Goal: Task Accomplishment & Management: Complete application form

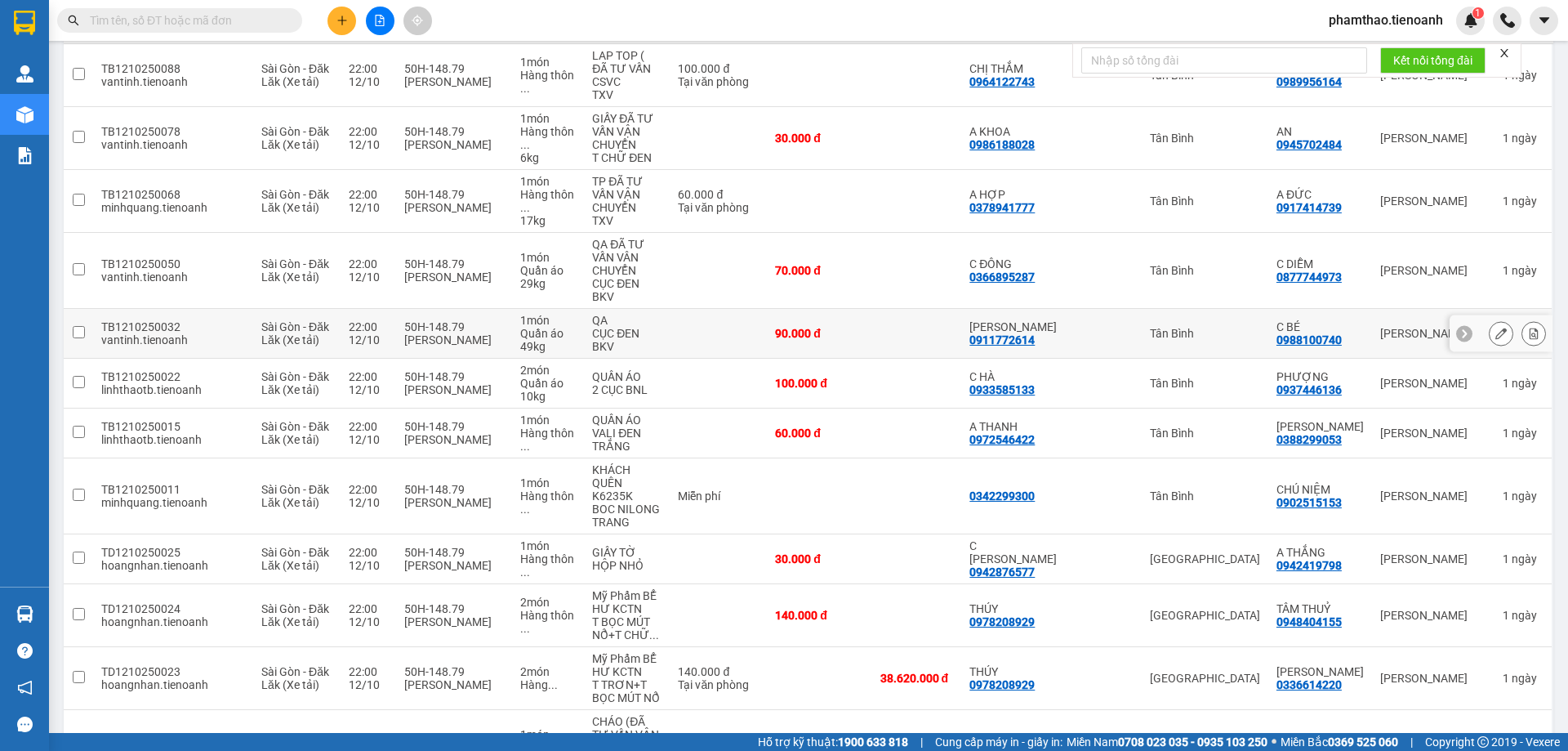
scroll to position [311, 0]
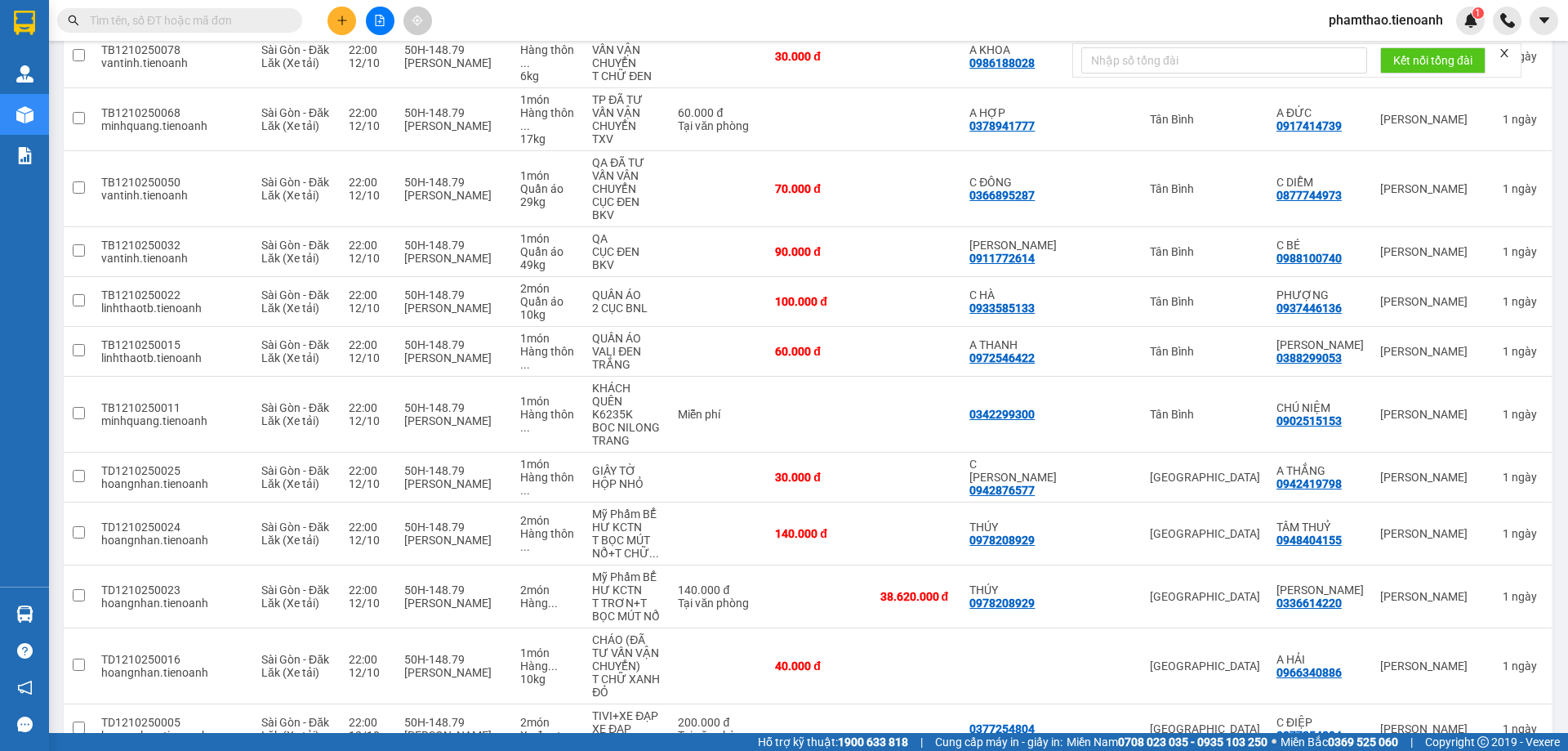
click at [194, 18] on input "text" at bounding box center [186, 21] width 192 height 18
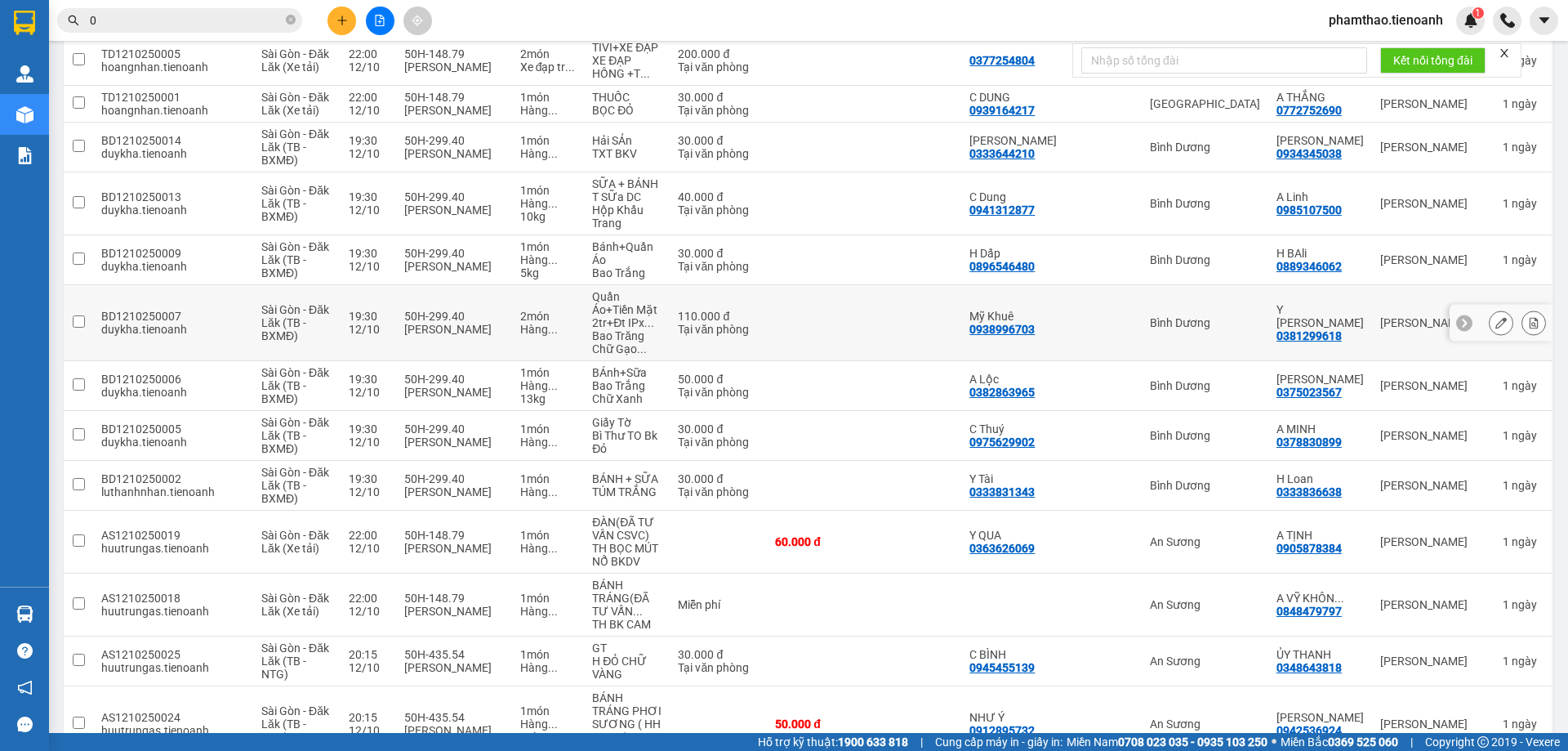
scroll to position [981, 0]
type input "0"
click at [1528, 316] on icon at bounding box center [1534, 322] width 12 height 12
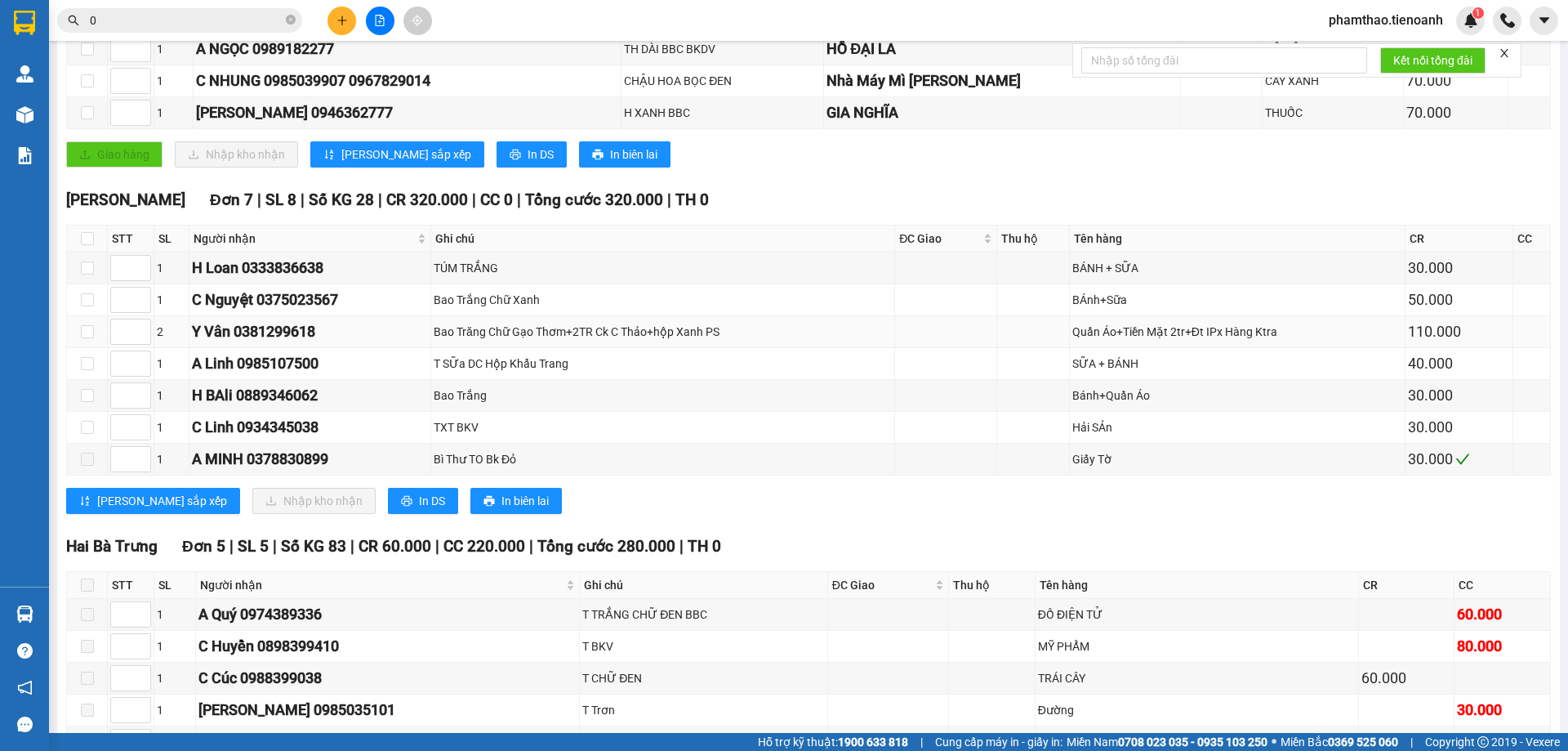
scroll to position [327, 0]
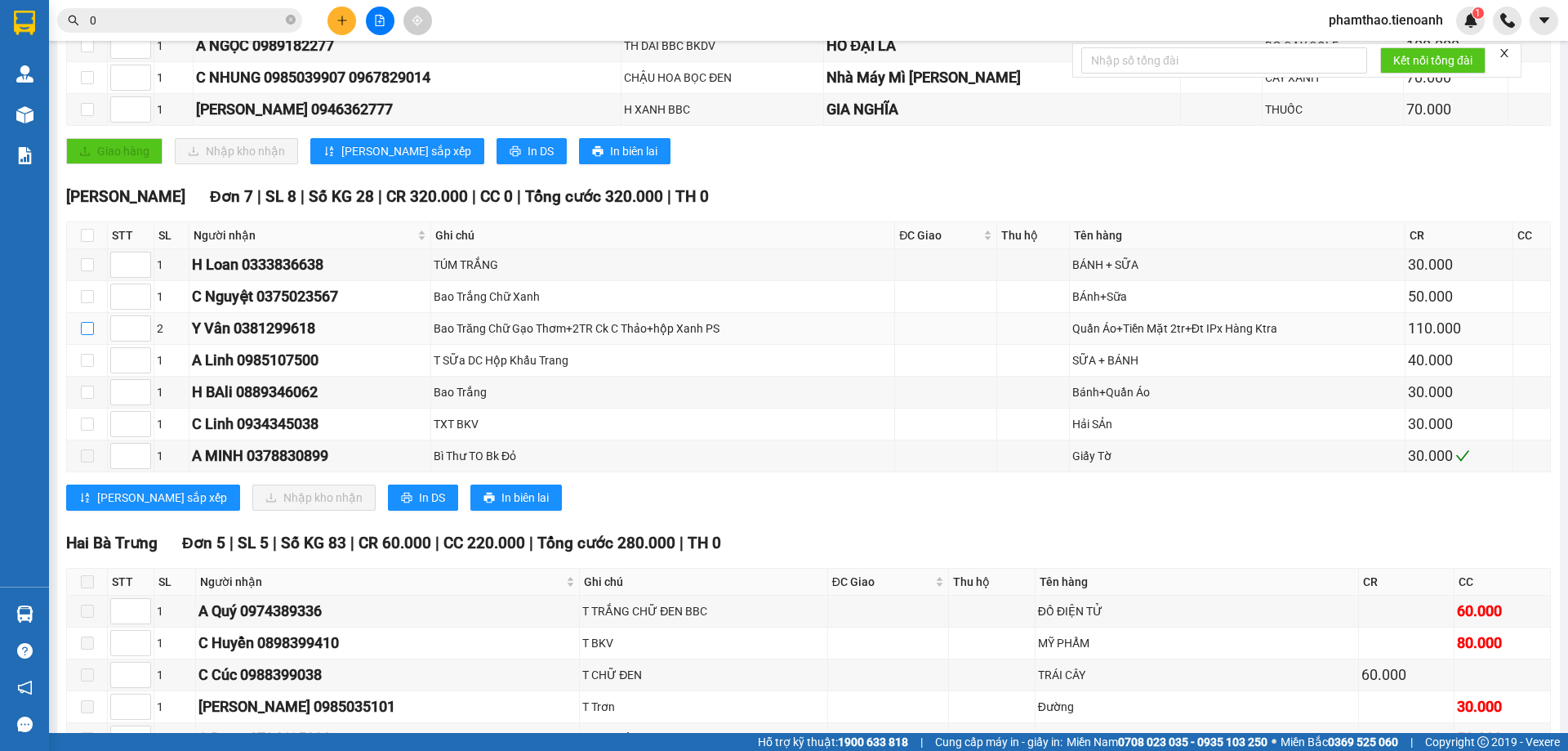
click at [87, 329] on input "checkbox" at bounding box center [87, 329] width 13 height 13
checkbox input "true"
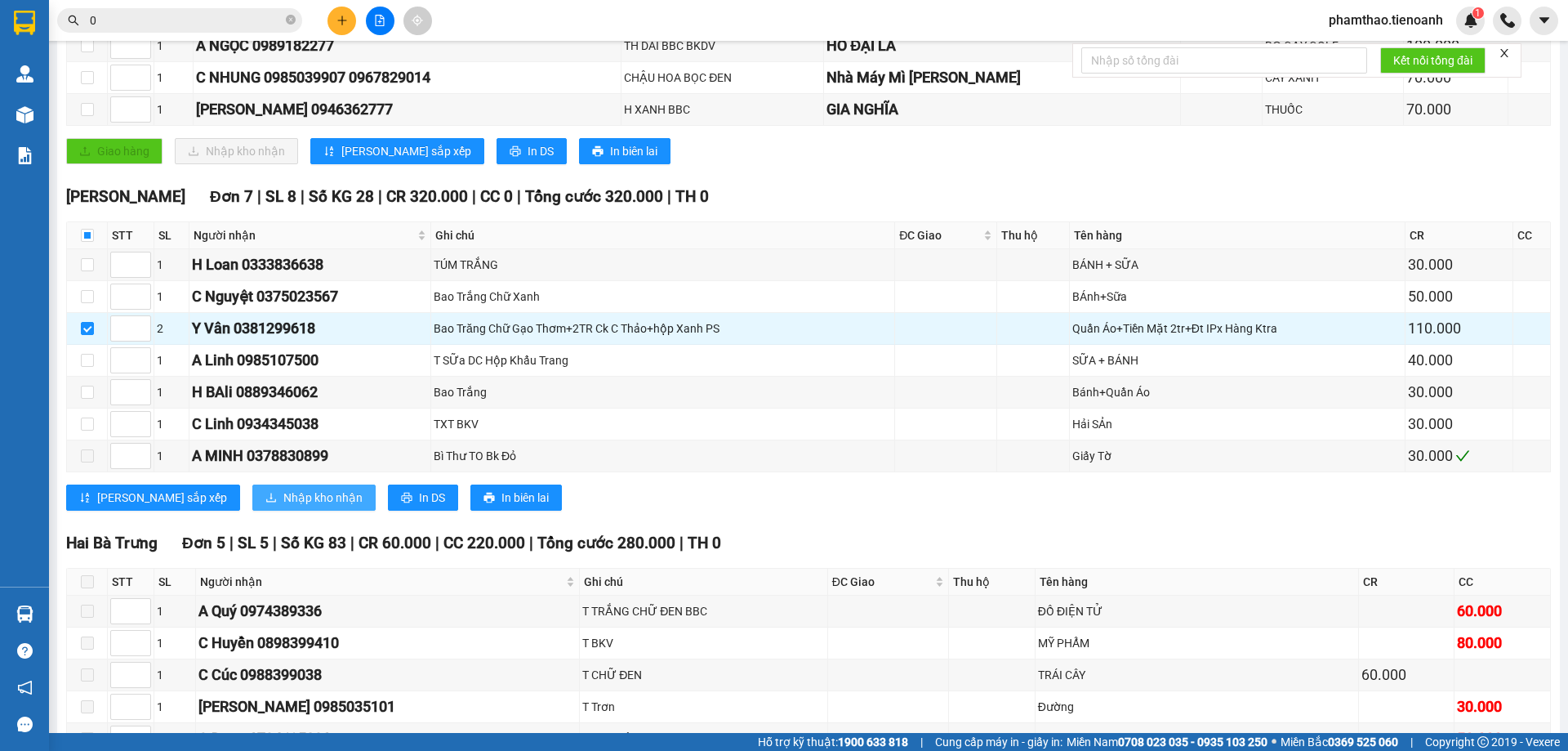
click at [284, 495] on span "Nhập kho nhận" at bounding box center [324, 498] width 80 height 18
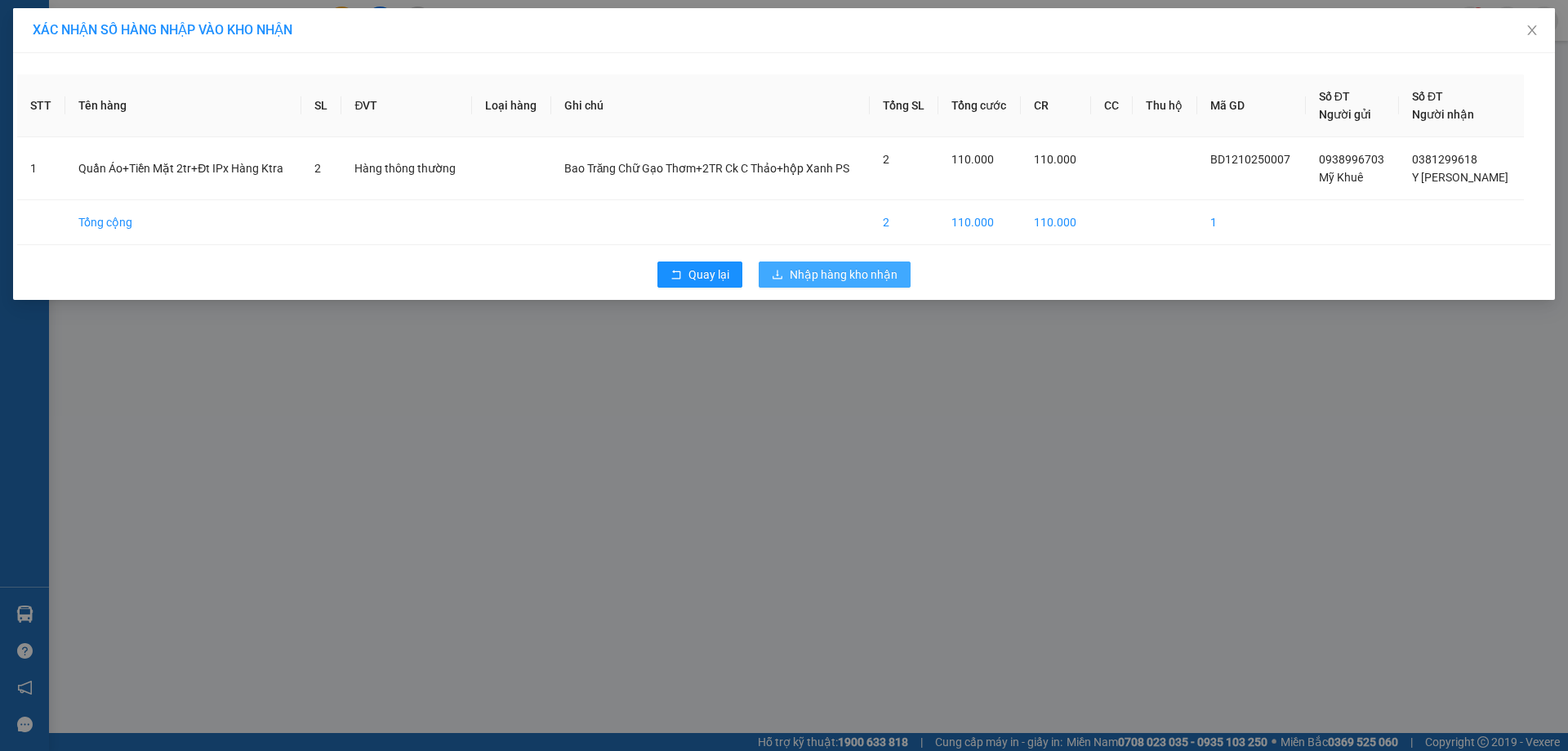
click at [869, 277] on span "Nhập hàng kho nhận" at bounding box center [844, 275] width 108 height 18
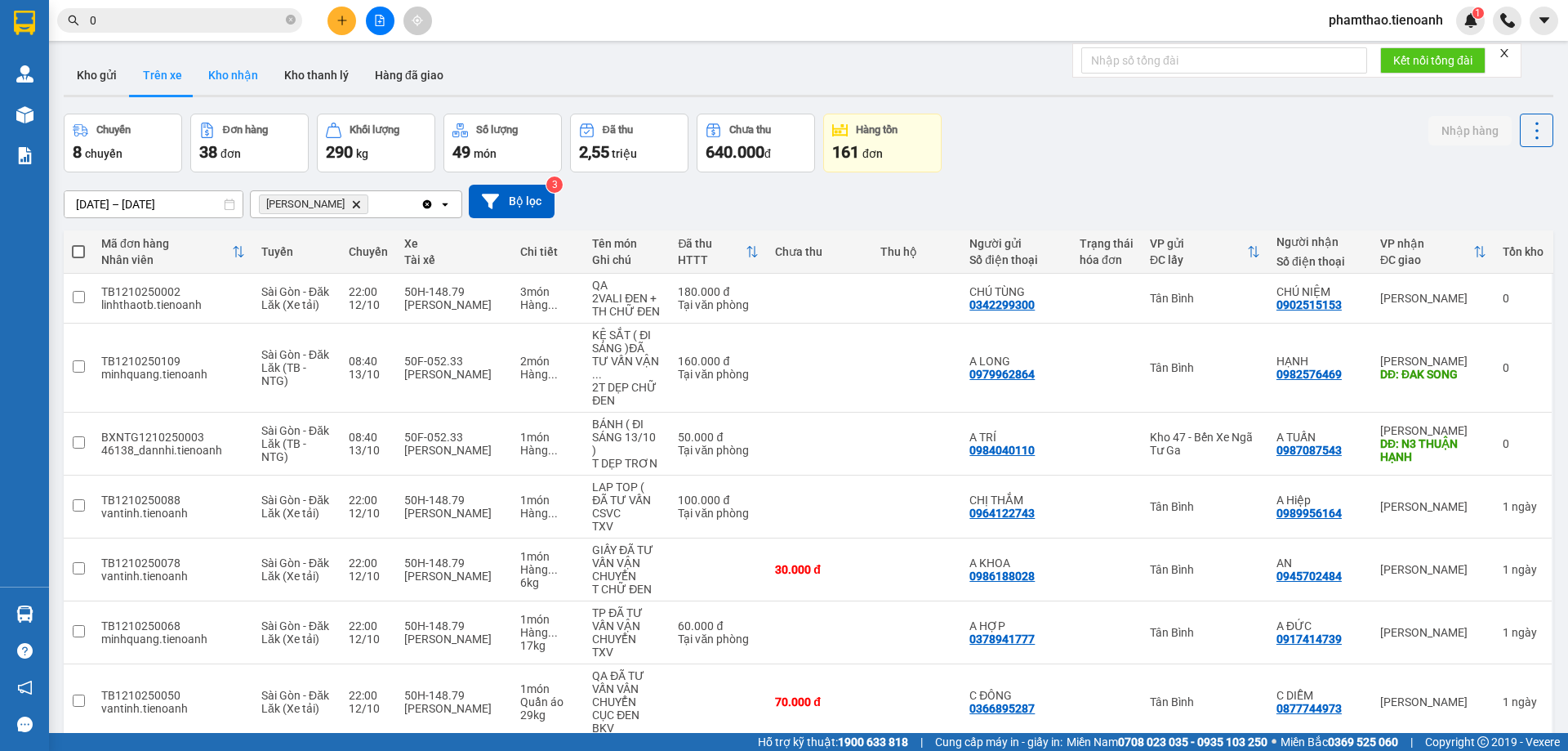
click at [232, 78] on button "Kho nhận" at bounding box center [233, 75] width 76 height 39
type input "[DATE] – [DATE]"
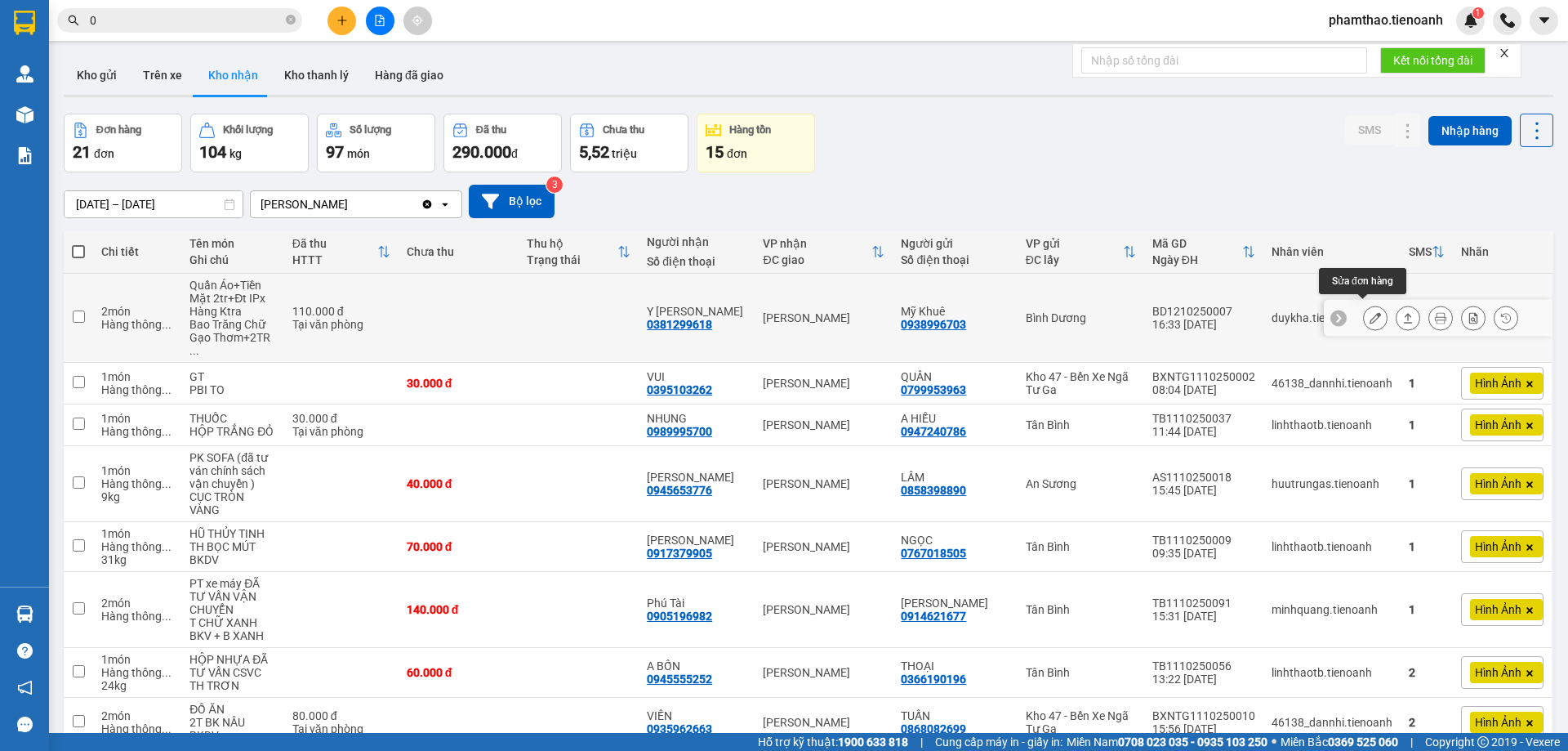
click at [1370, 315] on icon at bounding box center [1376, 318] width 12 height 12
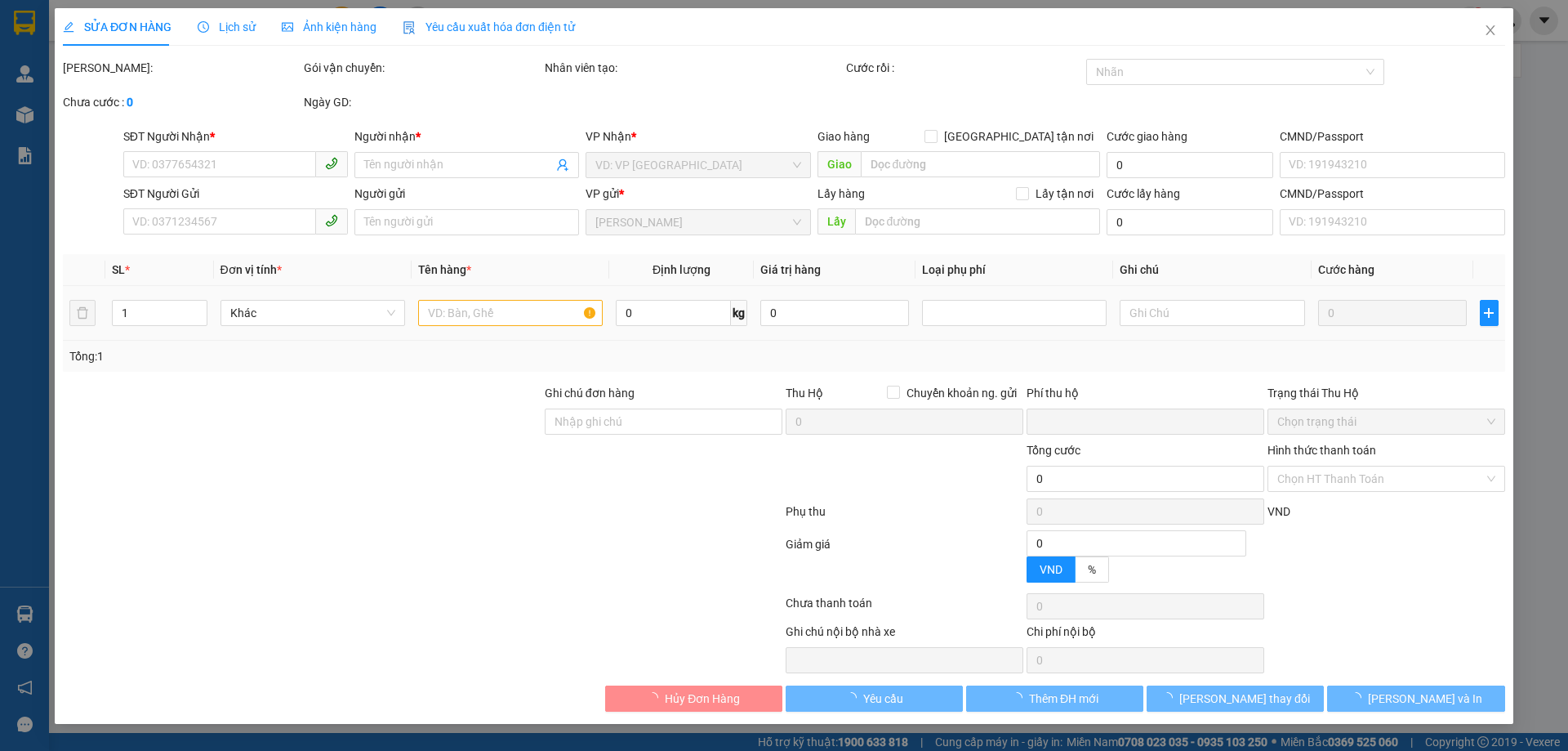
type input "0381299618"
type input "Y [PERSON_NAME]"
type input "0938996703"
type input "Mỹ Khuê"
type input "0"
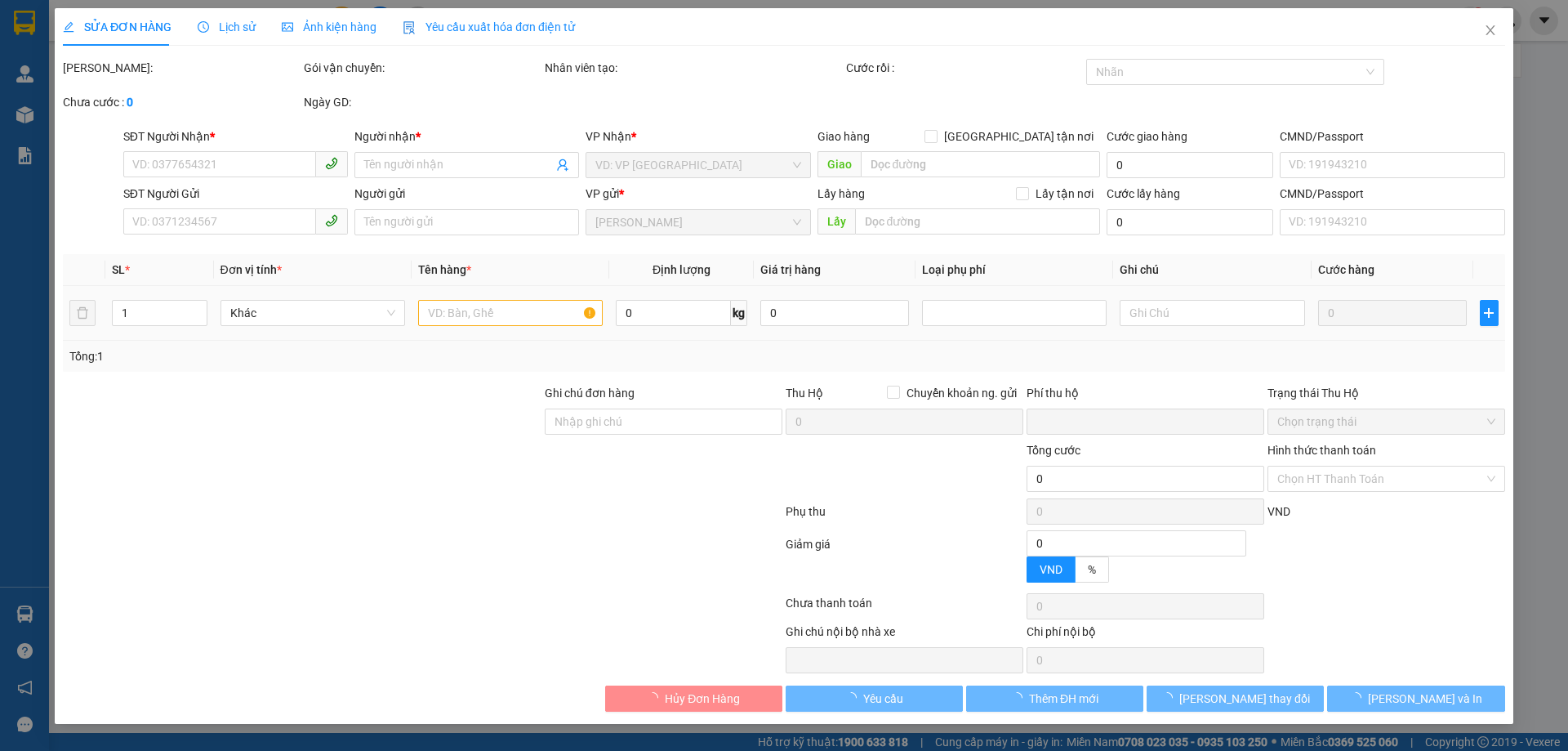
type input "110.000"
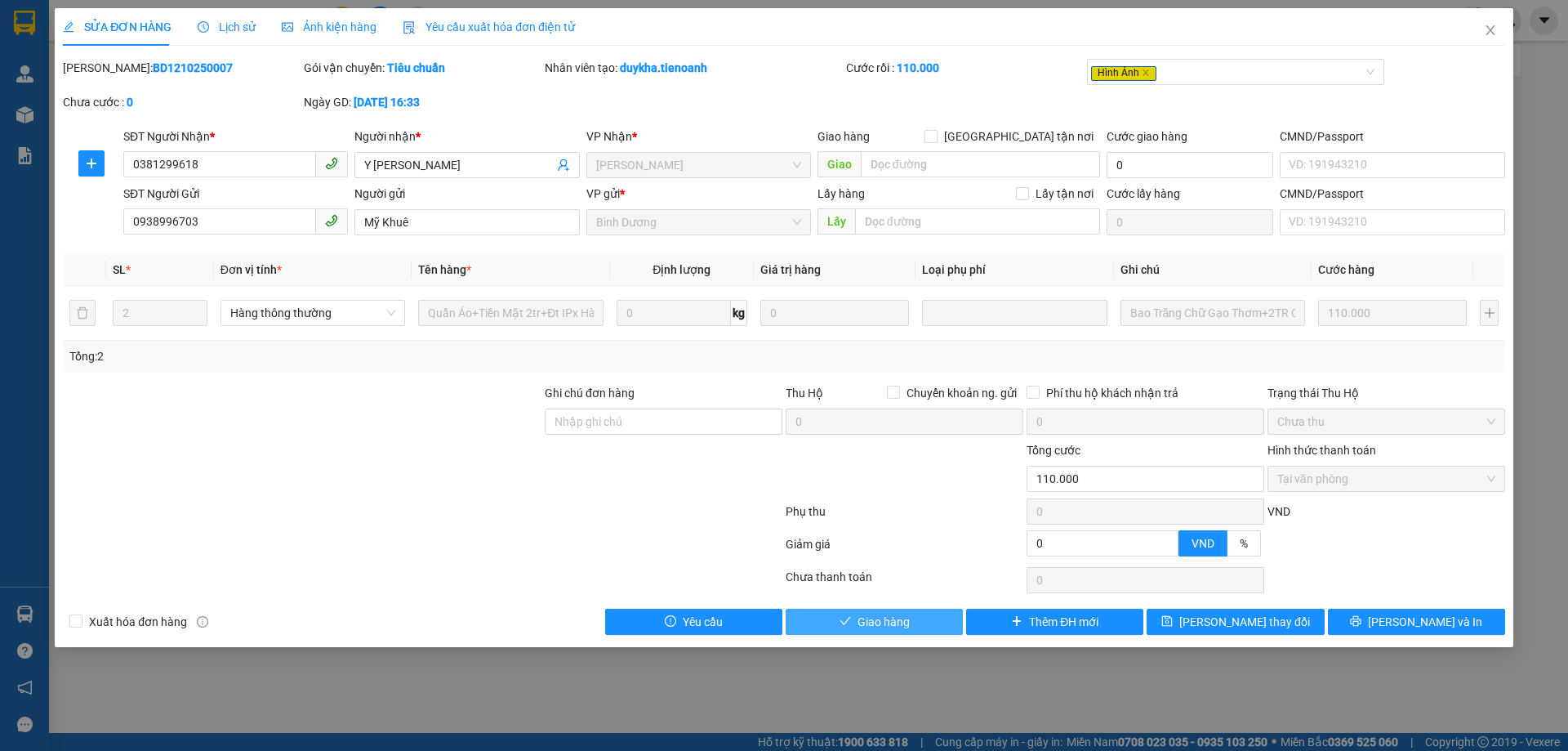
click at [845, 620] on icon "check" at bounding box center [845, 621] width 12 height 12
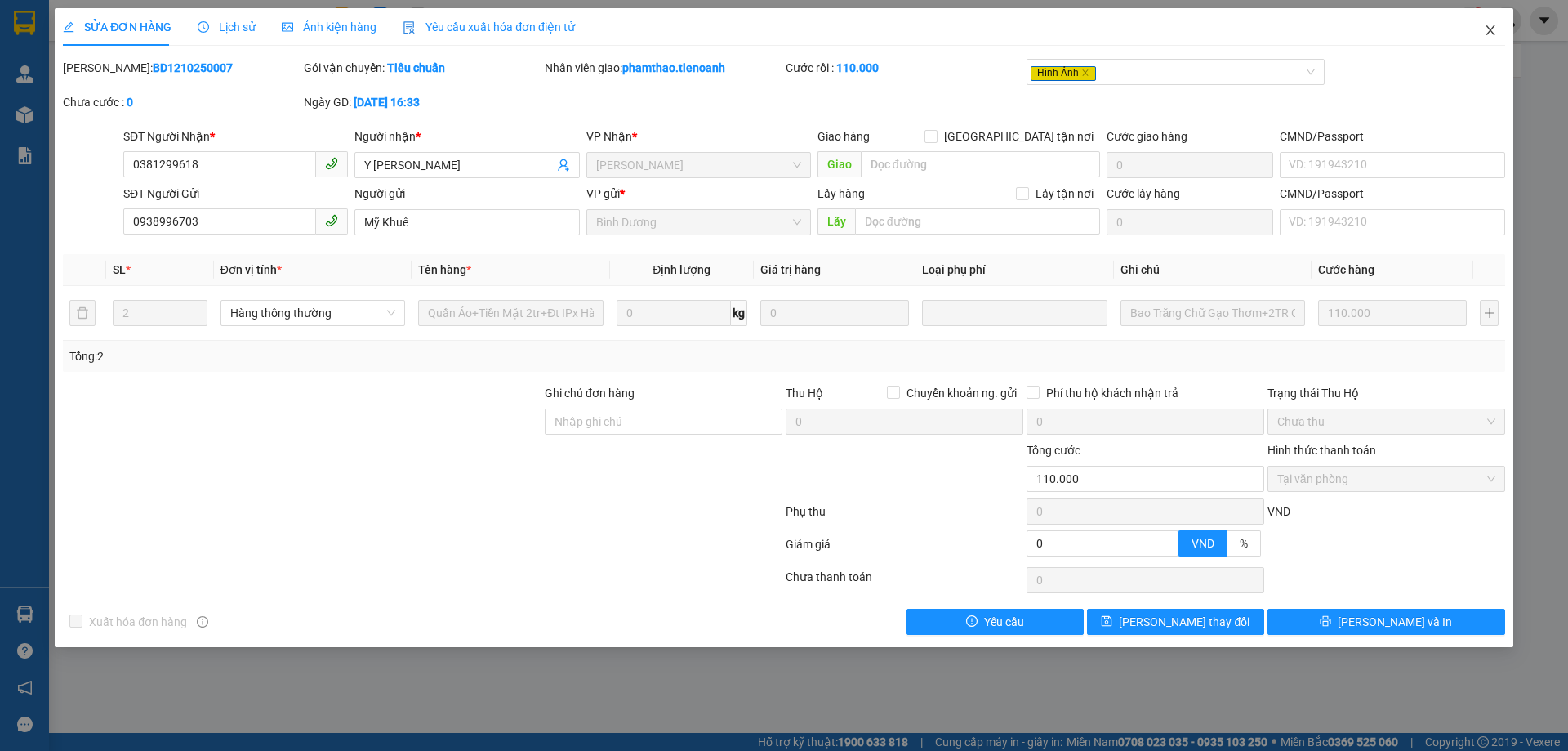
click at [1489, 27] on icon "close" at bounding box center [1491, 31] width 13 height 13
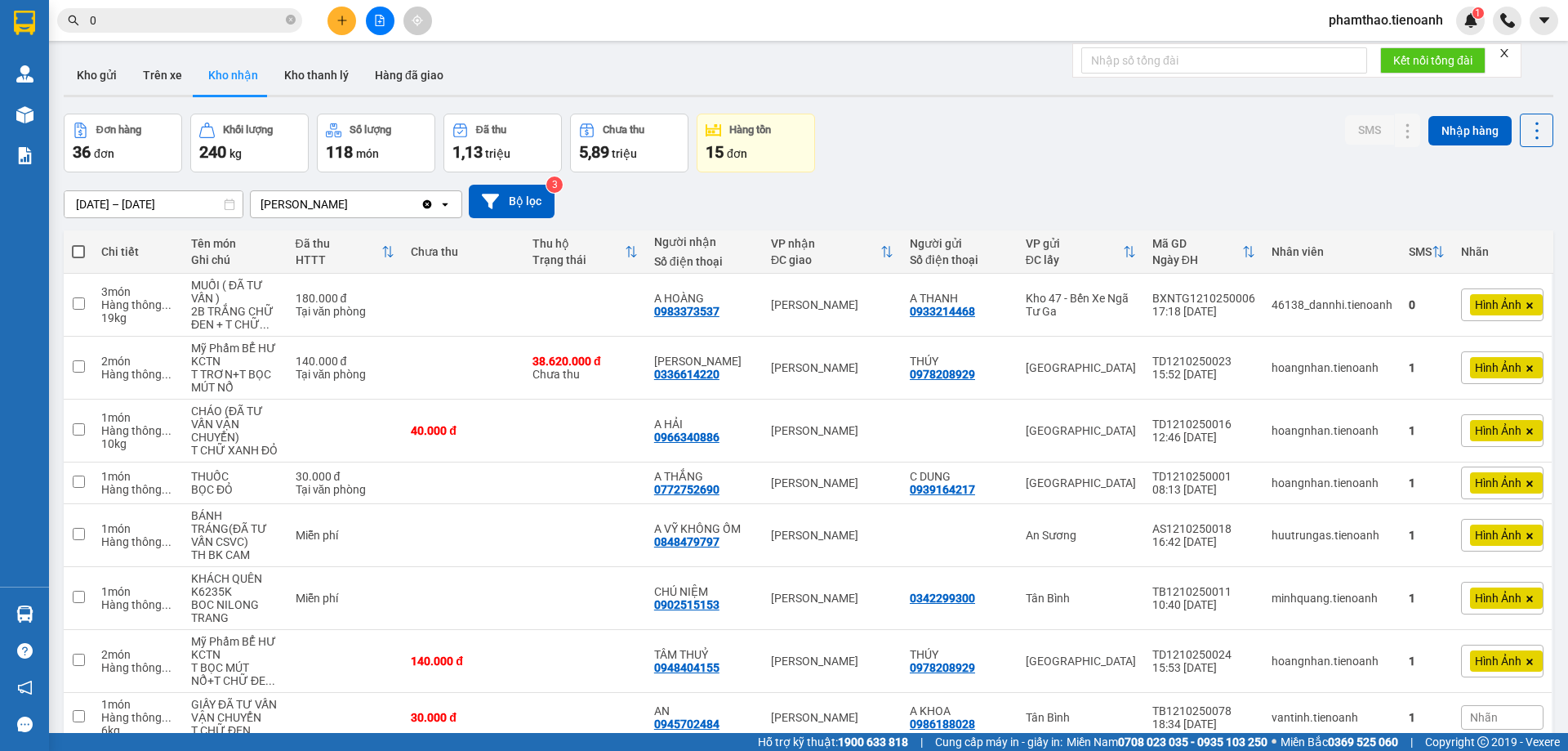
click at [197, 27] on input "0" at bounding box center [186, 21] width 192 height 18
click at [330, 79] on button "Kho thanh lý" at bounding box center [316, 75] width 90 height 39
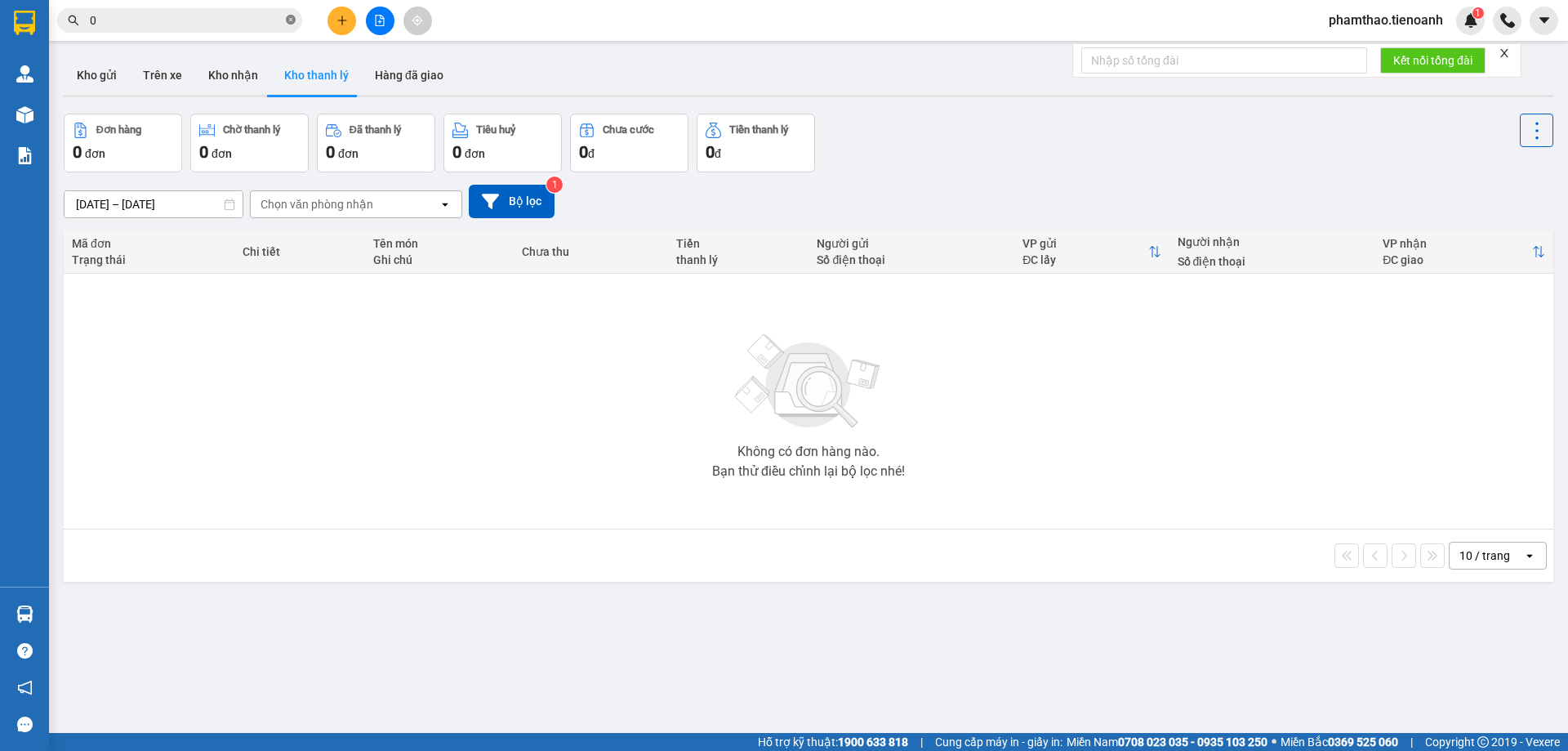
click at [292, 22] on icon "close-circle" at bounding box center [291, 20] width 10 height 10
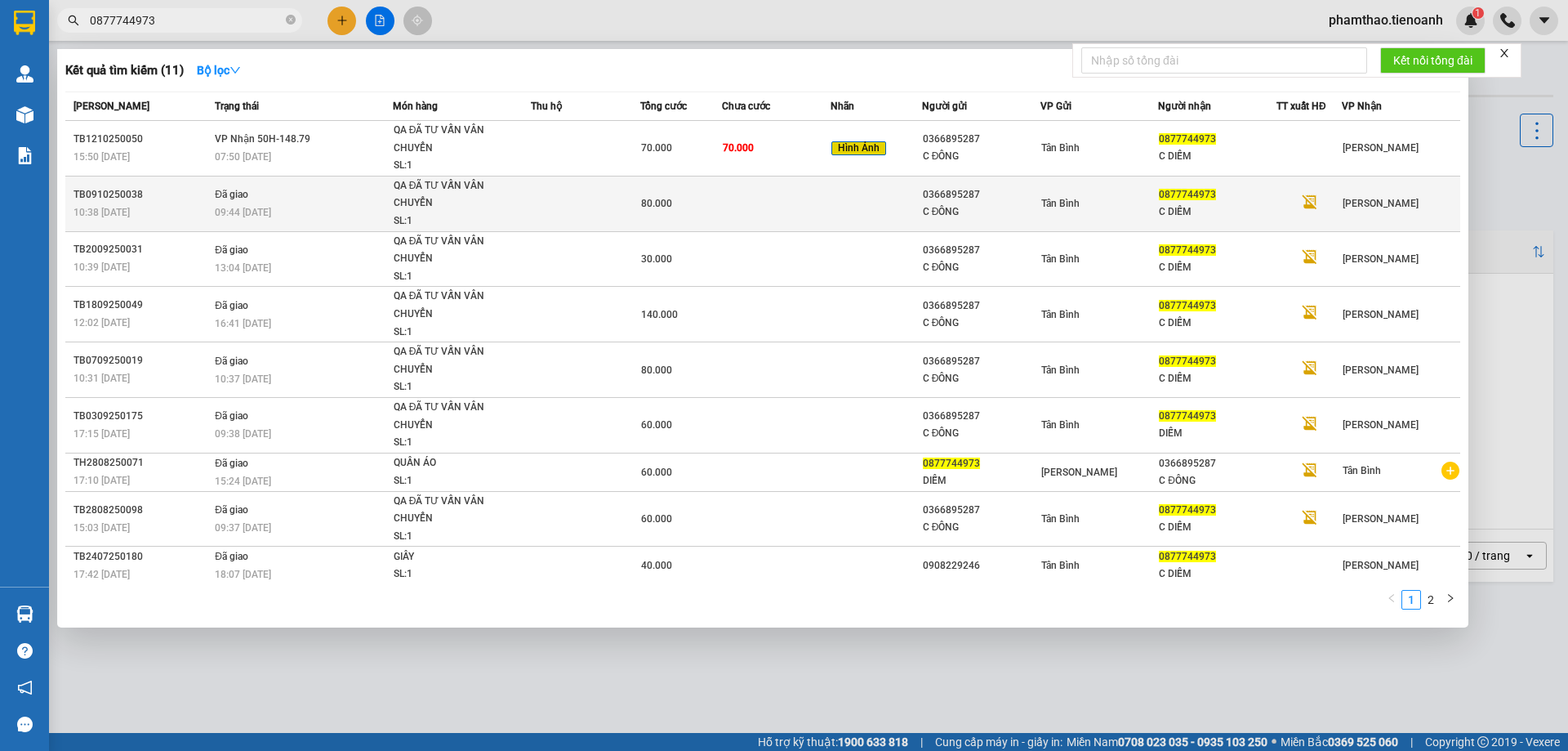
type input "0877744973"
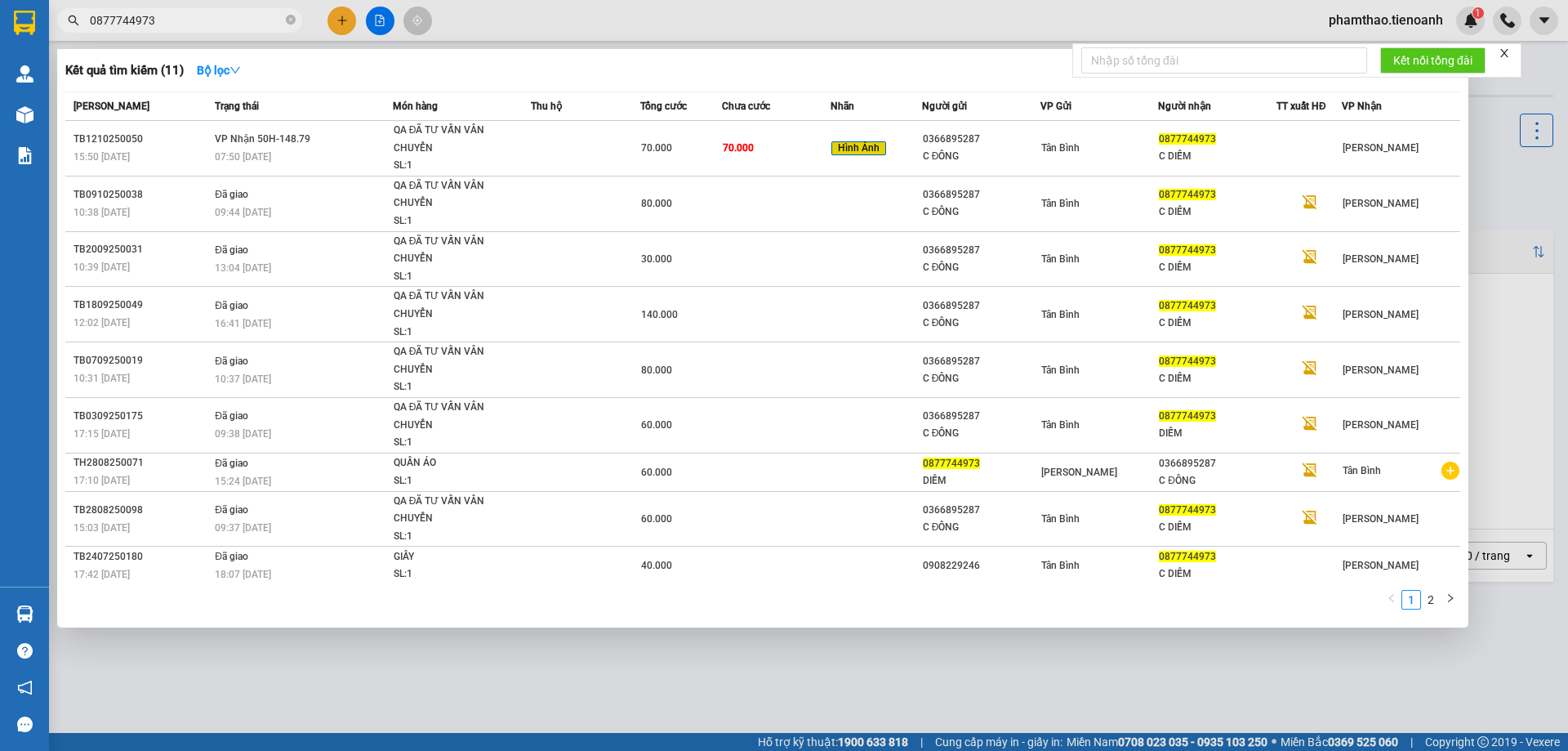
click at [753, 180] on td at bounding box center [777, 203] width 110 height 56
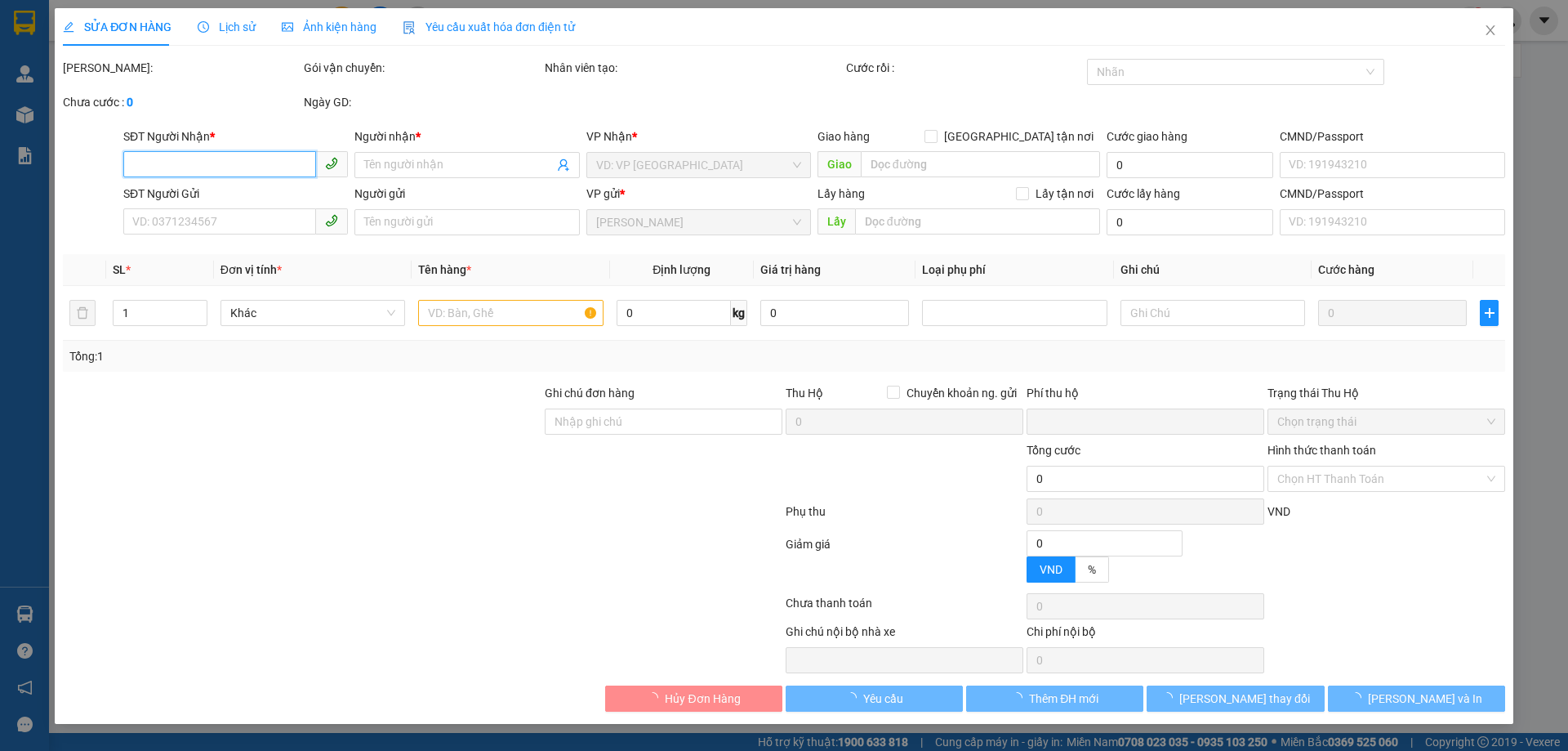
type input "0877744973"
type input "C DIỄM"
type input "0366895287"
type input "C ĐÔNG"
type input "0"
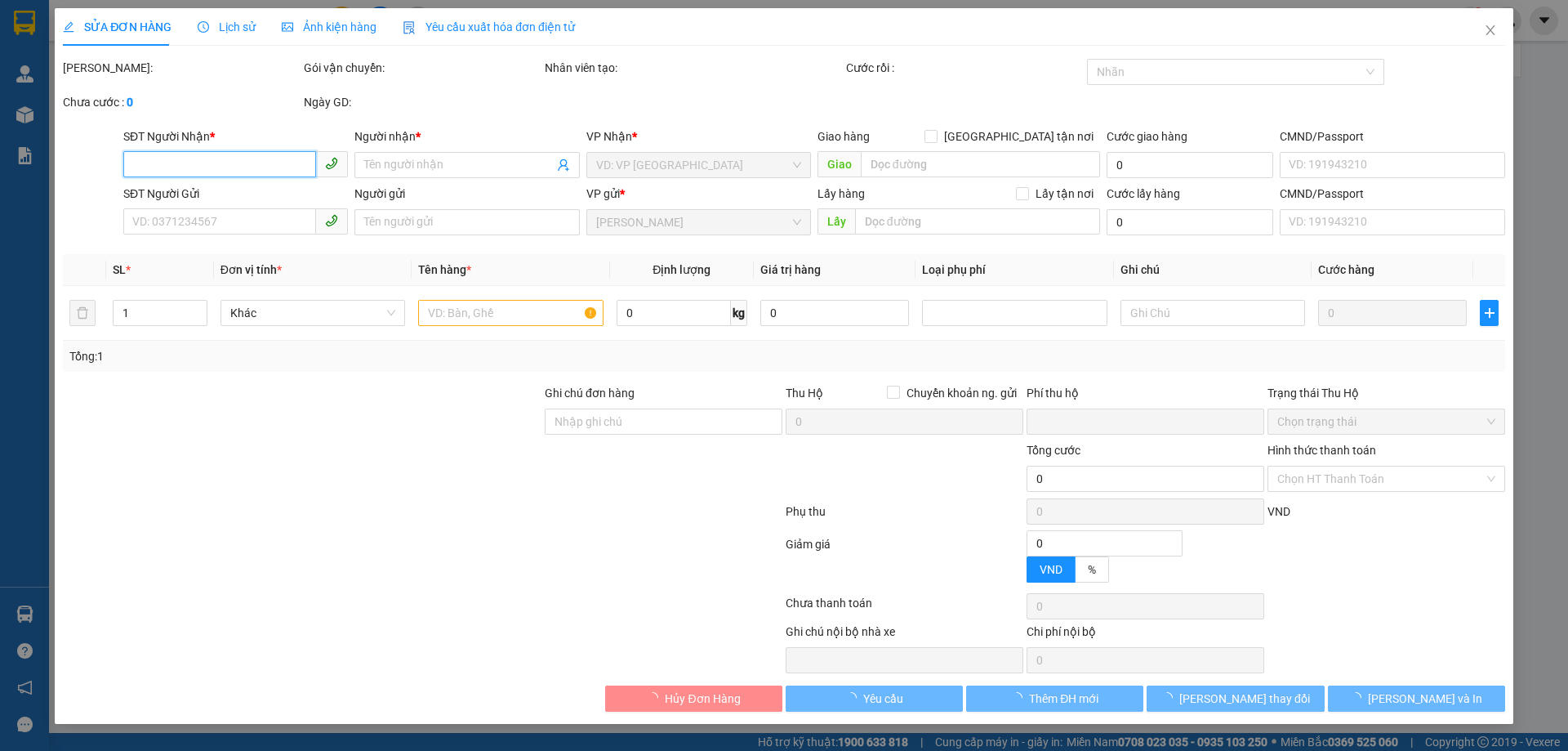
type input "80.000"
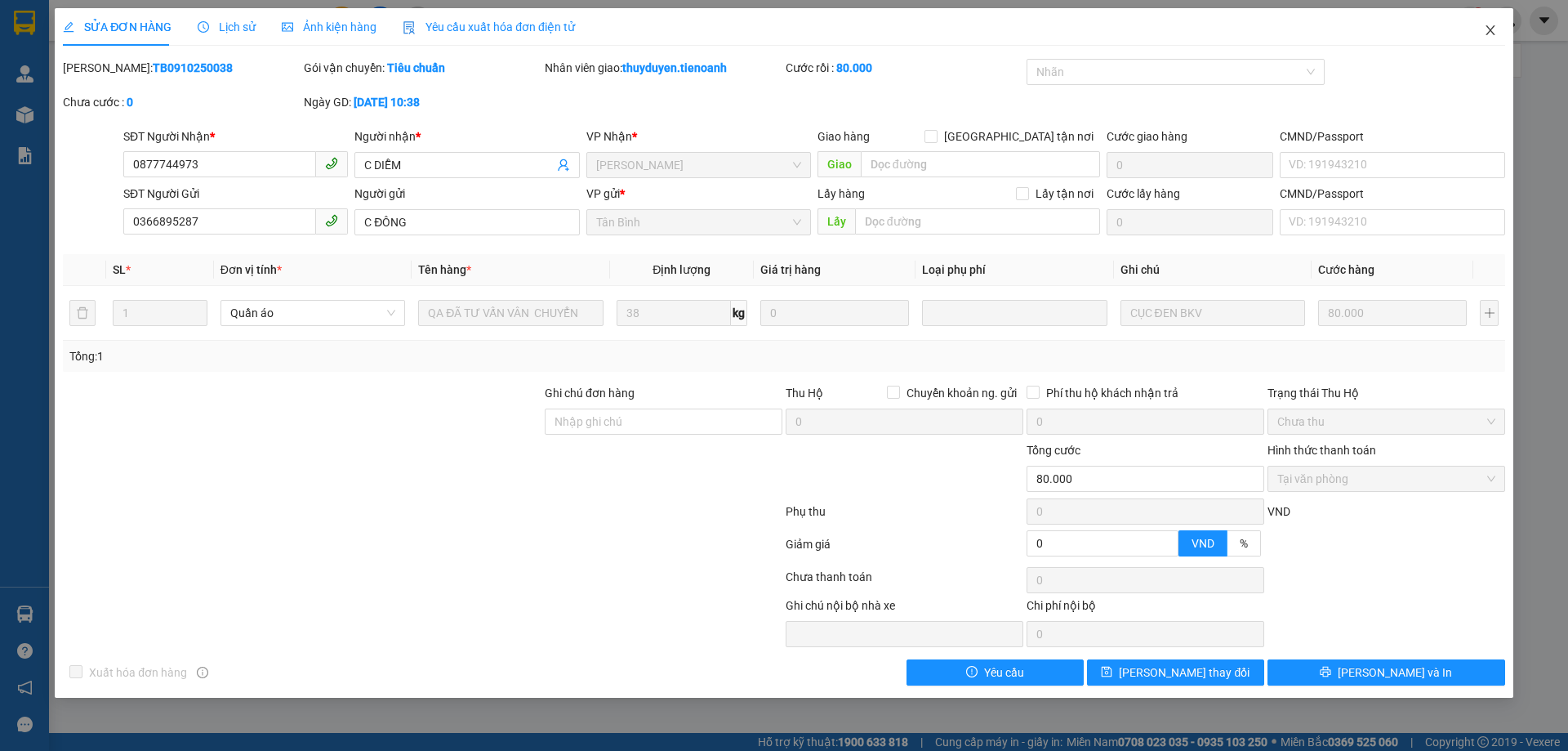
click at [1495, 41] on span "Close" at bounding box center [1490, 31] width 46 height 46
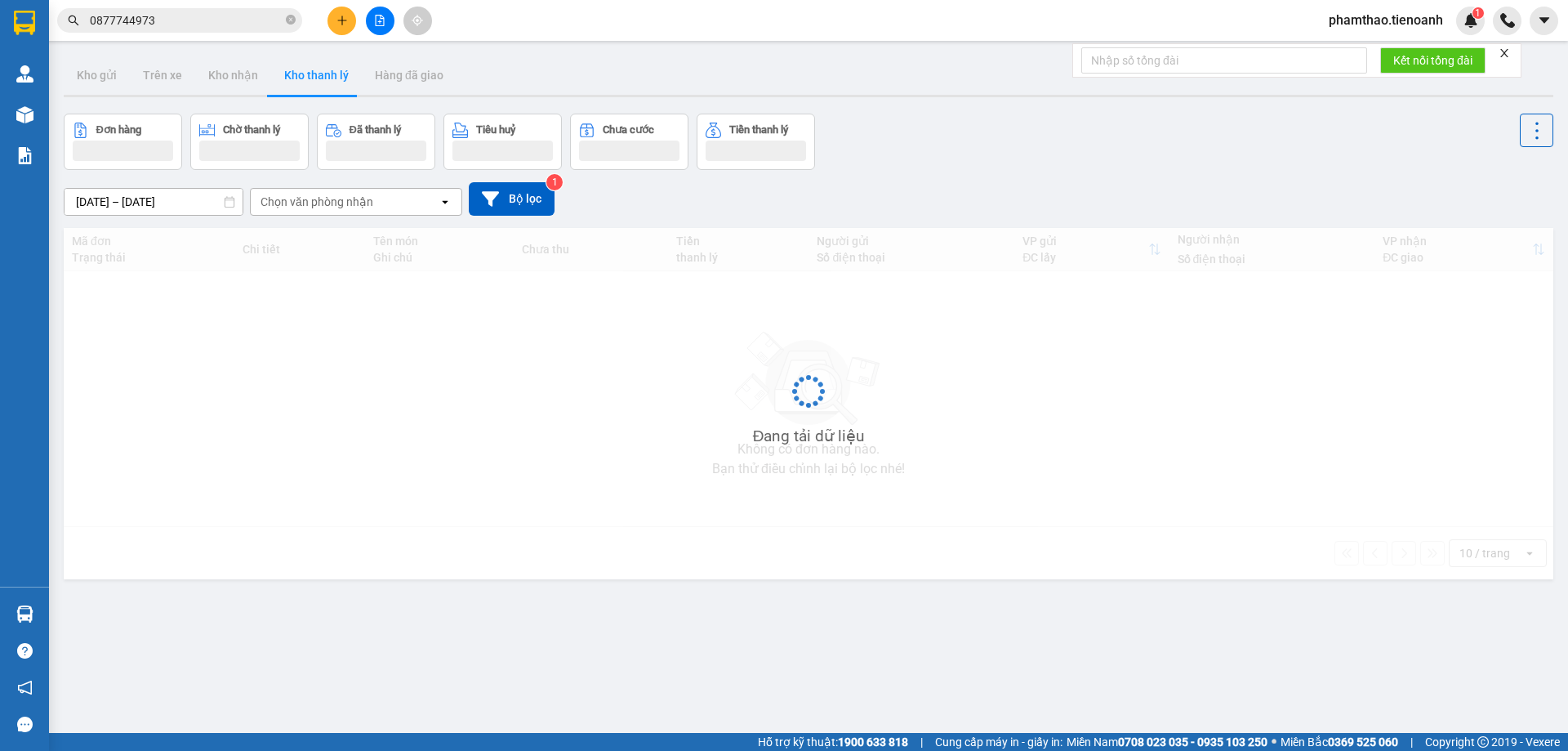
click at [195, 14] on input "0877744973" at bounding box center [186, 21] width 192 height 18
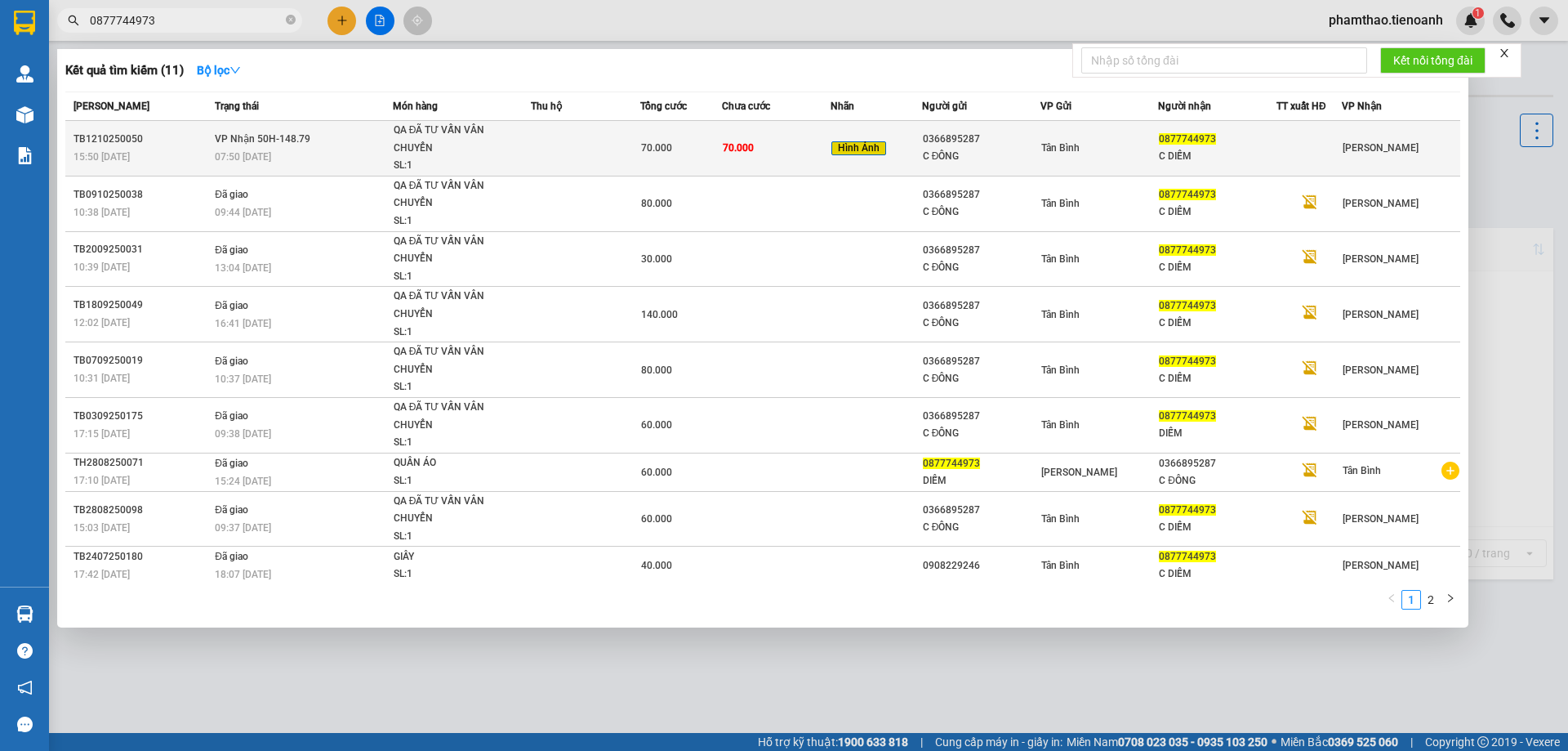
click at [269, 144] on span "VP Nhận 50H-148.79" at bounding box center [262, 139] width 95 height 12
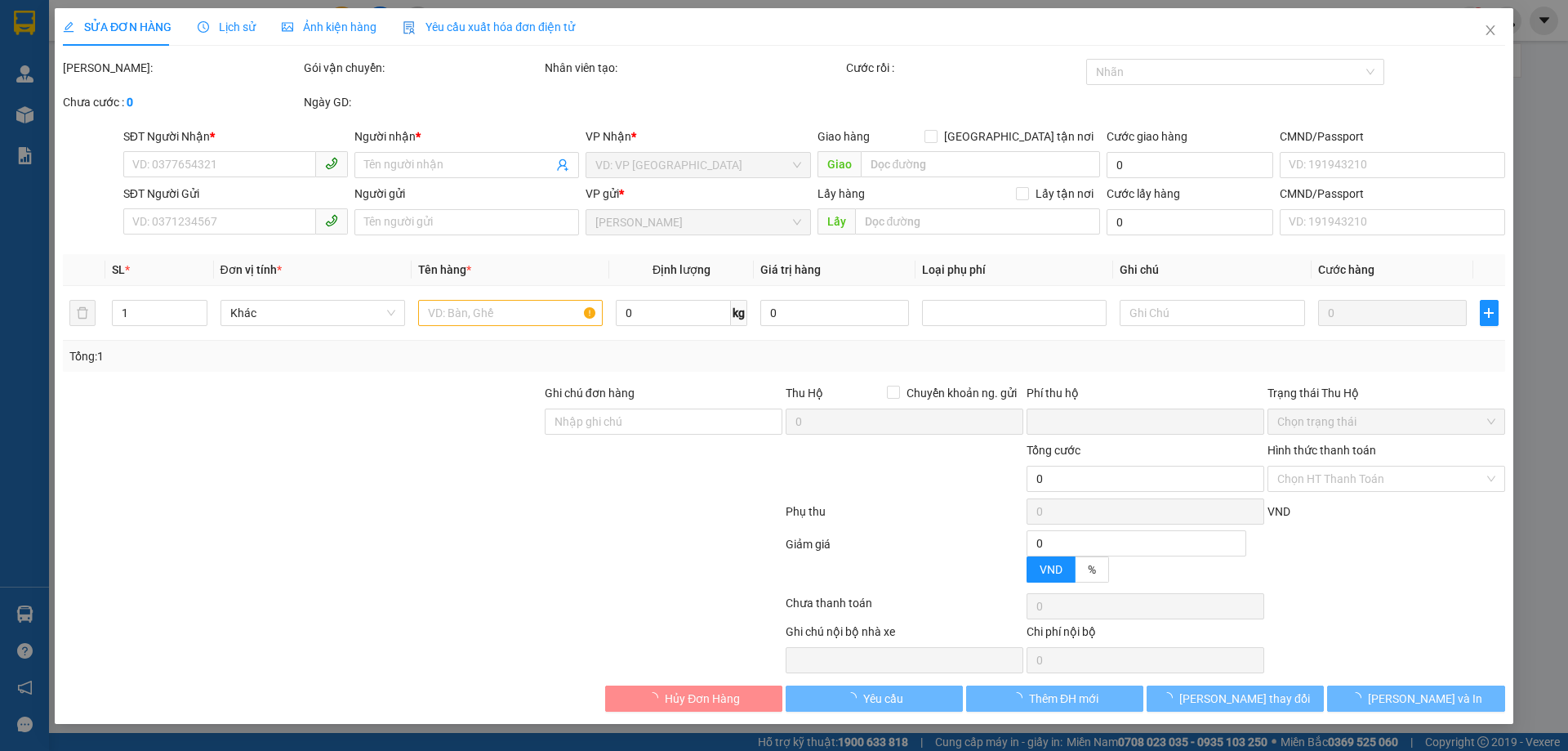
type input "0877744973"
type input "C DIỄM"
type input "0366895287"
type input "C ĐÔNG"
type input "0"
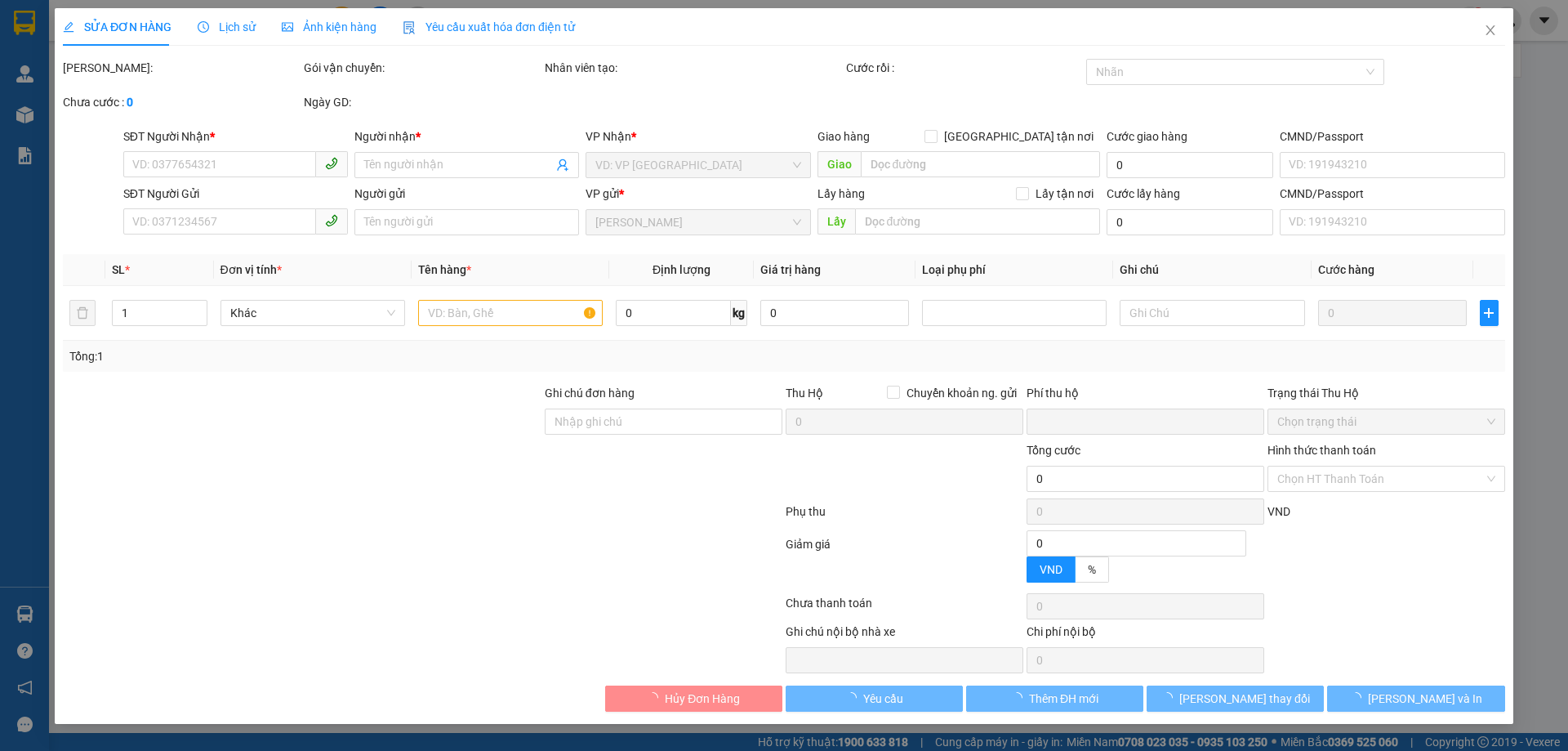
type input "70.000"
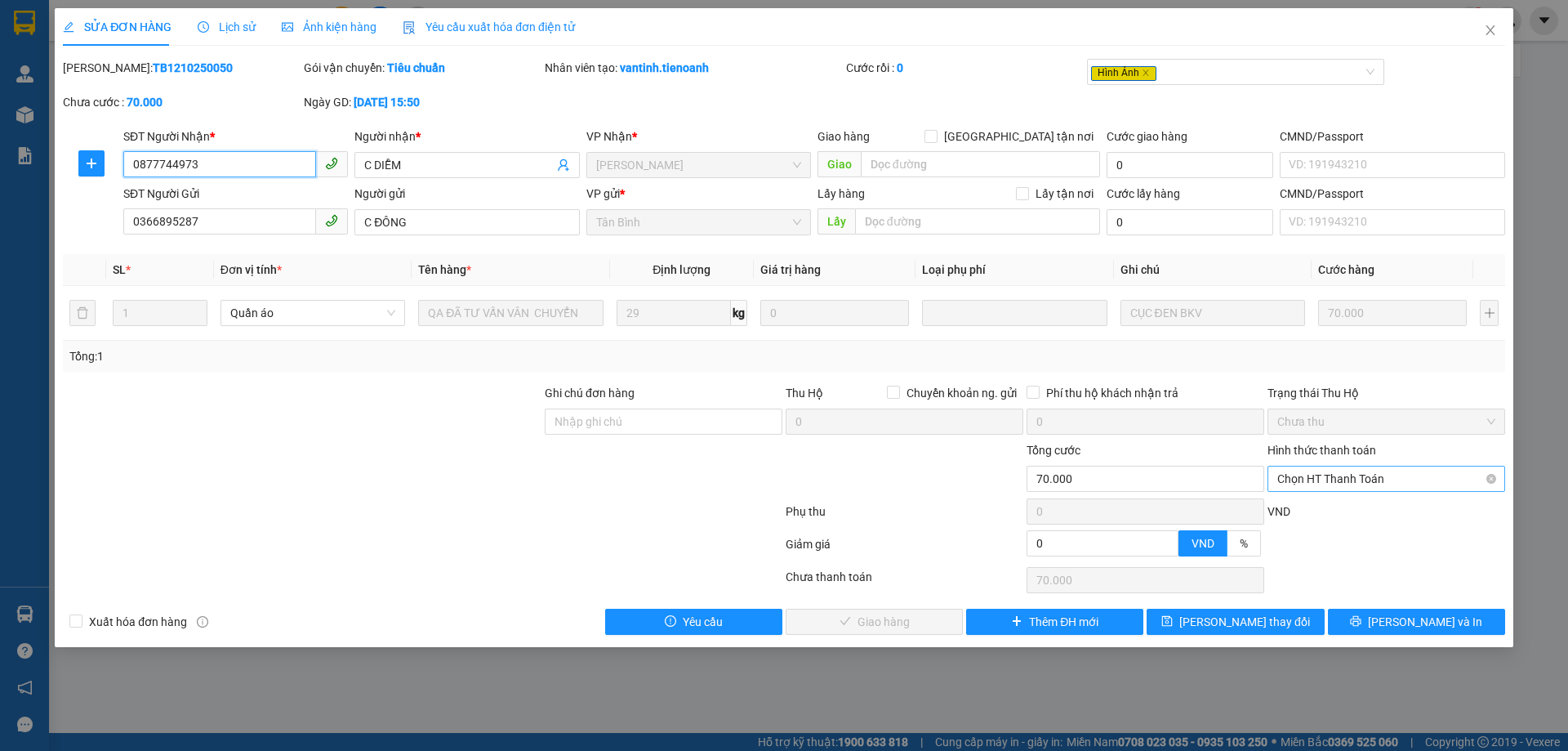
drag, startPoint x: 1392, startPoint y: 475, endPoint x: 1380, endPoint y: 493, distance: 21.6
click at [1391, 476] on span "Chọn HT Thanh Toán" at bounding box center [1386, 479] width 218 height 25
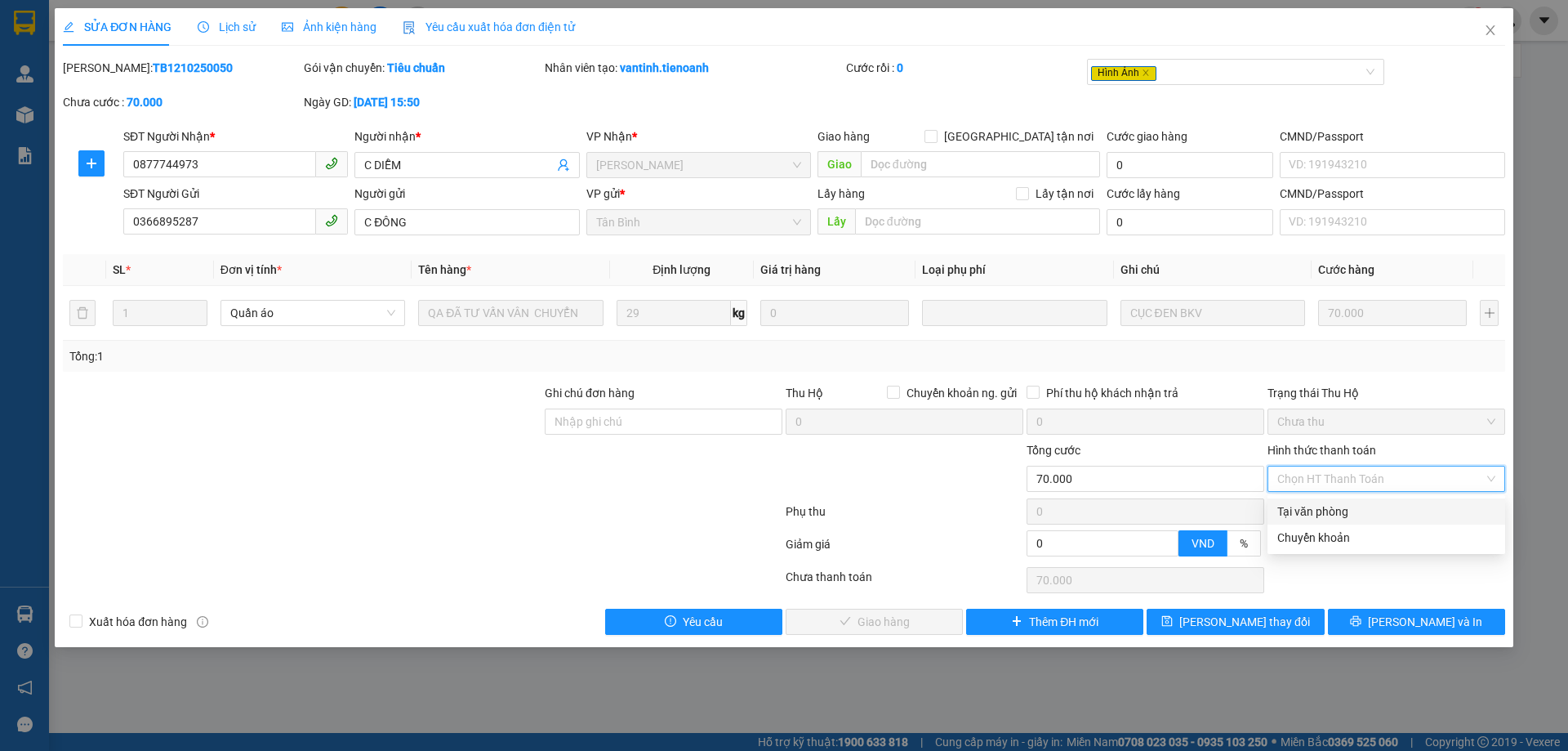
click at [1345, 512] on div "Tại văn phòng" at bounding box center [1386, 512] width 218 height 18
type input "0"
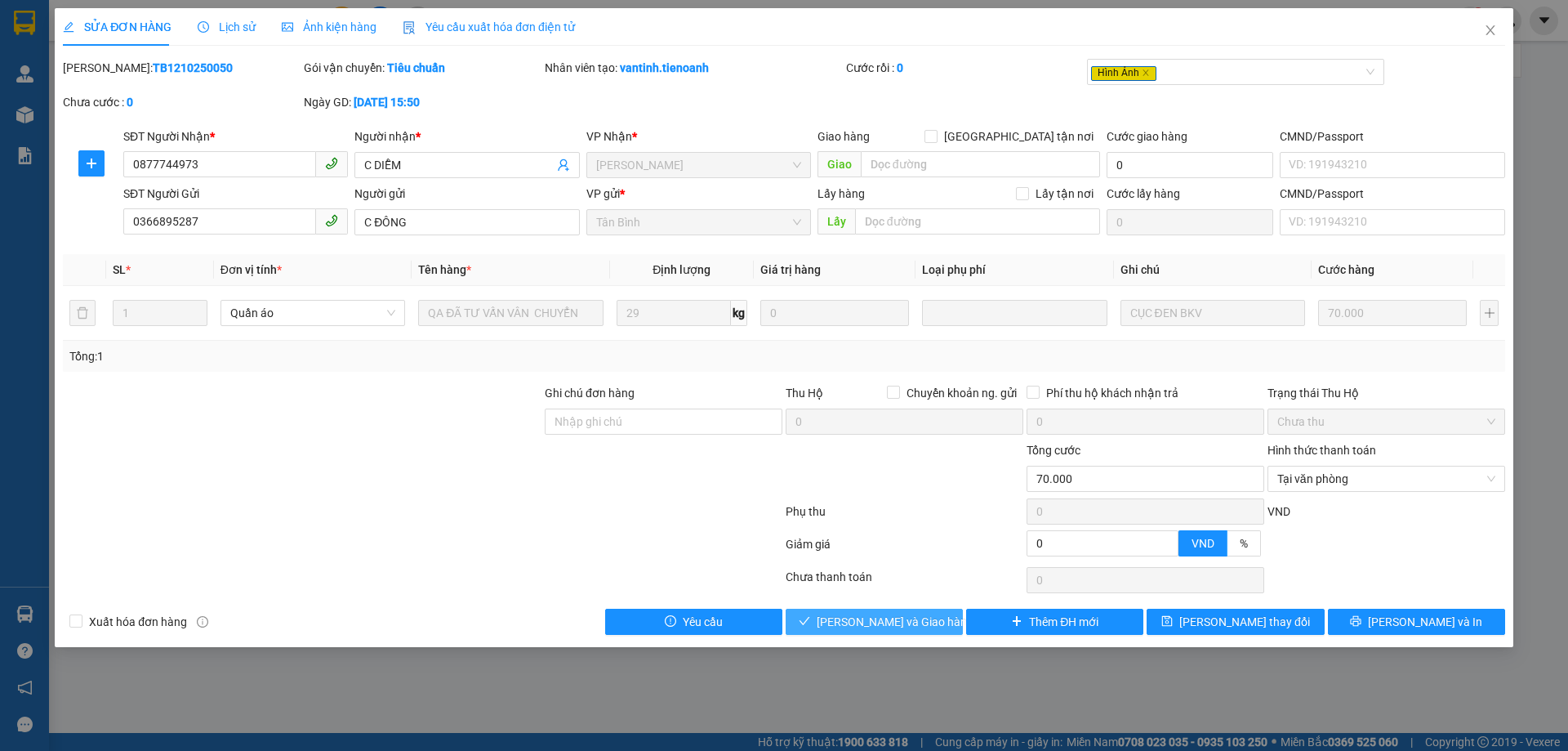
click at [899, 620] on span "[PERSON_NAME] và Giao hàng" at bounding box center [895, 622] width 157 height 18
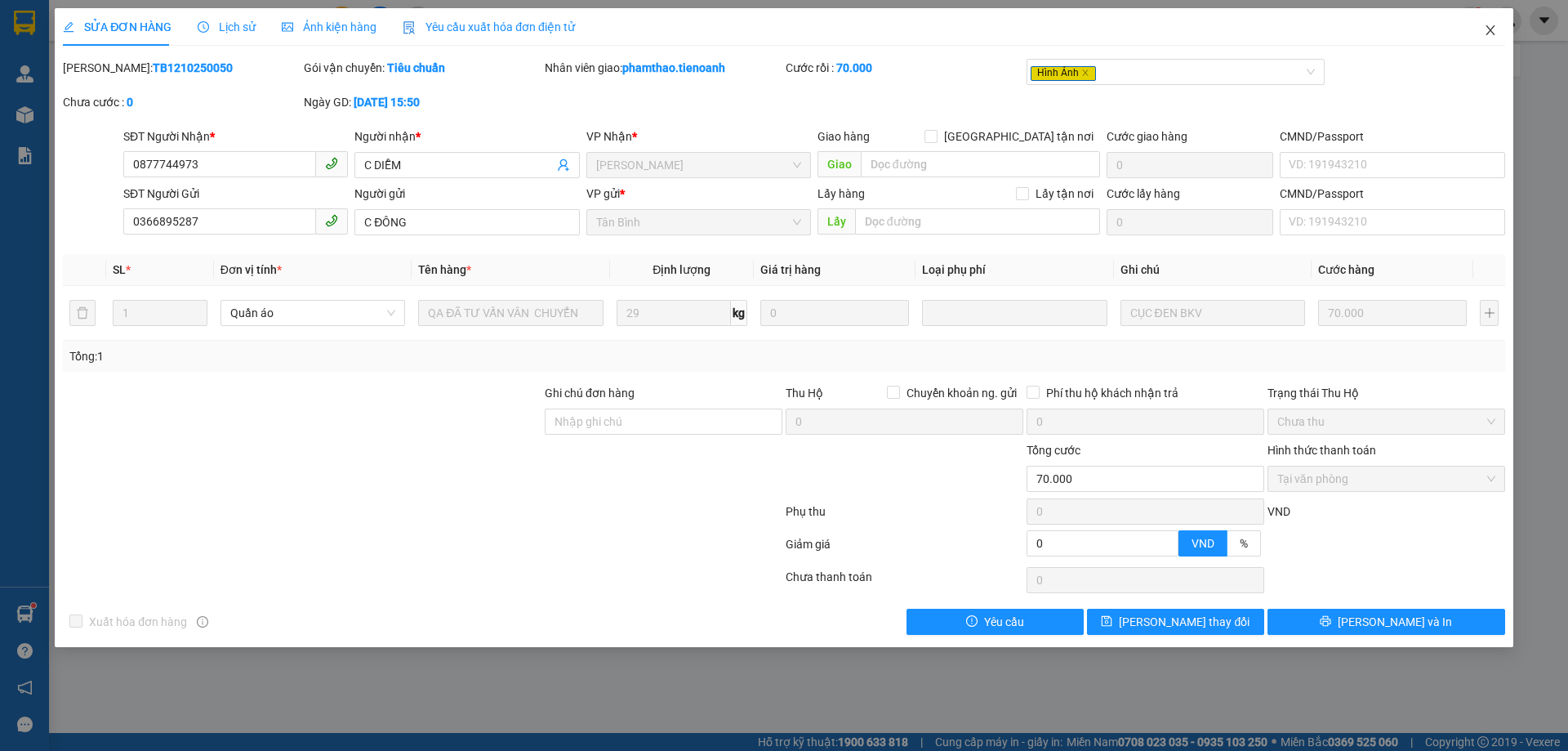
click at [1486, 26] on icon "close" at bounding box center [1491, 31] width 13 height 13
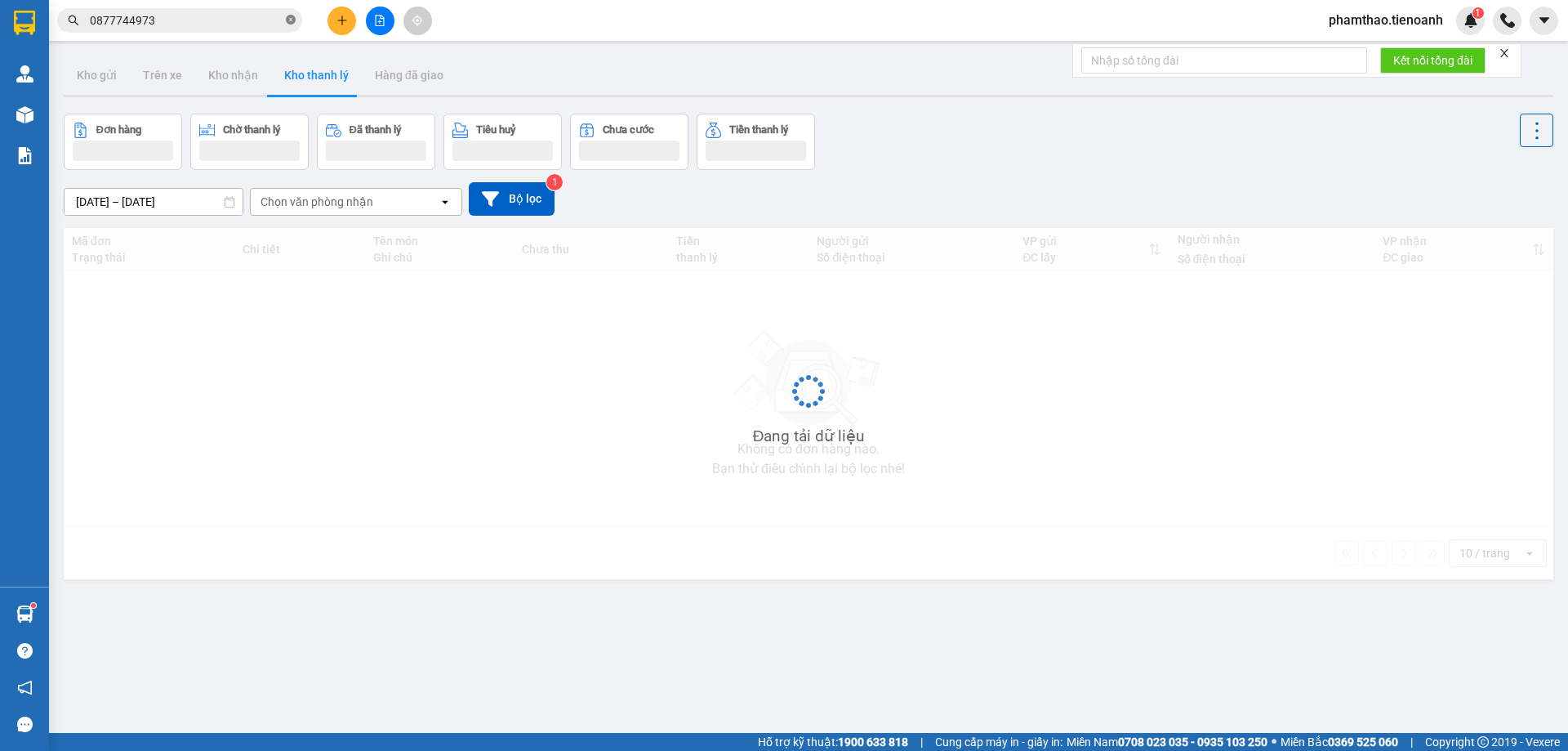
click at [291, 24] on icon "close-circle" at bounding box center [291, 20] width 10 height 10
paste input "HD1110250022"
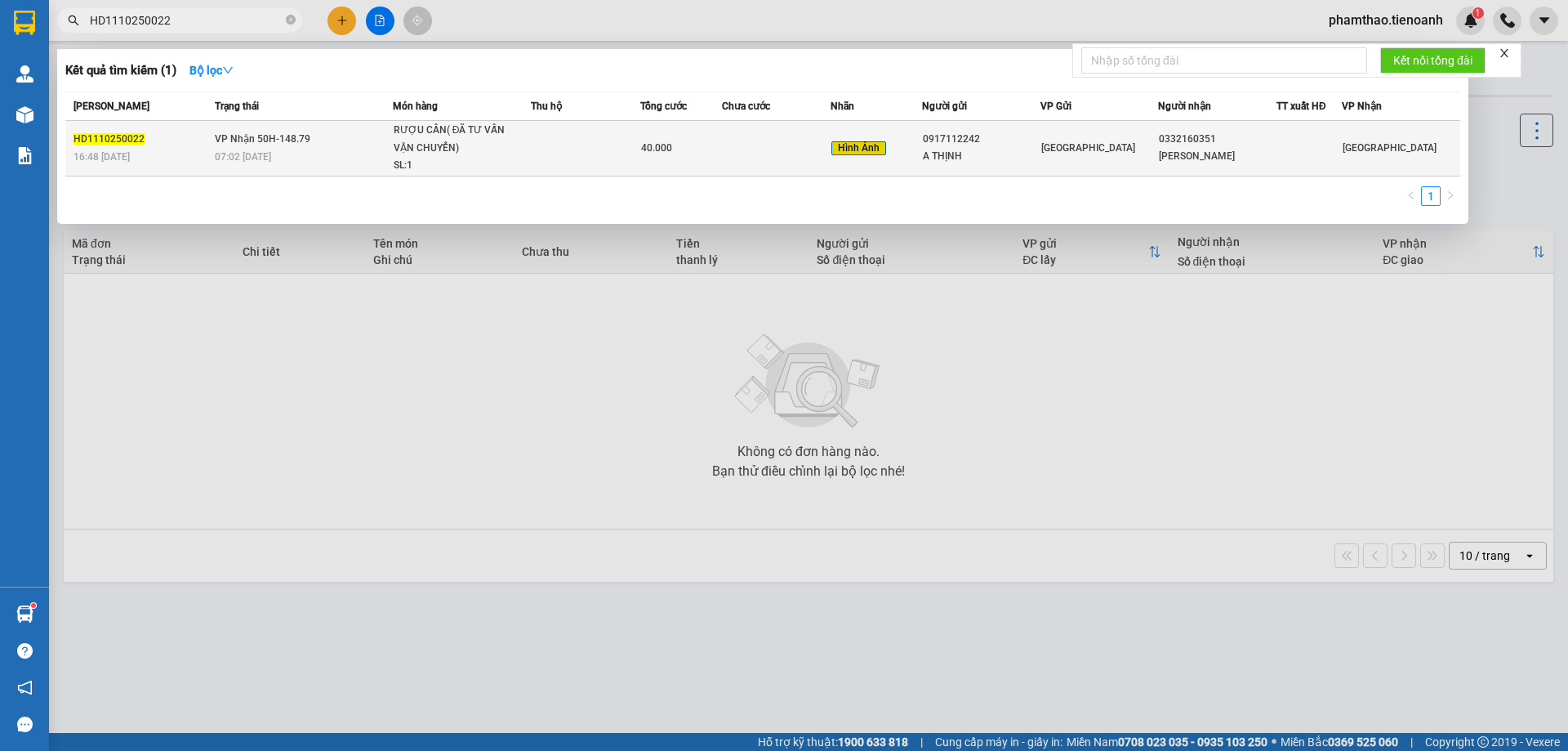
type input "HD1110250022"
click at [731, 158] on td at bounding box center [777, 149] width 110 height 56
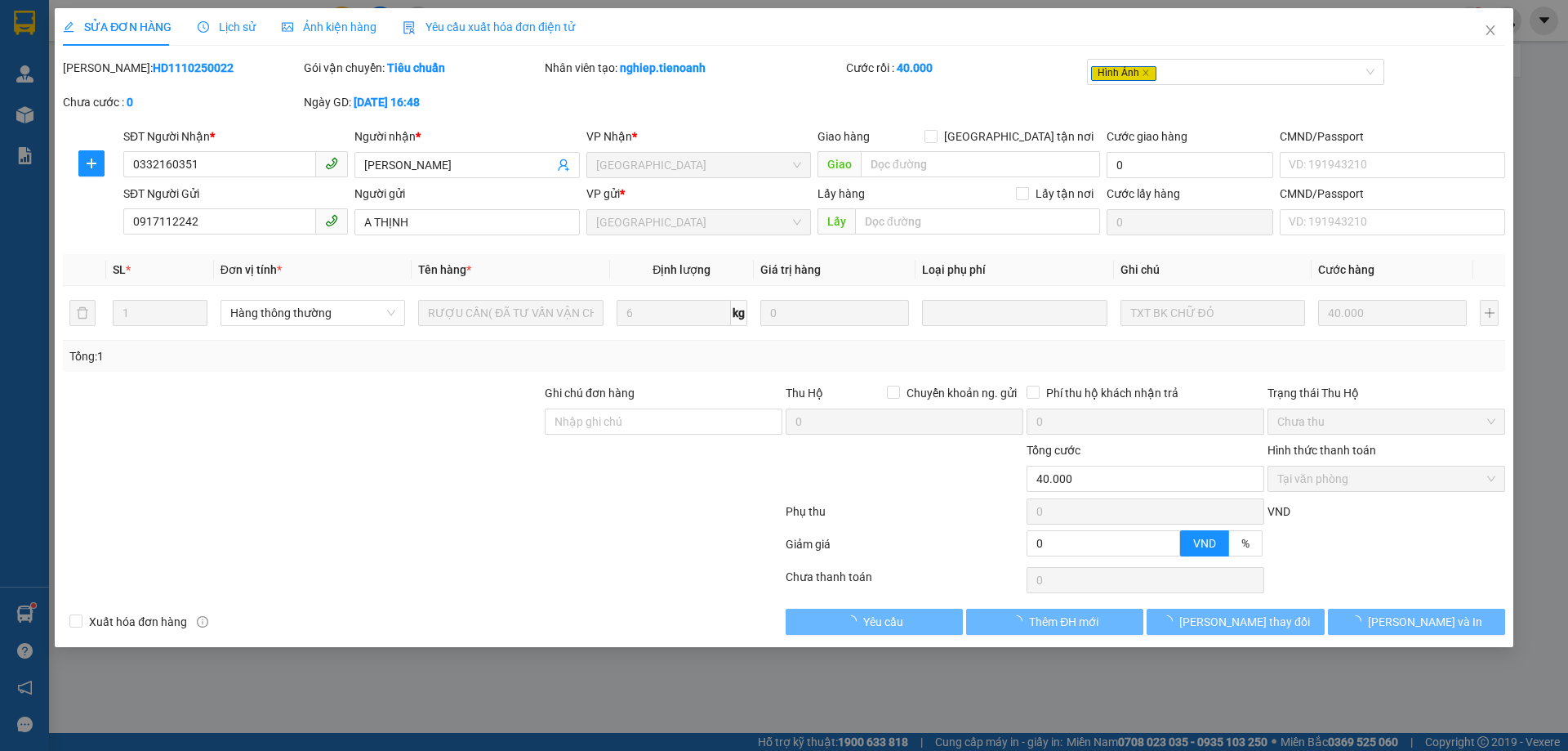
type input "0332160351"
type input "[PERSON_NAME]"
type input "0917112242"
type input "A THỊNH"
type input "0"
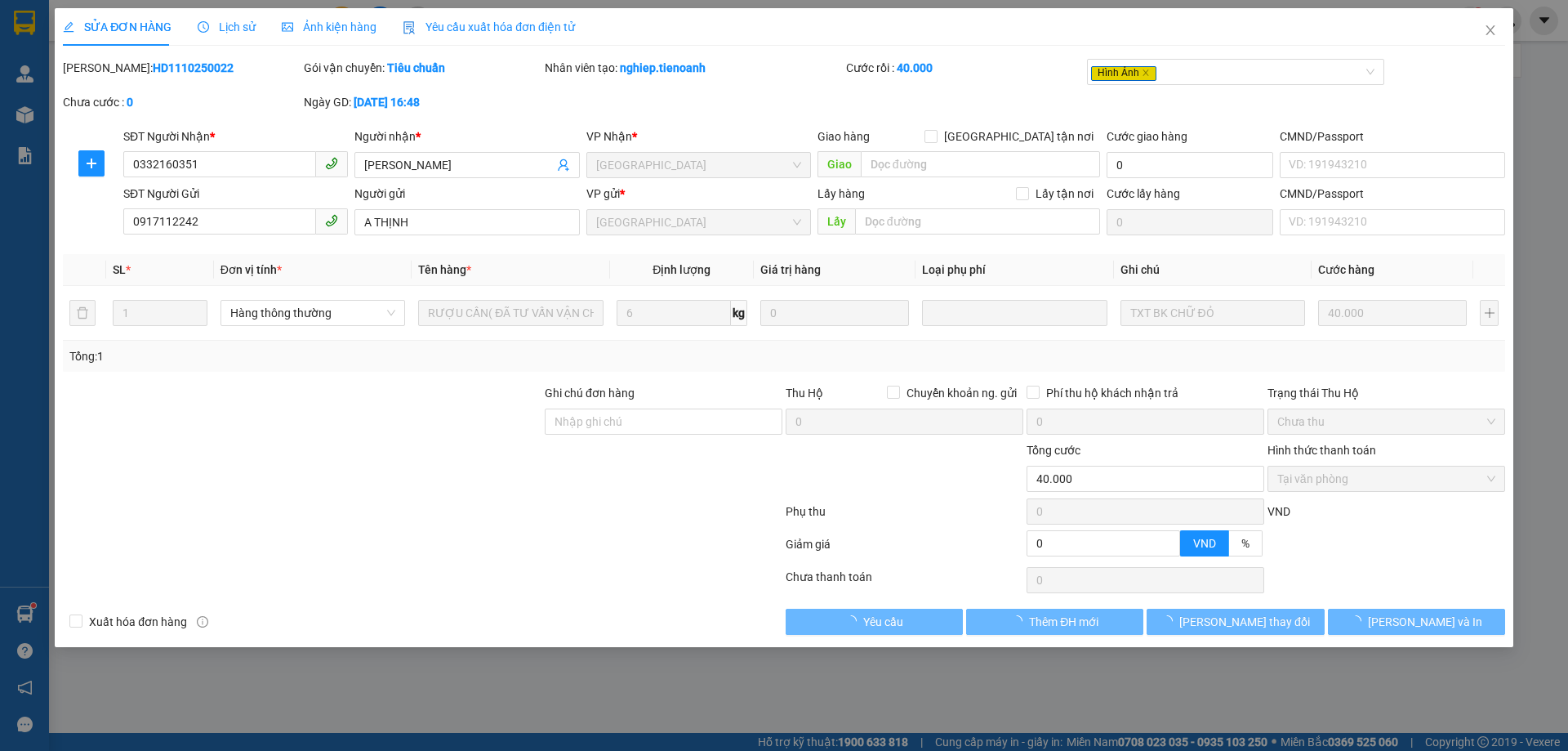
type input "40.000"
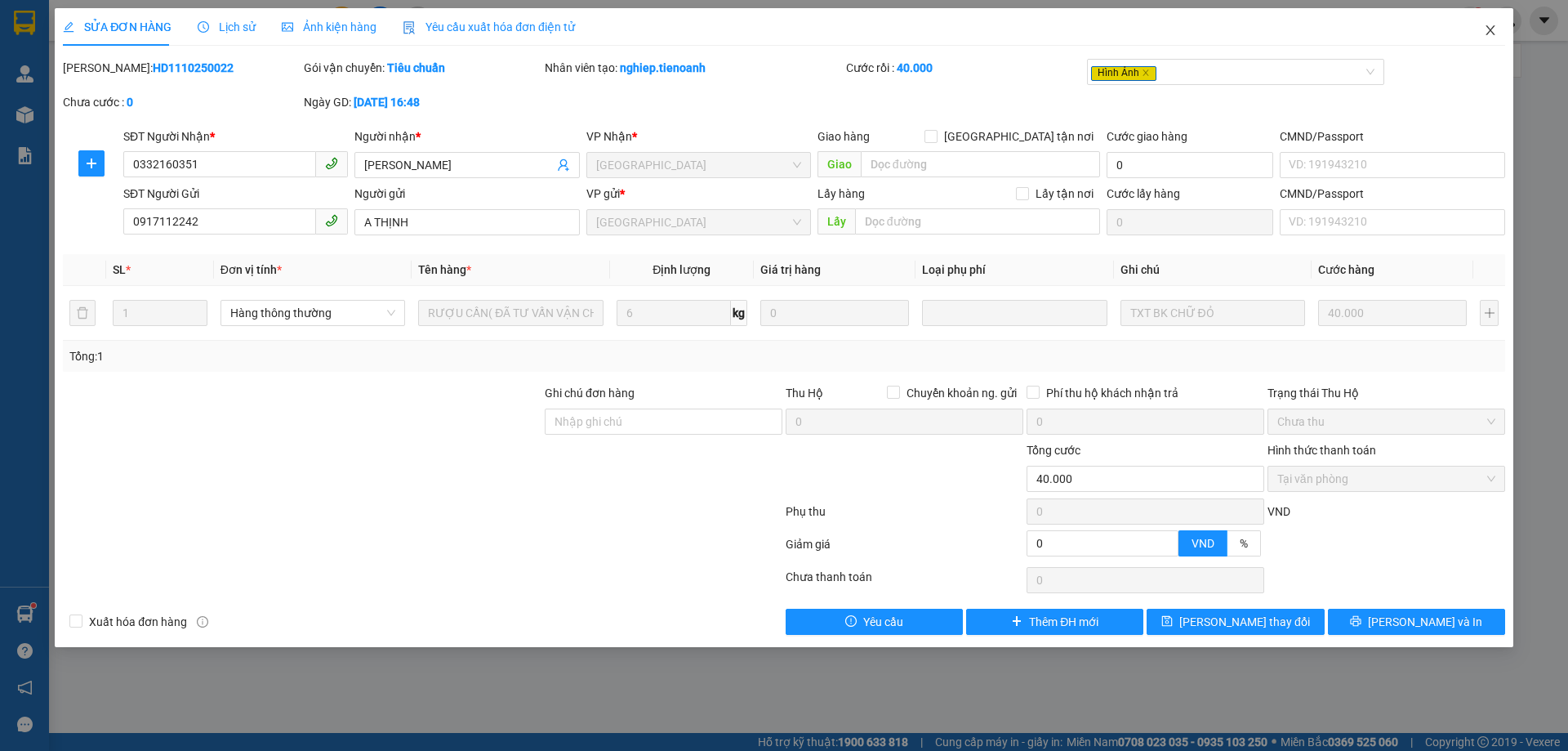
click at [1491, 31] on icon "close" at bounding box center [1490, 31] width 9 height 10
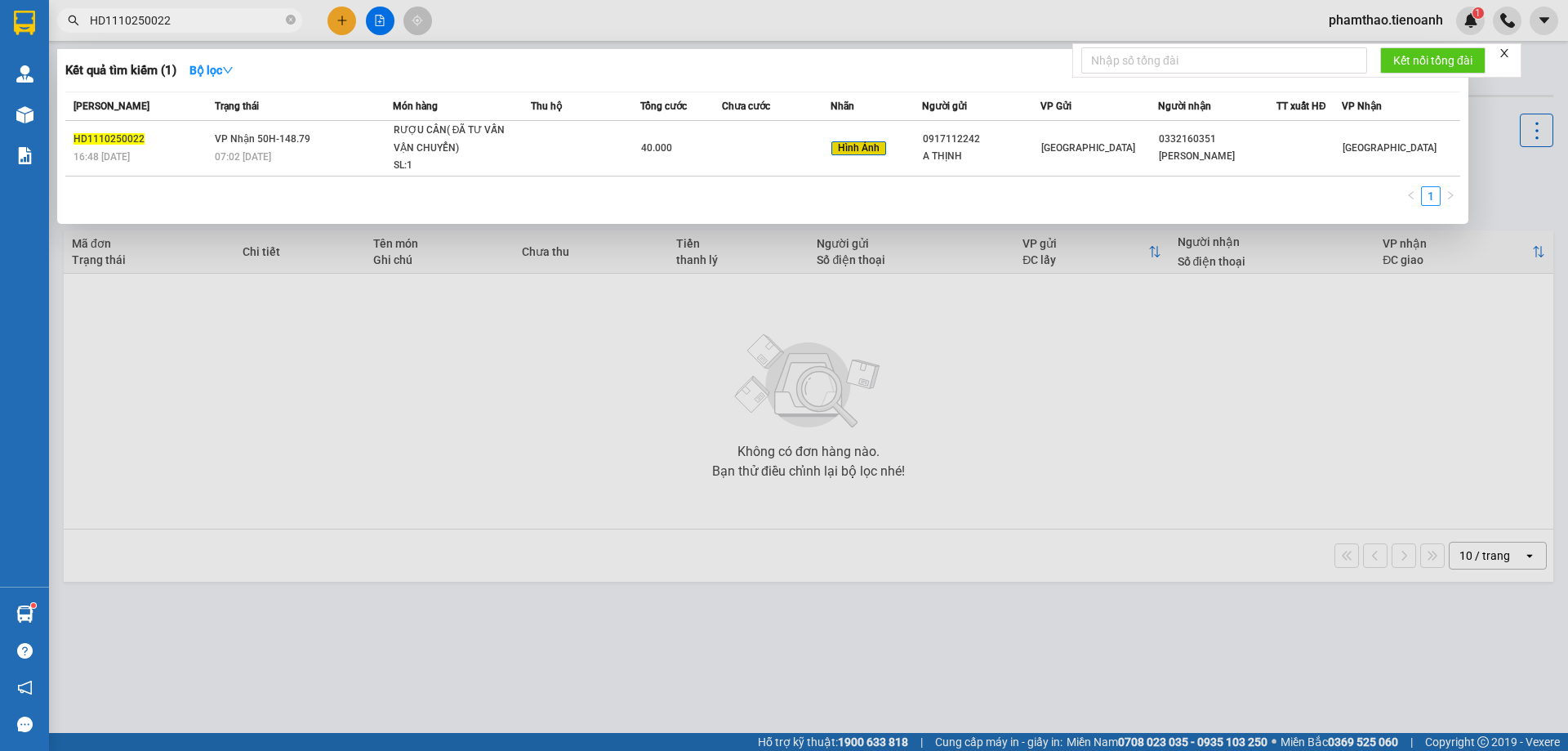
click at [221, 17] on input "HD1110250022" at bounding box center [186, 21] width 192 height 18
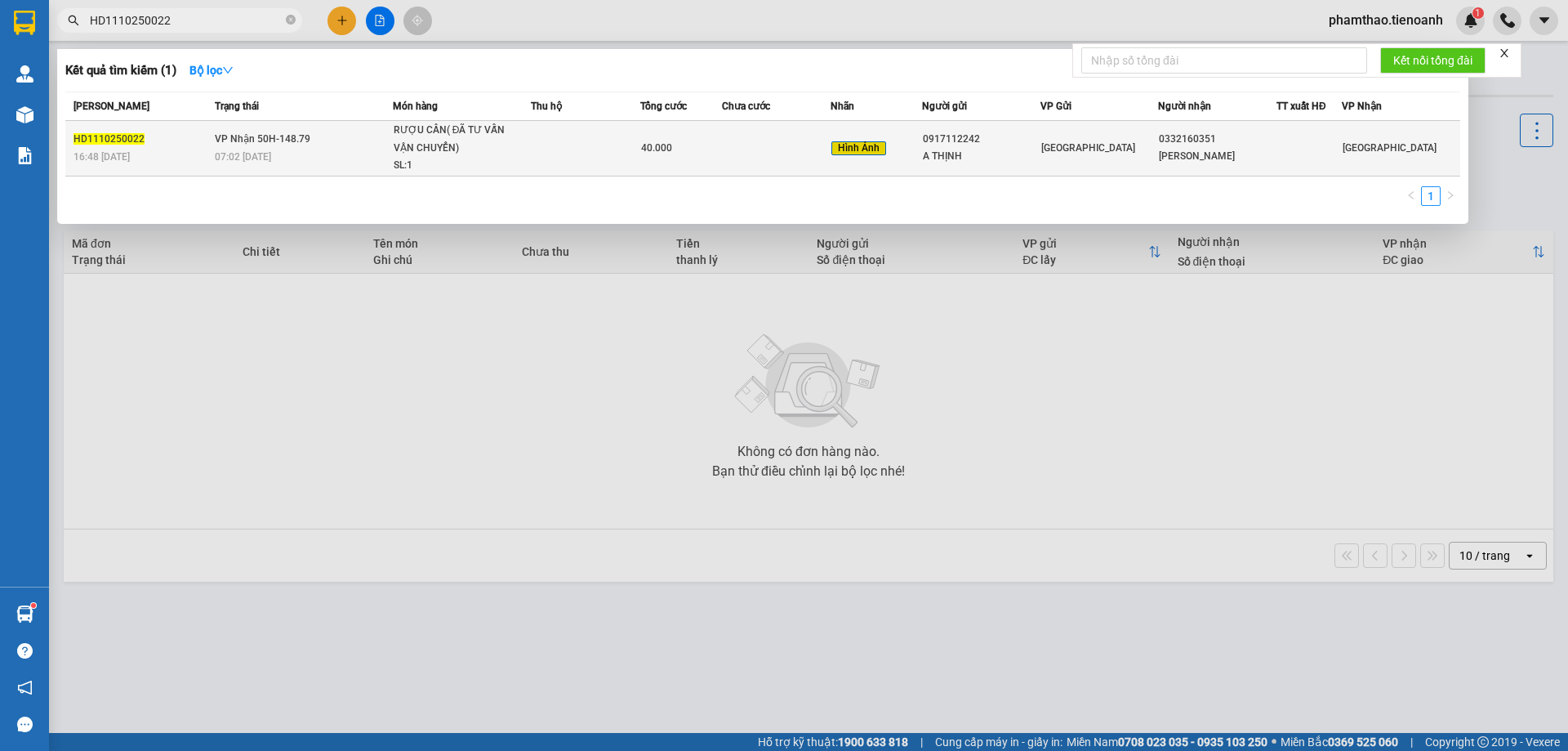
click at [480, 139] on div "RƯỢU CẦN( ĐÃ TƯ VẤN VẬN CHUYỂN)" at bounding box center [455, 139] width 123 height 35
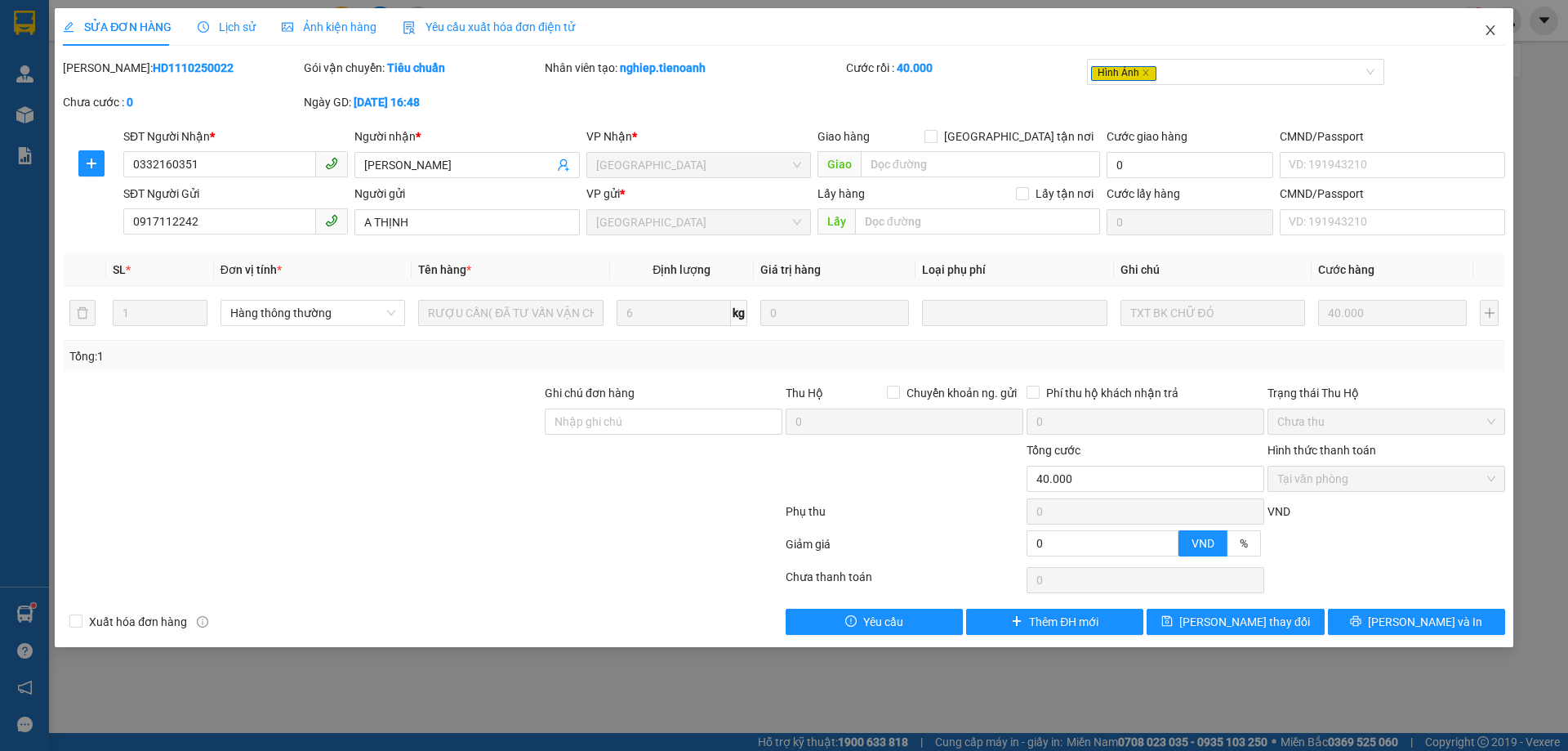
click at [1476, 33] on span "Close" at bounding box center [1490, 31] width 46 height 46
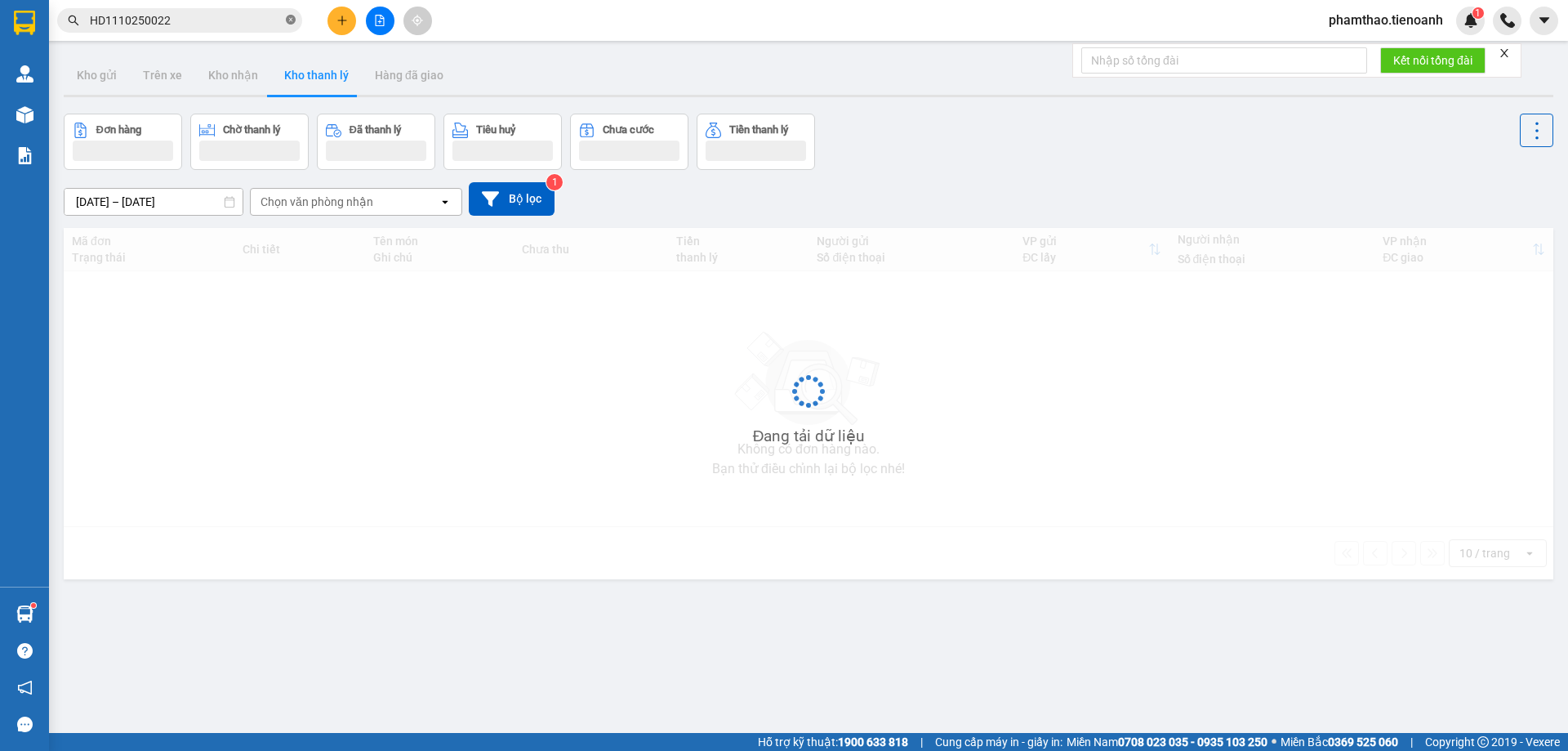
click at [290, 21] on icon "close-circle" at bounding box center [291, 20] width 10 height 10
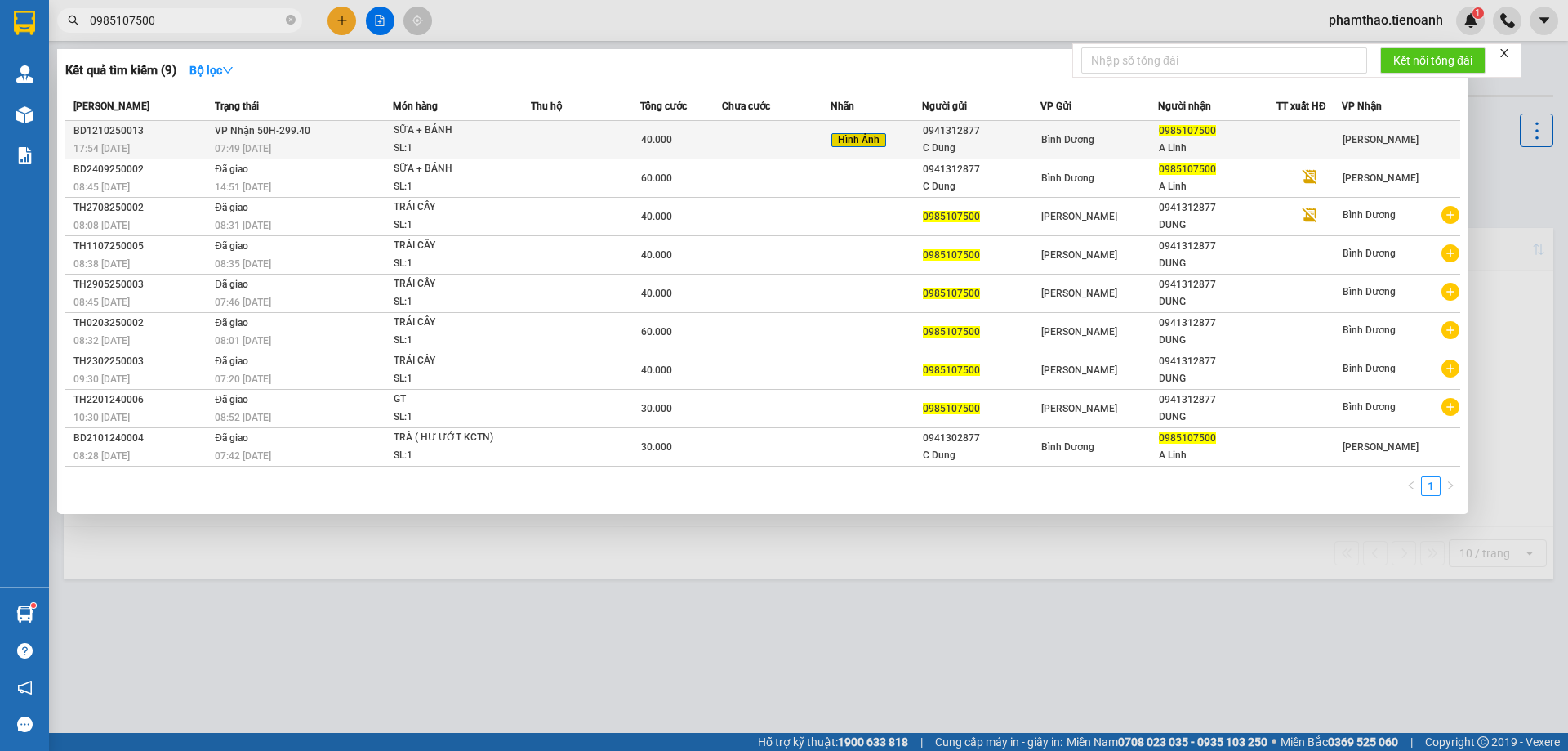
type input "0985107500"
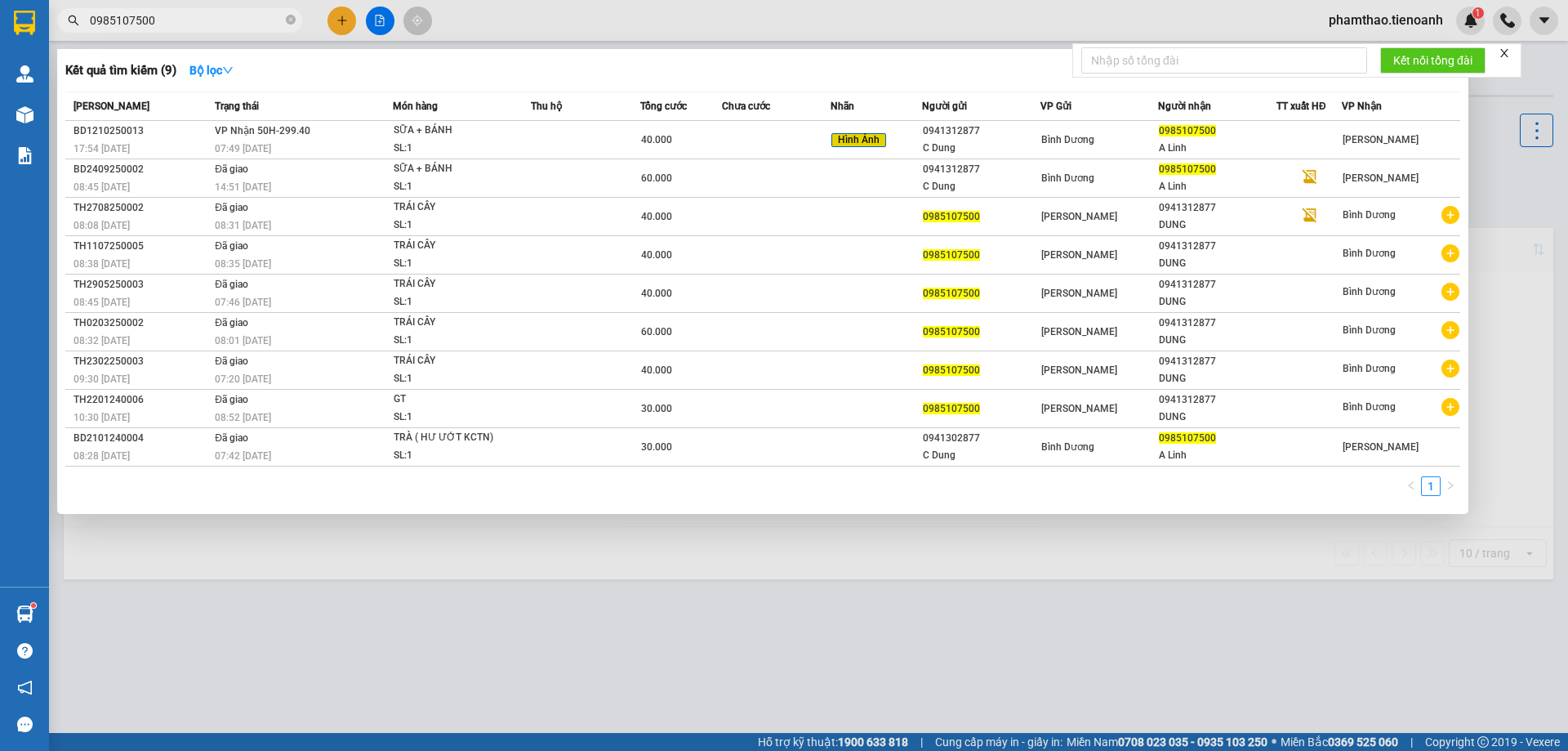
click at [529, 132] on span "SỮA + BÁNH SL: 1" at bounding box center [462, 139] width 136 height 35
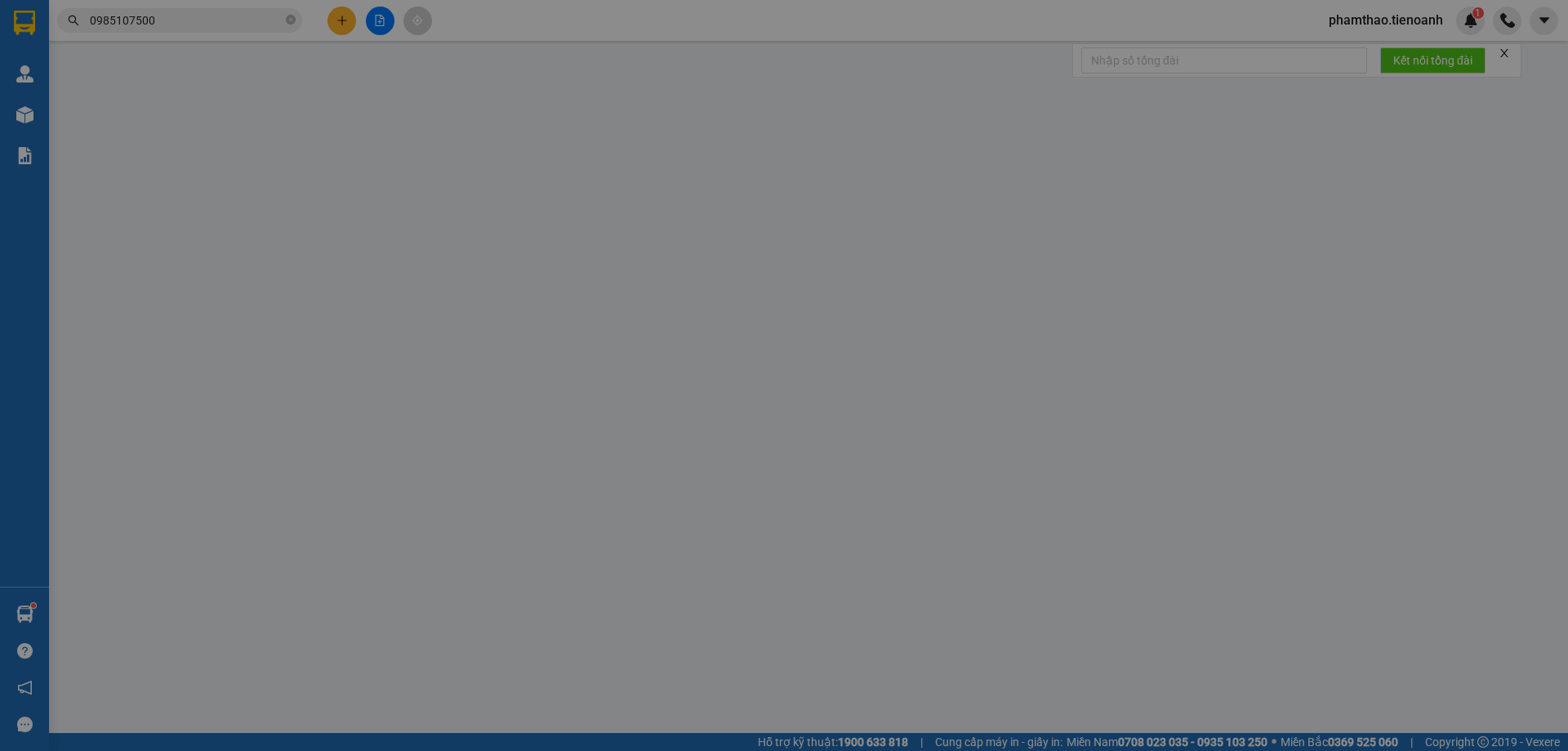
type input "0985107500"
type input "A Linh"
type input "0941312877"
type input "C Dung"
type input "0"
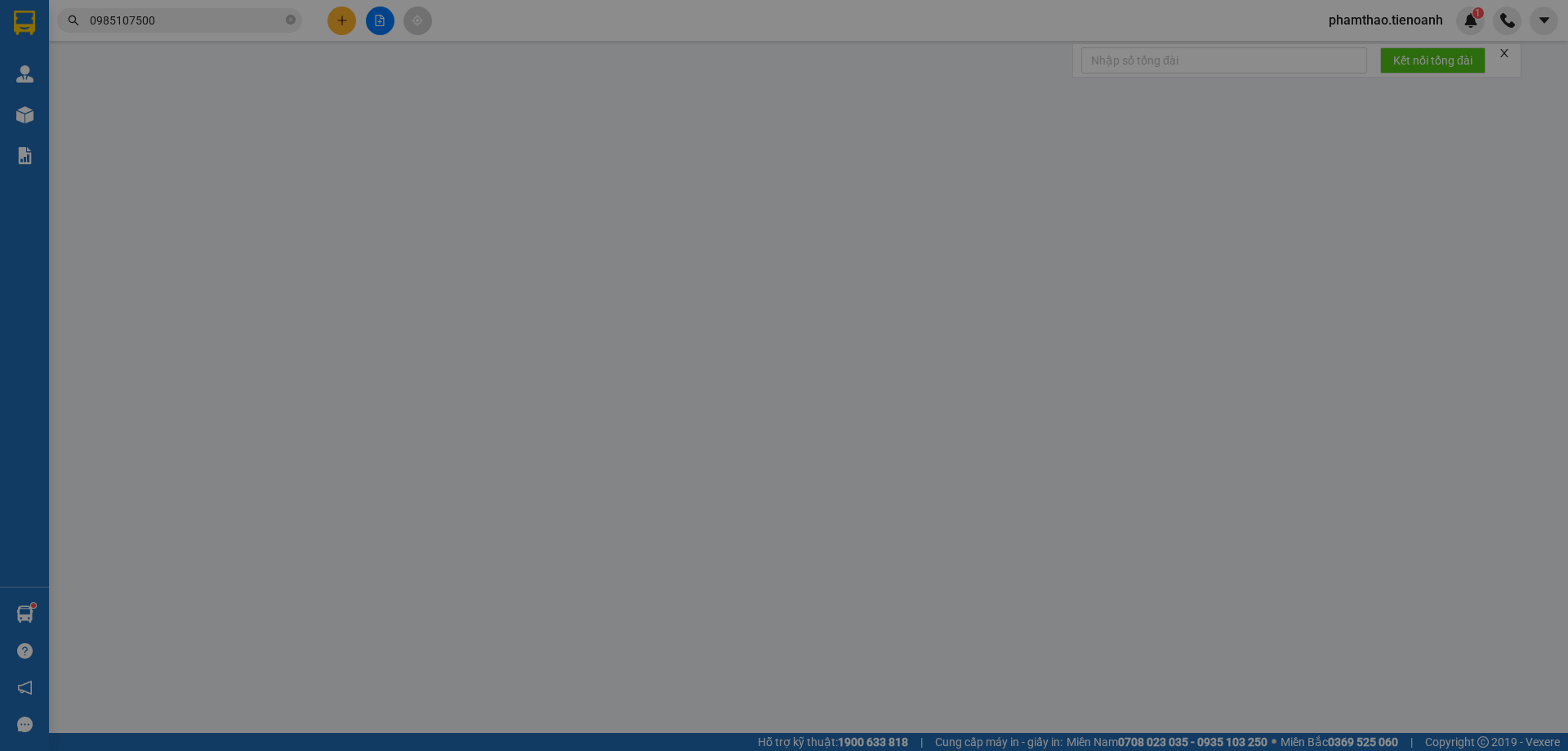
type input "40.000"
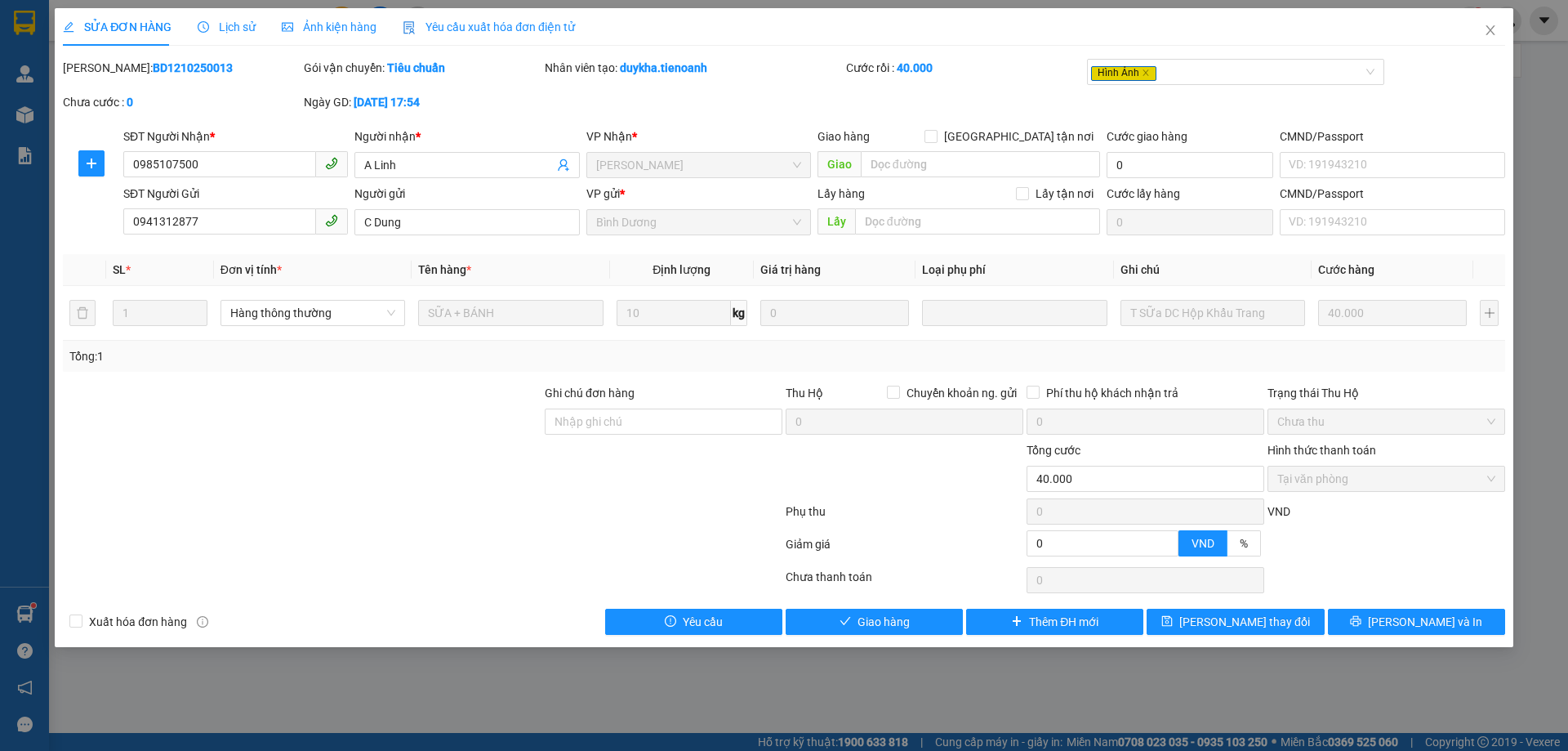
drag, startPoint x: 529, startPoint y: 132, endPoint x: 633, endPoint y: 364, distance: 254.2
click at [532, 139] on div "Người nhận *" at bounding box center [466, 137] width 225 height 18
click at [532, 156] on input "A Linh" at bounding box center [458, 165] width 188 height 18
click at [930, 617] on button "Giao hàng" at bounding box center [874, 622] width 178 height 27
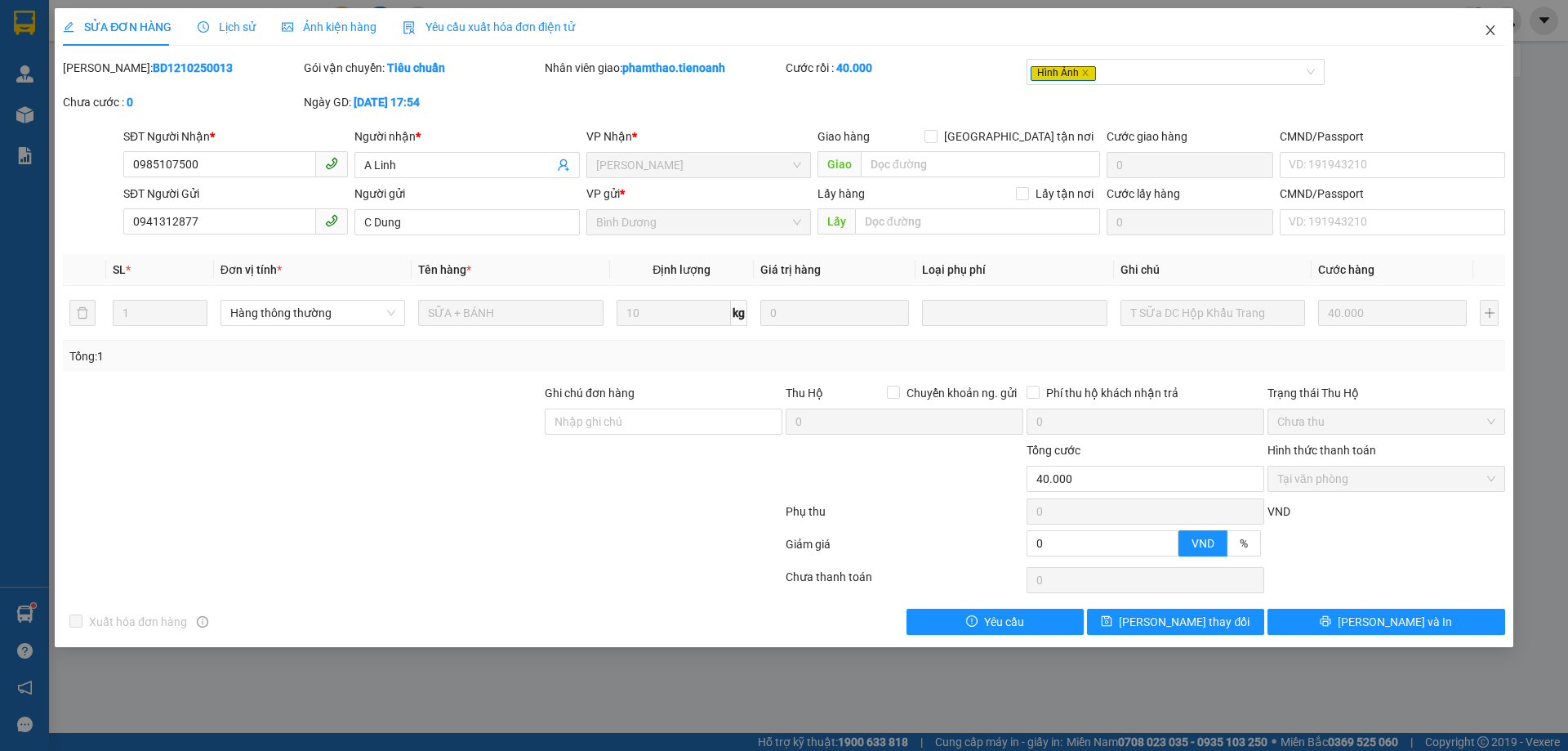
click at [1488, 34] on icon "close" at bounding box center [1491, 31] width 13 height 13
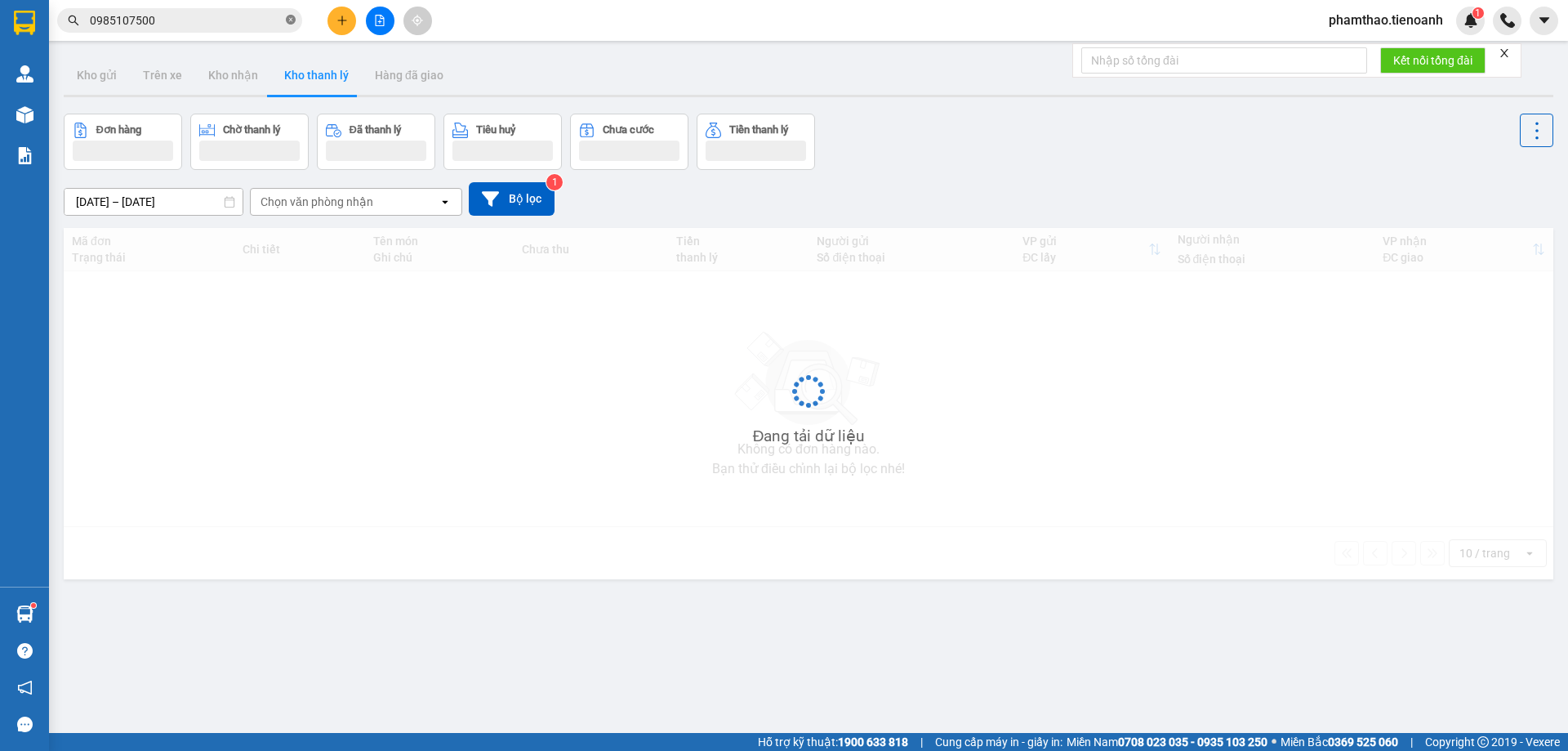
click at [288, 21] on icon "close-circle" at bounding box center [291, 20] width 10 height 10
paste input "0847577677"
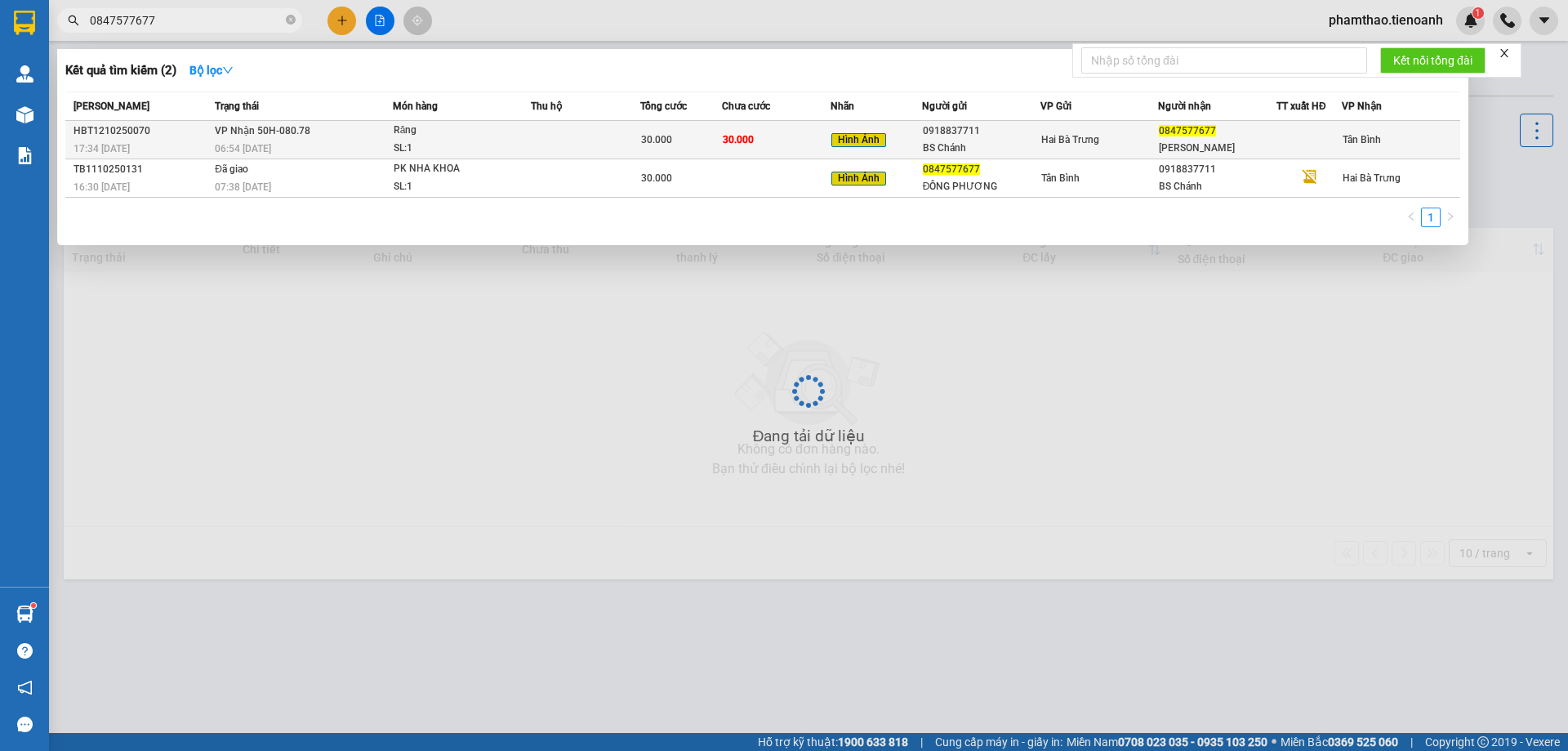
type input "0847577677"
click at [908, 133] on div "Hình Ảnh" at bounding box center [875, 140] width 89 height 19
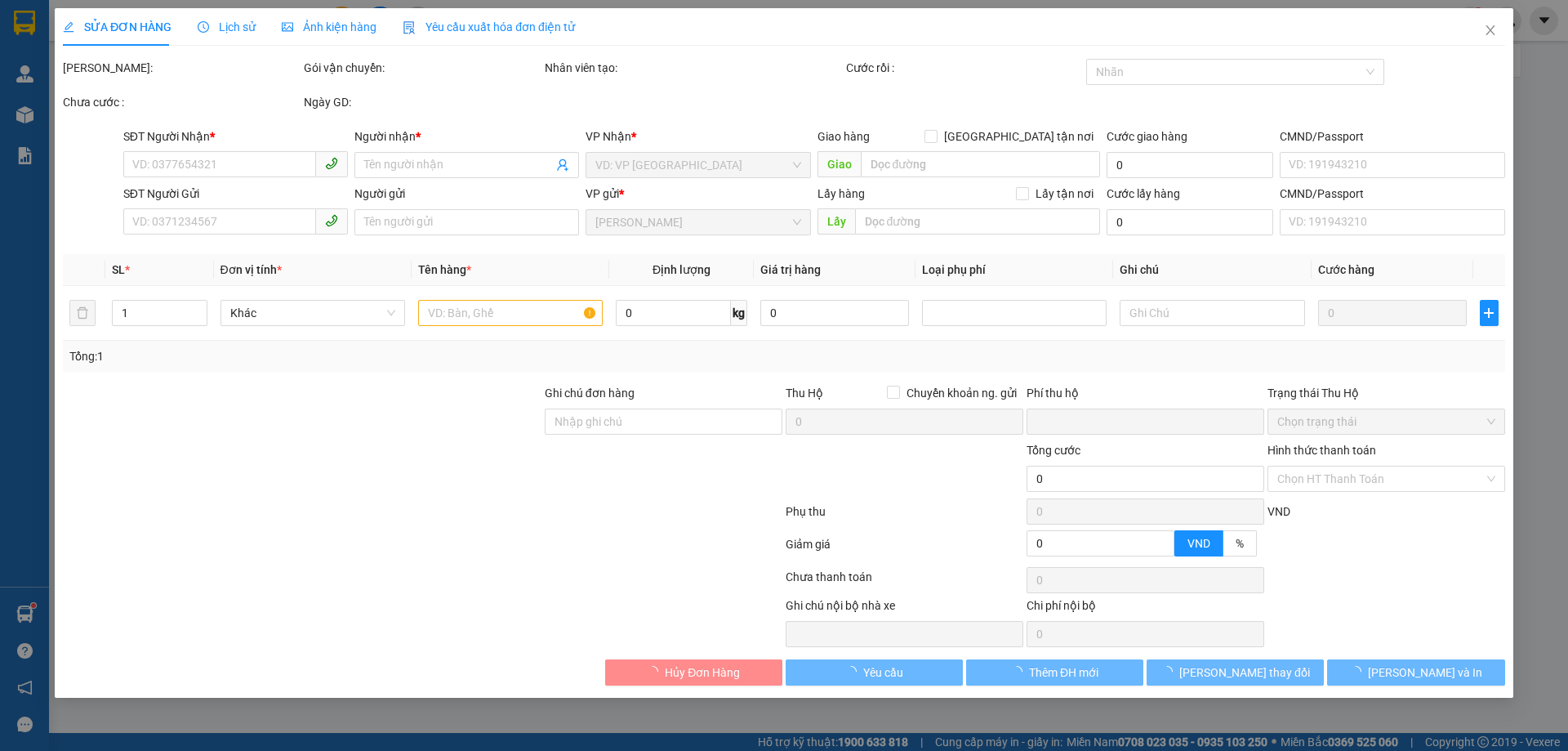
type input "0847577677"
type input "[PERSON_NAME]"
type input "0918837711"
type input "BS Chánh"
type input "0"
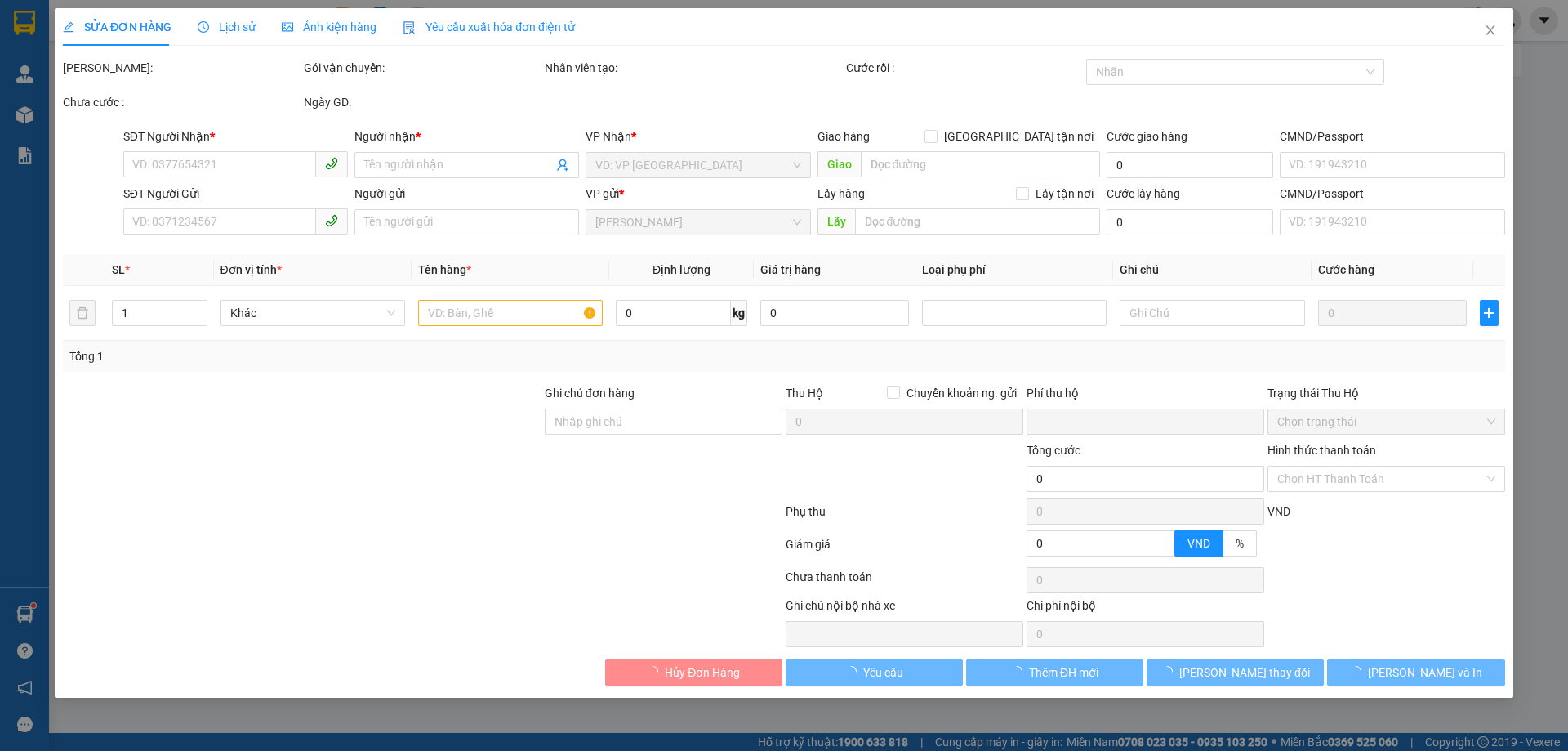
type input "30.000"
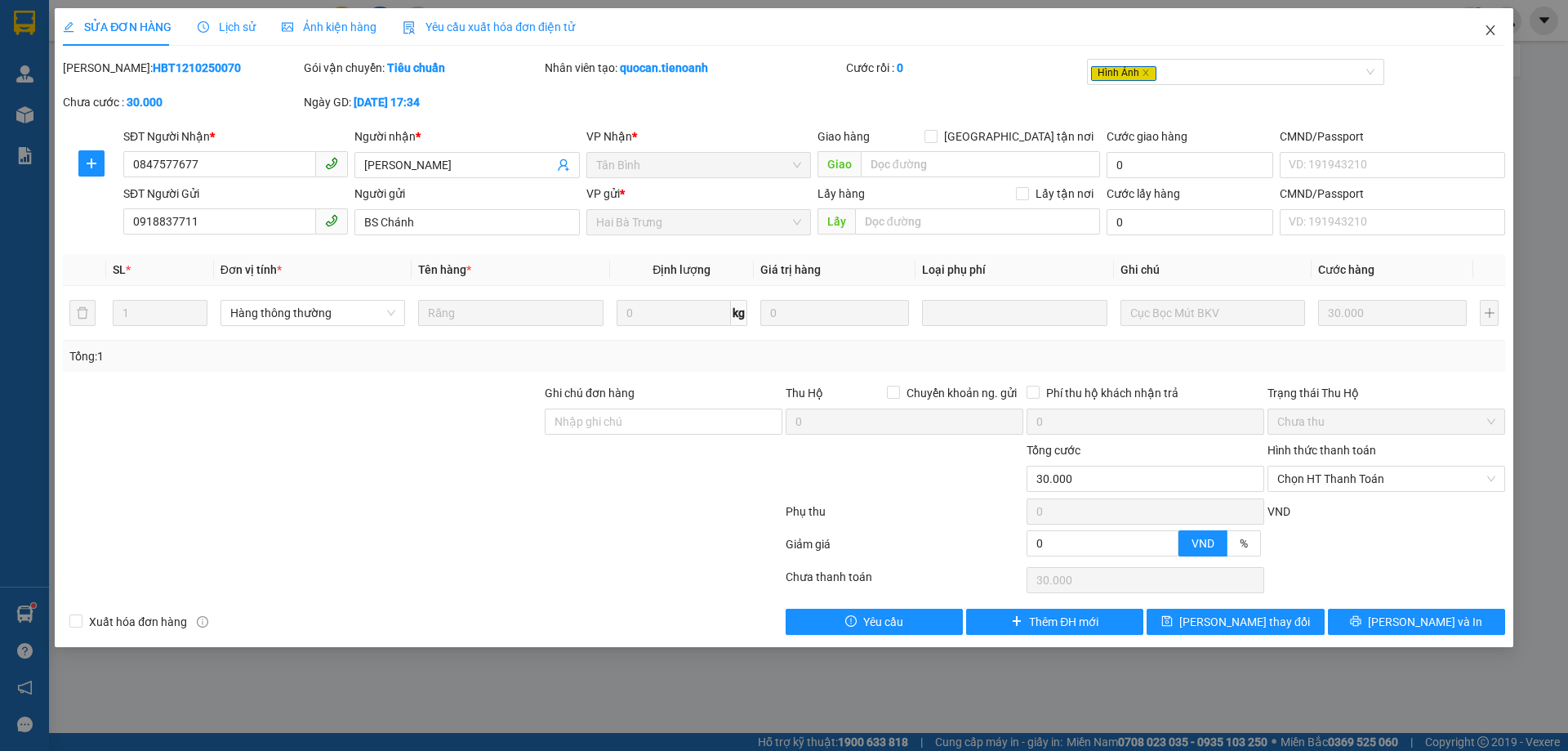
click at [1488, 22] on span "Close" at bounding box center [1490, 31] width 46 height 46
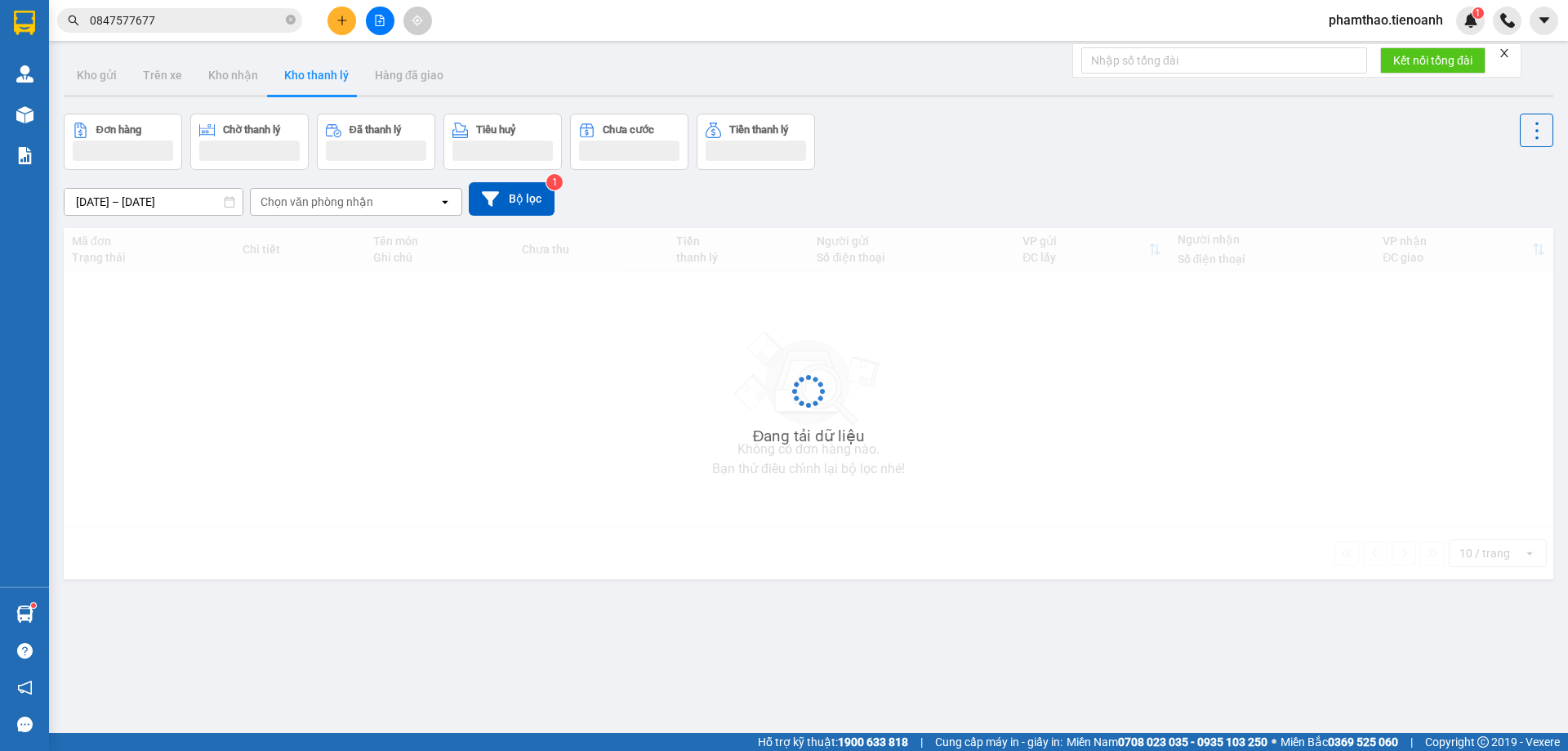
click at [335, 15] on button at bounding box center [342, 21] width 28 height 28
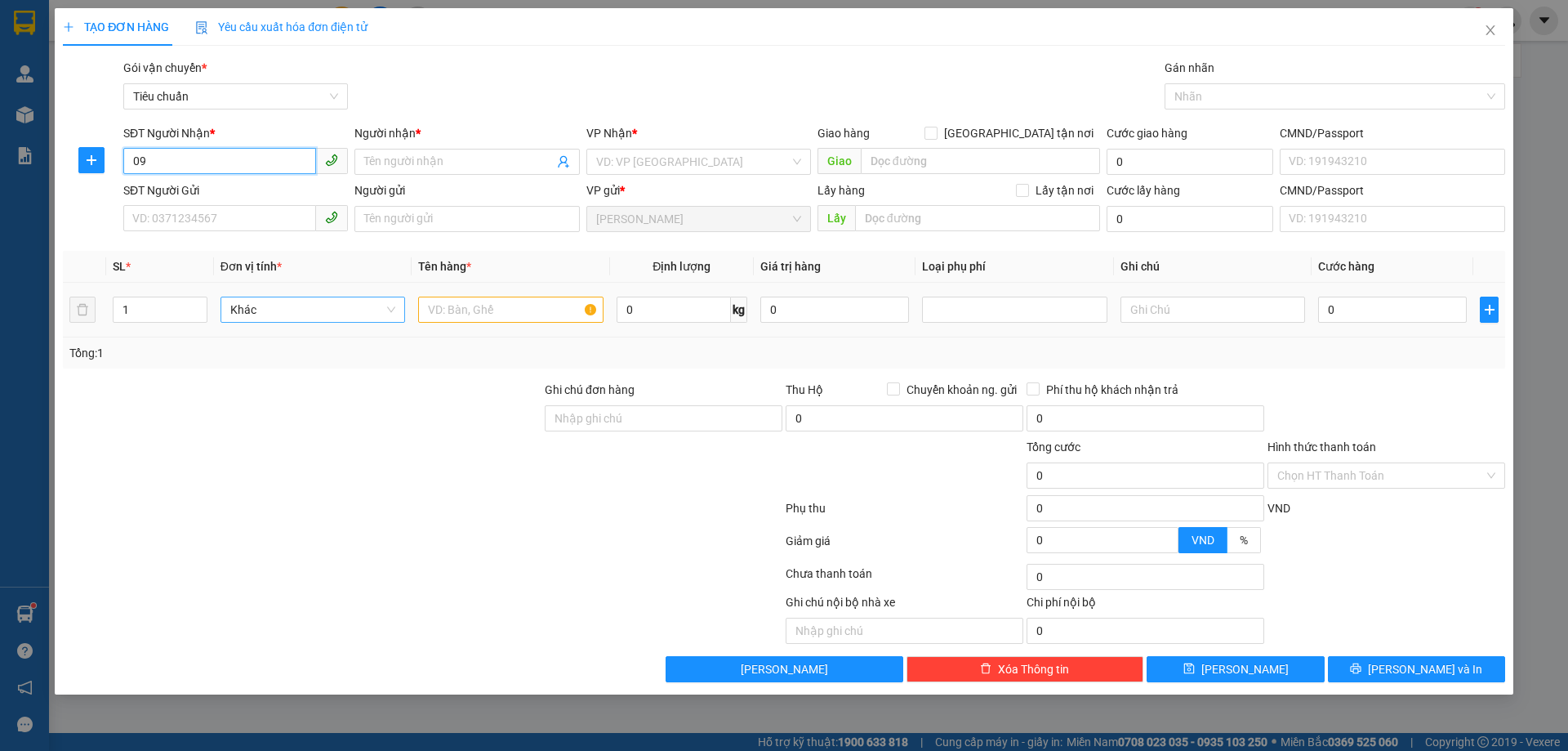
type input "0"
click at [202, 191] on div "0938387986 - THÁI" at bounding box center [235, 195] width 205 height 18
type input "0938387986"
type input "THÁI"
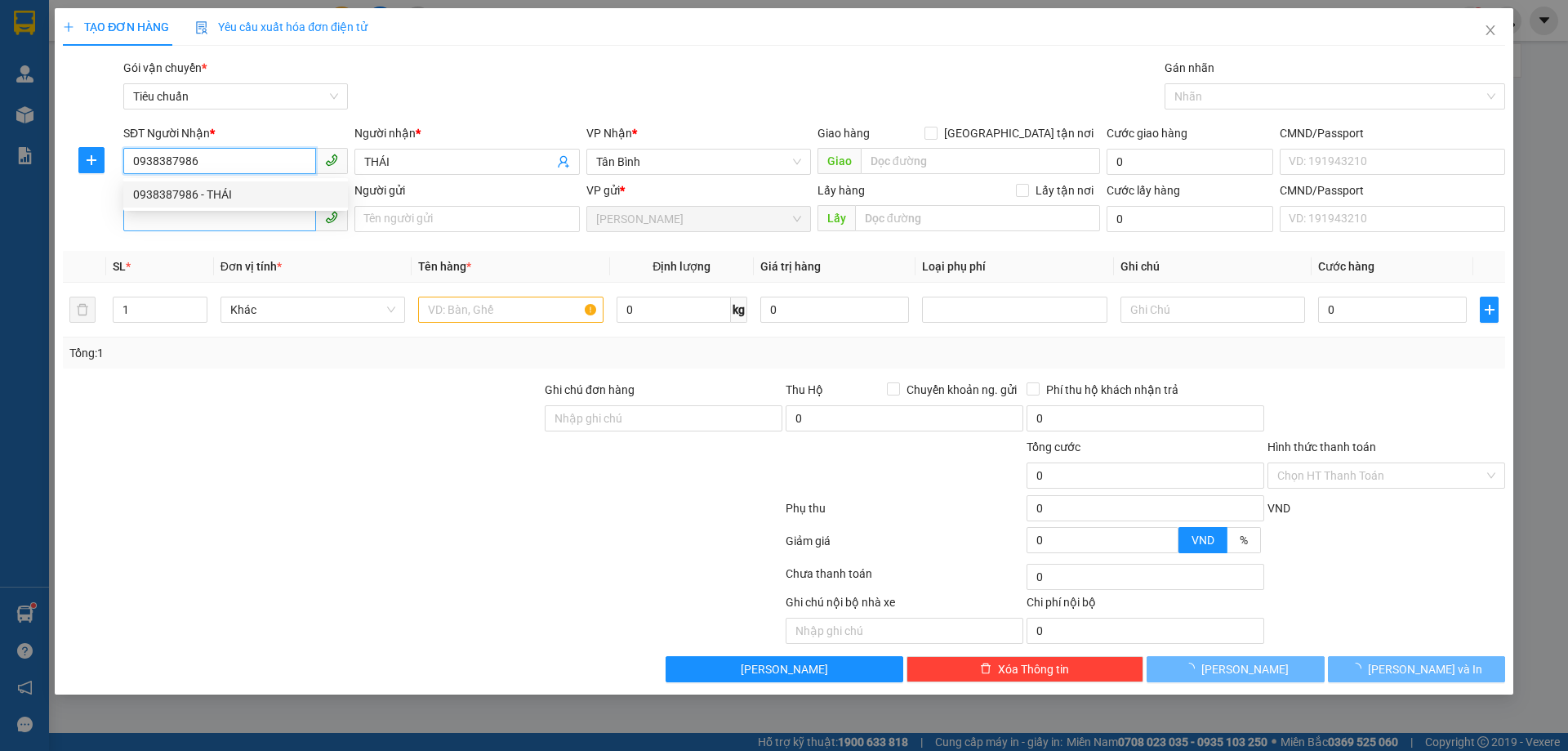
type input "30.000"
type input "0938387986"
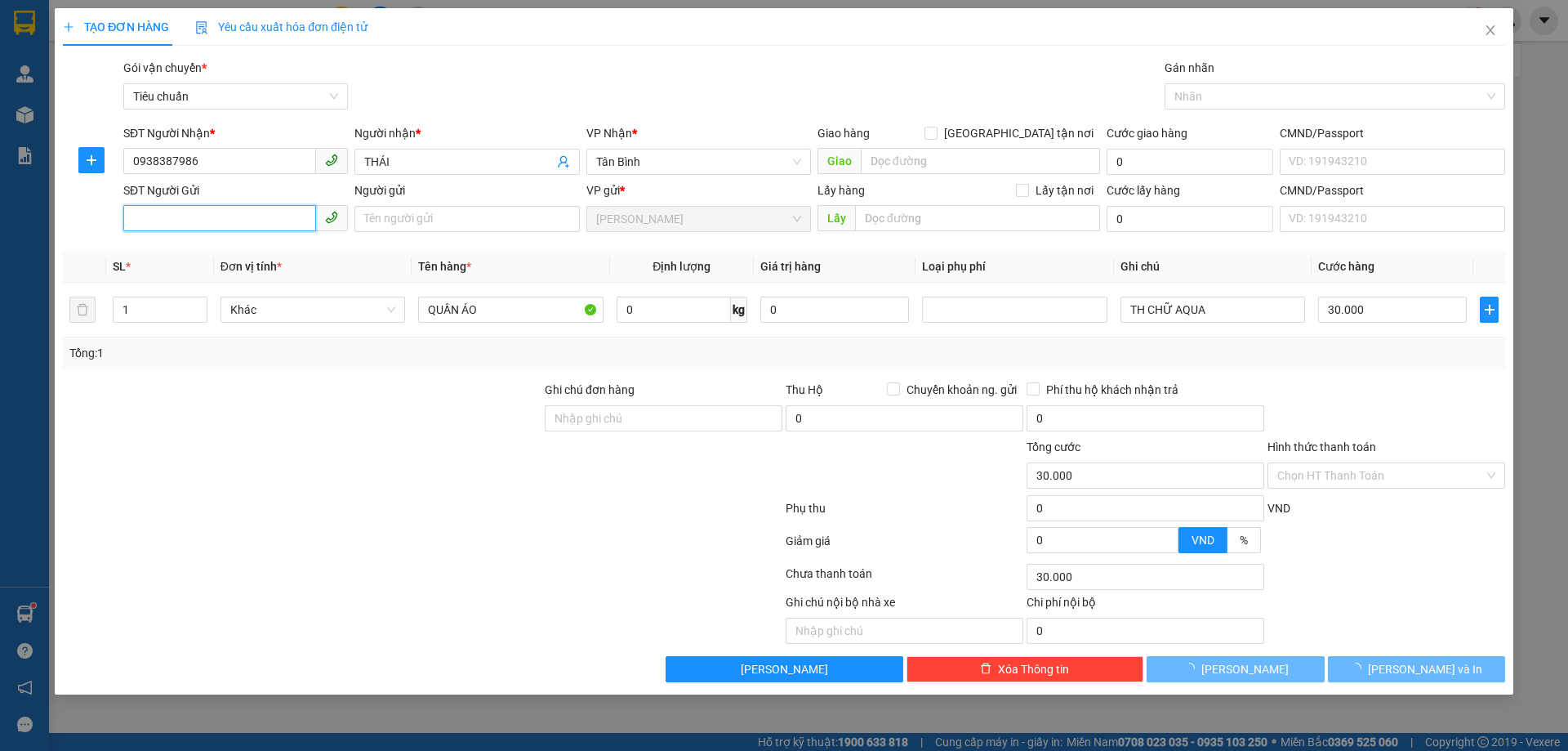
click at [256, 218] on input "SĐT Người Gửi" at bounding box center [220, 218] width 192 height 27
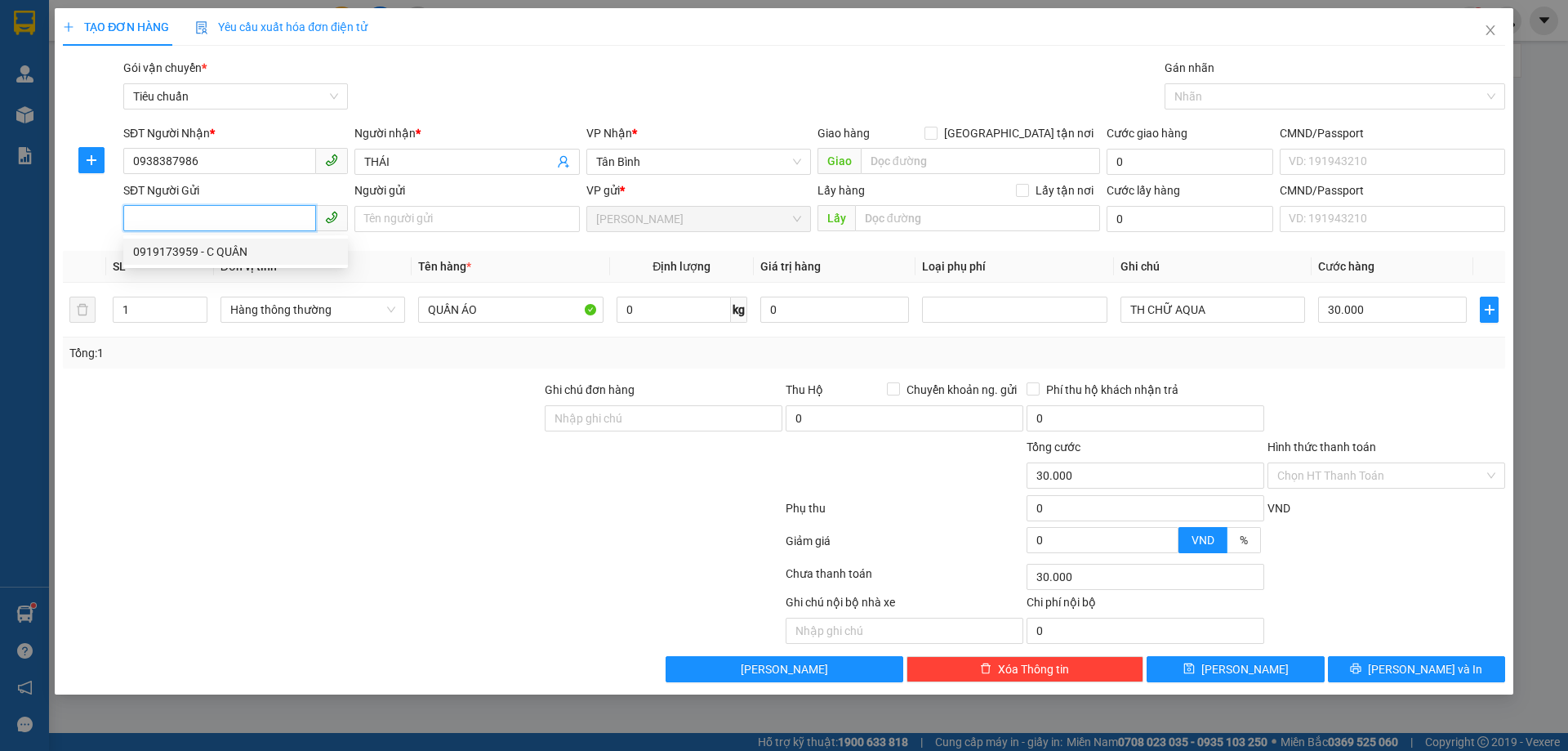
click at [263, 247] on div "0919173959 - C QUÂN" at bounding box center [235, 251] width 205 height 18
type input "0919173959"
type input "C QUÂN"
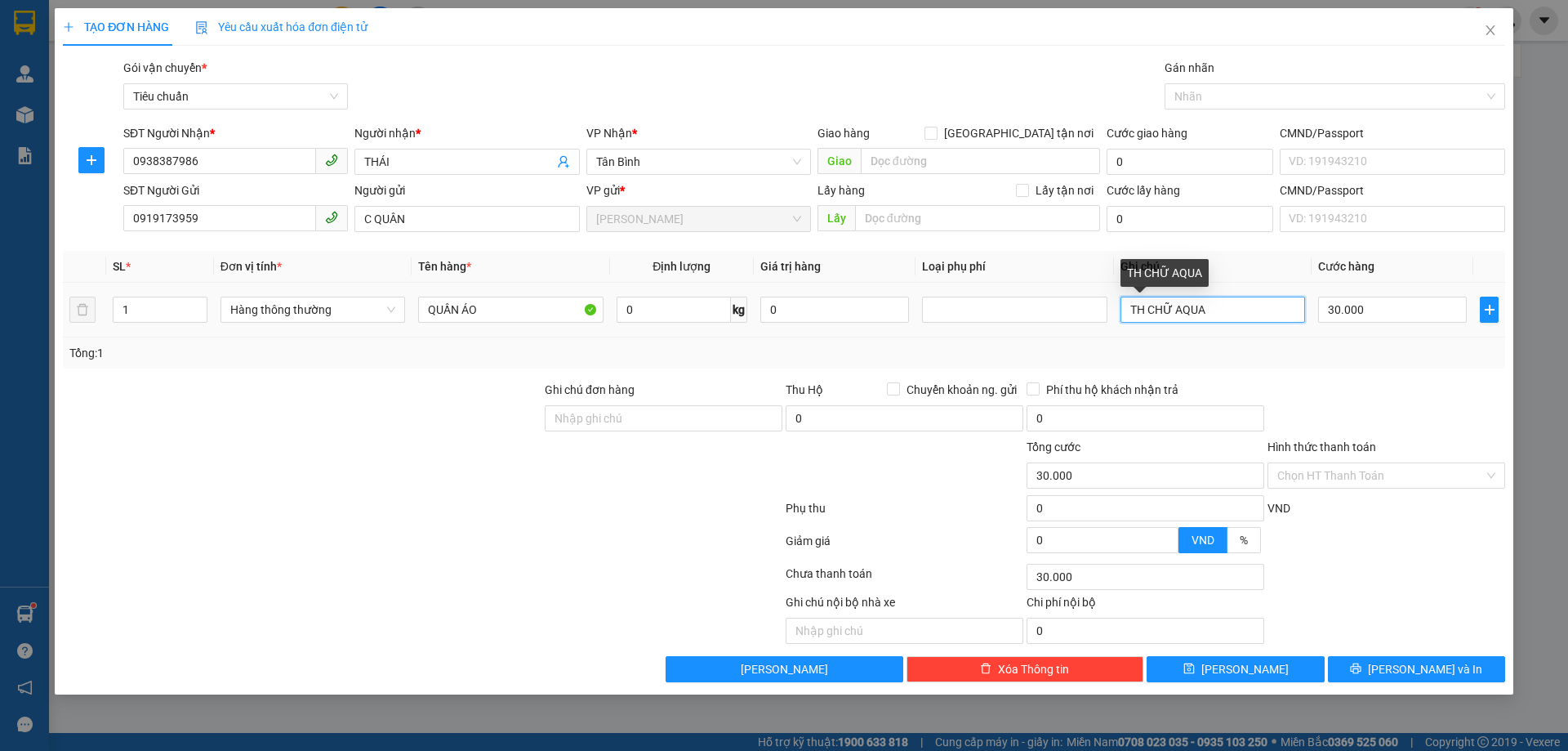
drag, startPoint x: 1230, startPoint y: 311, endPoint x: 870, endPoint y: 292, distance: 360.5
click at [870, 292] on tr "1 Hàng thông thường QUẦN ÁO 0 kg 0 TH CHỮ AQUA 30.000" at bounding box center [784, 310] width 1443 height 55
type input "t"
type input "TXT"
click at [639, 301] on input "0" at bounding box center [674, 310] width 114 height 27
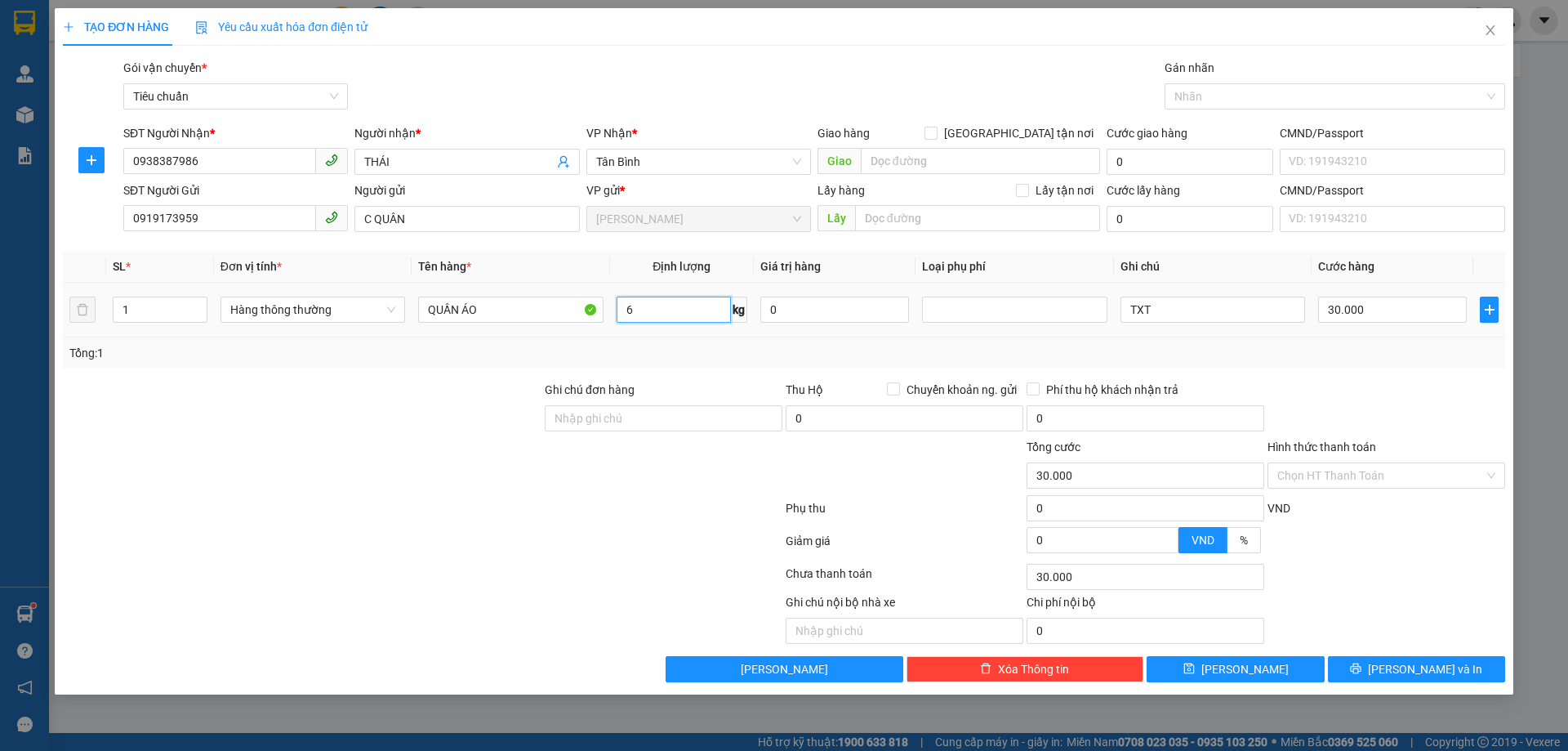
type input "6"
click at [509, 324] on div "QUẦN ÁO" at bounding box center [510, 309] width 185 height 32
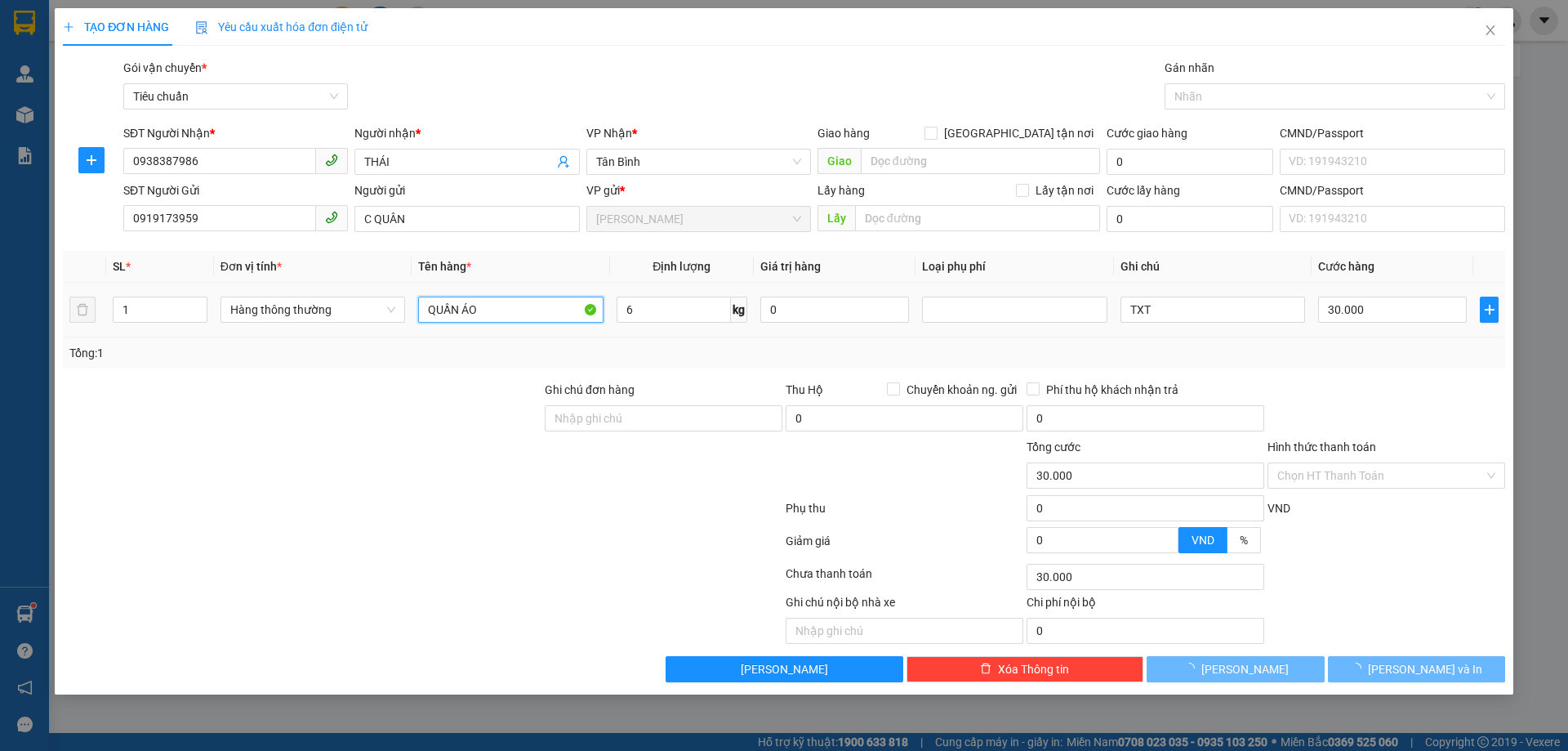
click at [507, 315] on input "QUẦN ÁO" at bounding box center [510, 310] width 185 height 27
type input "QUẦN ÁO"
type input "40.000"
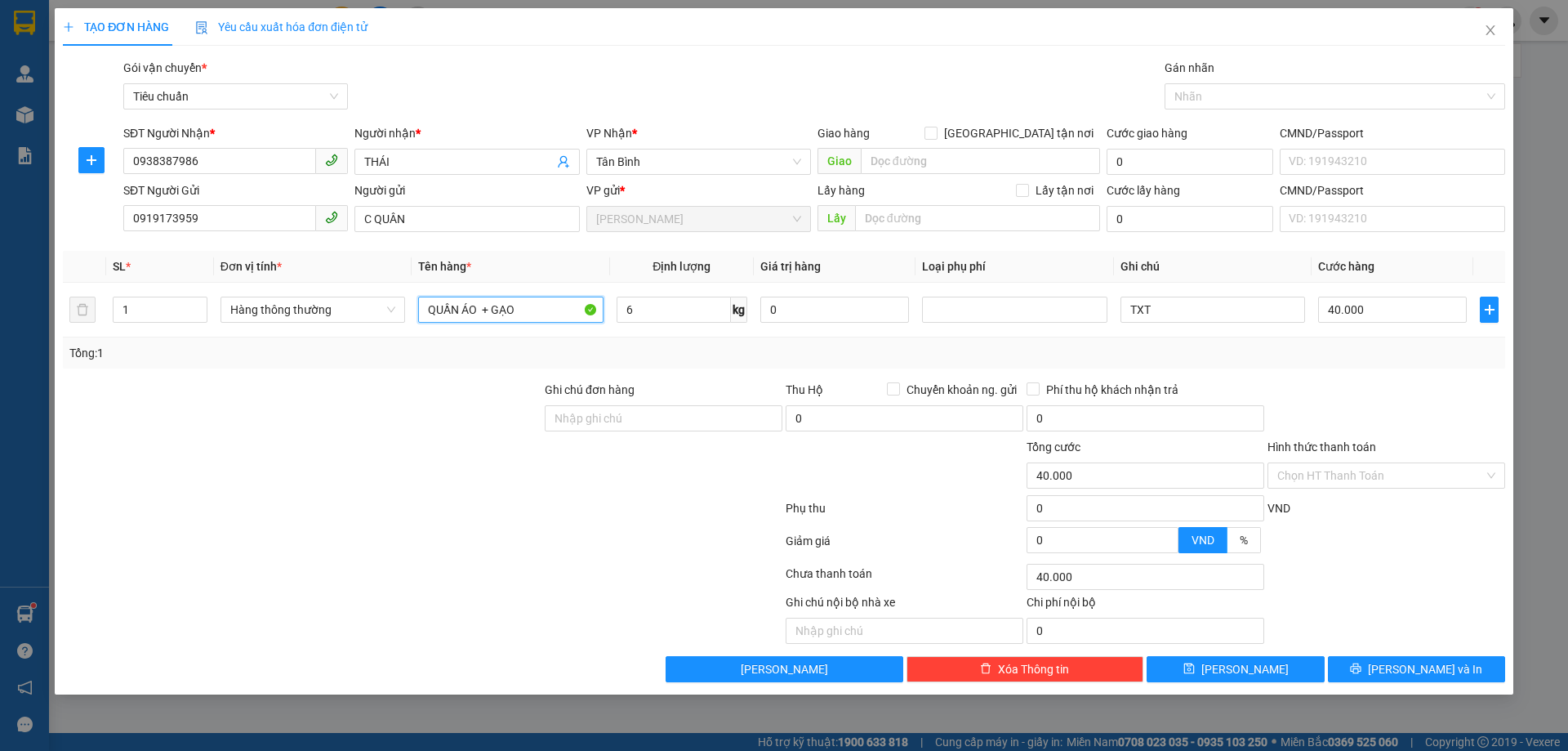
type input "QUẦN ÁO + GẠO"
click at [1376, 388] on div at bounding box center [1386, 409] width 241 height 57
click at [1364, 480] on input "Hình thức thanh toán" at bounding box center [1381, 475] width 207 height 25
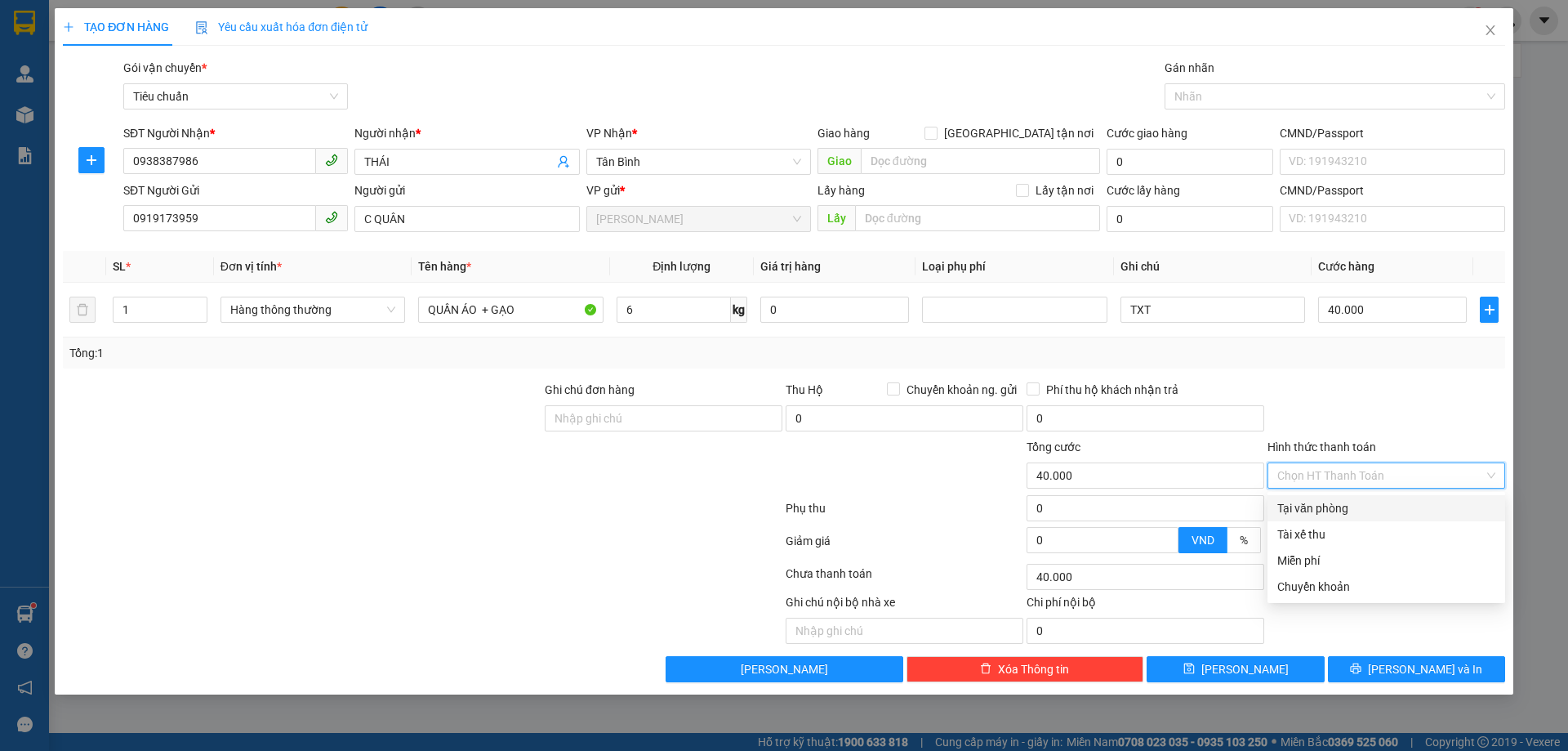
click at [1351, 505] on div "Tại văn phòng" at bounding box center [1386, 509] width 218 height 18
type input "0"
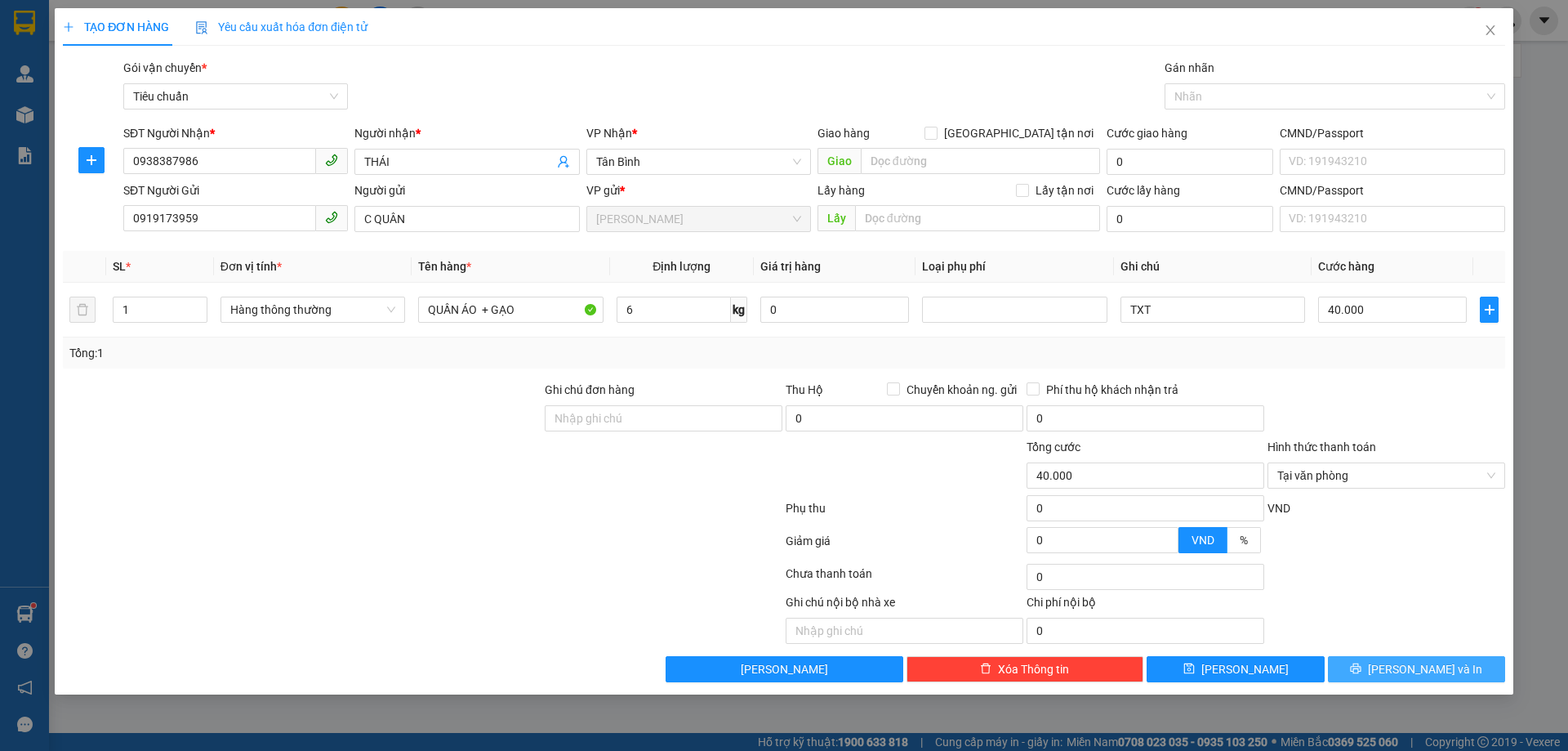
click at [1422, 663] on span "[PERSON_NAME] và In" at bounding box center [1425, 670] width 114 height 18
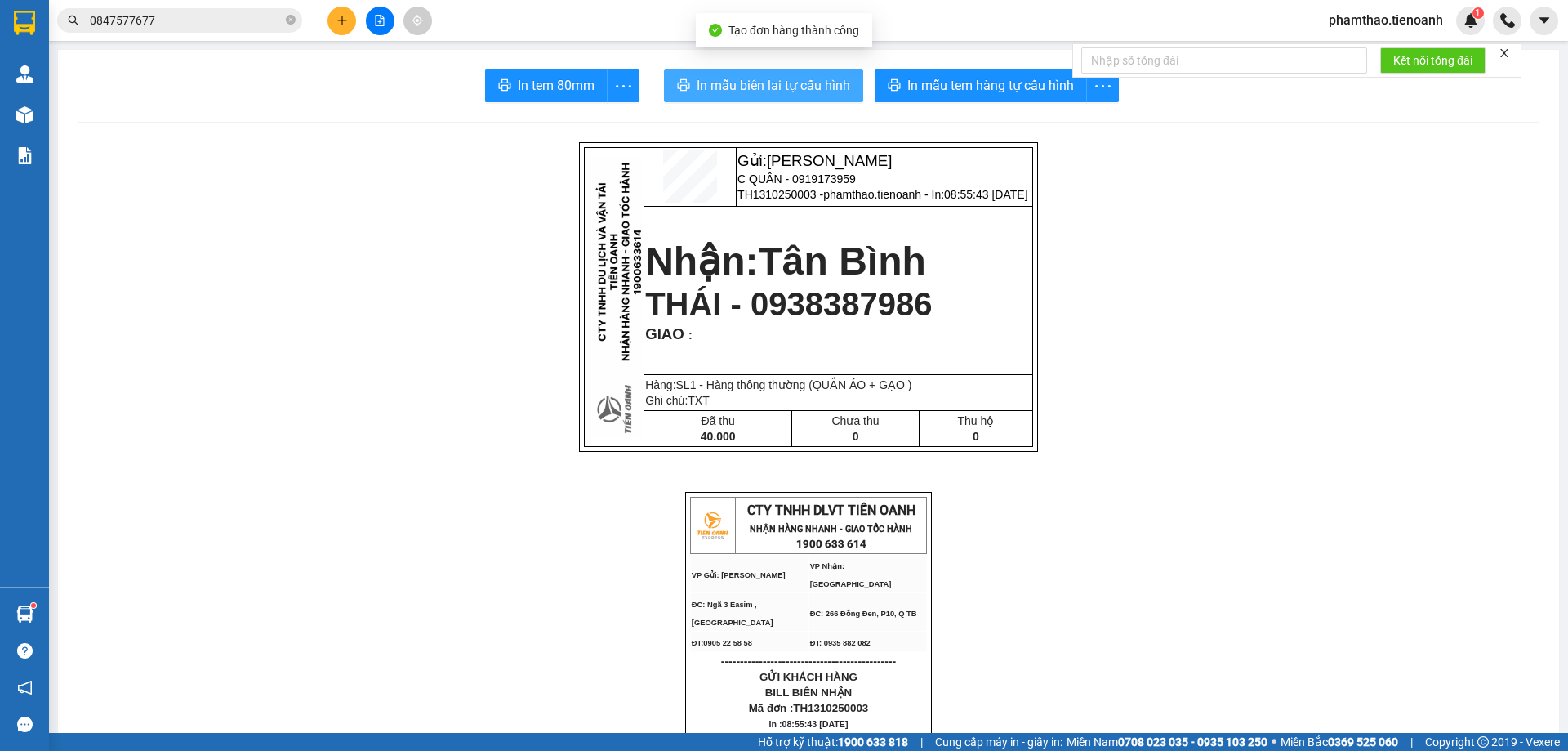
click at [770, 71] on button "In mẫu biên lai tự cấu hình" at bounding box center [764, 85] width 199 height 32
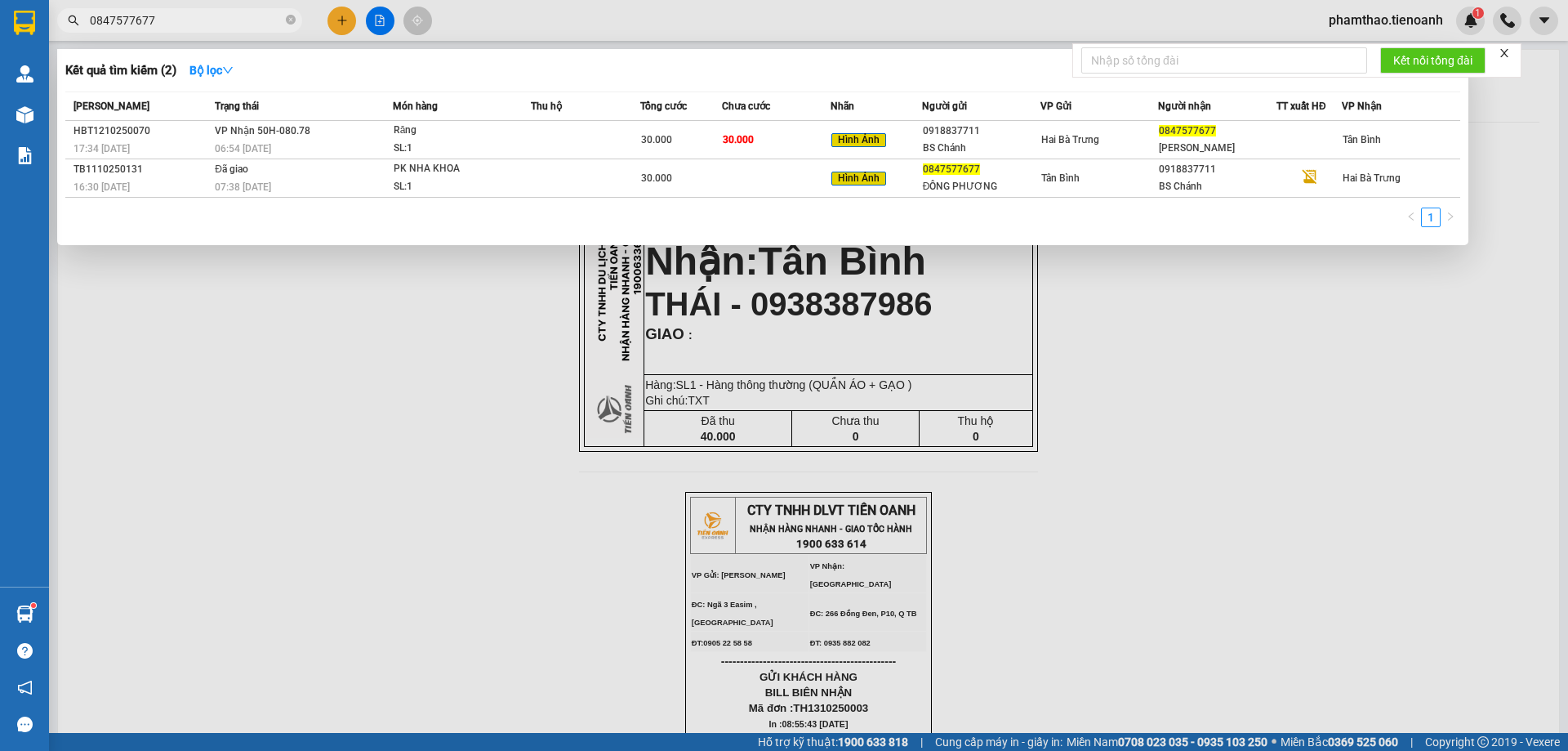
click at [232, 20] on input "0847577677" at bounding box center [186, 21] width 192 height 18
click at [288, 22] on icon "close-circle" at bounding box center [291, 20] width 10 height 10
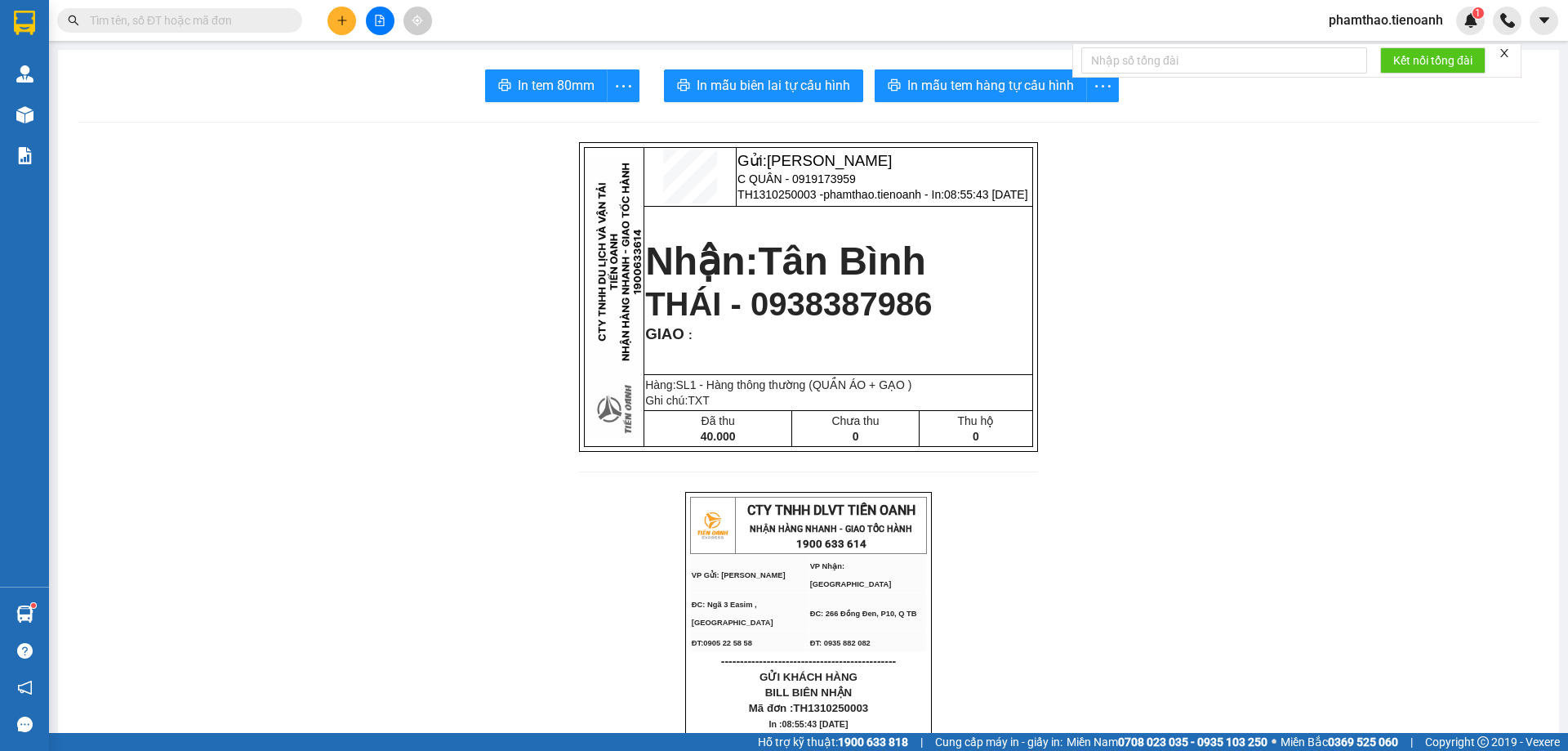
click at [193, 12] on input "text" at bounding box center [186, 21] width 192 height 18
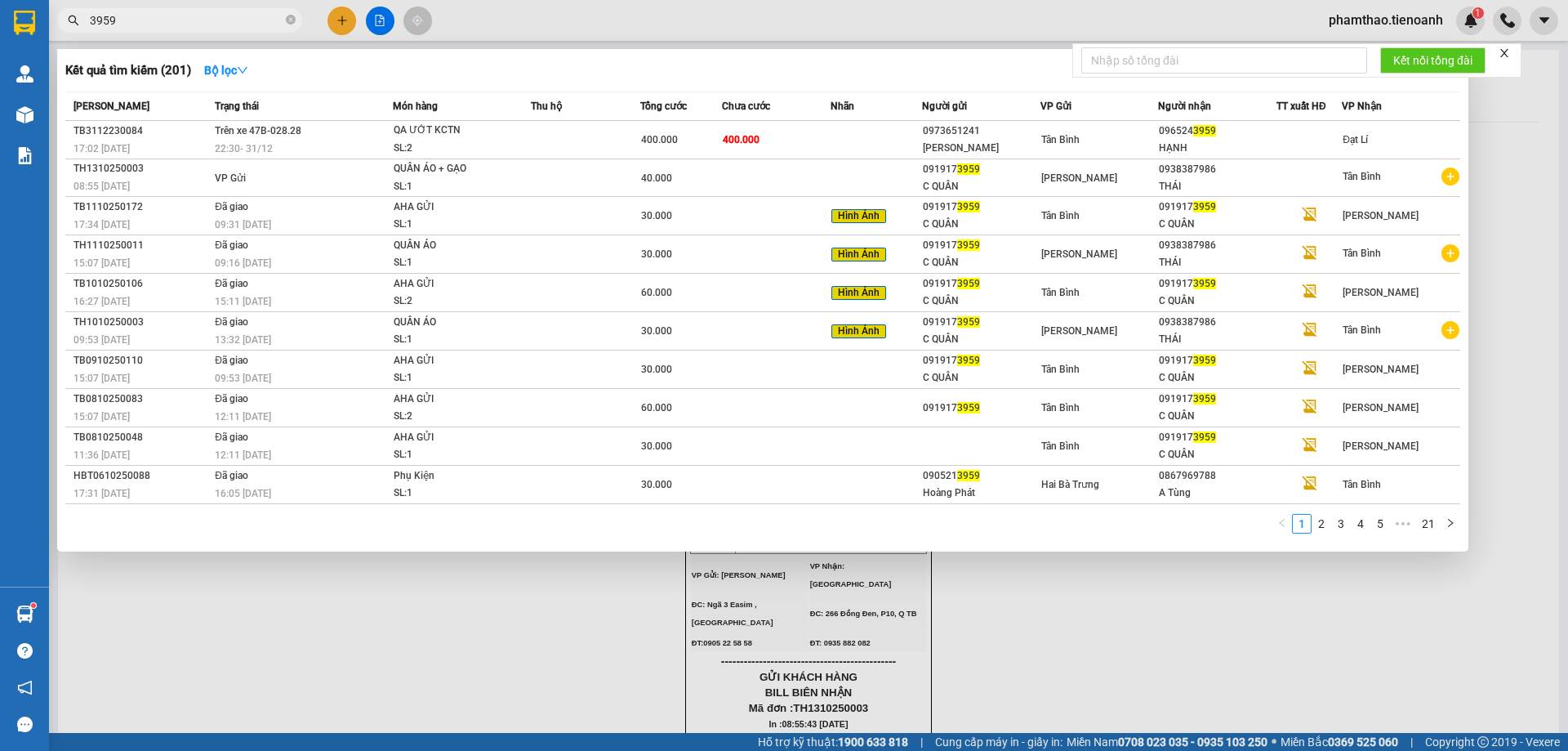
type input "3959"
drag, startPoint x: 551, startPoint y: 555, endPoint x: 513, endPoint y: 586, distance: 49.0
click at [550, 557] on div at bounding box center [784, 375] width 1568 height 751
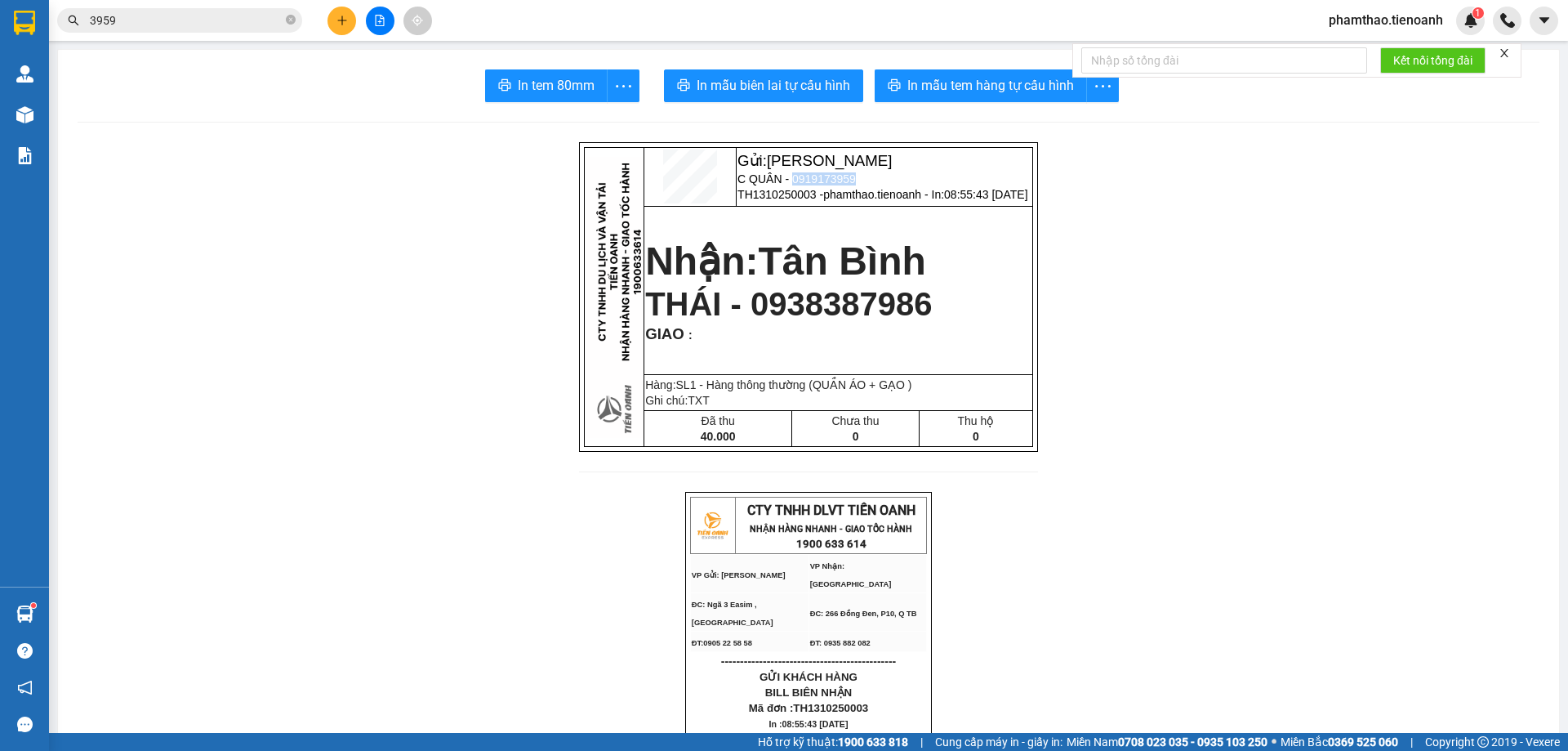
drag, startPoint x: 781, startPoint y: 173, endPoint x: 853, endPoint y: 174, distance: 72.0
click at [853, 174] on p "C QUÂN - 0919173959" at bounding box center [884, 179] width 294 height 13
copy span "0919173959"
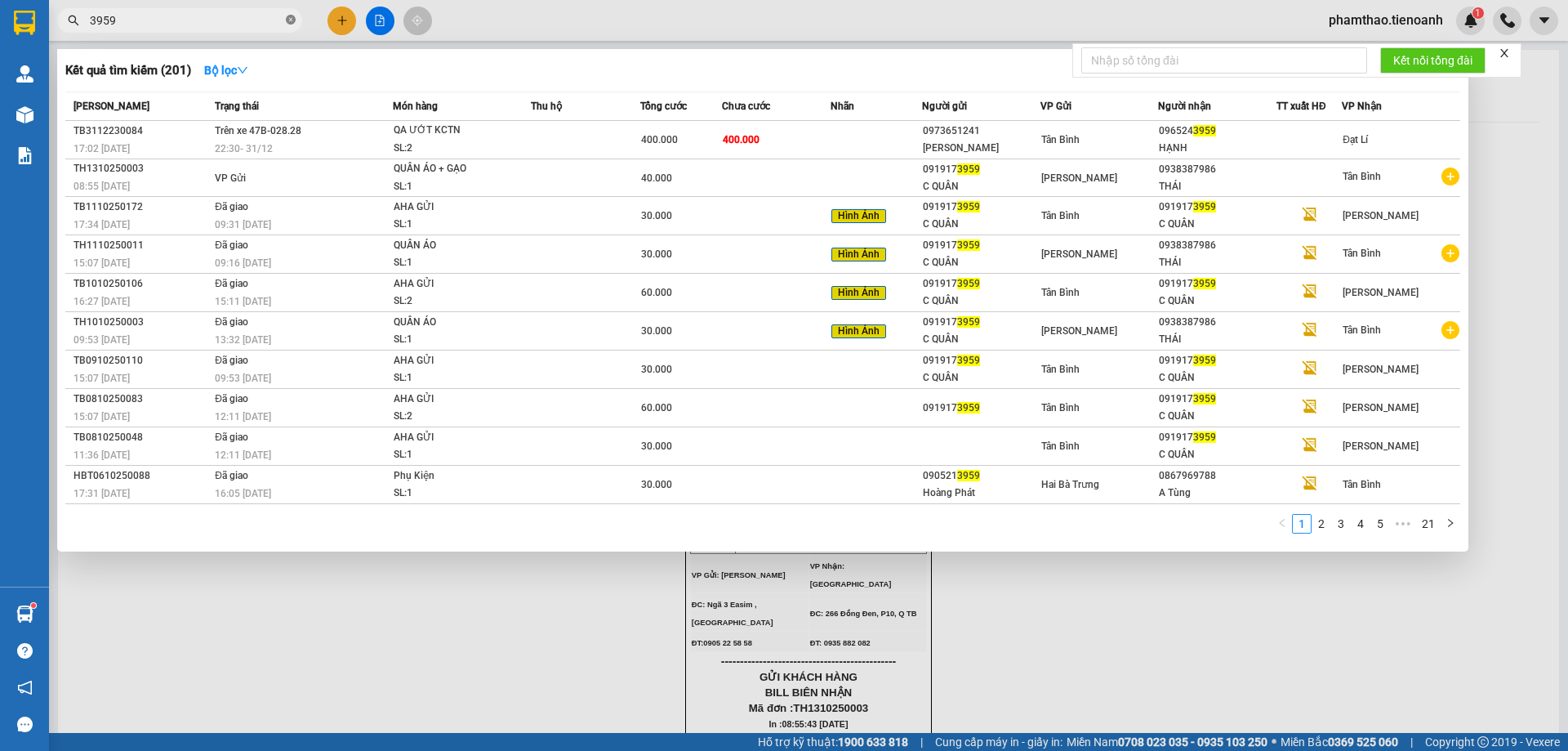
click at [295, 20] on icon "close-circle" at bounding box center [291, 20] width 10 height 10
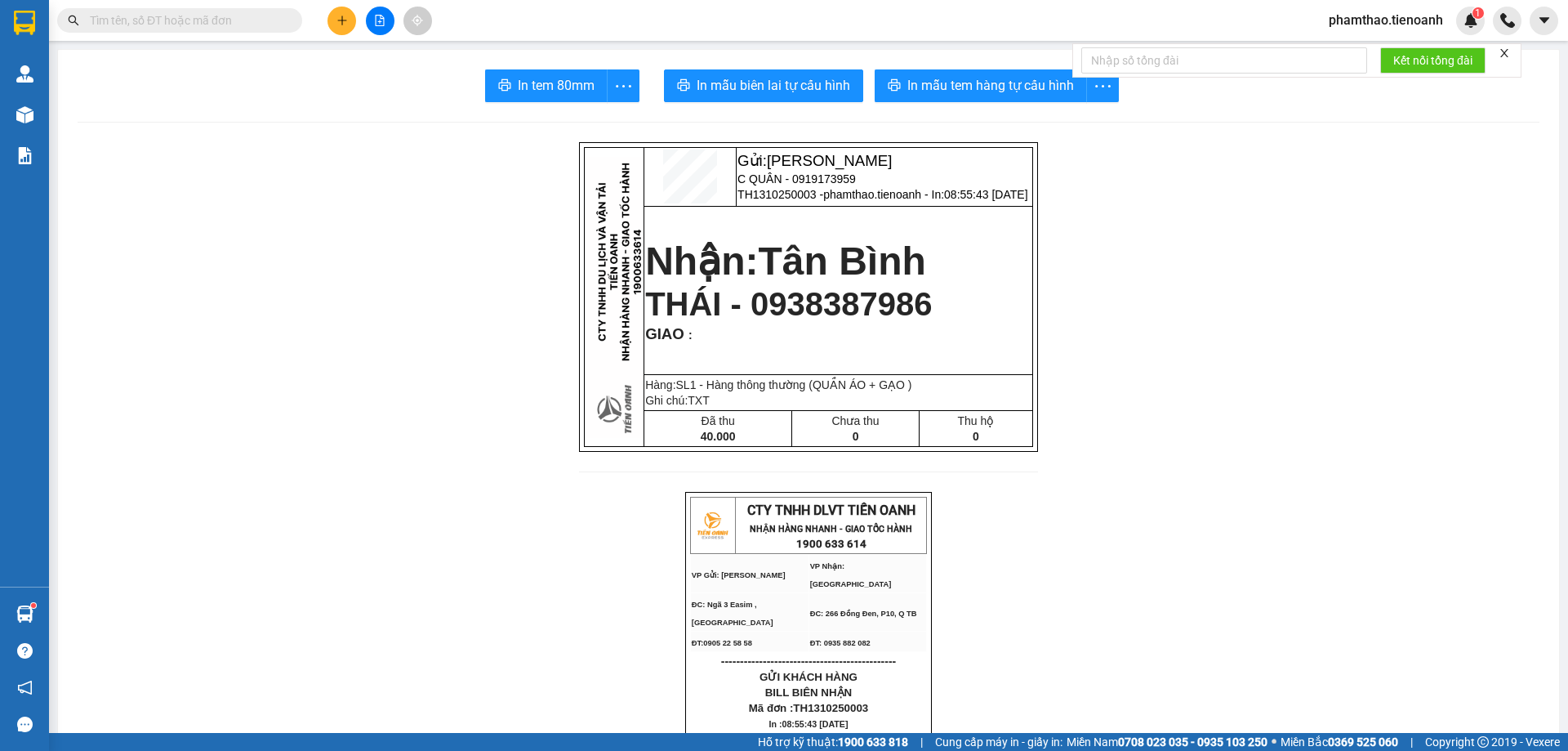
paste input "0919173959"
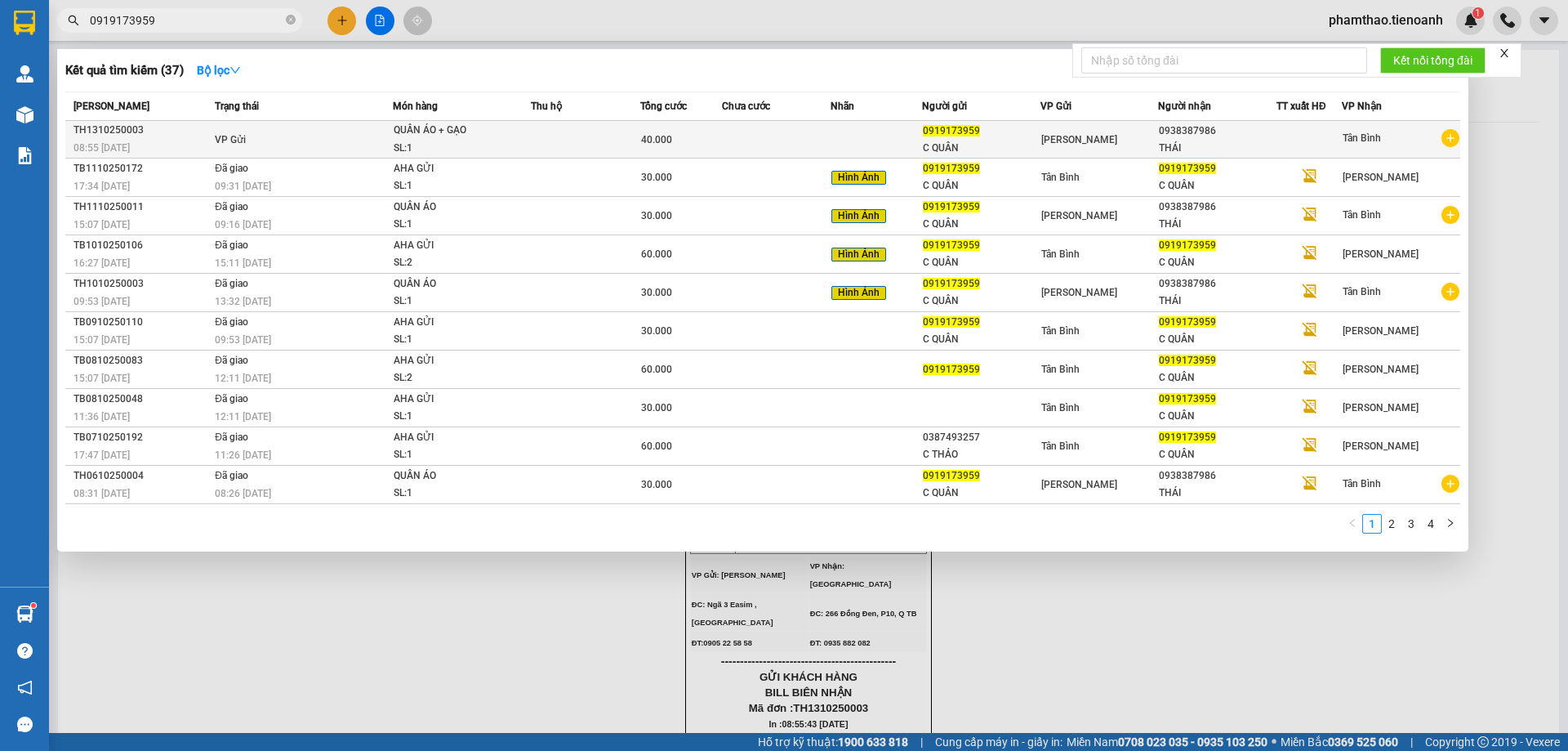
type input "0919173959"
click at [460, 140] on div "SL: 1" at bounding box center [455, 149] width 123 height 18
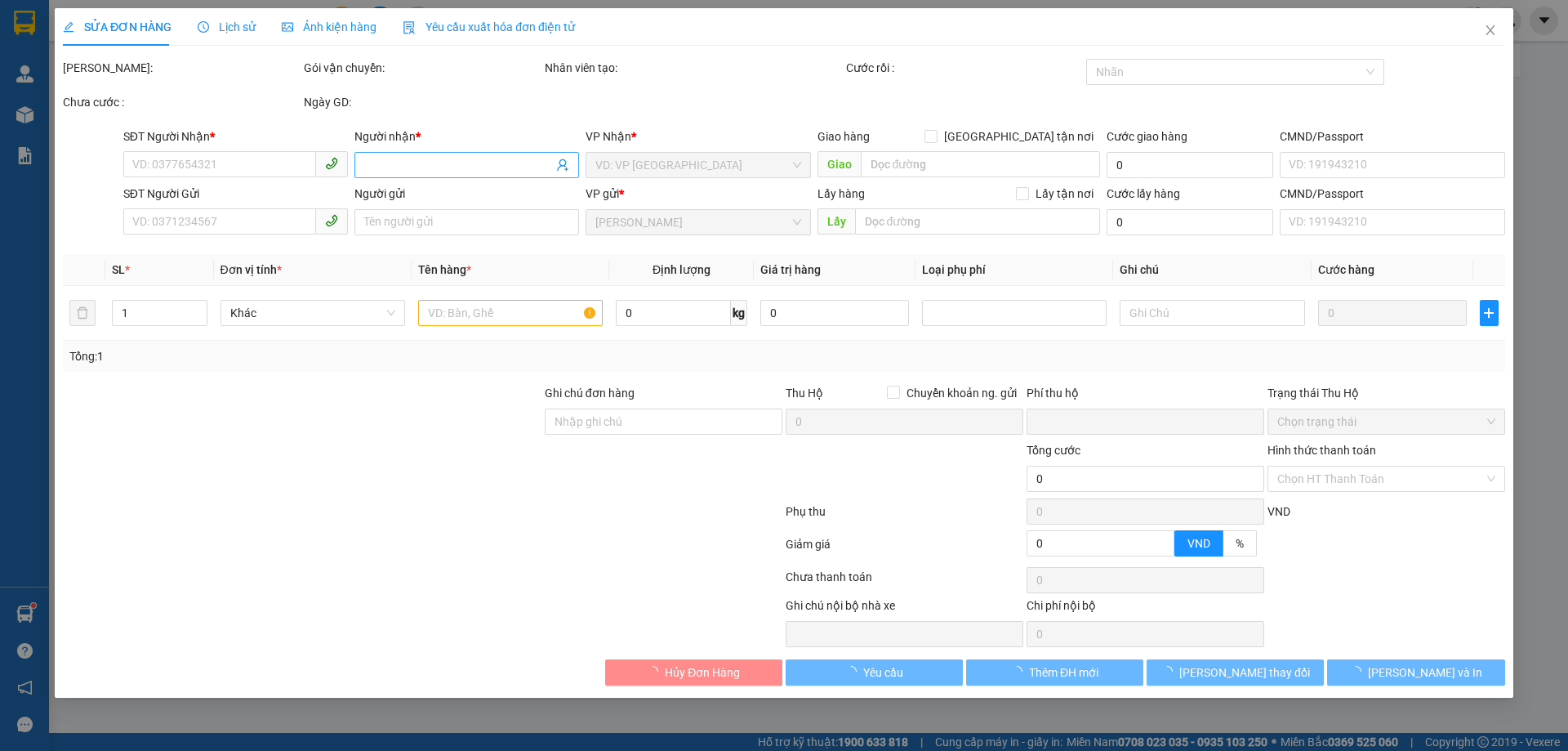
type input "0938387986"
type input "THÁI"
type input "0919173959"
type input "C QUÂN"
type input "0"
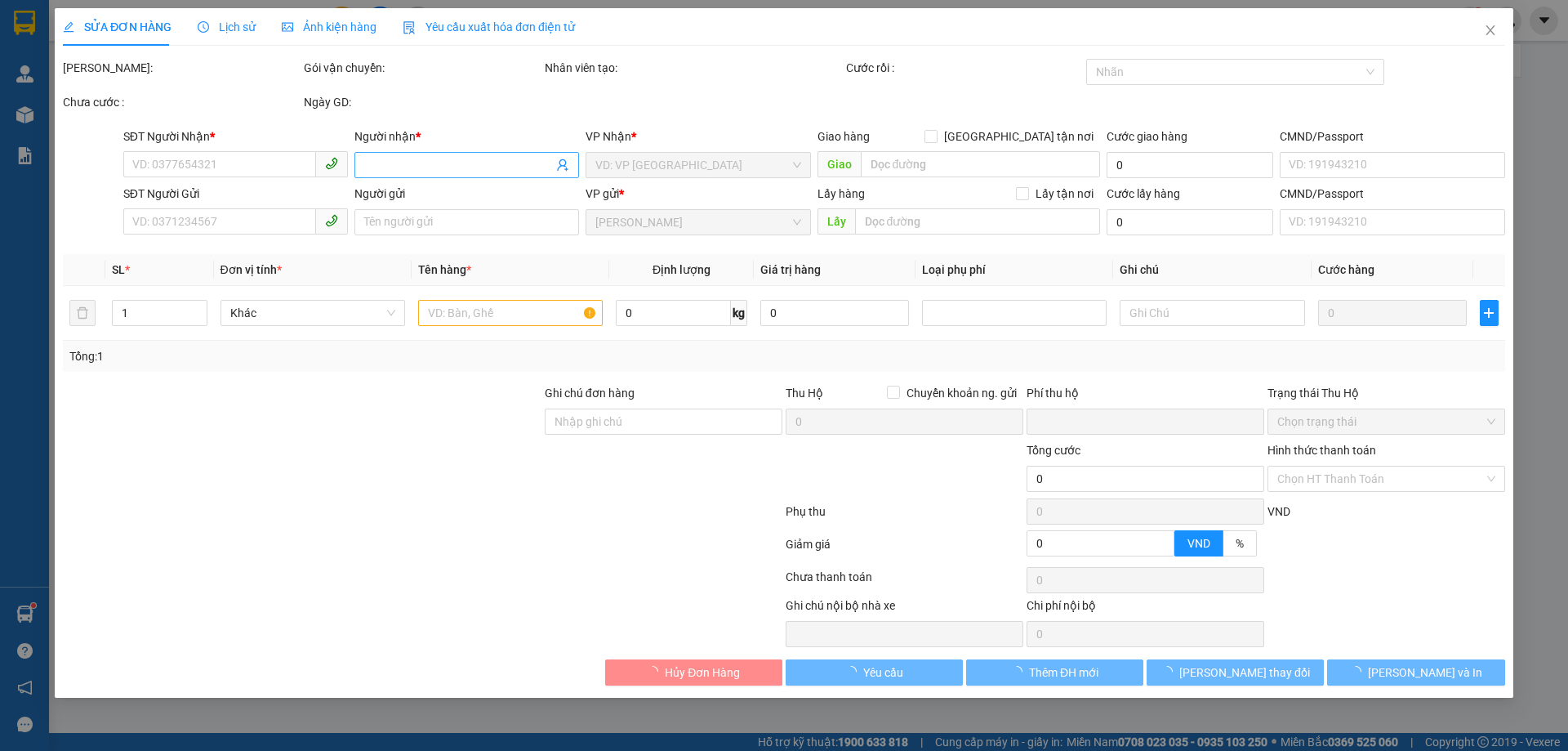
type input "40.000"
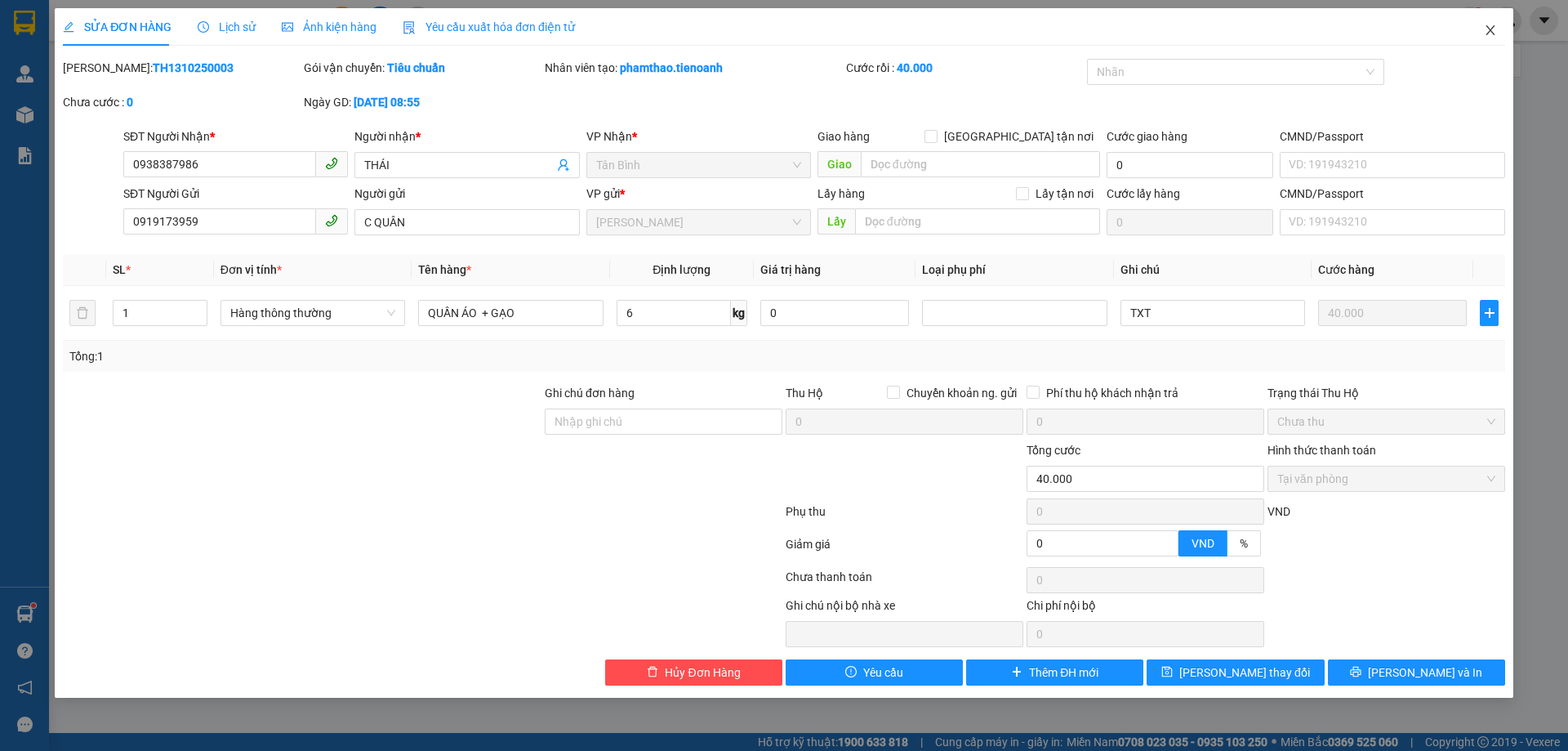
click at [1494, 29] on icon "close" at bounding box center [1491, 31] width 13 height 13
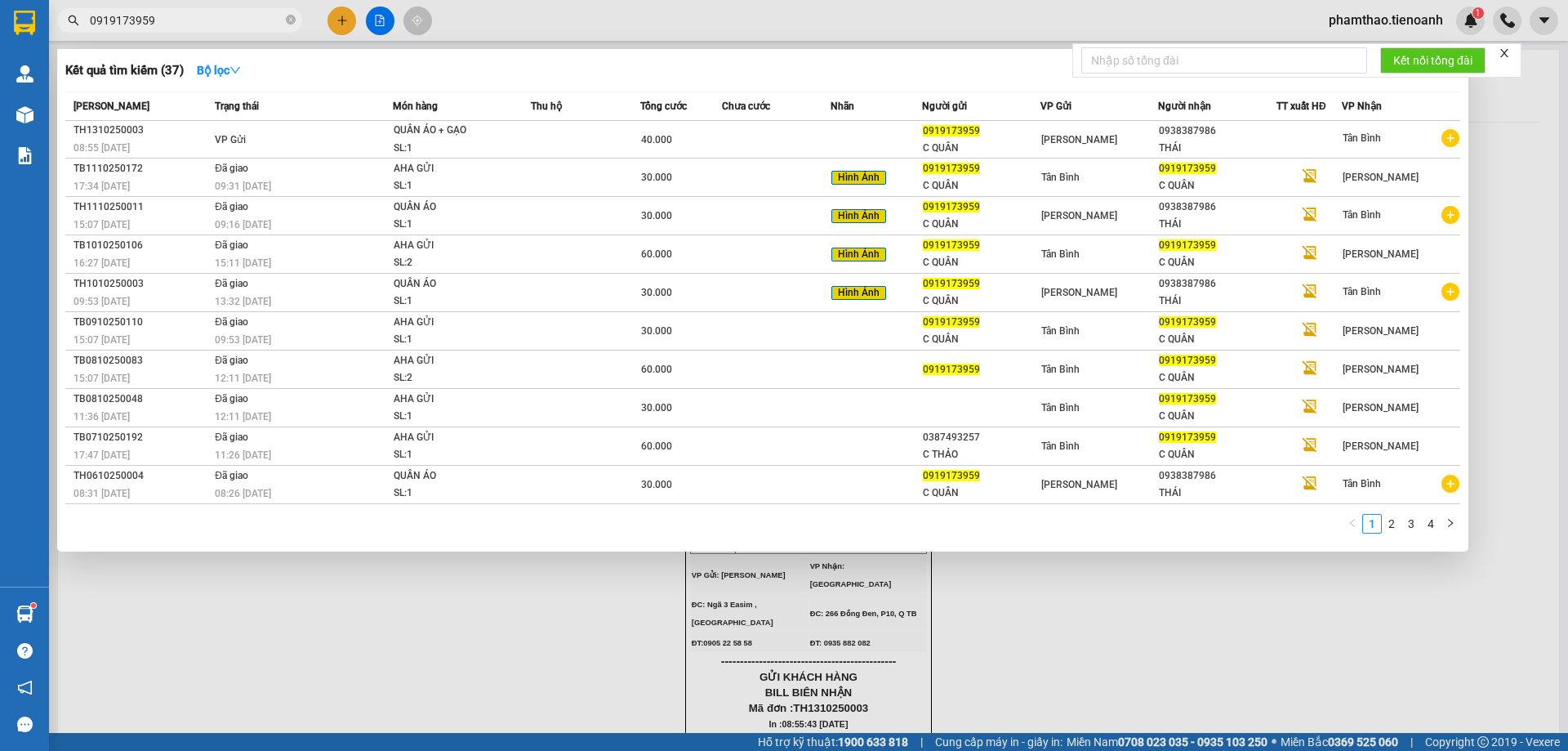
click at [201, 24] on input "0919173959" at bounding box center [186, 21] width 192 height 18
click at [1132, 620] on div at bounding box center [784, 375] width 1568 height 751
click at [290, 13] on span at bounding box center [291, 21] width 10 height 16
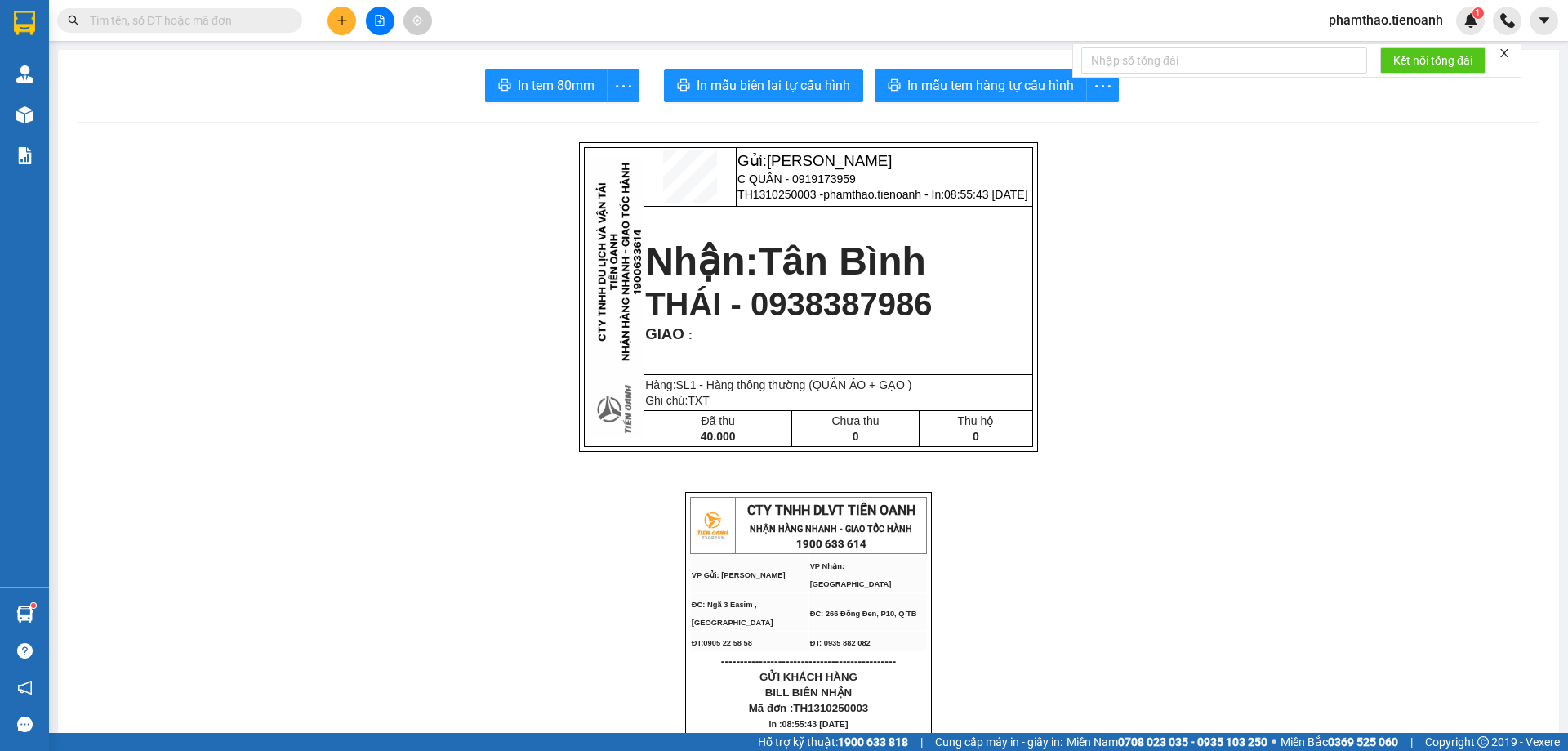
click at [250, 22] on input "text" at bounding box center [186, 21] width 192 height 18
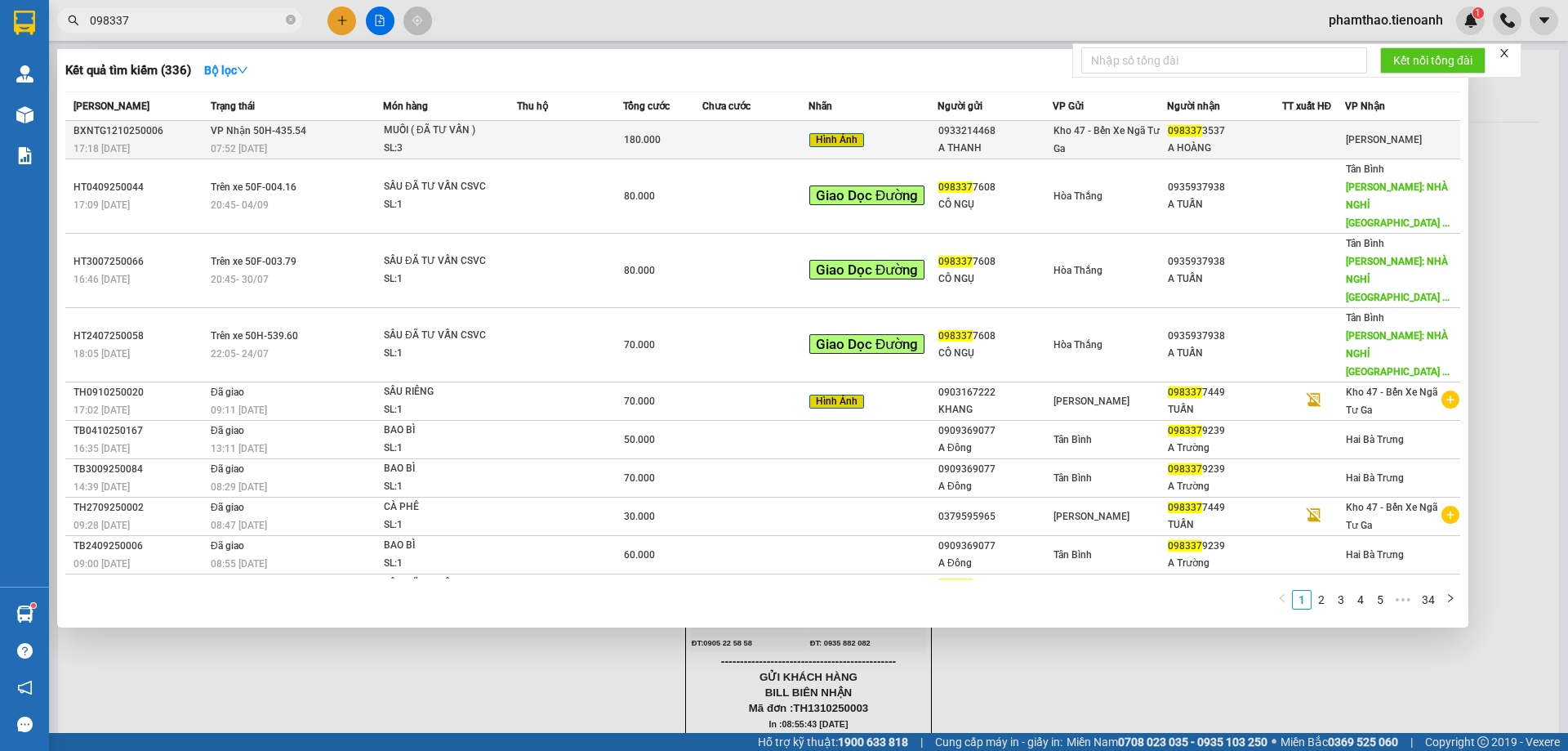
type input "098337"
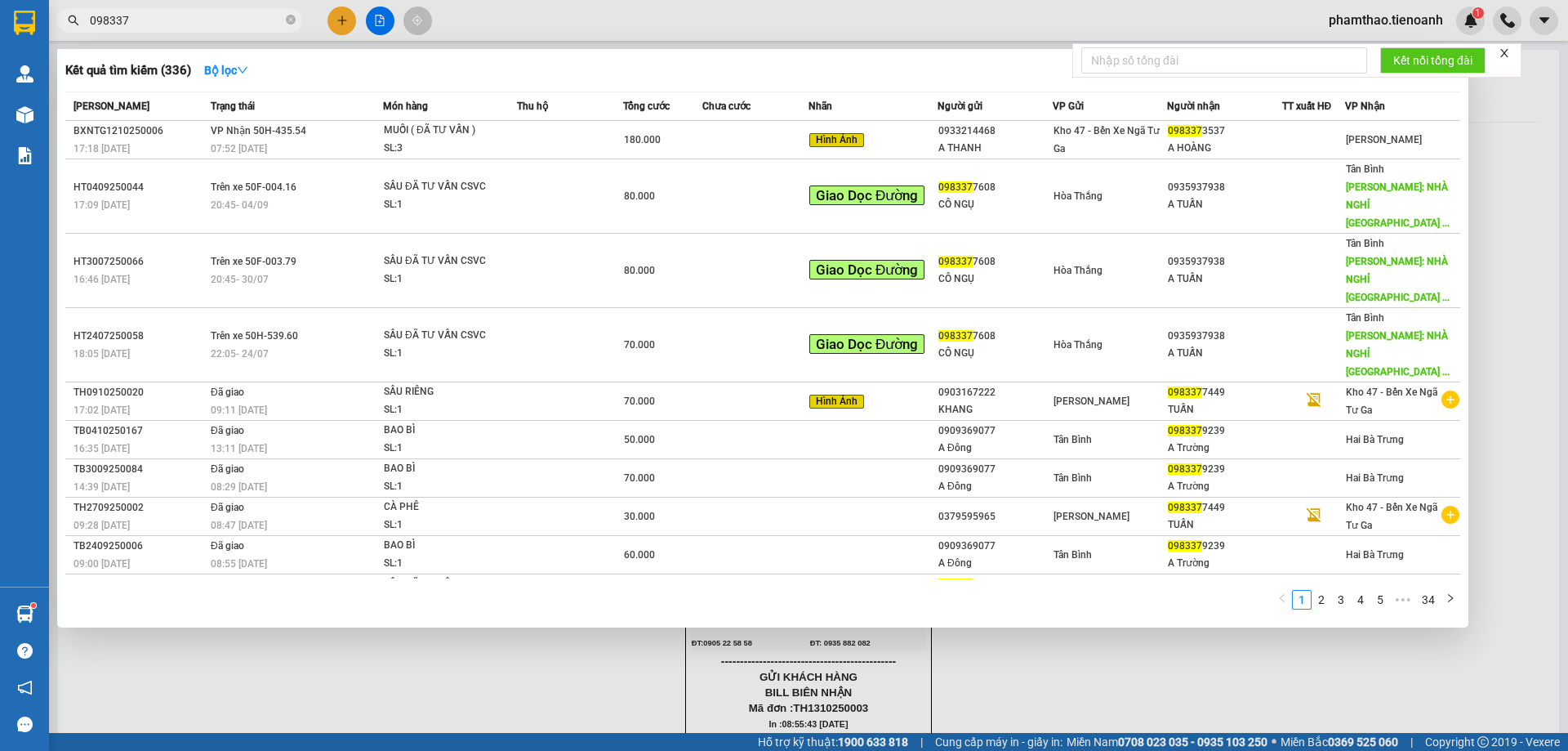
click at [792, 143] on td at bounding box center [756, 140] width 106 height 38
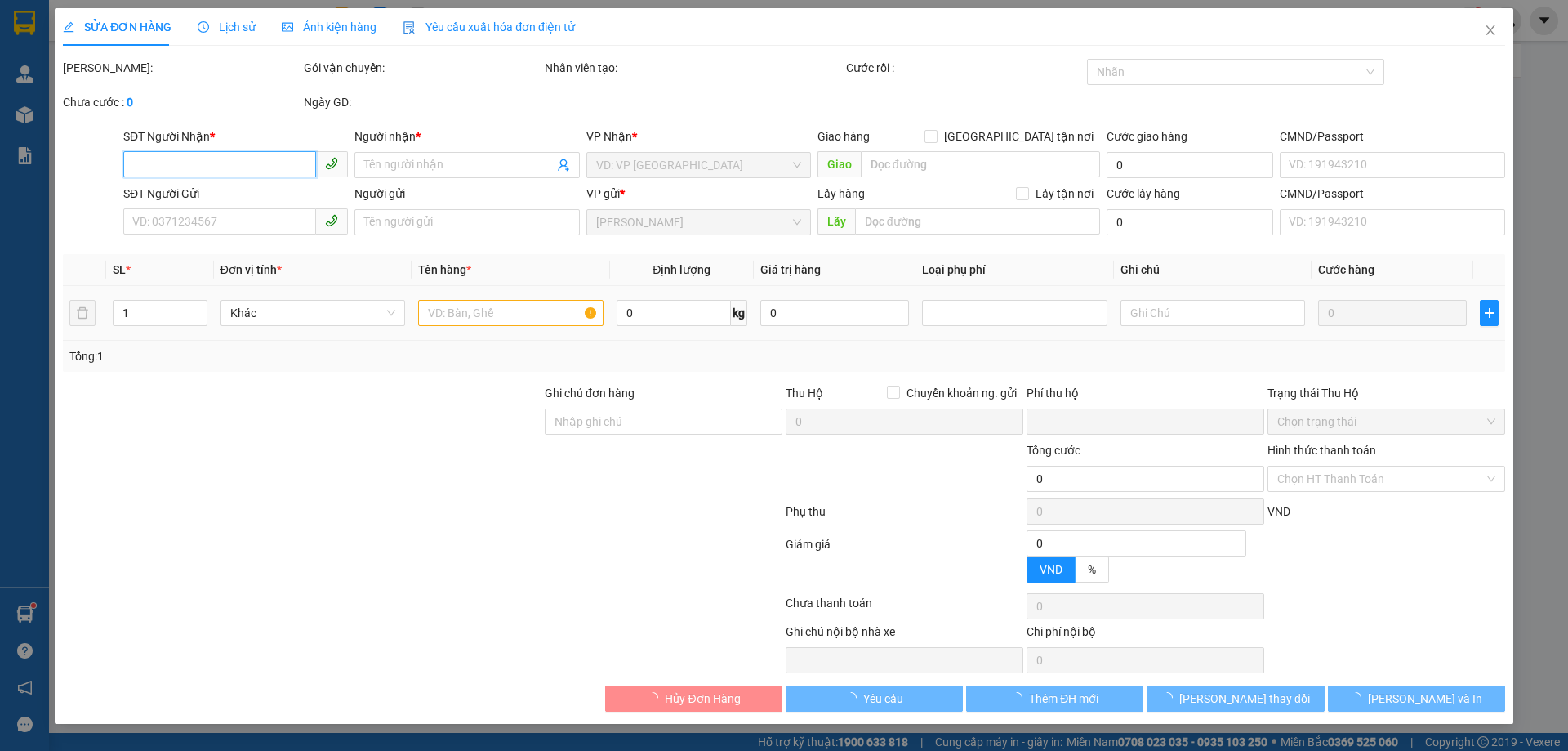
type input "0983373537"
type input "A HOÀNG"
type input "0933214468"
type input "A THANH"
type input "0"
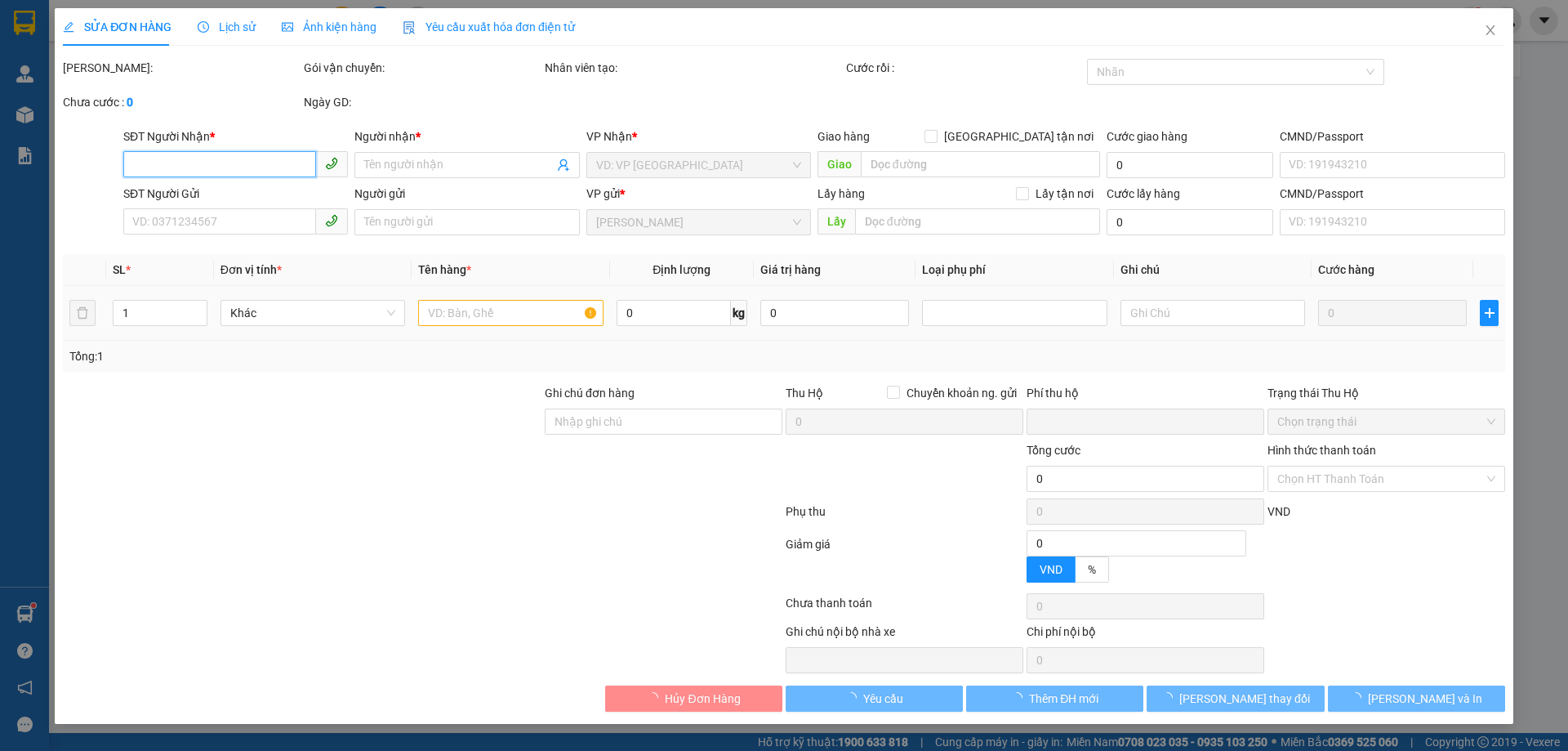
type input "180.000"
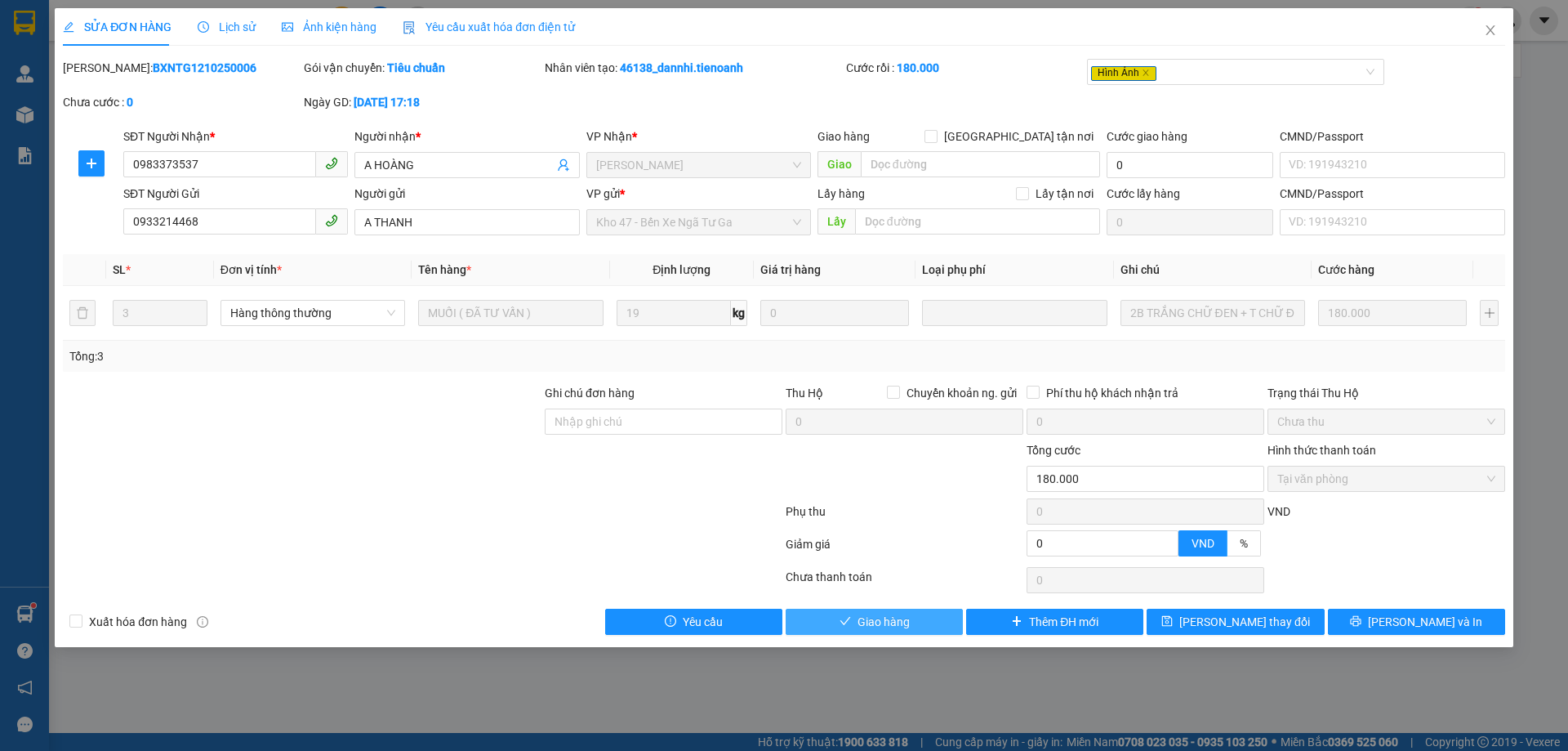
click at [889, 618] on span "Giao hàng" at bounding box center [884, 622] width 52 height 18
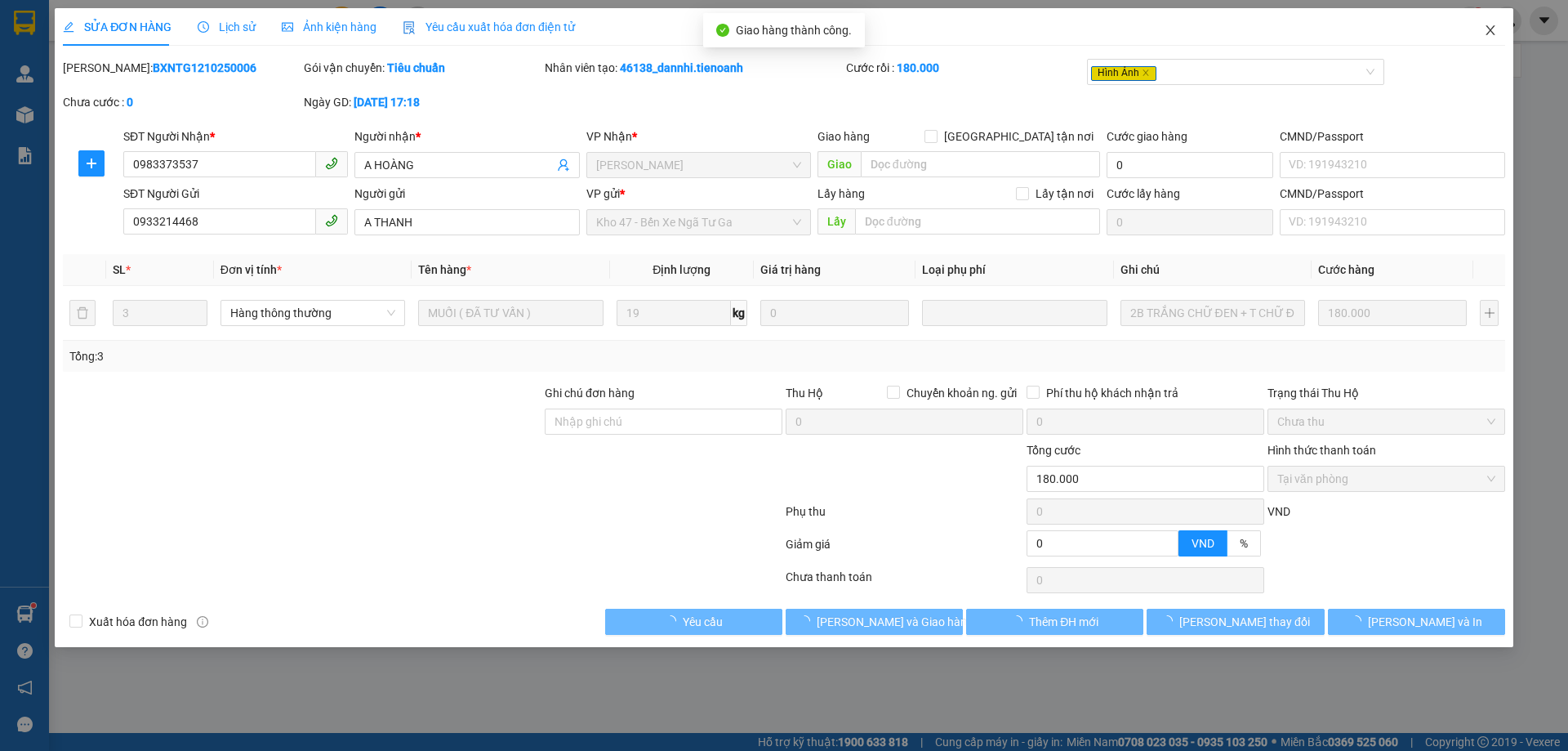
click at [1489, 41] on span "Close" at bounding box center [1490, 31] width 46 height 46
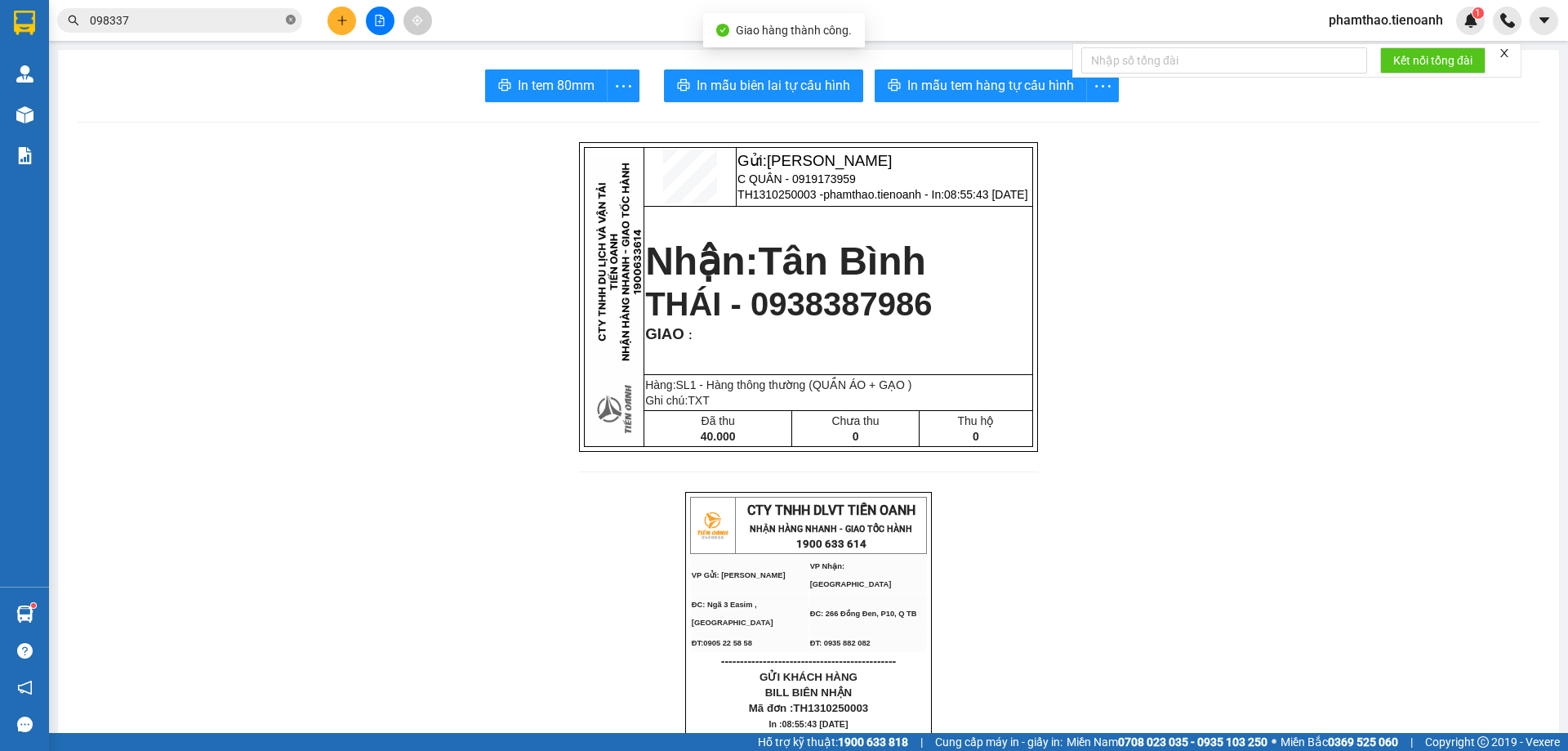
click at [292, 18] on icon "close-circle" at bounding box center [291, 20] width 10 height 10
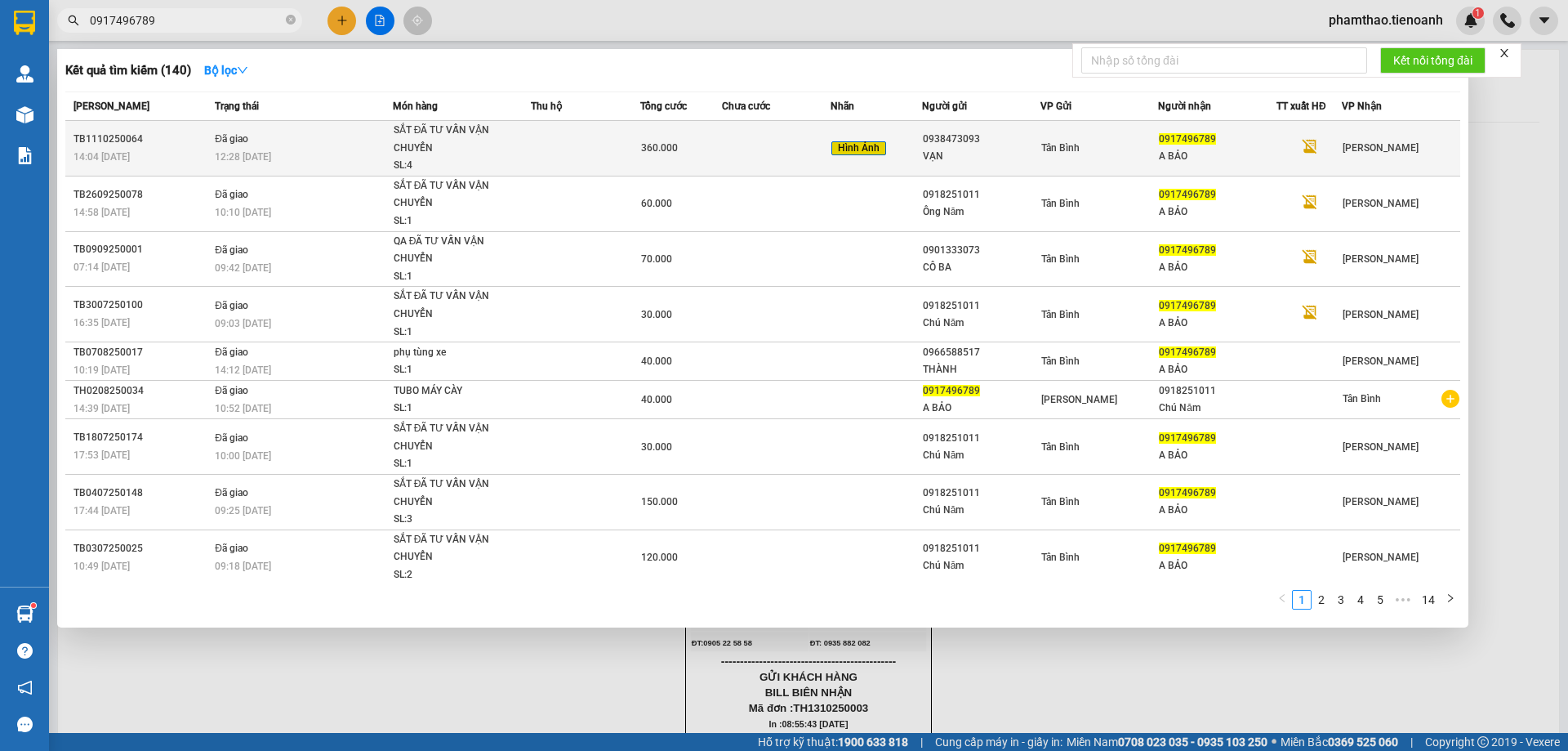
type input "0917496789"
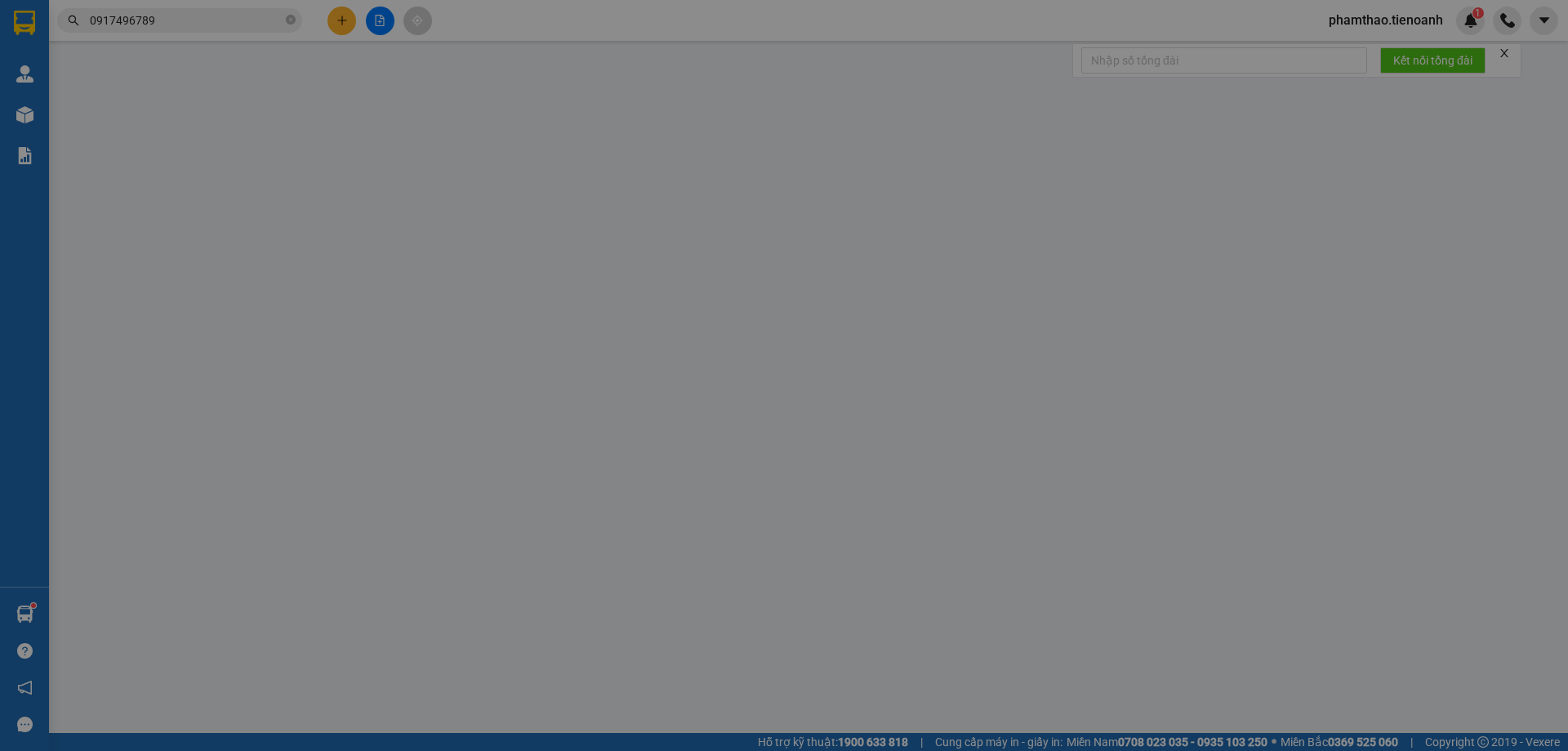
type input "0917496789"
type input "A BẢO"
type input "0938473093"
type input "VẠN"
type input "0"
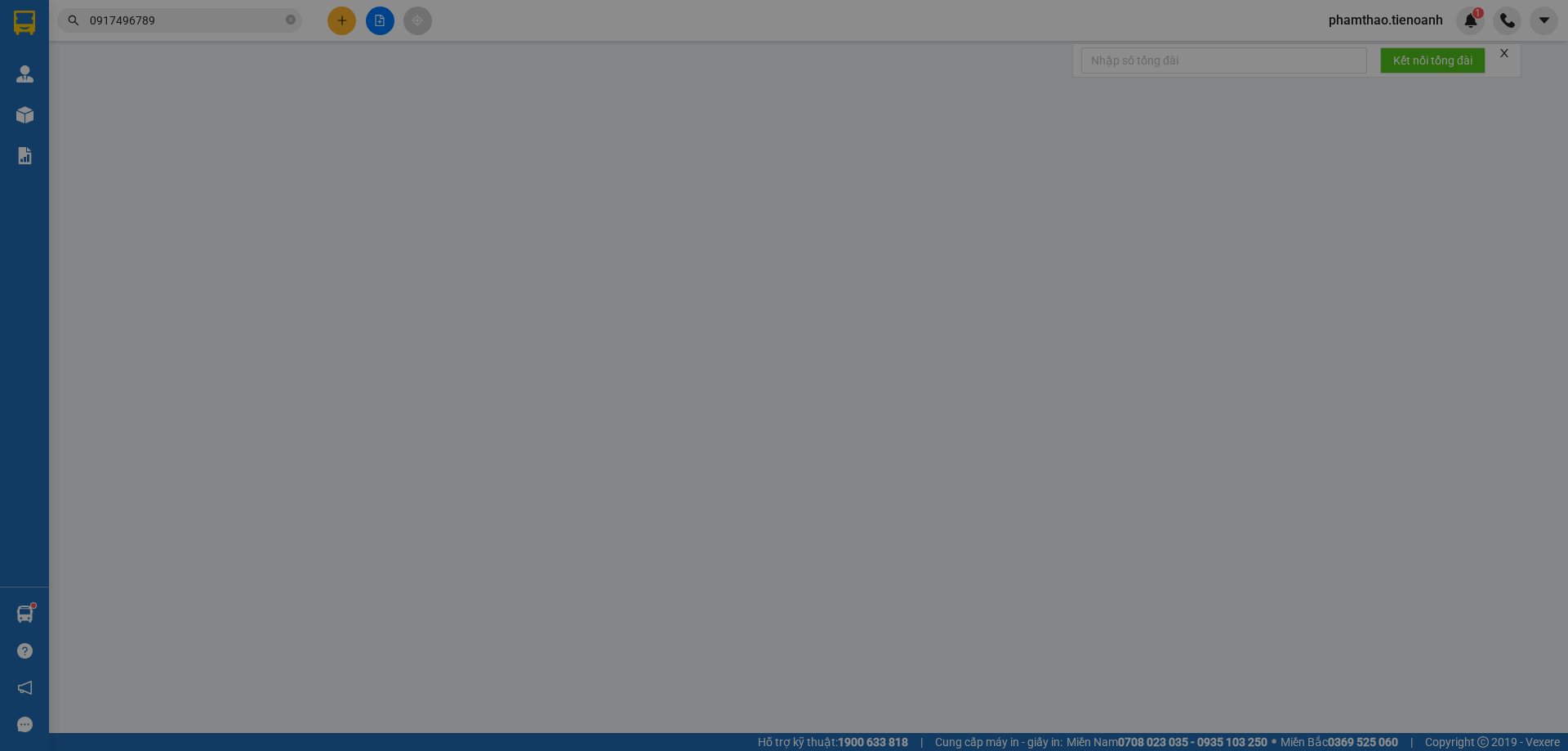
type input "360.000"
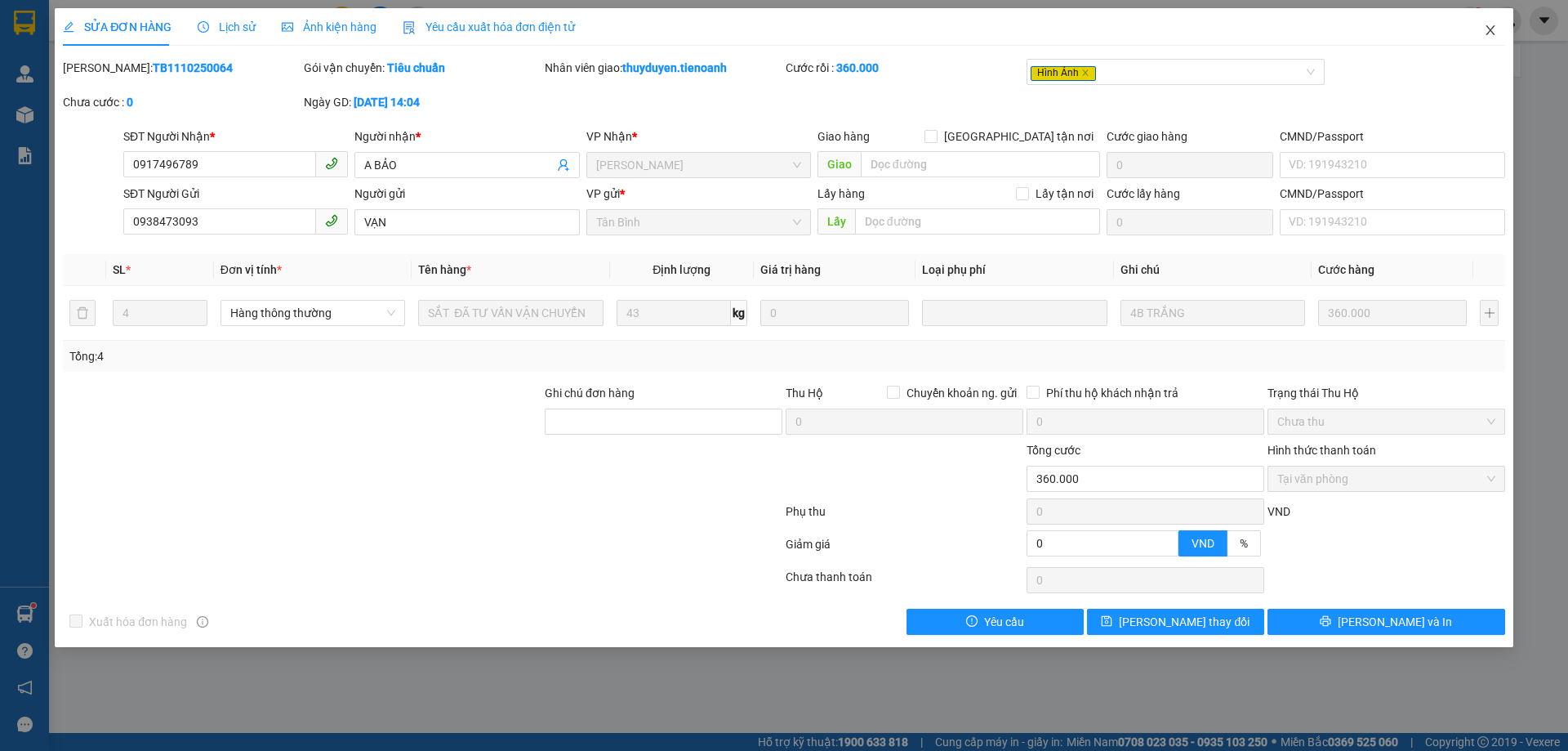
click at [1491, 23] on span "Close" at bounding box center [1490, 31] width 46 height 46
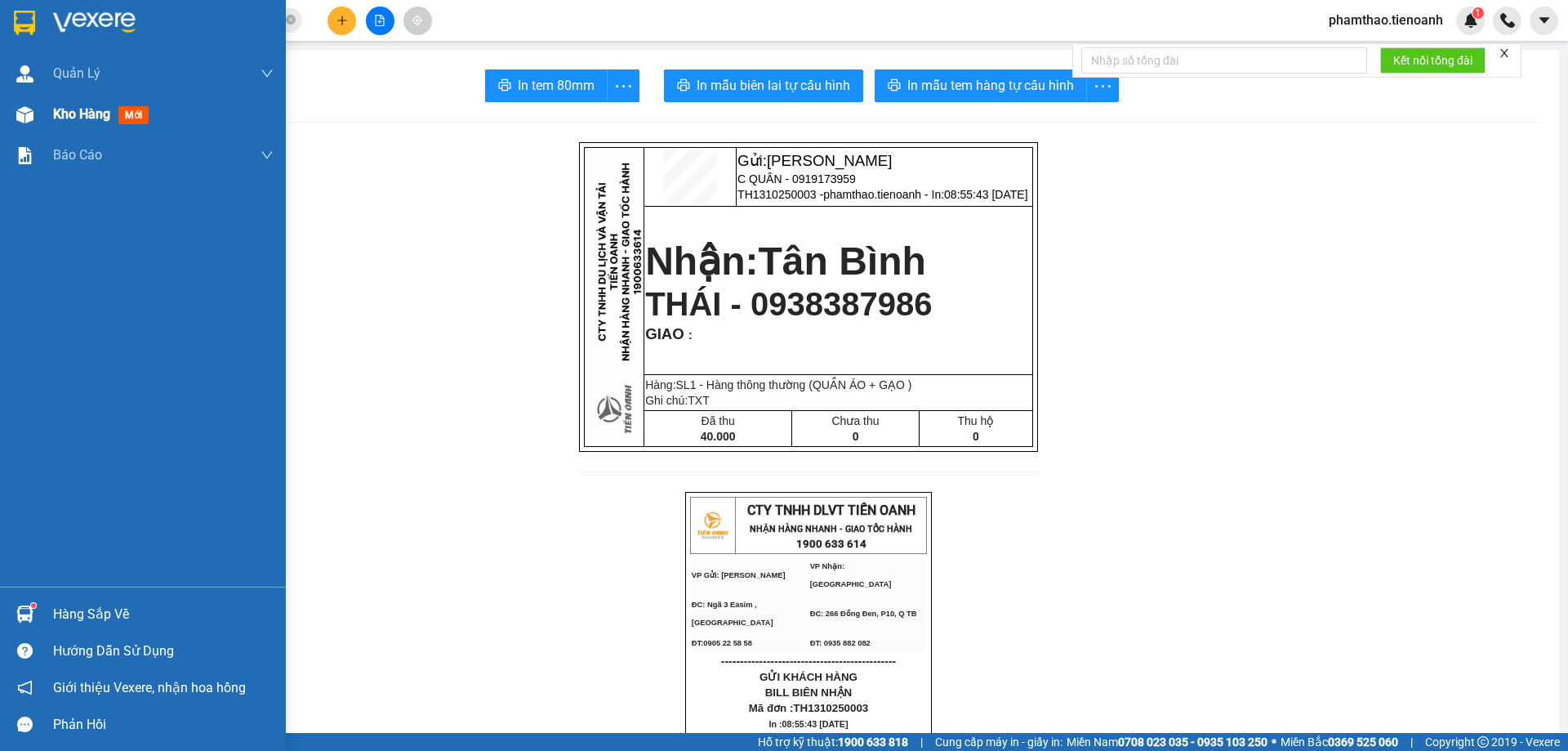
click at [55, 113] on span "Kho hàng" at bounding box center [81, 114] width 57 height 16
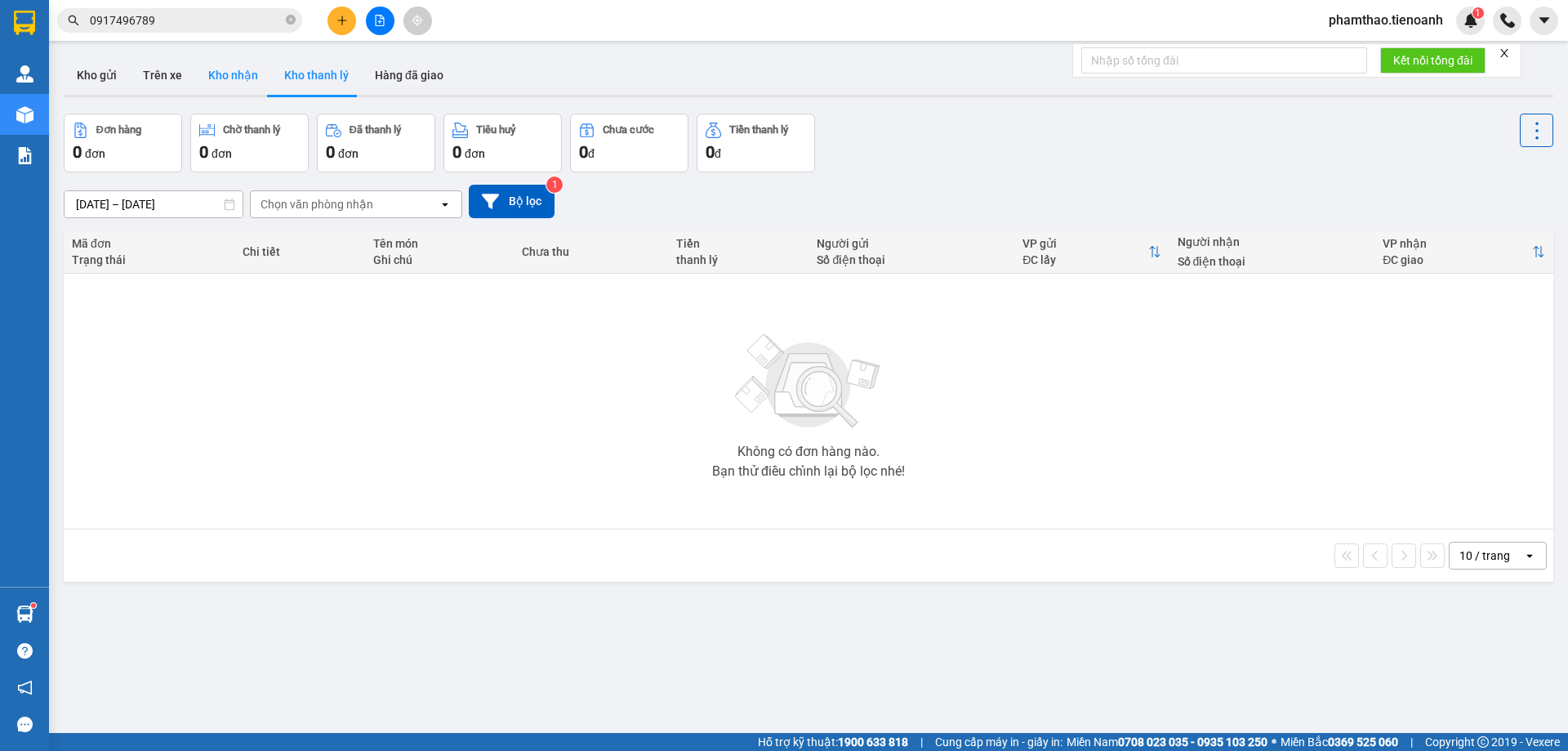
drag, startPoint x: 224, startPoint y: 81, endPoint x: 246, endPoint y: 76, distance: 22.6
click at [222, 81] on button "Kho nhận" at bounding box center [233, 75] width 76 height 39
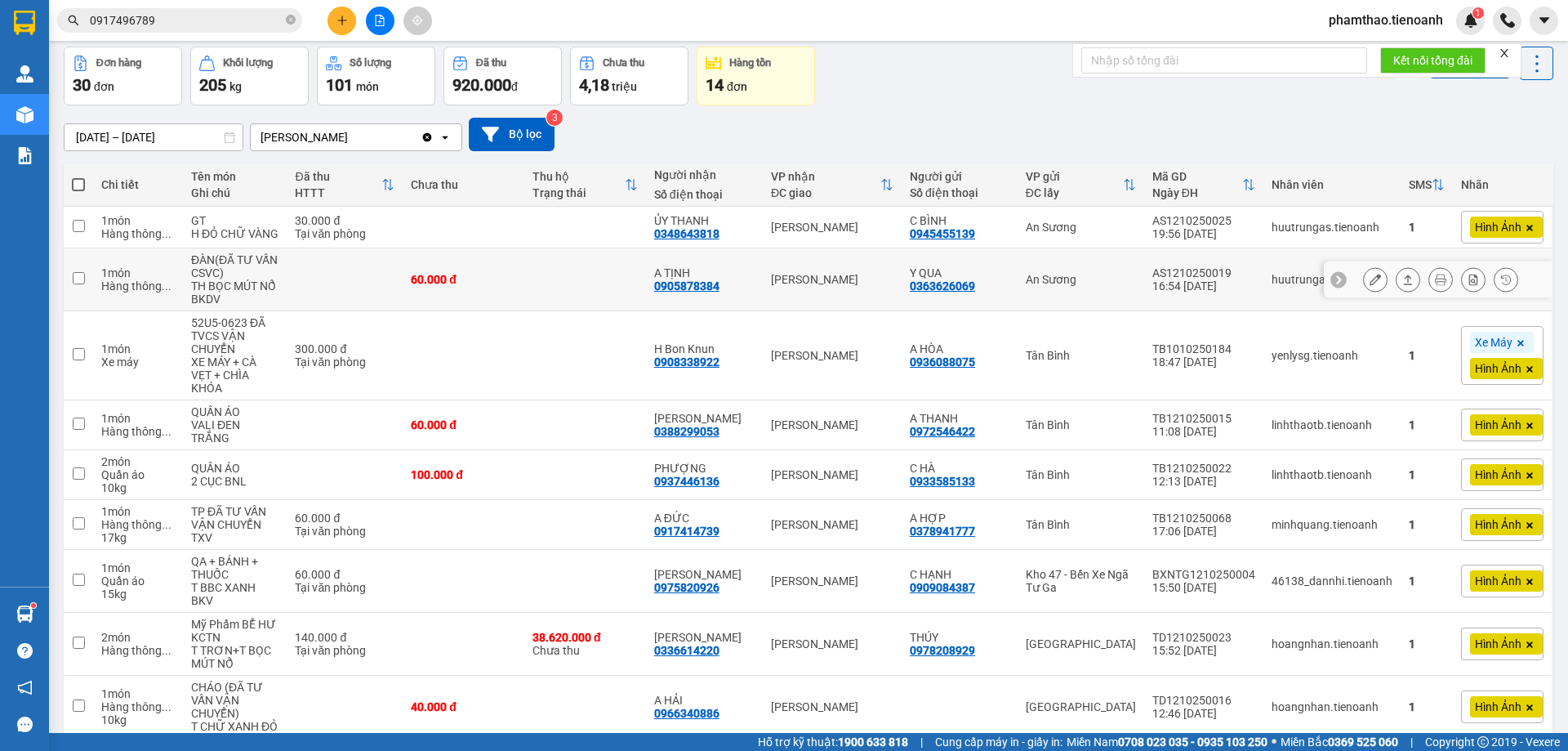
scroll to position [147, 0]
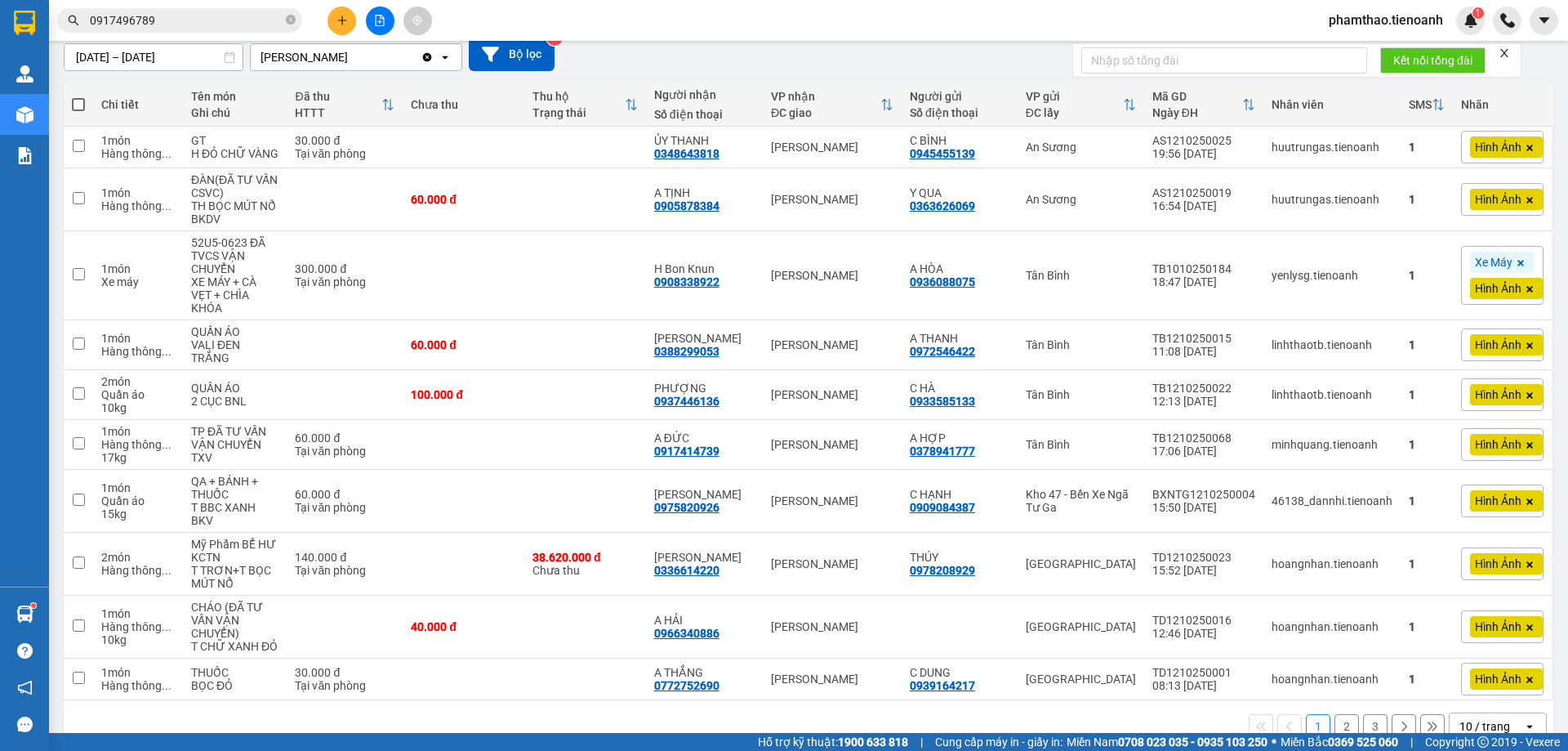
click at [1497, 714] on div "10 / trang" at bounding box center [1487, 727] width 74 height 27
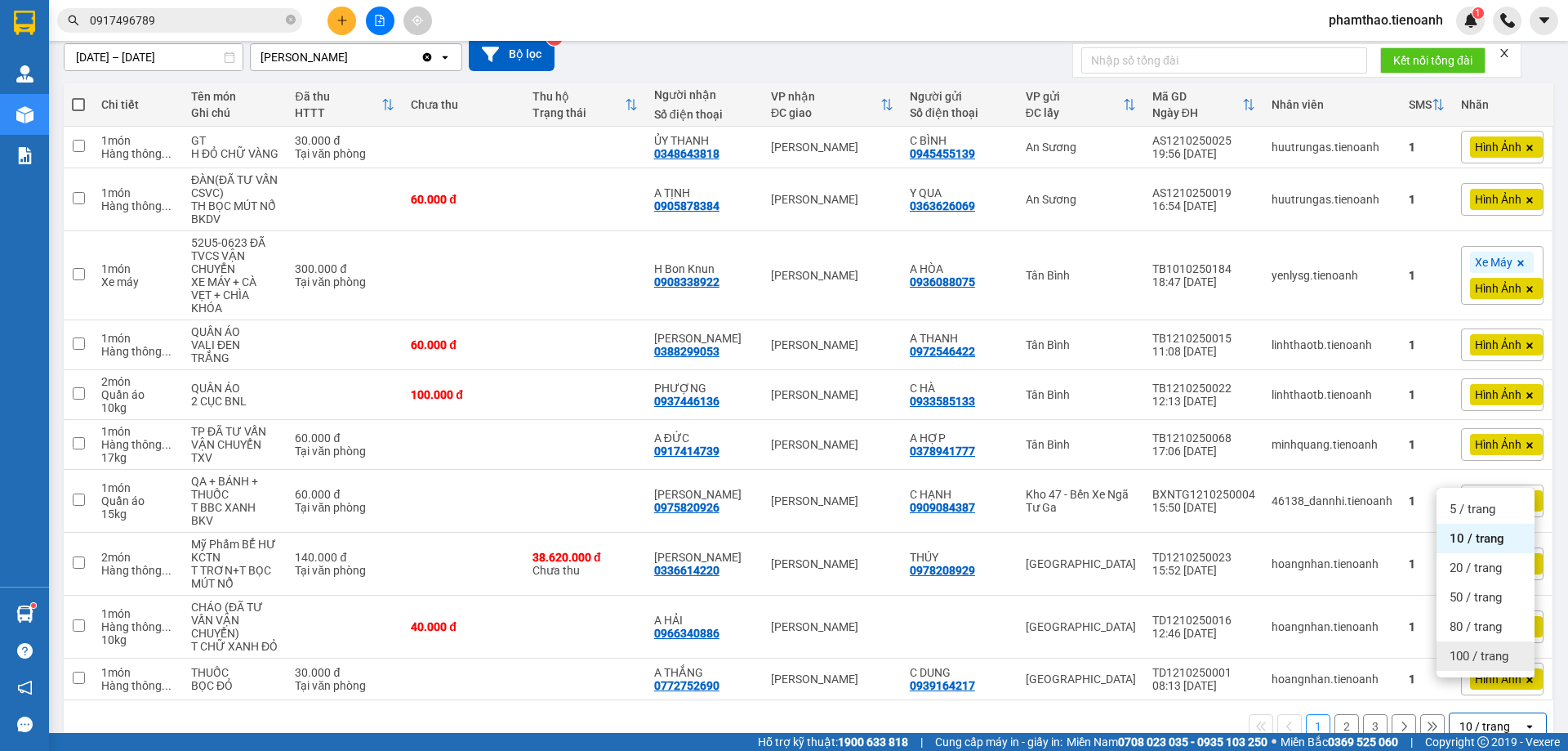
click at [1496, 656] on span "100 / trang" at bounding box center [1479, 656] width 59 height 17
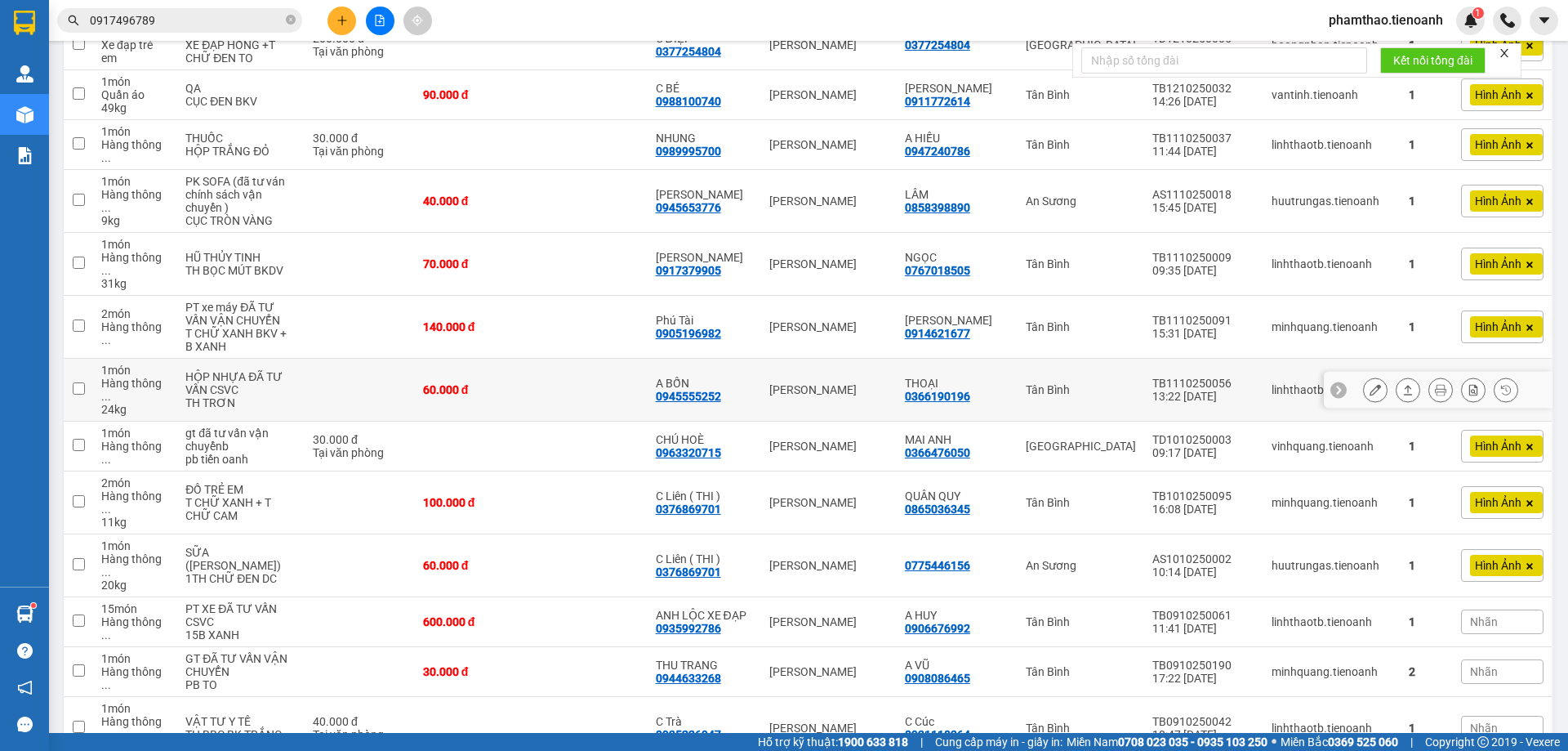
scroll to position [964, 0]
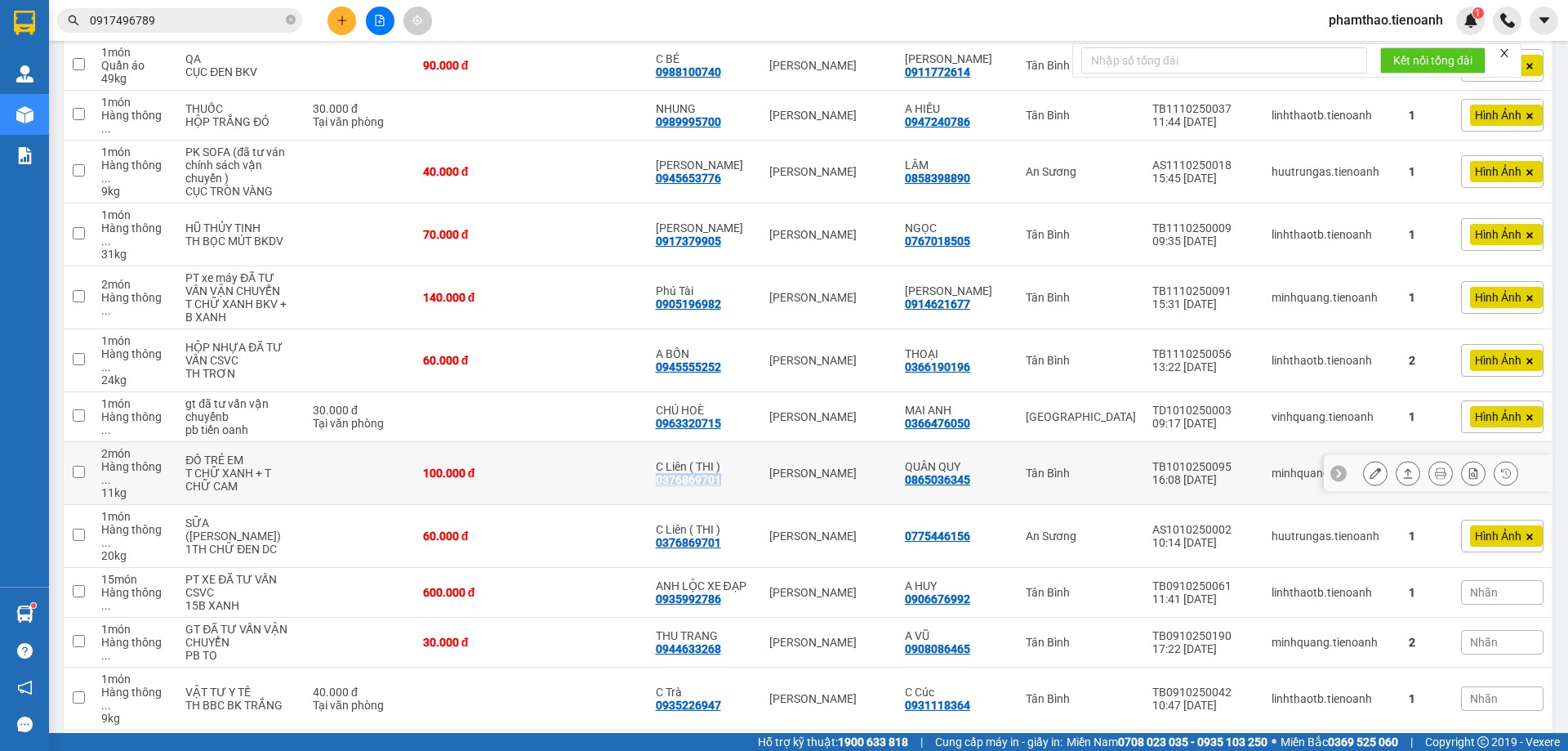
drag, startPoint x: 655, startPoint y: 419, endPoint x: 747, endPoint y: 429, distance: 92.5
click at [747, 442] on td "C Liên ( THI ) 0376869701" at bounding box center [705, 474] width 114 height 63
checkbox input "true"
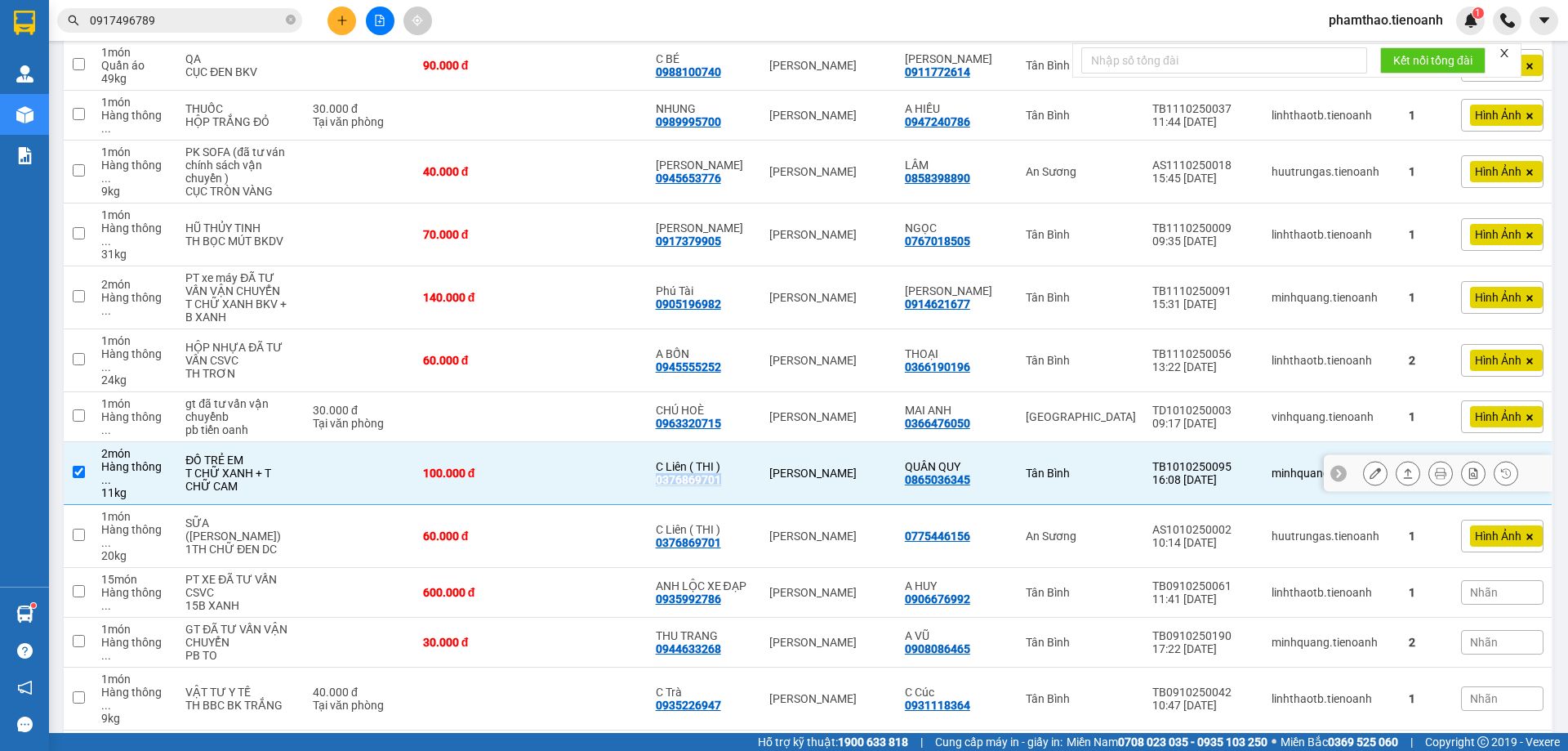
copy div "0376869701"
click at [291, 22] on icon "close-circle" at bounding box center [291, 20] width 10 height 10
paste input "0376869701"
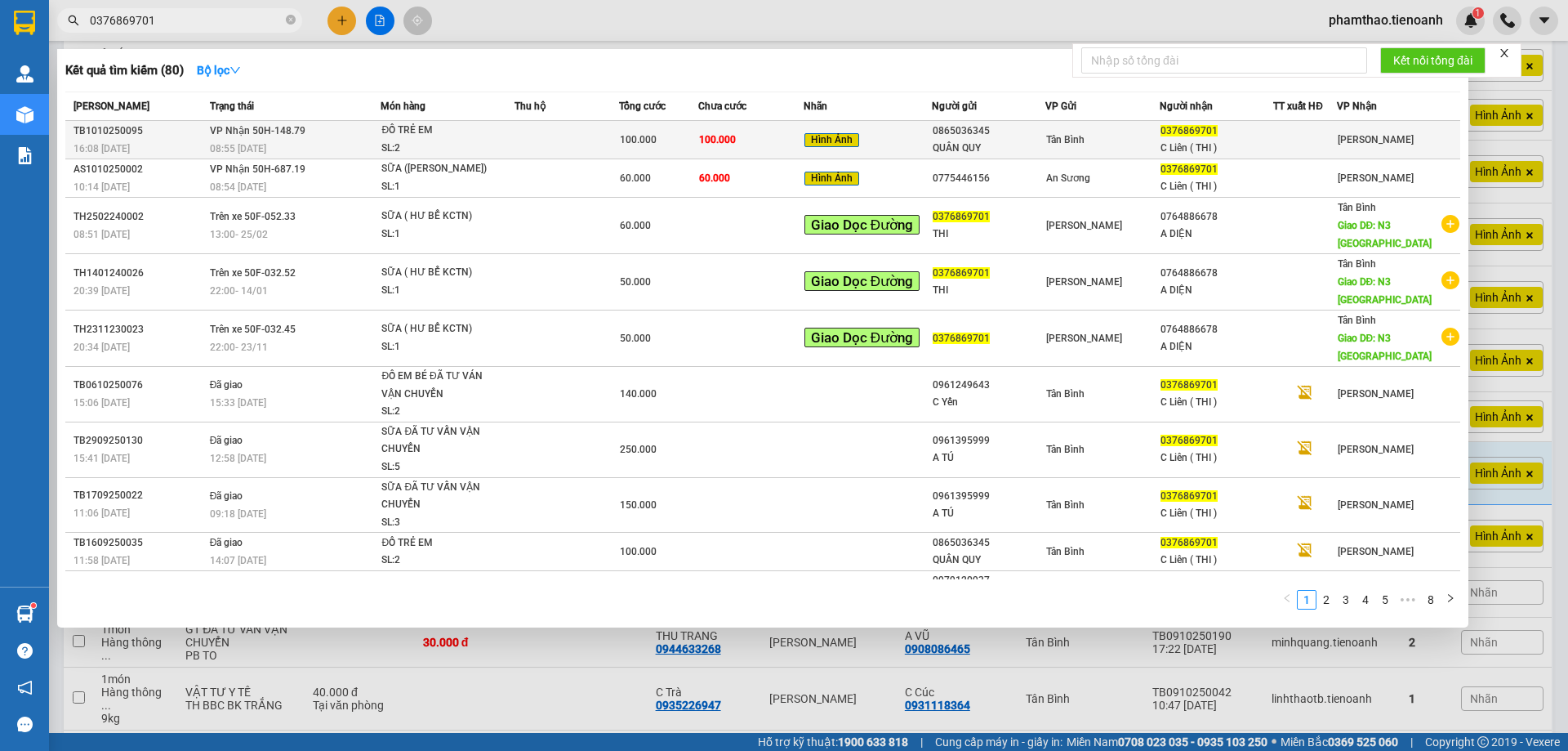
type input "0376869701"
click at [806, 156] on td "Hình Ảnh" at bounding box center [868, 140] width 129 height 38
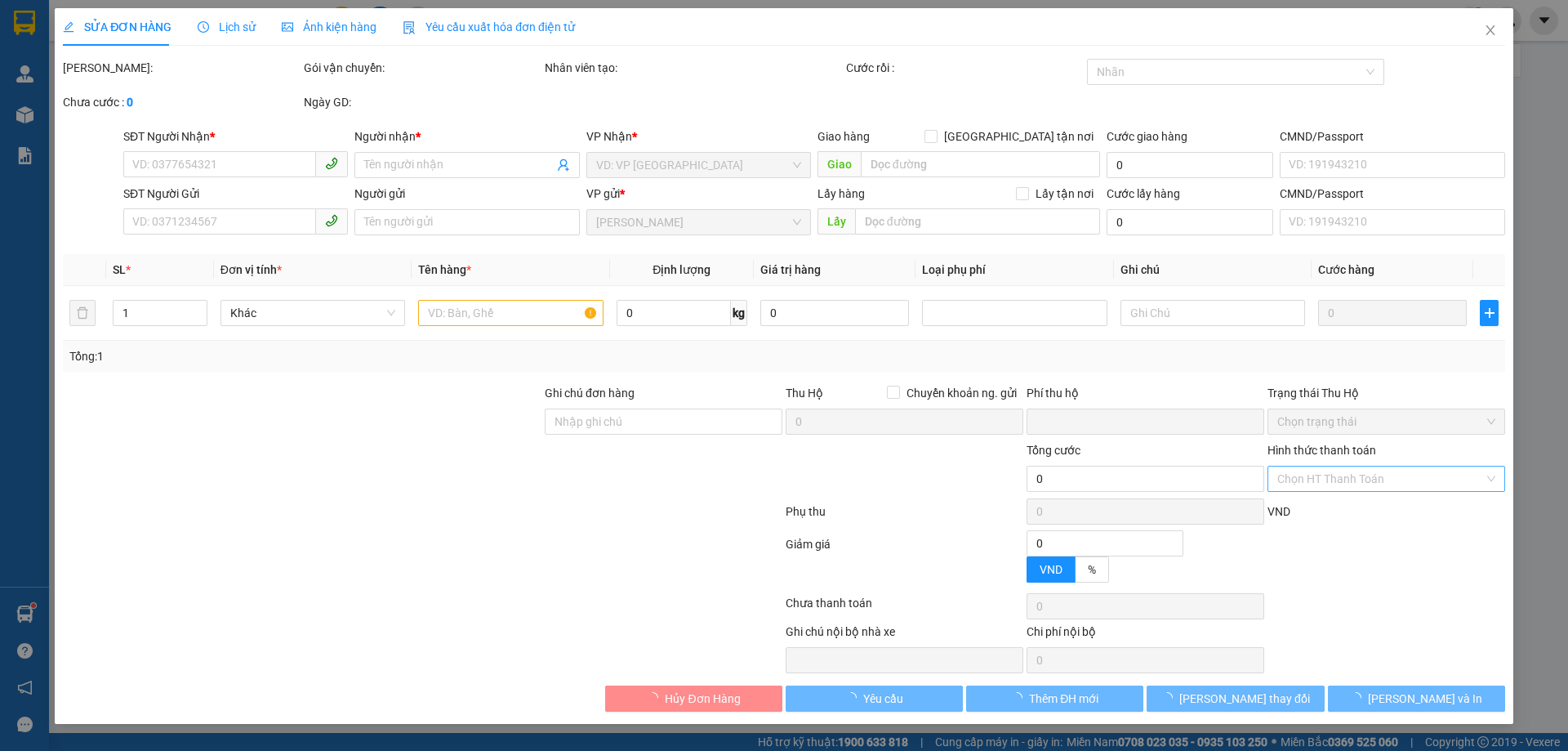
type input "0376869701"
type input "C Liên ( THI )"
type input "0865036345"
type input "QUÂN QUY"
type input "0"
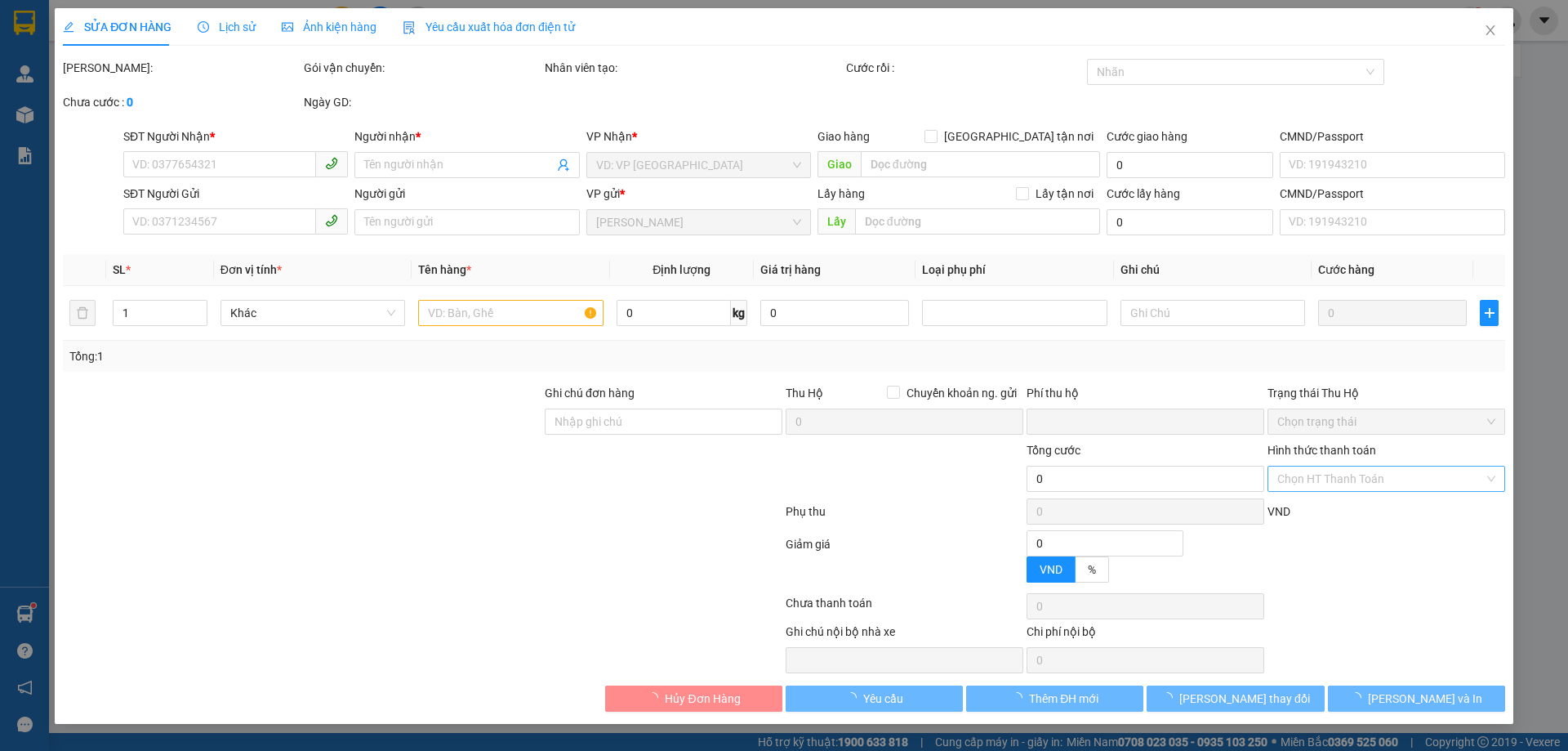
type input "100.000"
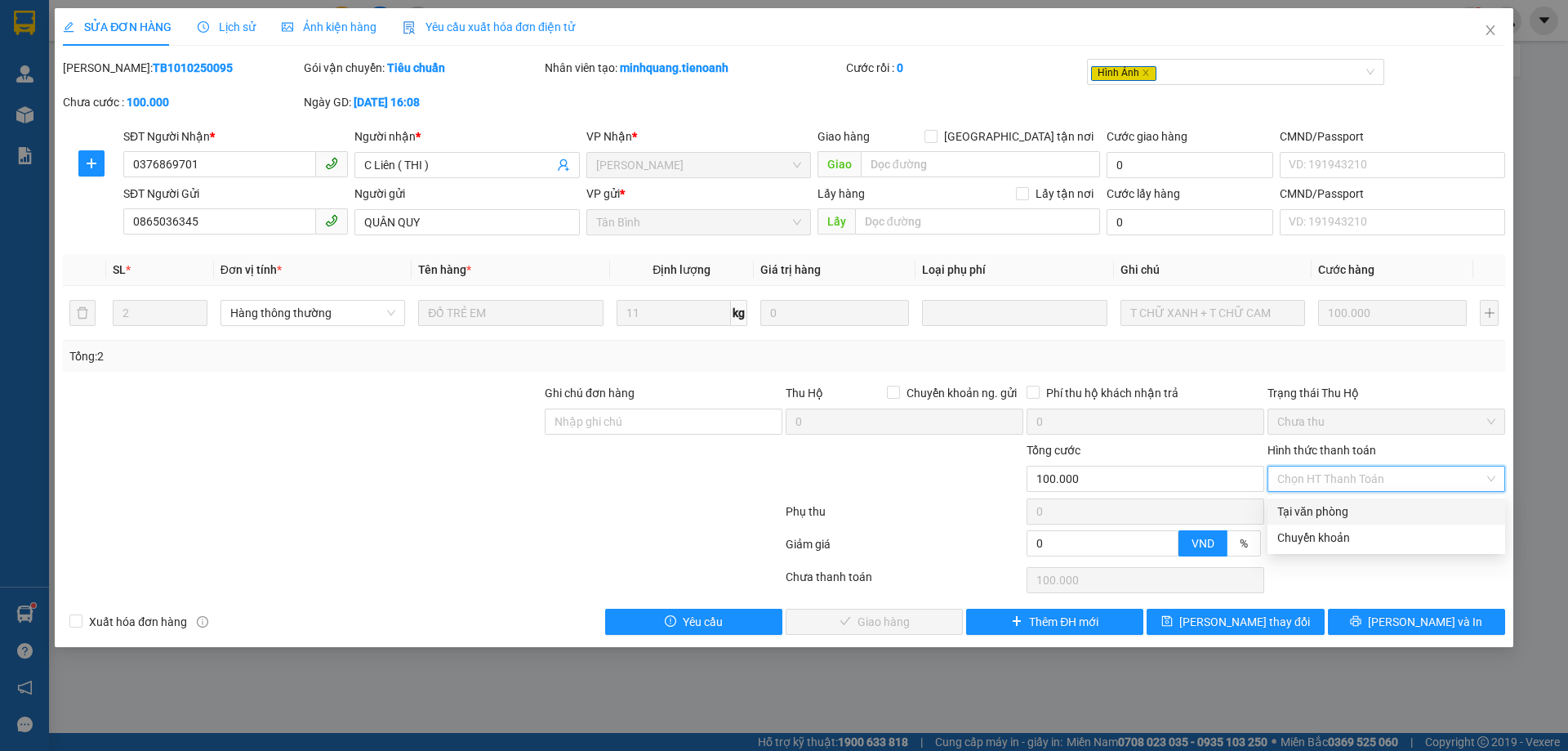
click at [1317, 512] on div "Tại văn phòng" at bounding box center [1386, 512] width 218 height 18
type input "0"
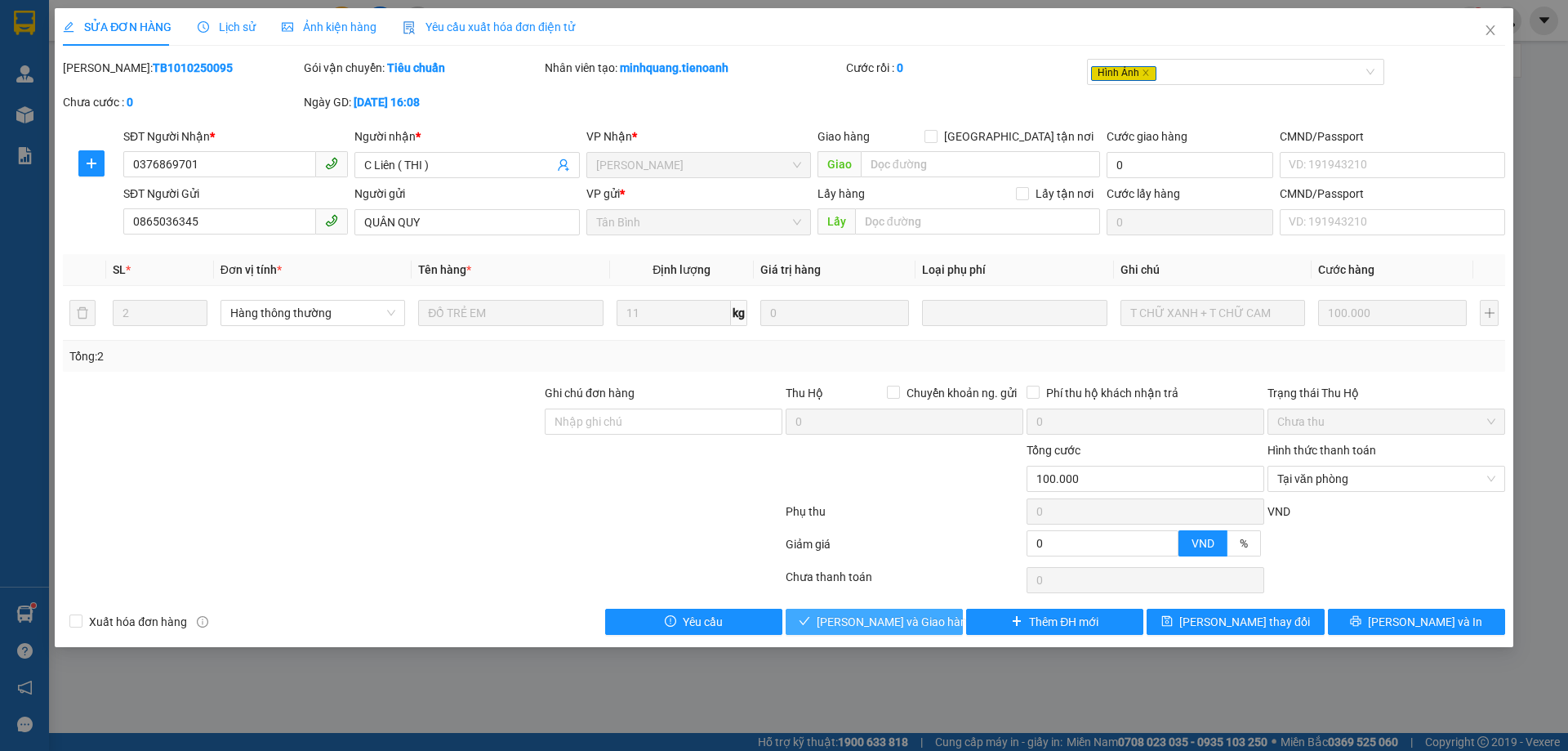
click at [862, 619] on span "[PERSON_NAME] và Giao hàng" at bounding box center [895, 622] width 157 height 18
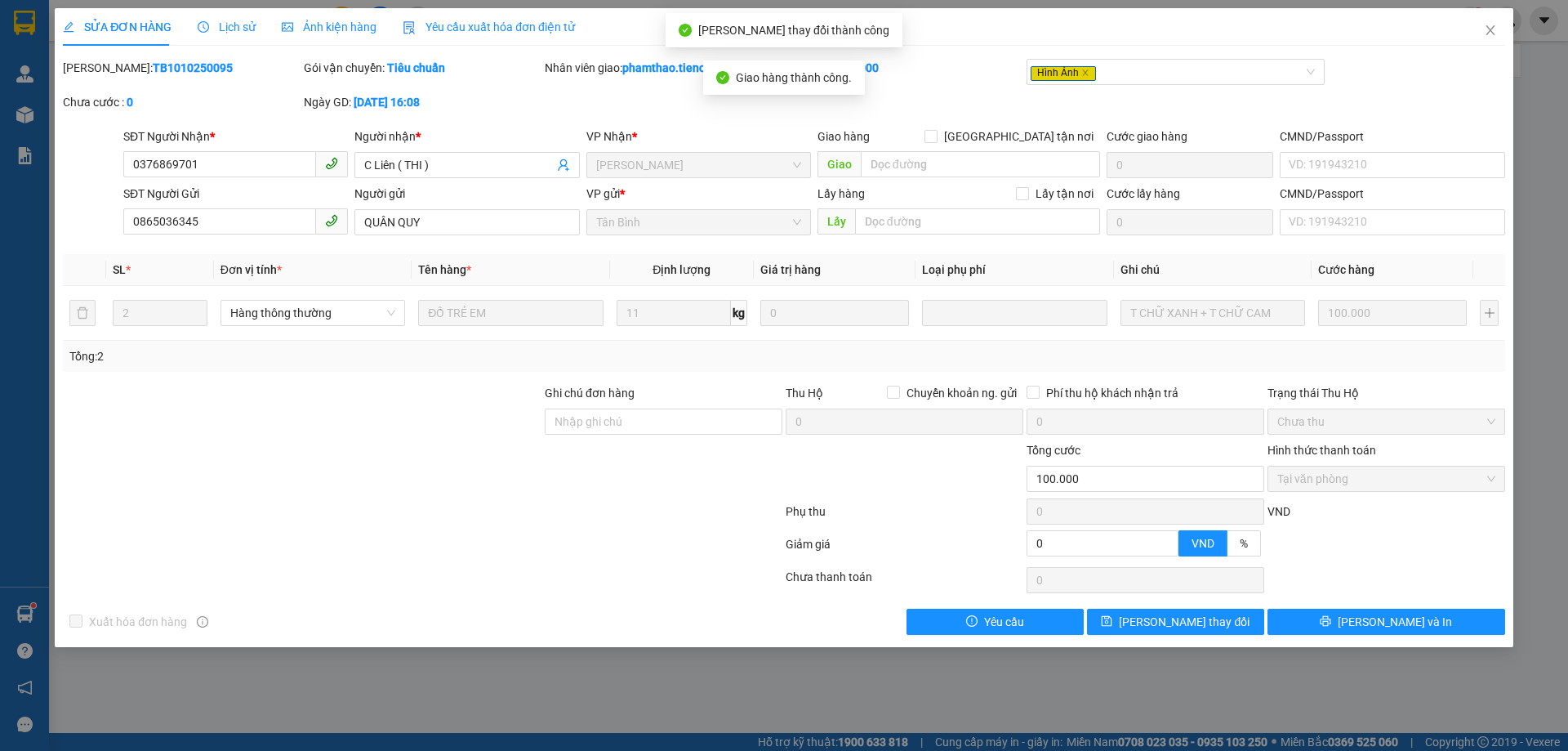
click at [251, 26] on span "Lịch sử" at bounding box center [226, 27] width 58 height 13
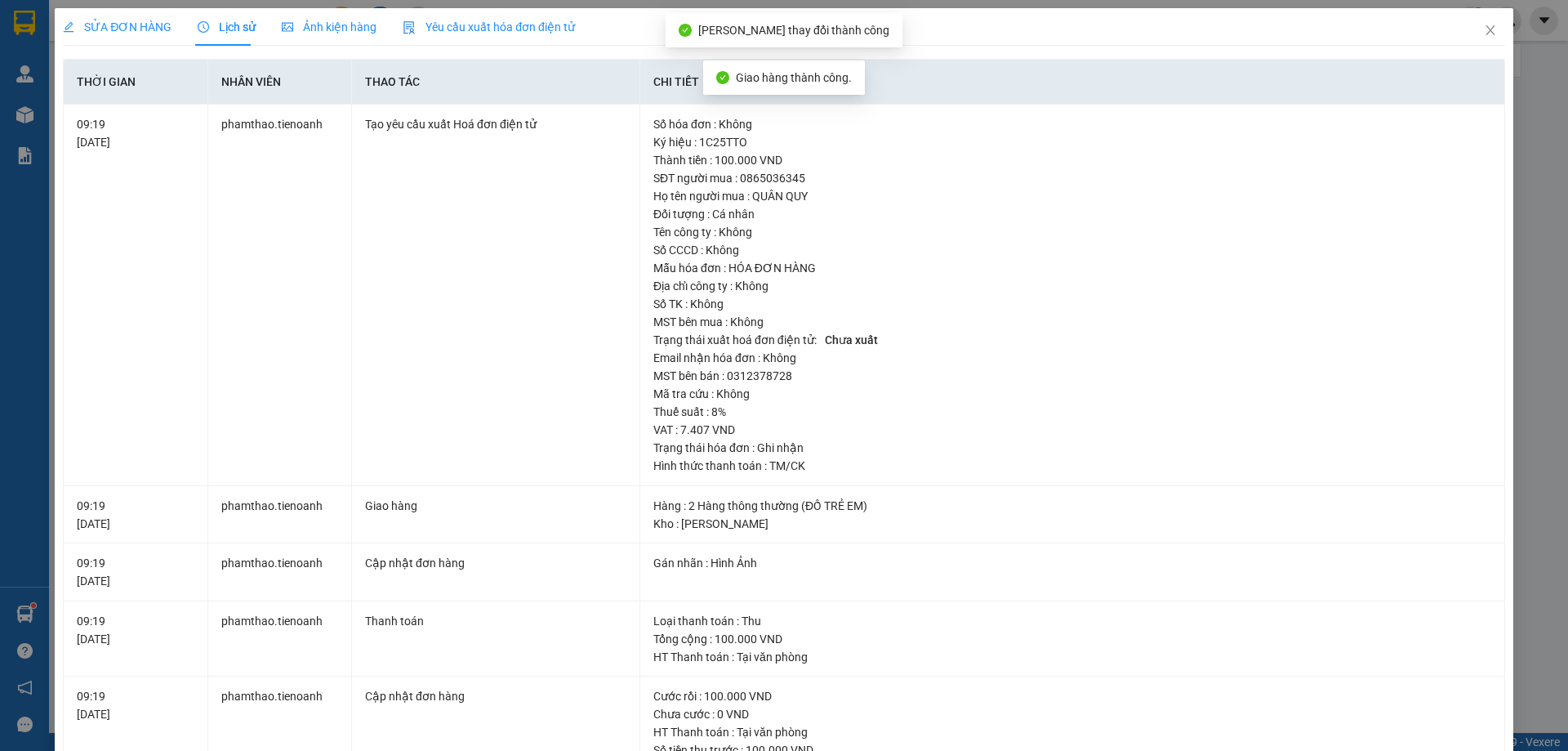
click at [329, 12] on div "Ảnh kiện hàng" at bounding box center [329, 27] width 95 height 37
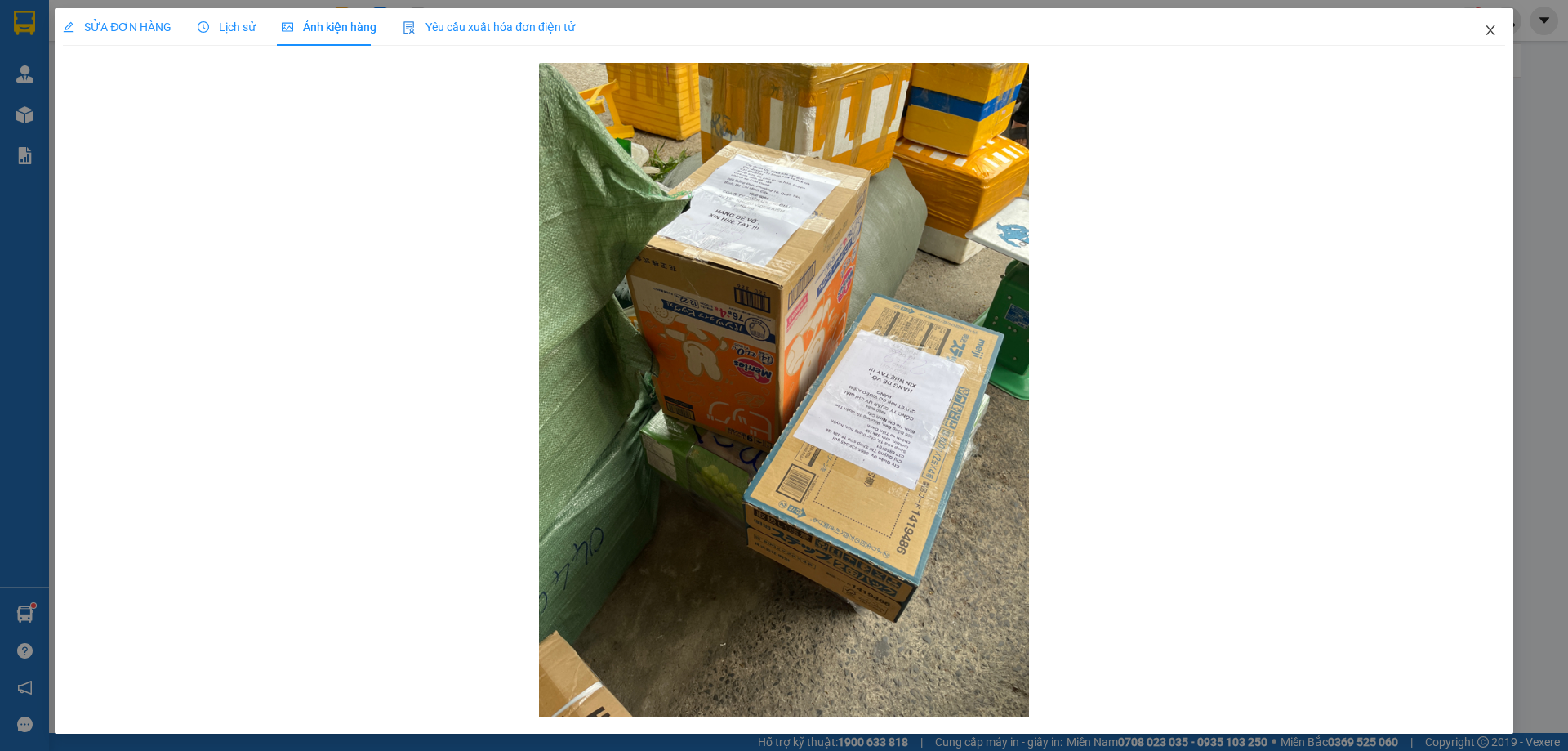
click at [1484, 27] on icon "close" at bounding box center [1491, 31] width 13 height 13
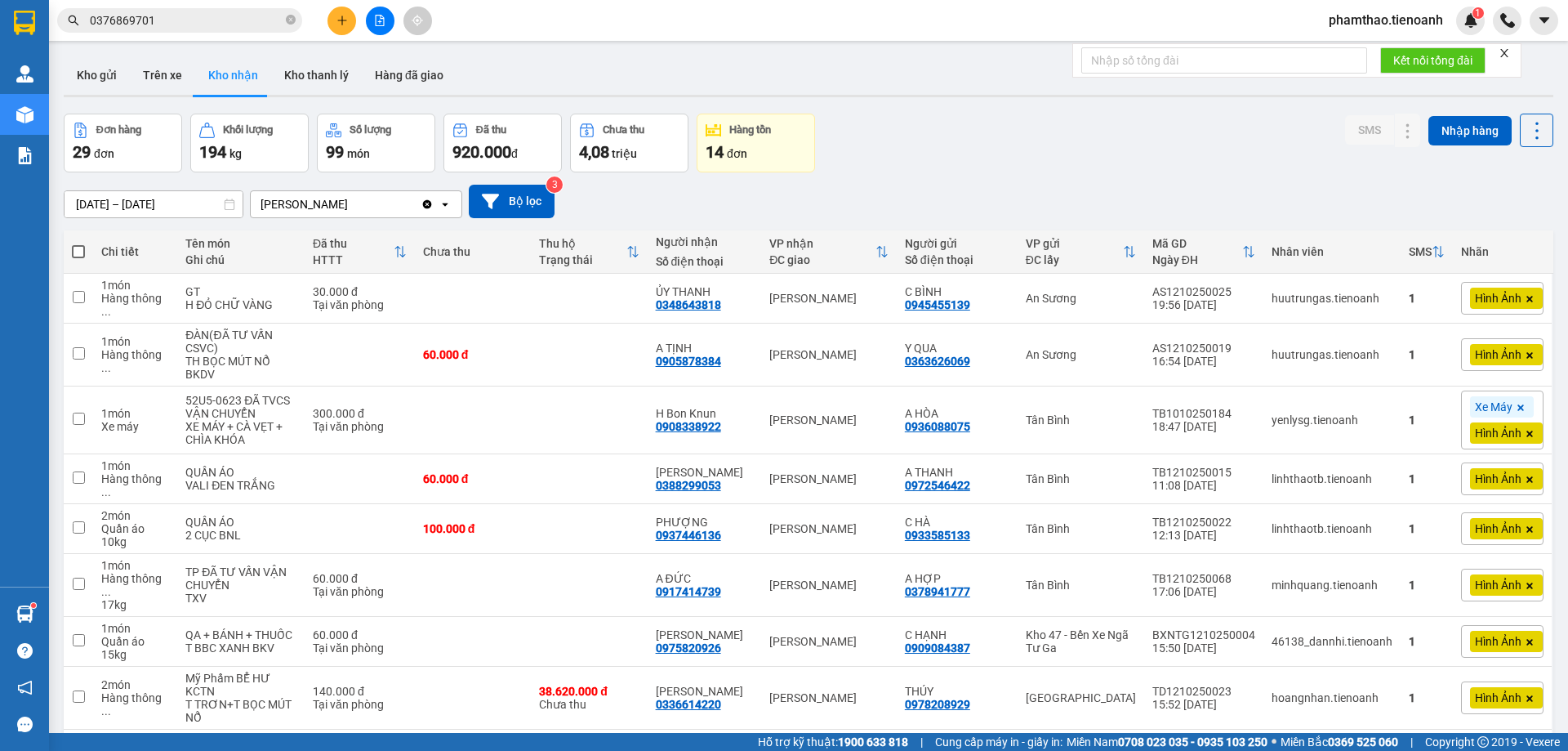
click at [222, 20] on input "0376869701" at bounding box center [186, 21] width 192 height 18
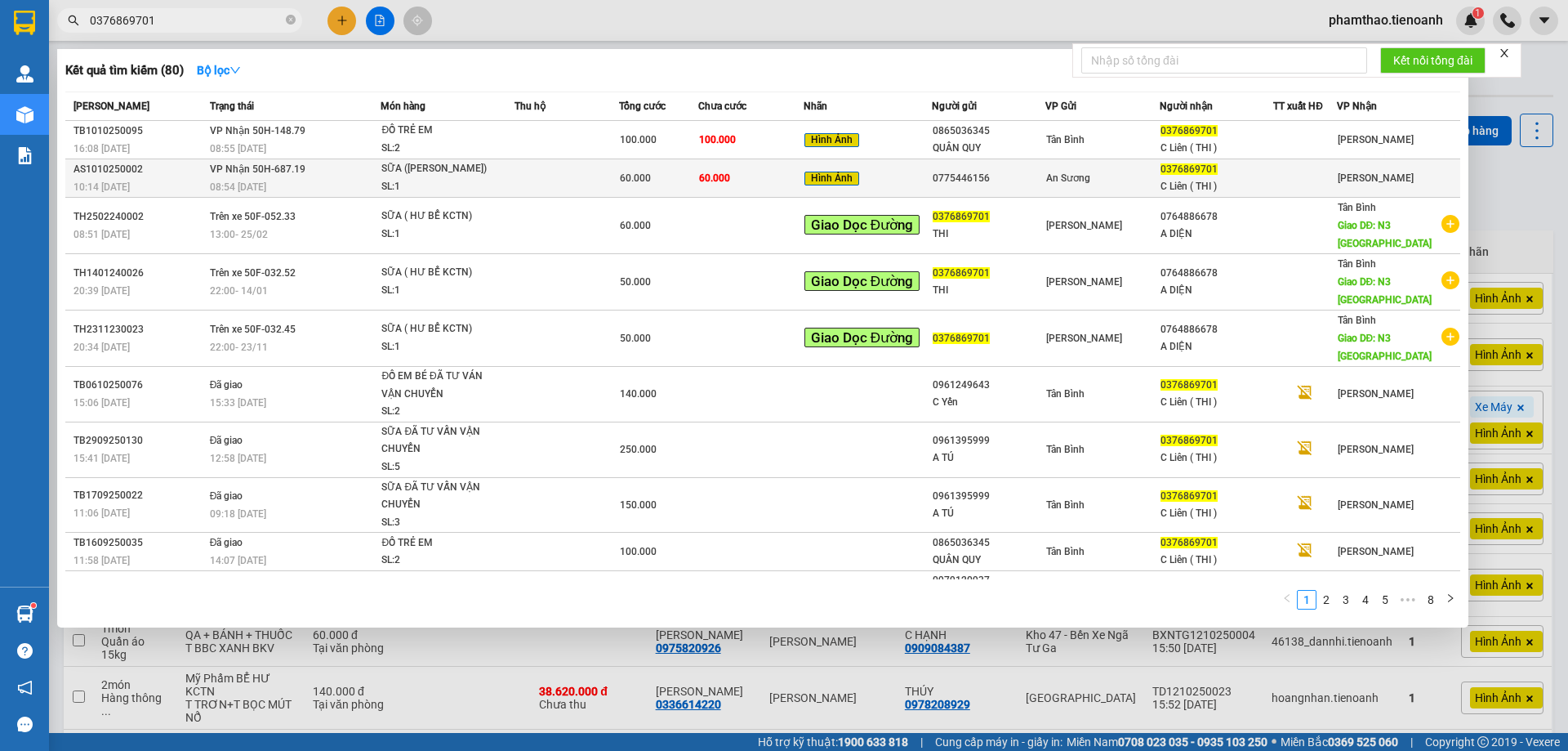
click at [345, 165] on td "VP Nhận 50H-687.19 08:54 [DATE]" at bounding box center [294, 178] width 176 height 38
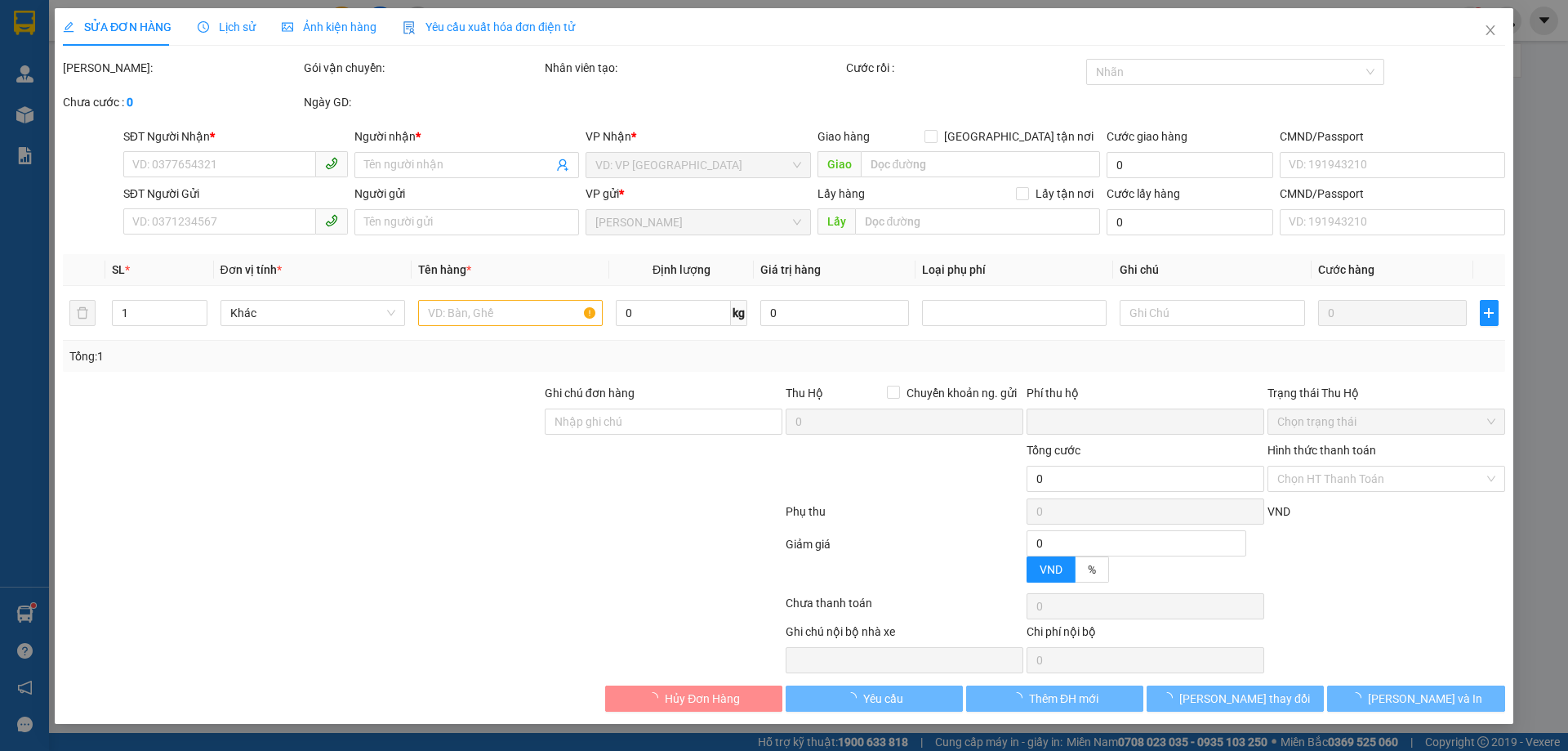
type input "0376869701"
type input "C Liên ( THI )"
type input "0775446156"
type input "0"
type input "60.000"
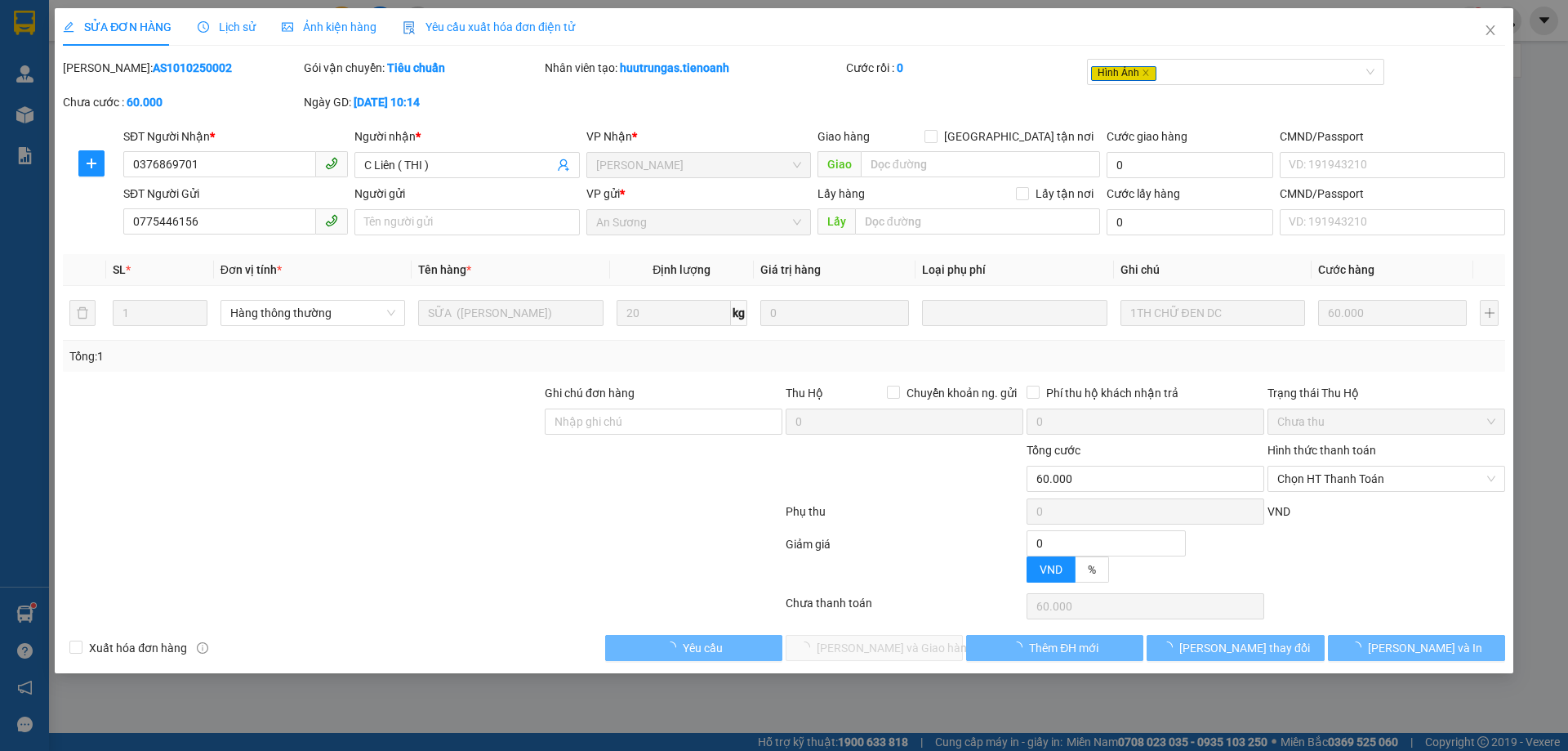
click at [217, 33] on div "Lịch sử" at bounding box center [226, 27] width 58 height 18
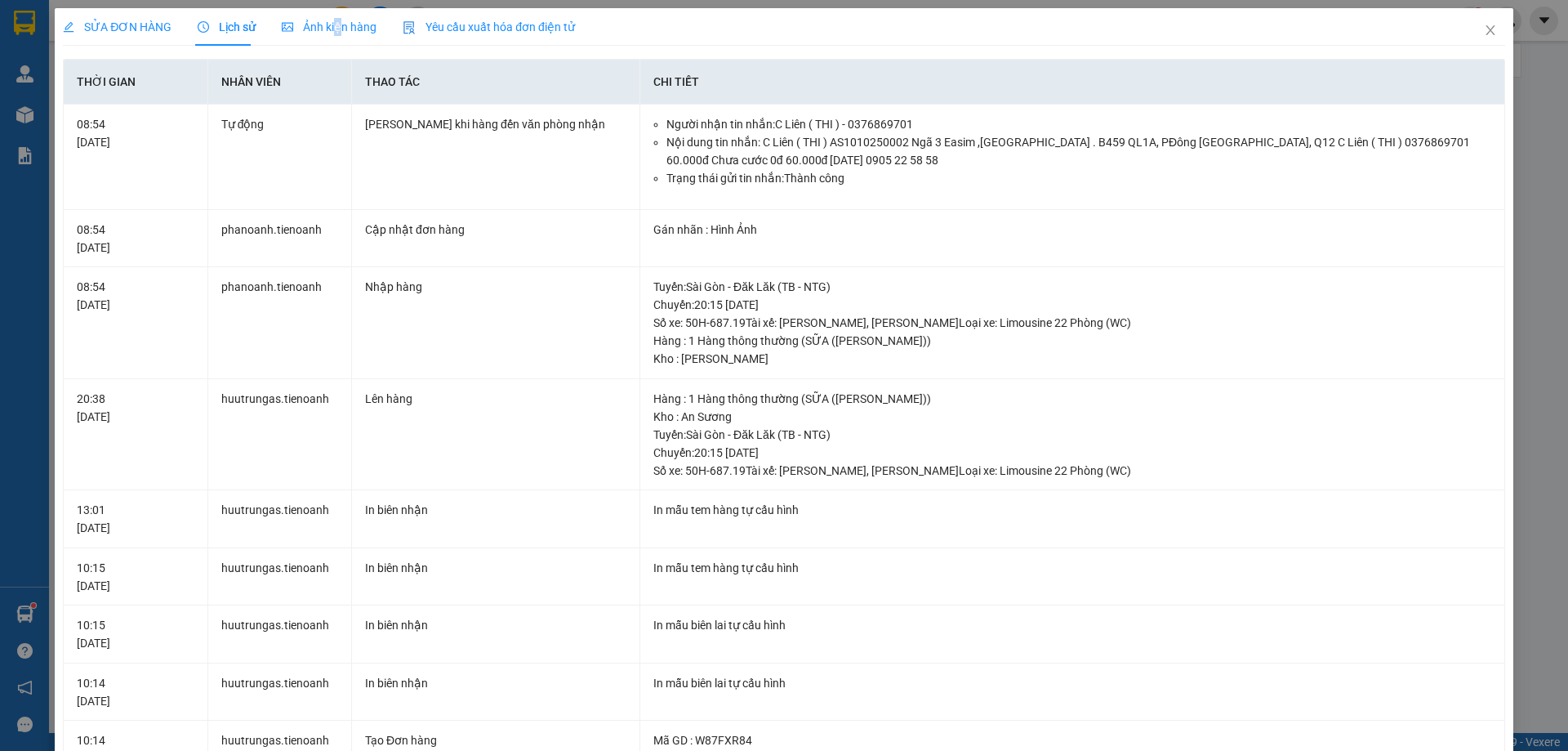
click at [334, 18] on div "Ảnh kiện hàng" at bounding box center [329, 27] width 95 height 18
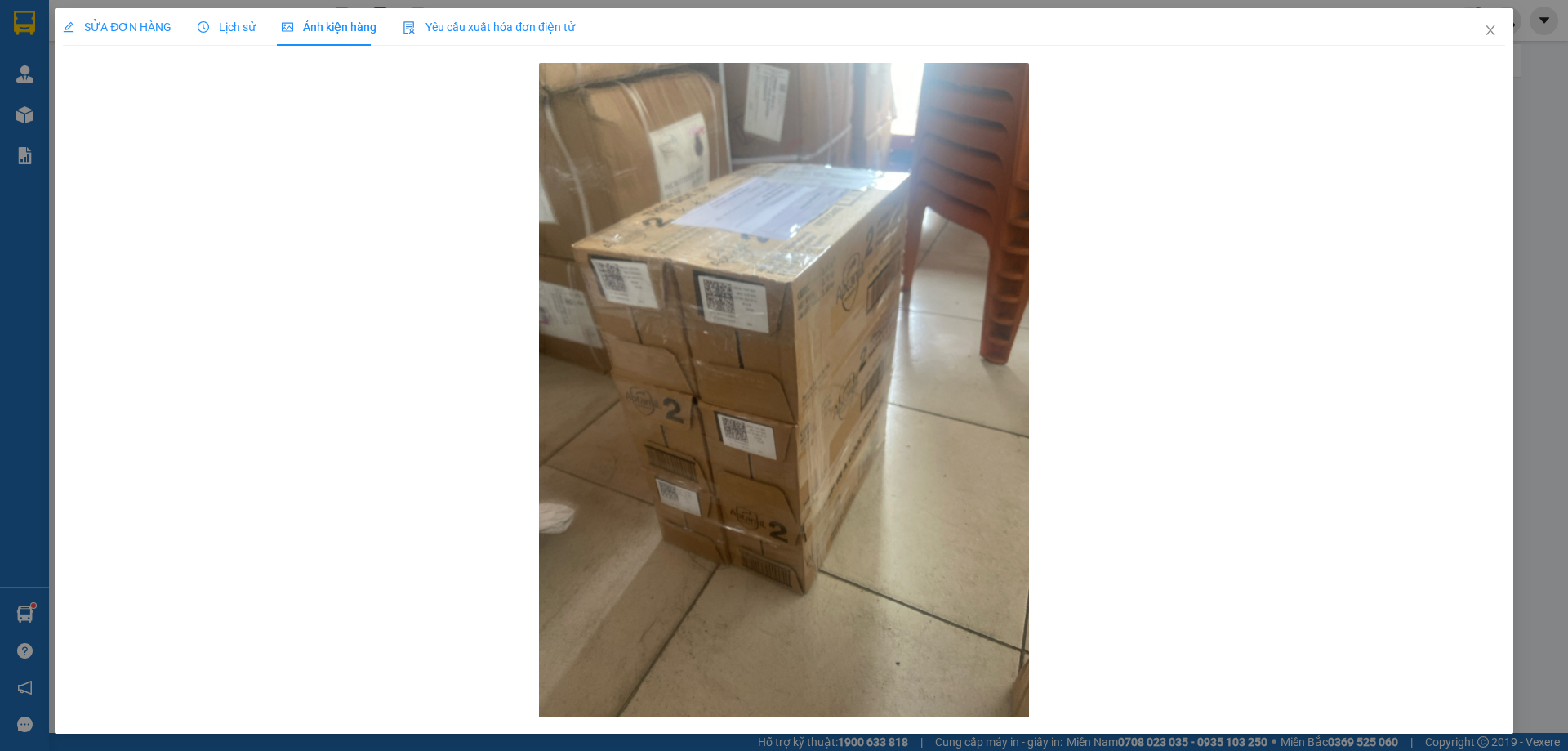
click at [100, 36] on div "SỬA ĐƠN HÀNG" at bounding box center [117, 27] width 109 height 37
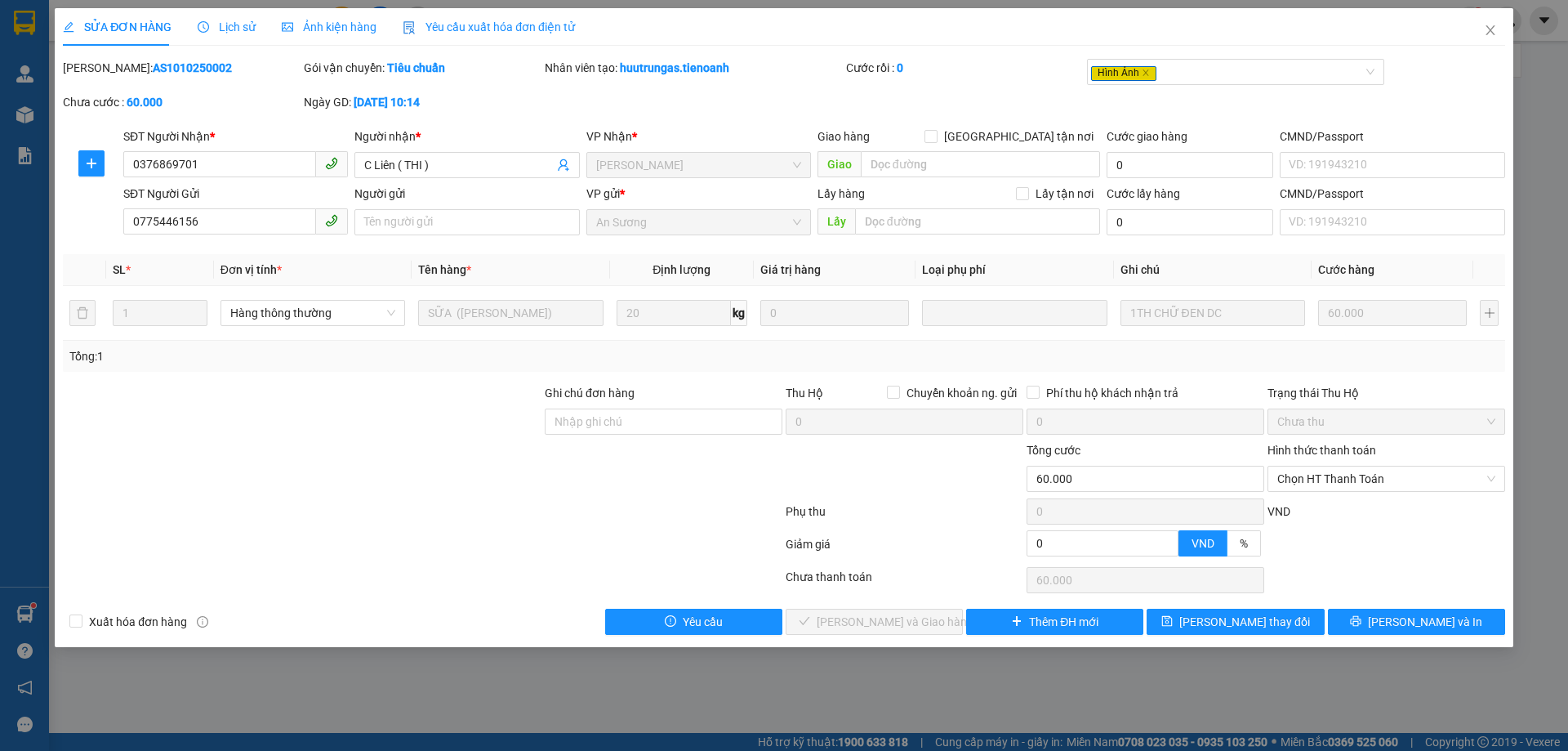
click at [1381, 461] on div "Hình thức thanh toán" at bounding box center [1386, 454] width 238 height 25
click at [1358, 484] on span "Chọn HT Thanh Toán" at bounding box center [1386, 479] width 218 height 25
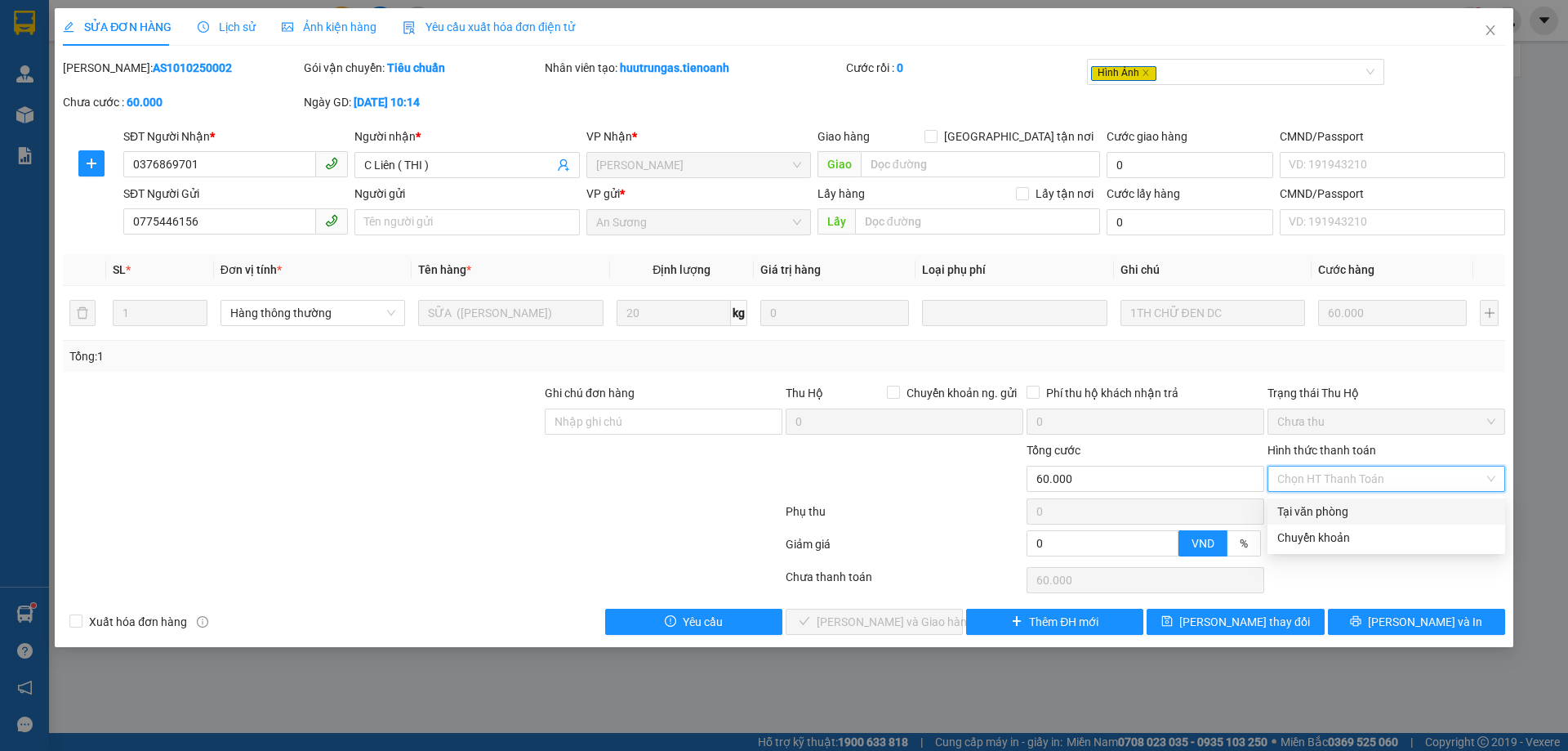
click at [1312, 517] on div "Tại văn phòng" at bounding box center [1386, 512] width 218 height 18
type input "0"
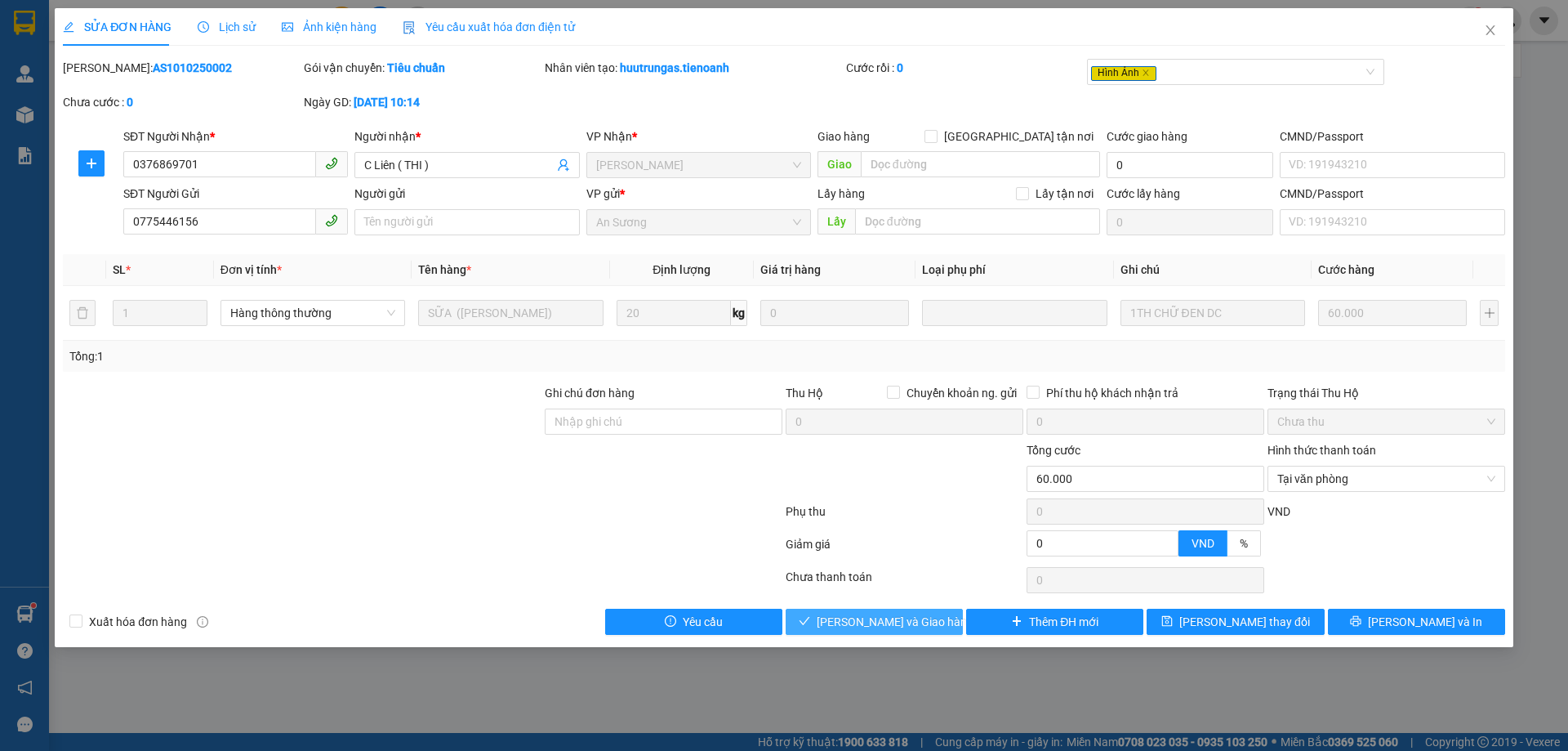
drag, startPoint x: 842, startPoint y: 627, endPoint x: 858, endPoint y: 610, distance: 23.3
click at [842, 628] on span "[PERSON_NAME] và Giao hàng" at bounding box center [895, 622] width 157 height 18
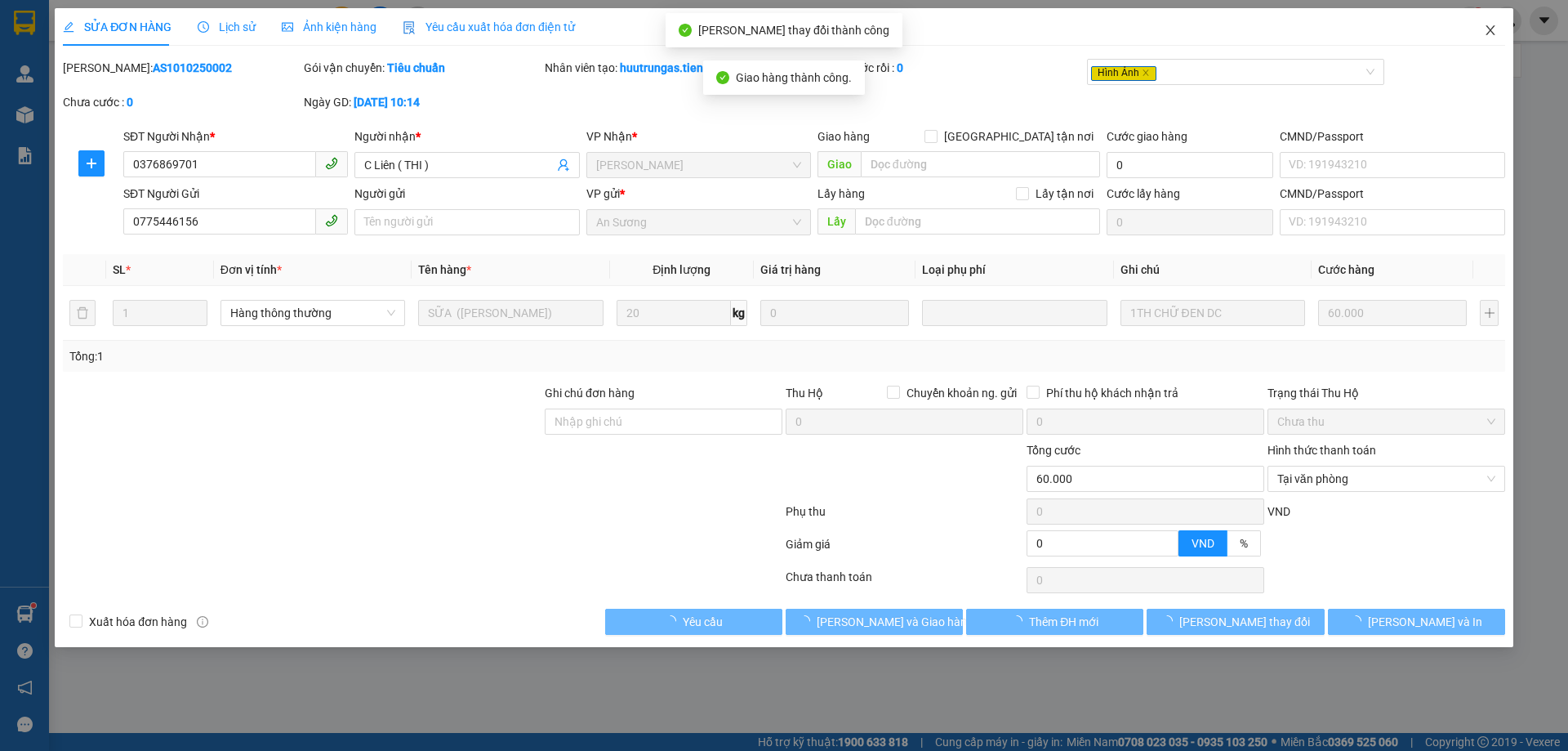
drag, startPoint x: 1484, startPoint y: 24, endPoint x: 375, endPoint y: 2, distance: 1109.2
click at [1485, 24] on span "Close" at bounding box center [1490, 31] width 46 height 46
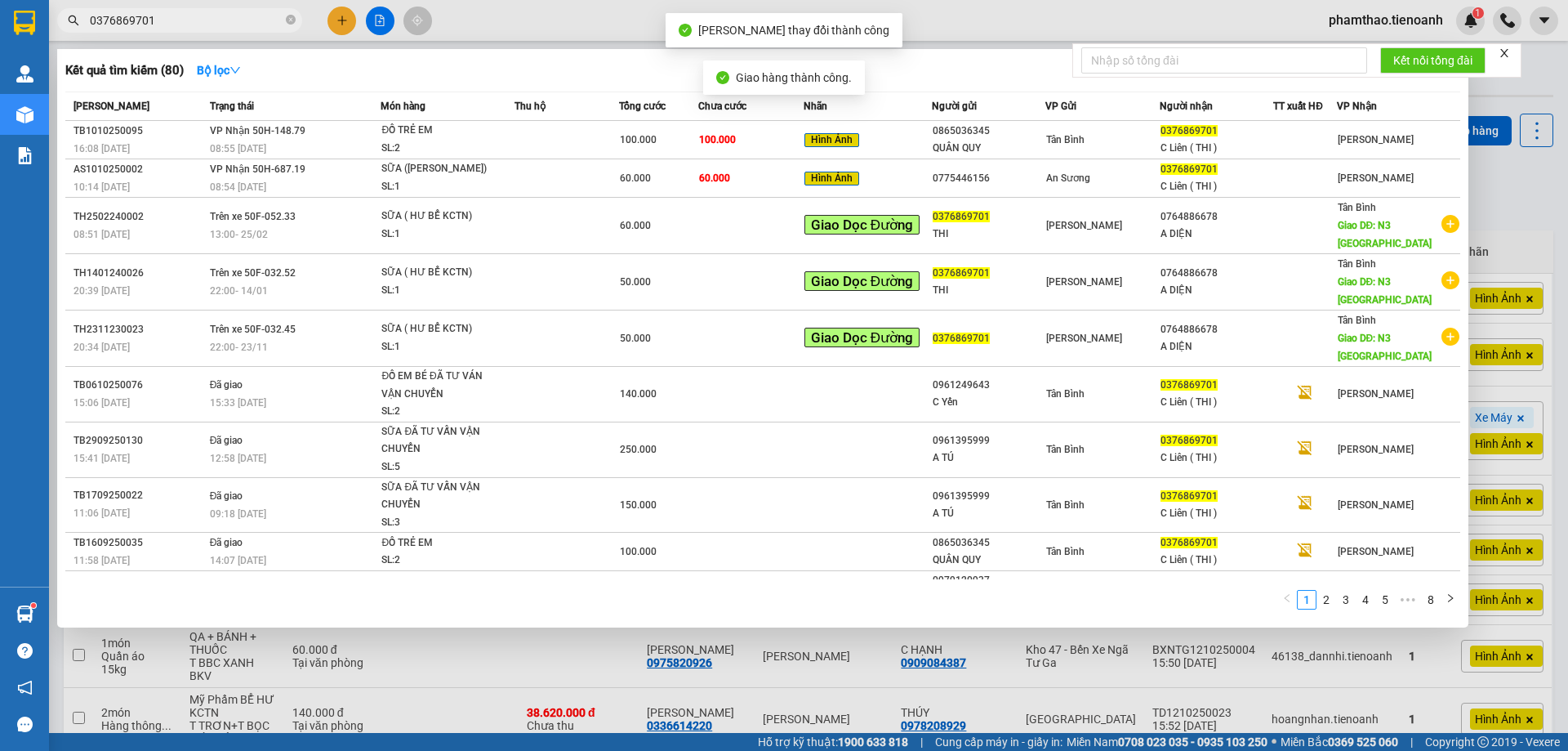
click at [192, 24] on input "0376869701" at bounding box center [186, 21] width 192 height 18
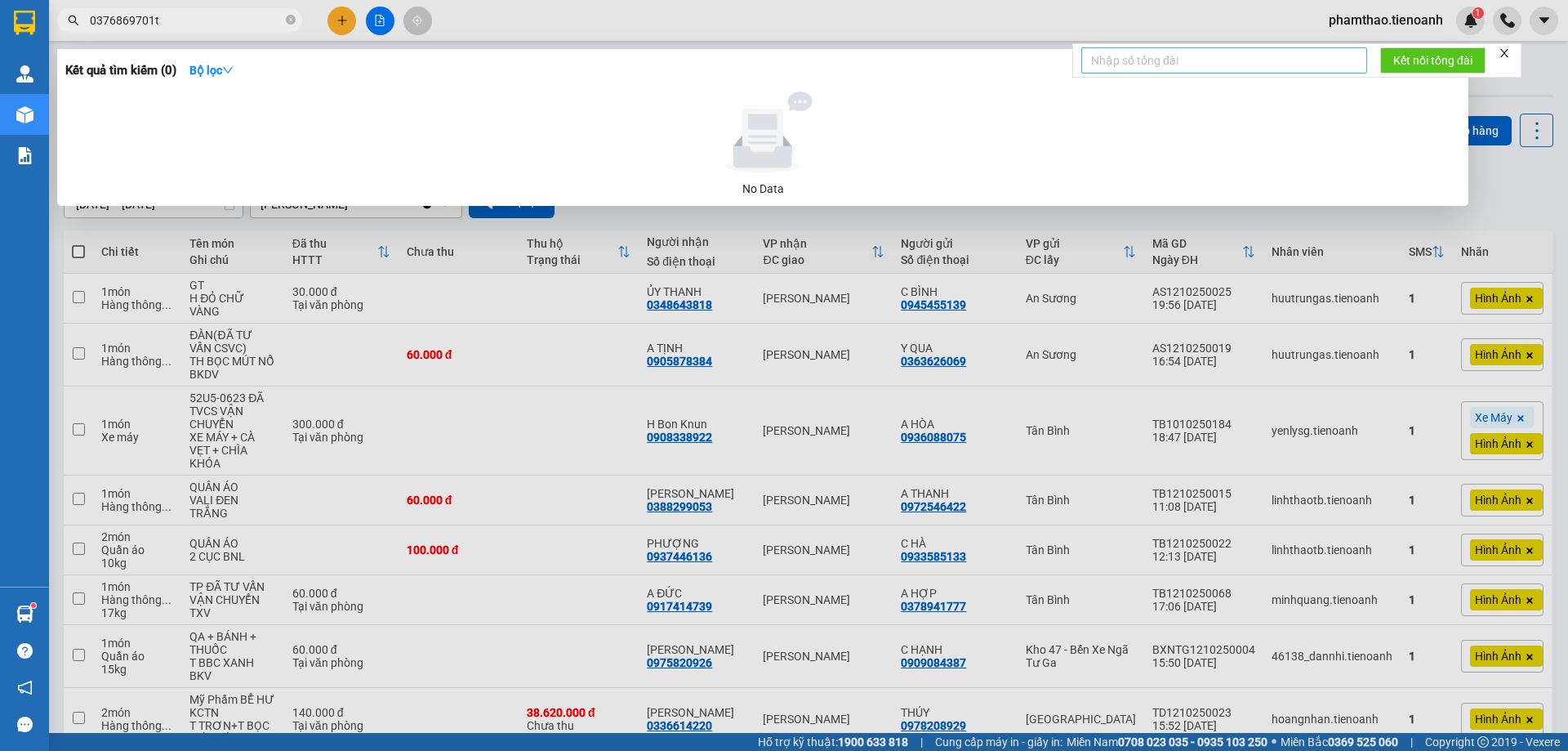
type input "0376869701t"
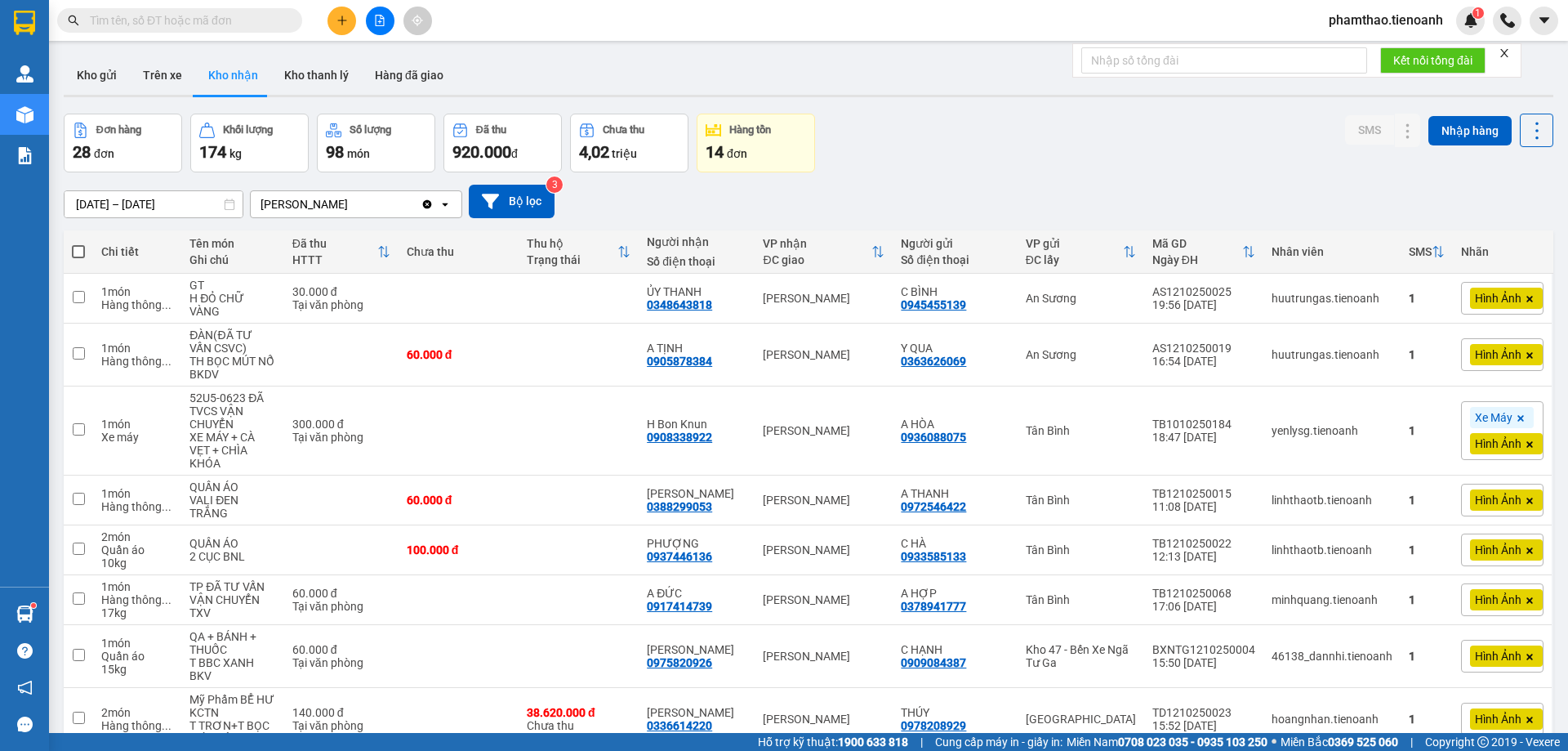
click at [252, 22] on input "text" at bounding box center [186, 21] width 192 height 18
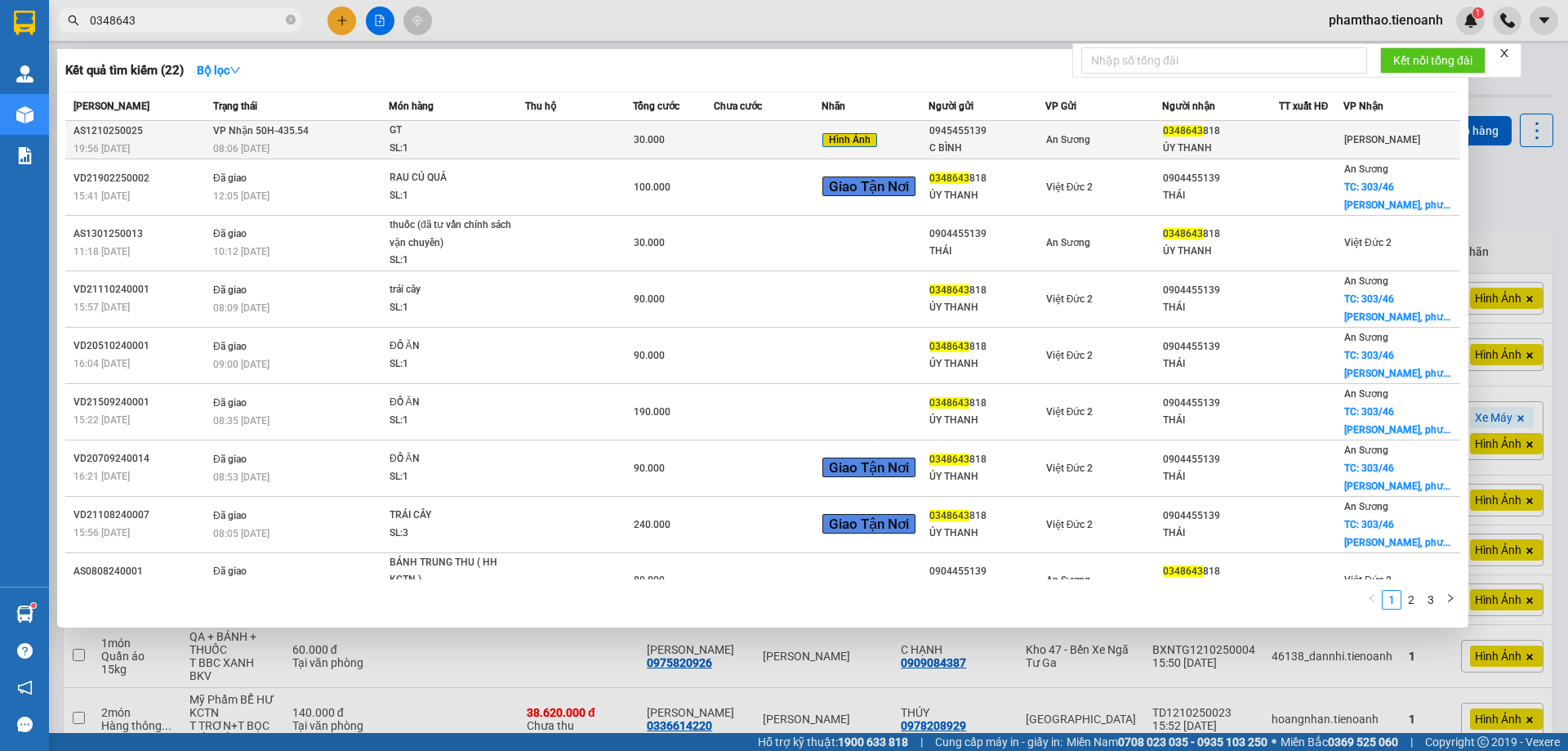
type input "0348643"
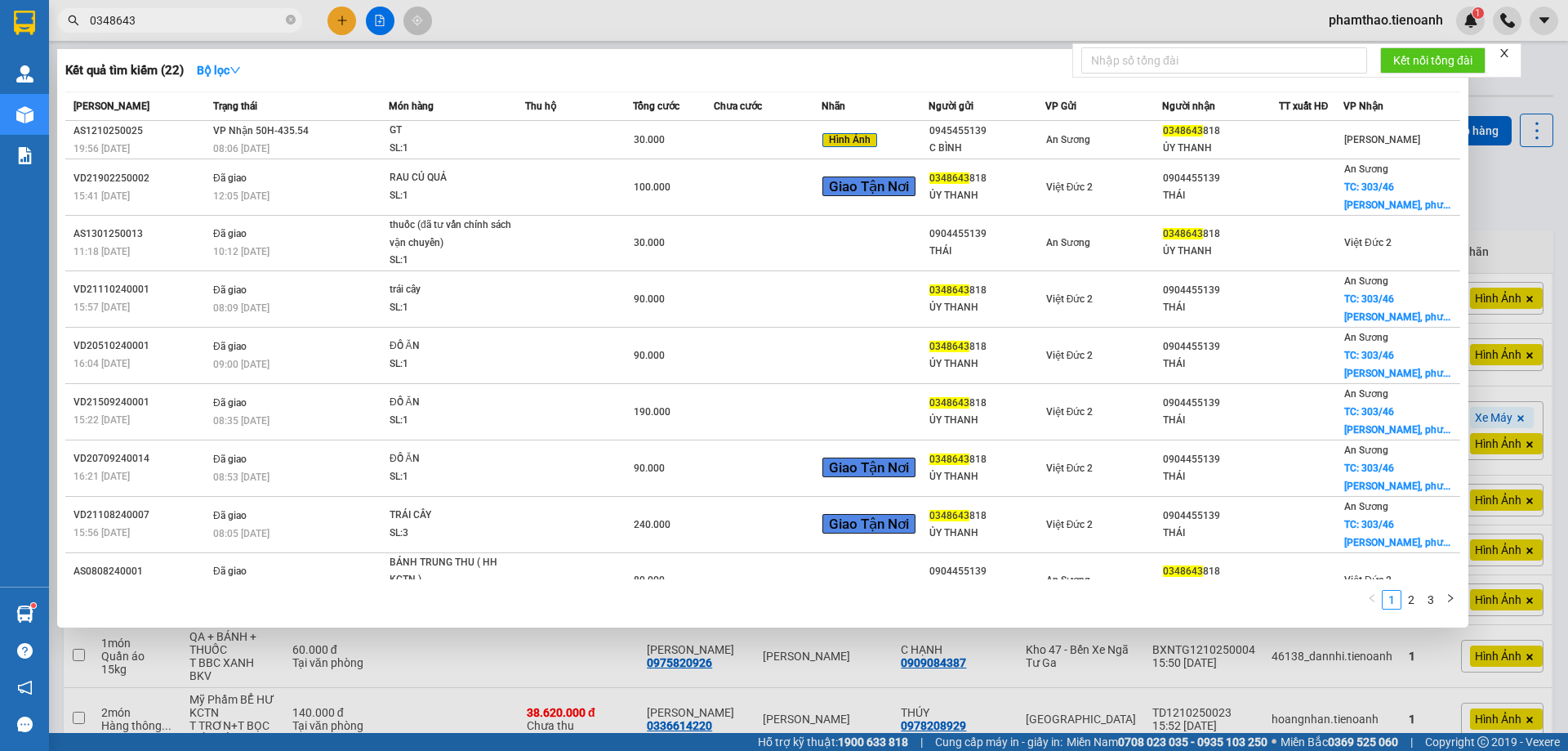
click at [600, 134] on td at bounding box center [579, 140] width 108 height 38
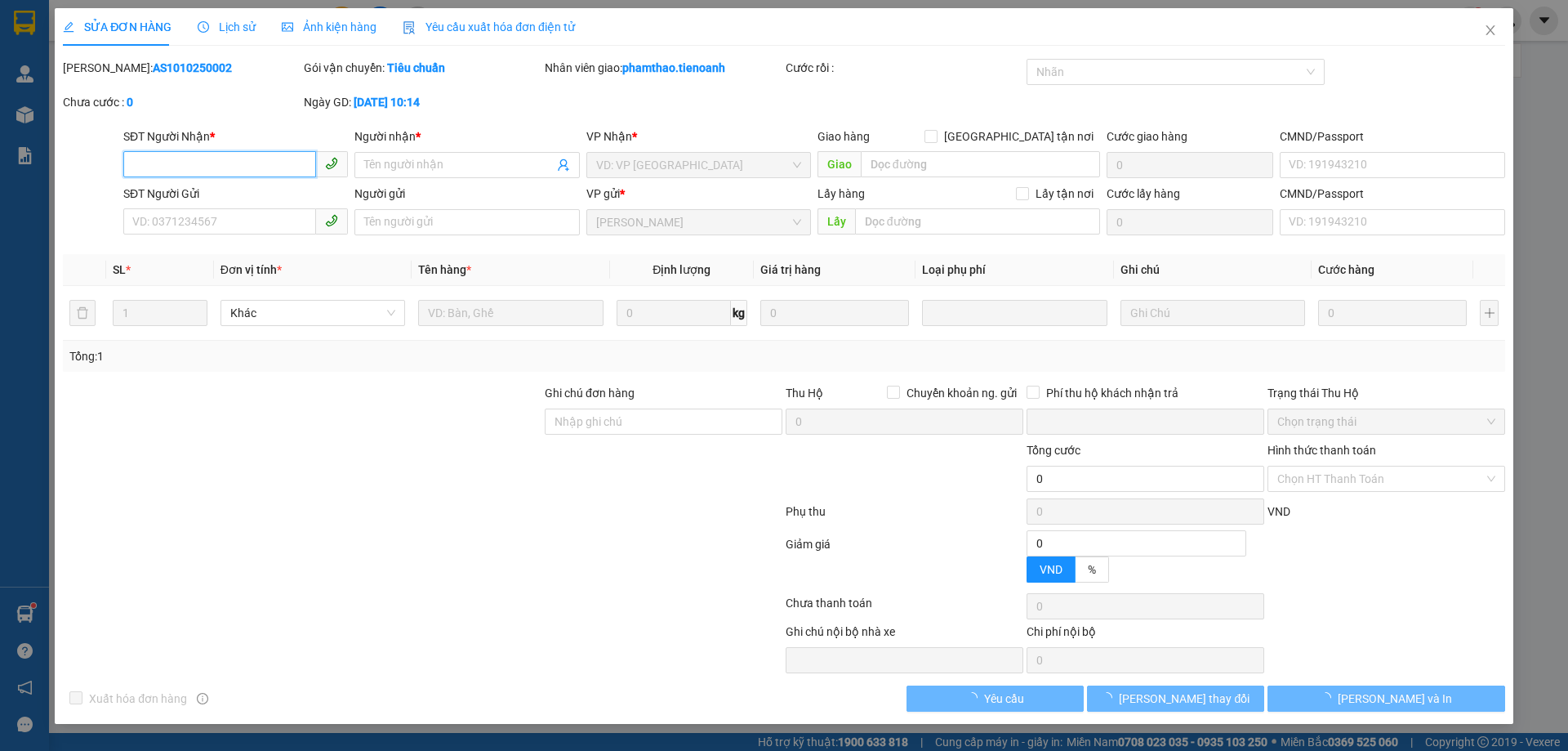
type input "0348643818"
type input "ỦY THANH"
type input "0945455139"
type input "C BÌNH"
type input "0"
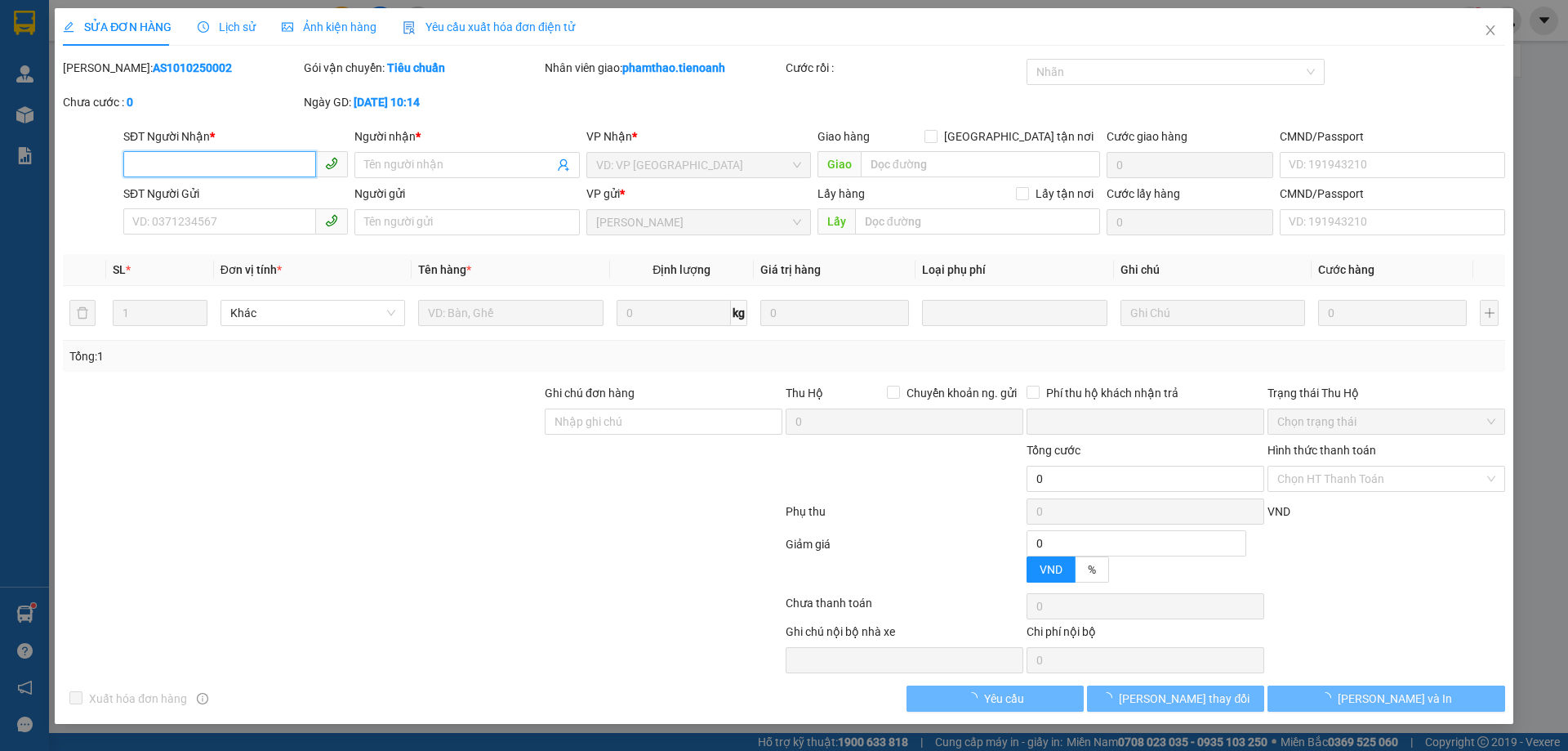
type input "30.000"
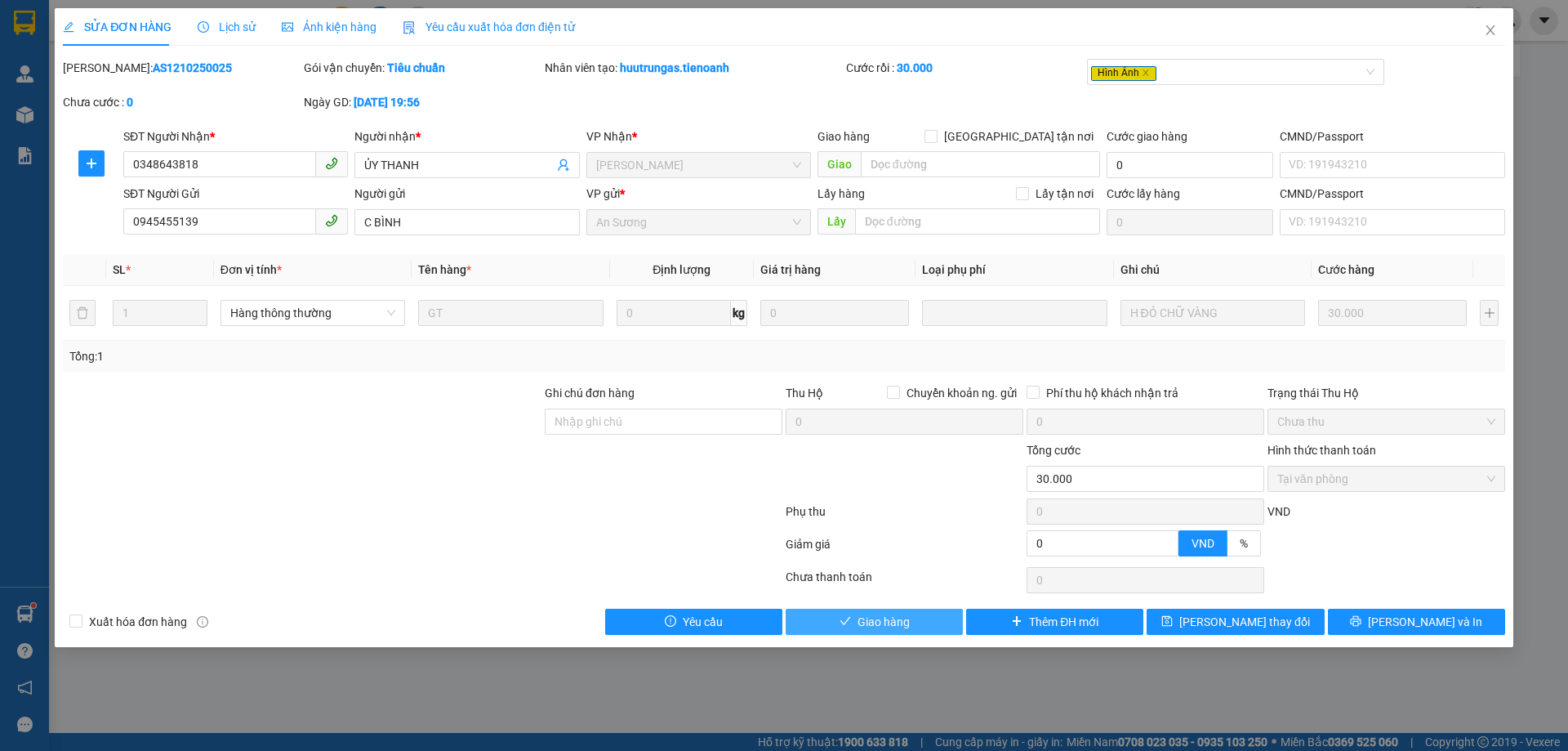
click at [877, 620] on span "Giao hàng" at bounding box center [884, 622] width 52 height 18
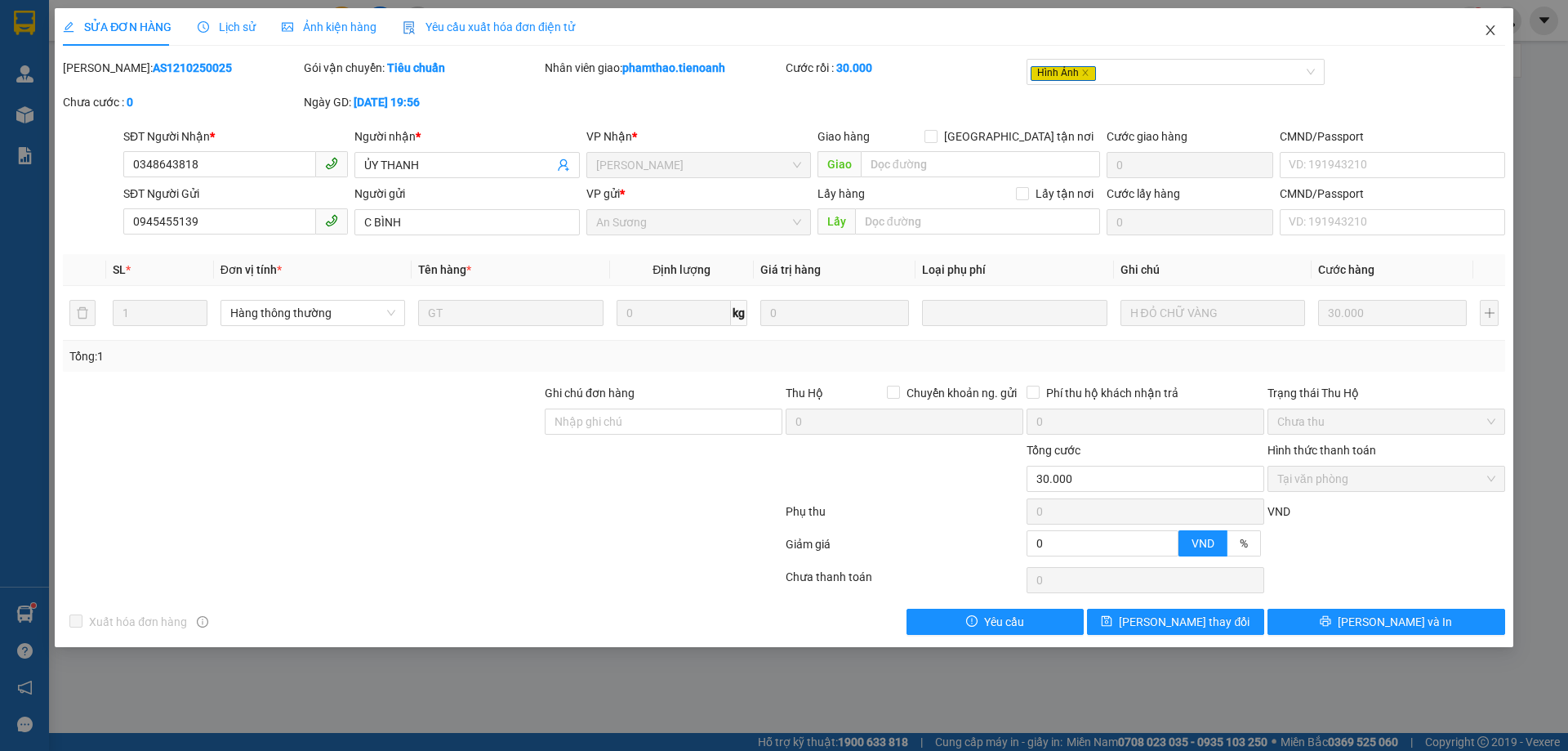
click at [1504, 32] on span "Close" at bounding box center [1490, 31] width 46 height 46
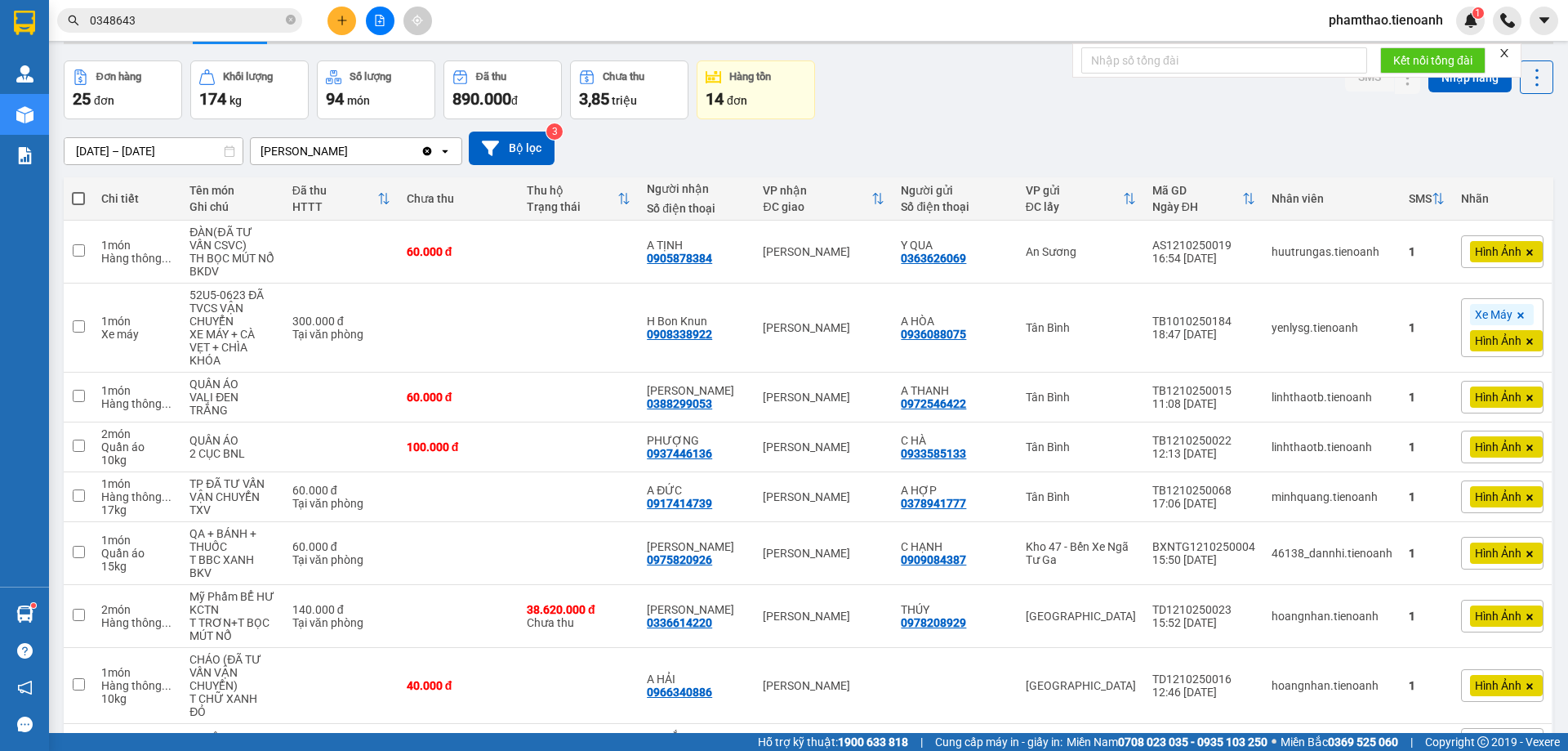
scroll to position [81, 0]
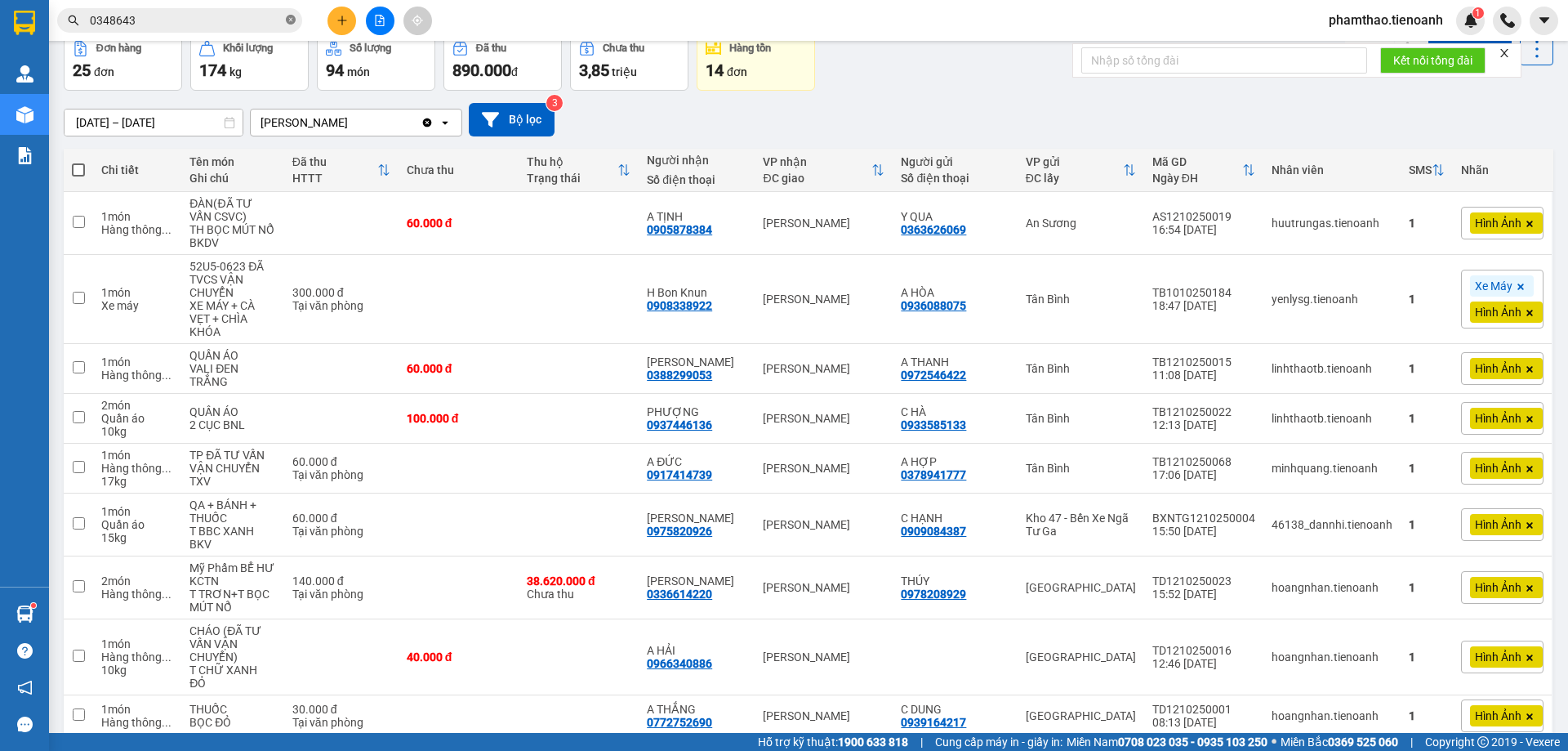
click at [292, 20] on icon "close-circle" at bounding box center [291, 20] width 10 height 10
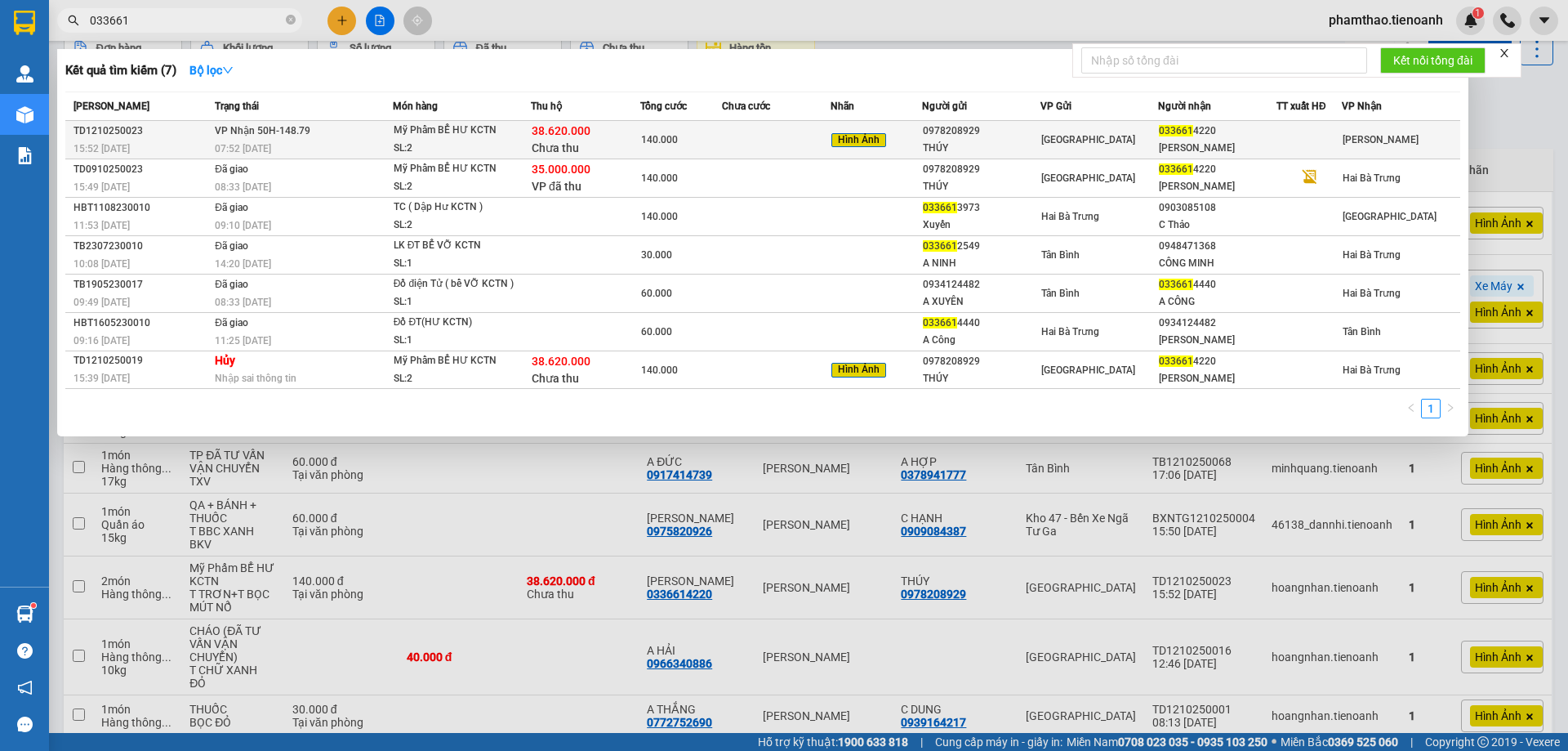
type input "033661"
click at [514, 145] on div "SL: 2" at bounding box center [455, 149] width 123 height 18
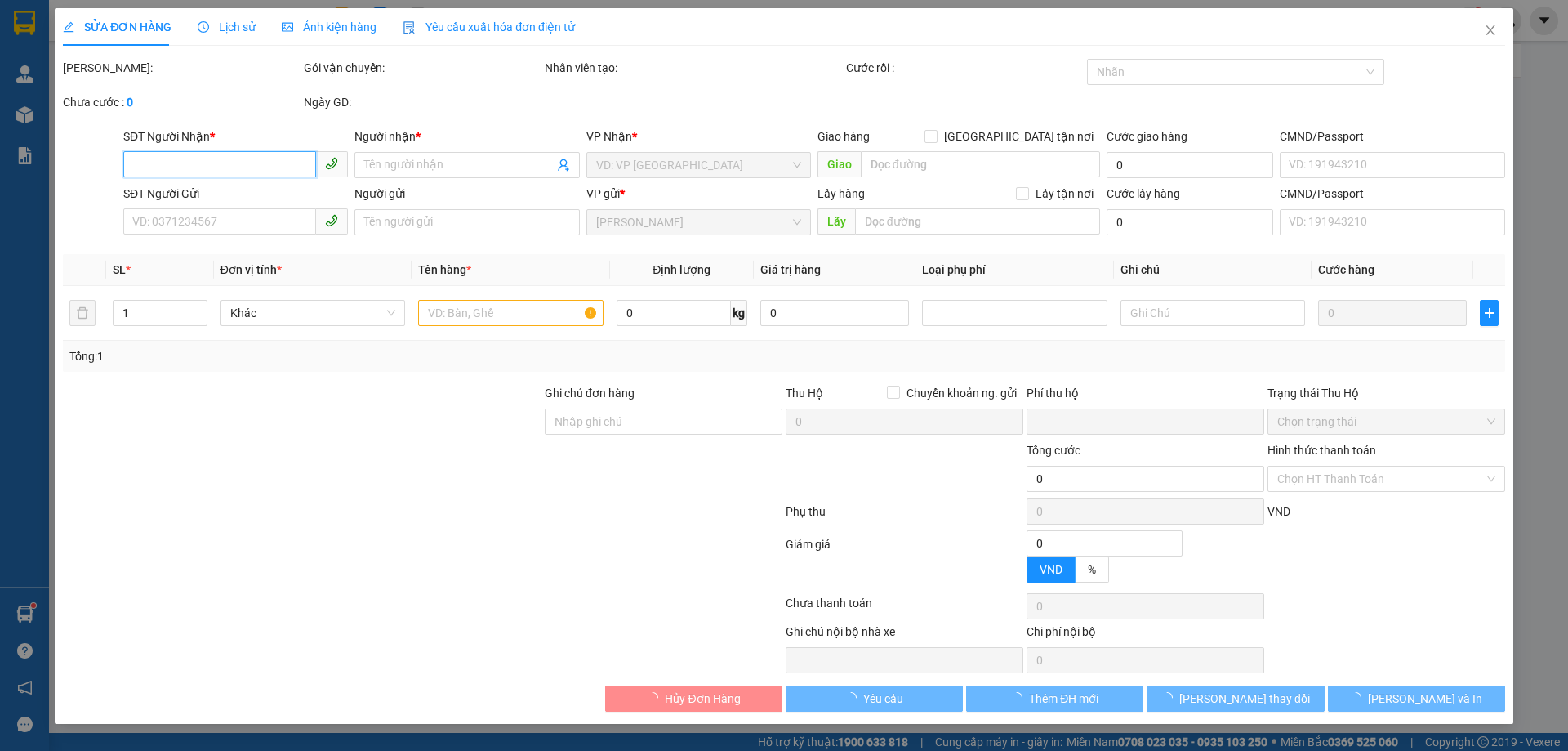
type input "0336614220"
type input "[PERSON_NAME]"
type input "0978208929"
type input "THÚY"
type input "70k/1T"
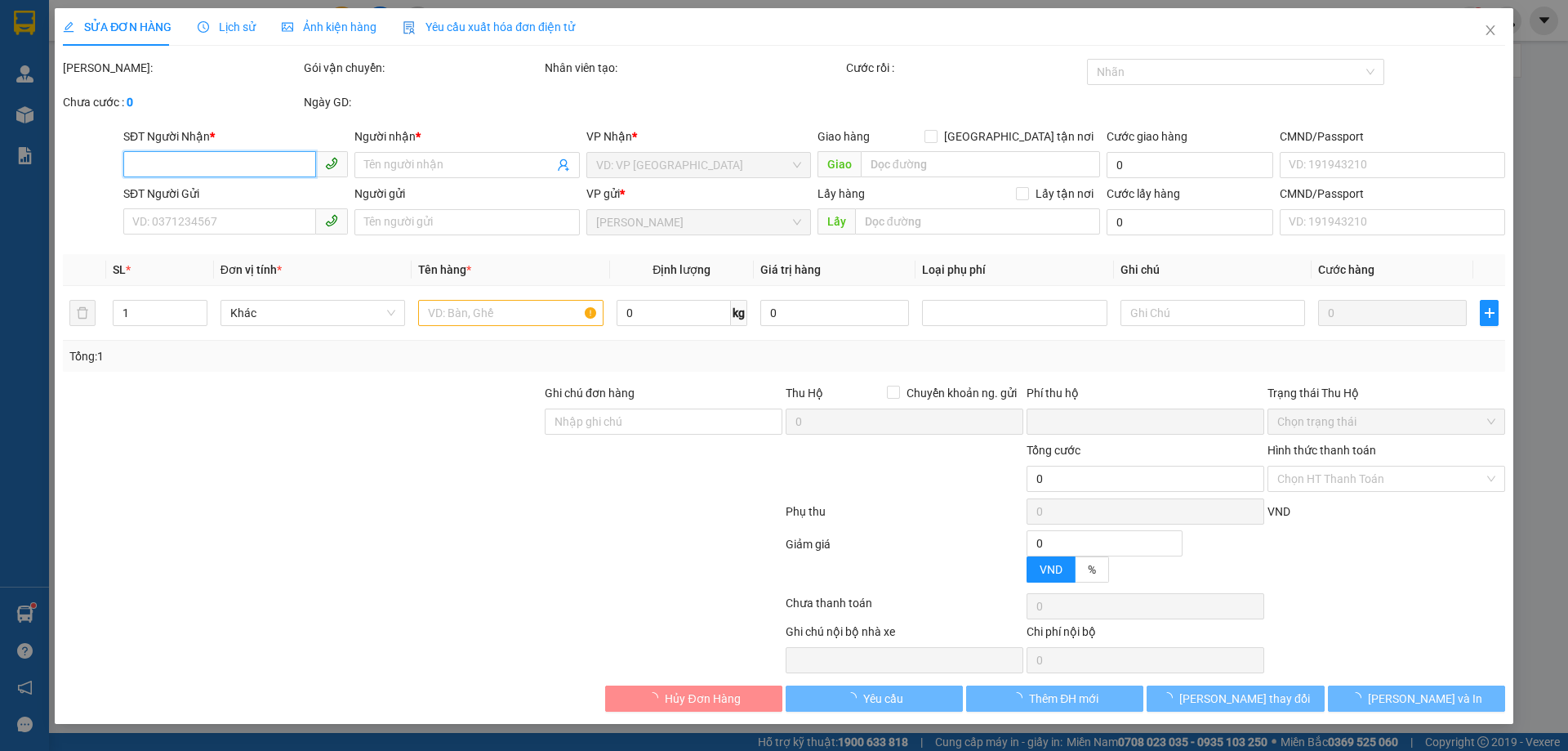
type input "38.620.000"
type input "0"
type input "140.000"
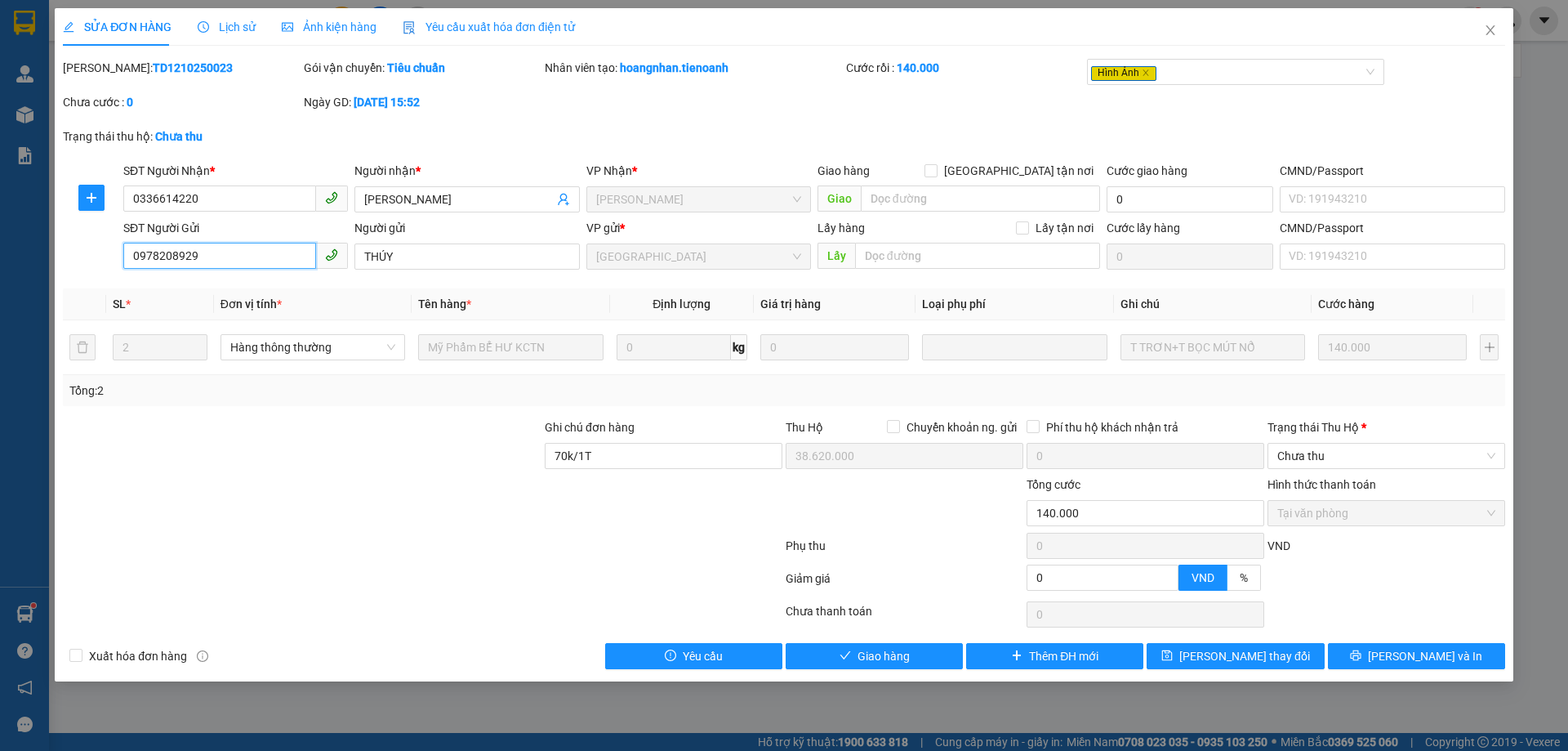
drag, startPoint x: 254, startPoint y: 260, endPoint x: 50, endPoint y: 250, distance: 204.2
click at [51, 250] on div "SỬA ĐƠN HÀNG Lịch sử Ảnh kiện hàng Yêu cầu xuất hóa đơn điện tử Total Paid Fee …" at bounding box center [784, 375] width 1568 height 751
click at [655, 531] on div at bounding box center [664, 504] width 241 height 57
click at [864, 651] on span "Giao hàng" at bounding box center [884, 656] width 52 height 18
click at [360, 469] on div at bounding box center [302, 446] width 482 height 57
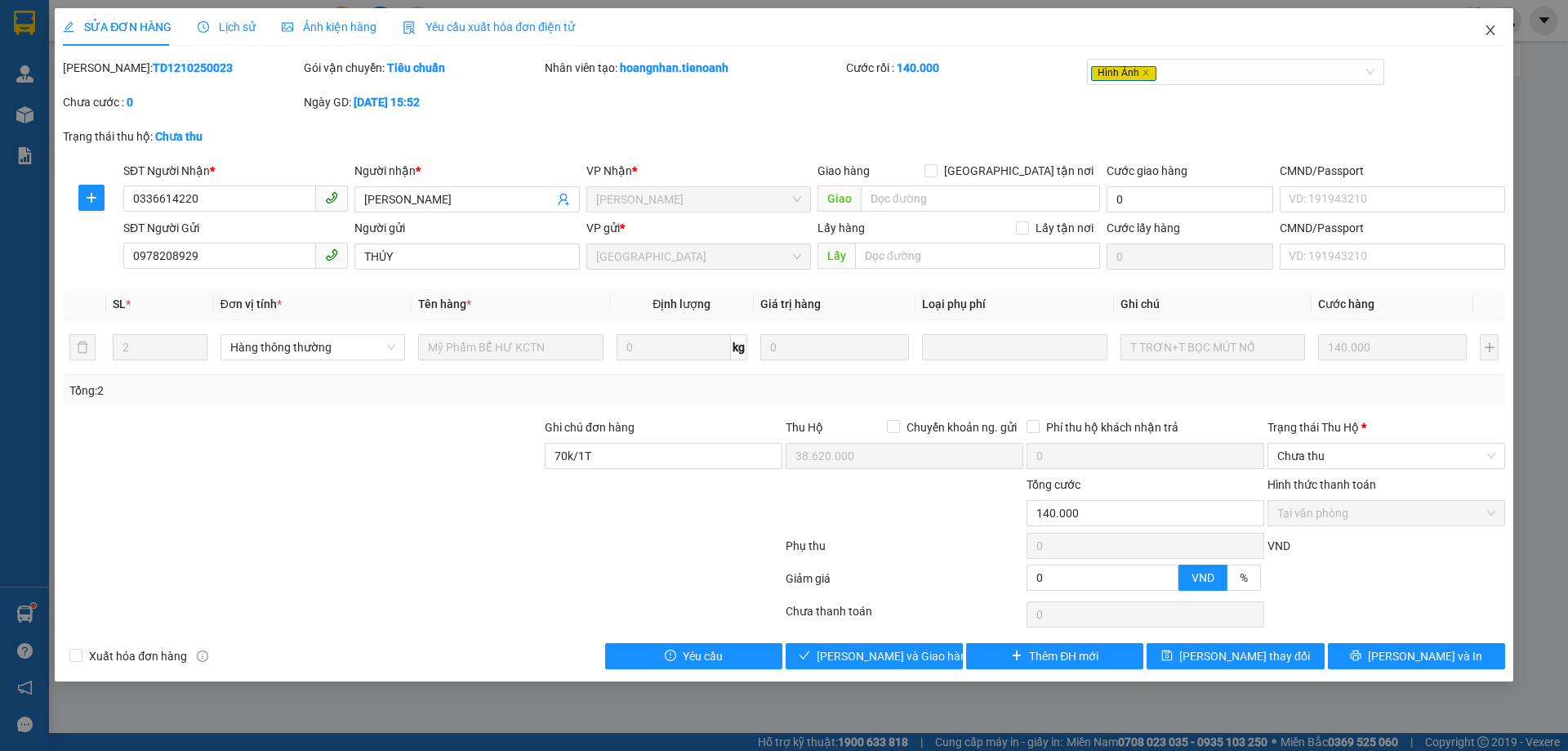
click at [1499, 32] on span "Close" at bounding box center [1490, 31] width 46 height 46
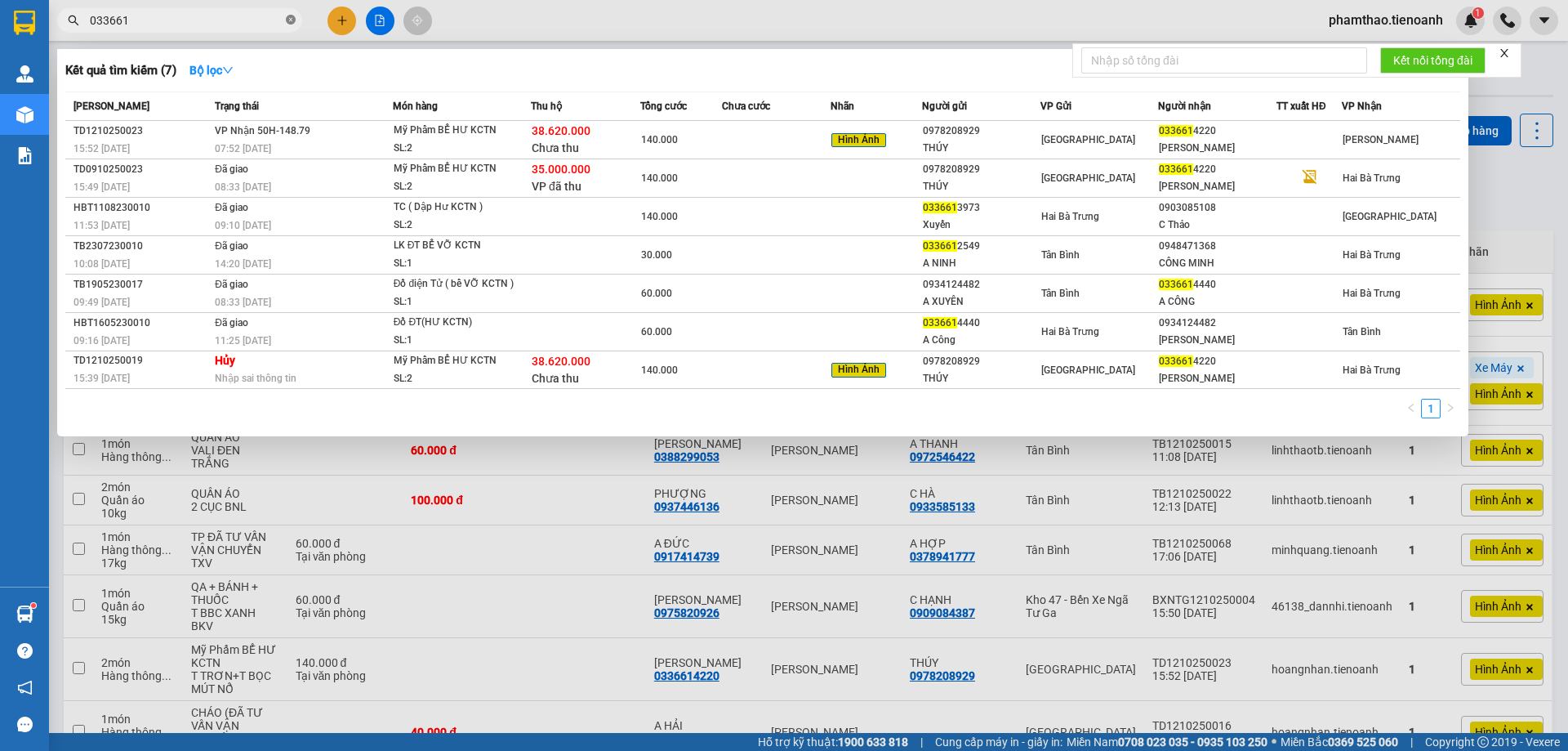
click at [296, 20] on span "033661" at bounding box center [179, 21] width 245 height 25
click at [292, 20] on icon "close-circle" at bounding box center [291, 20] width 10 height 10
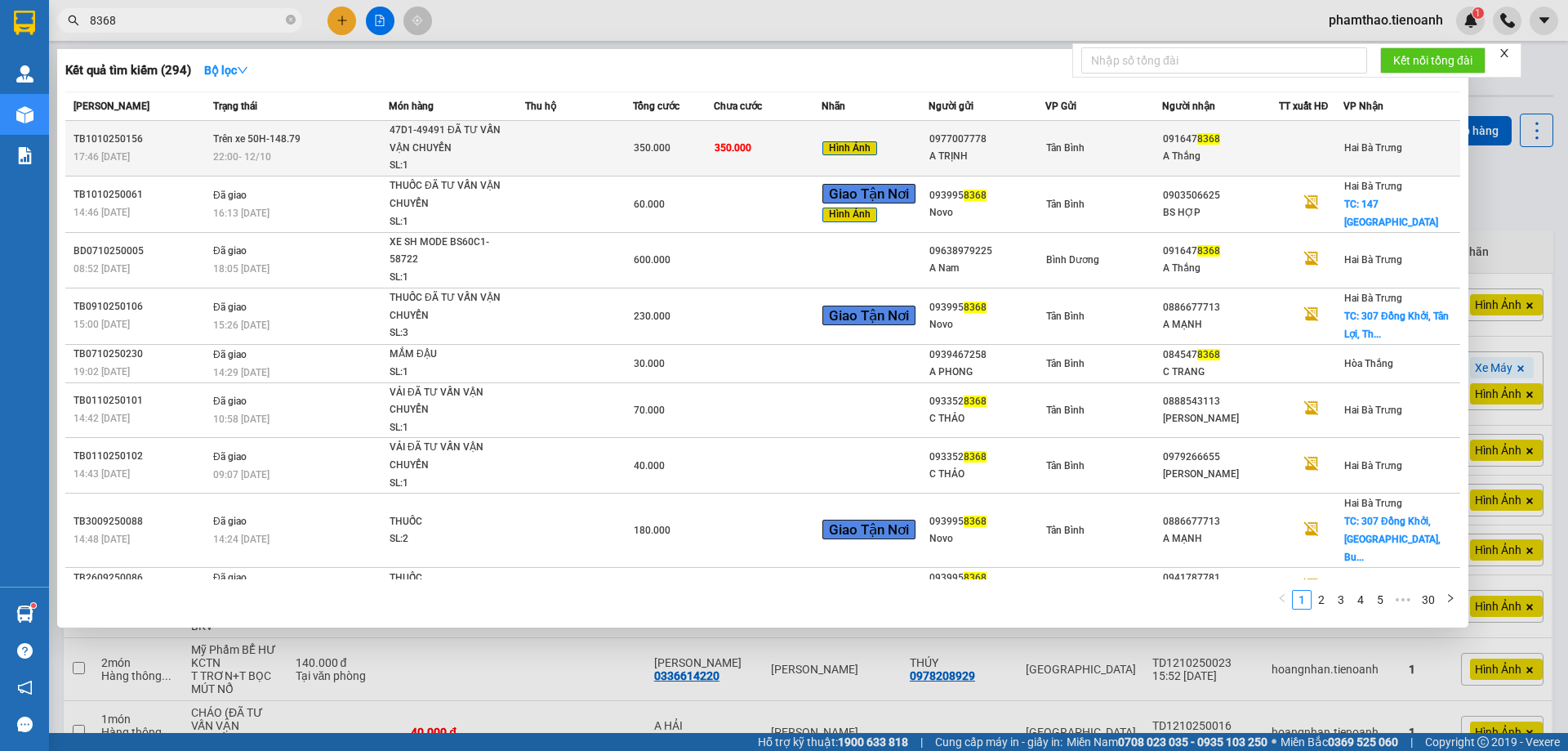
type input "8368"
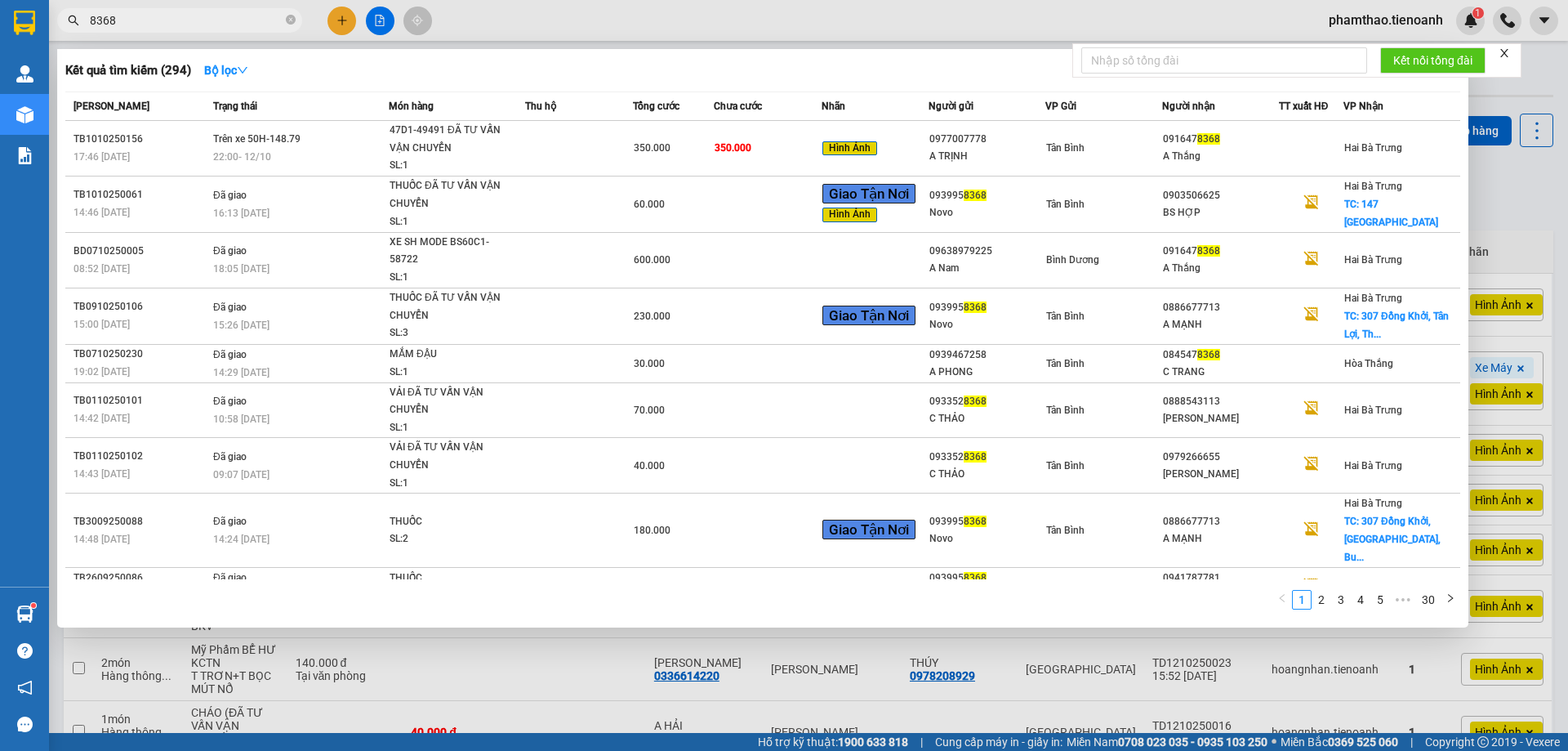
click at [759, 150] on td "350.000" at bounding box center [768, 149] width 108 height 56
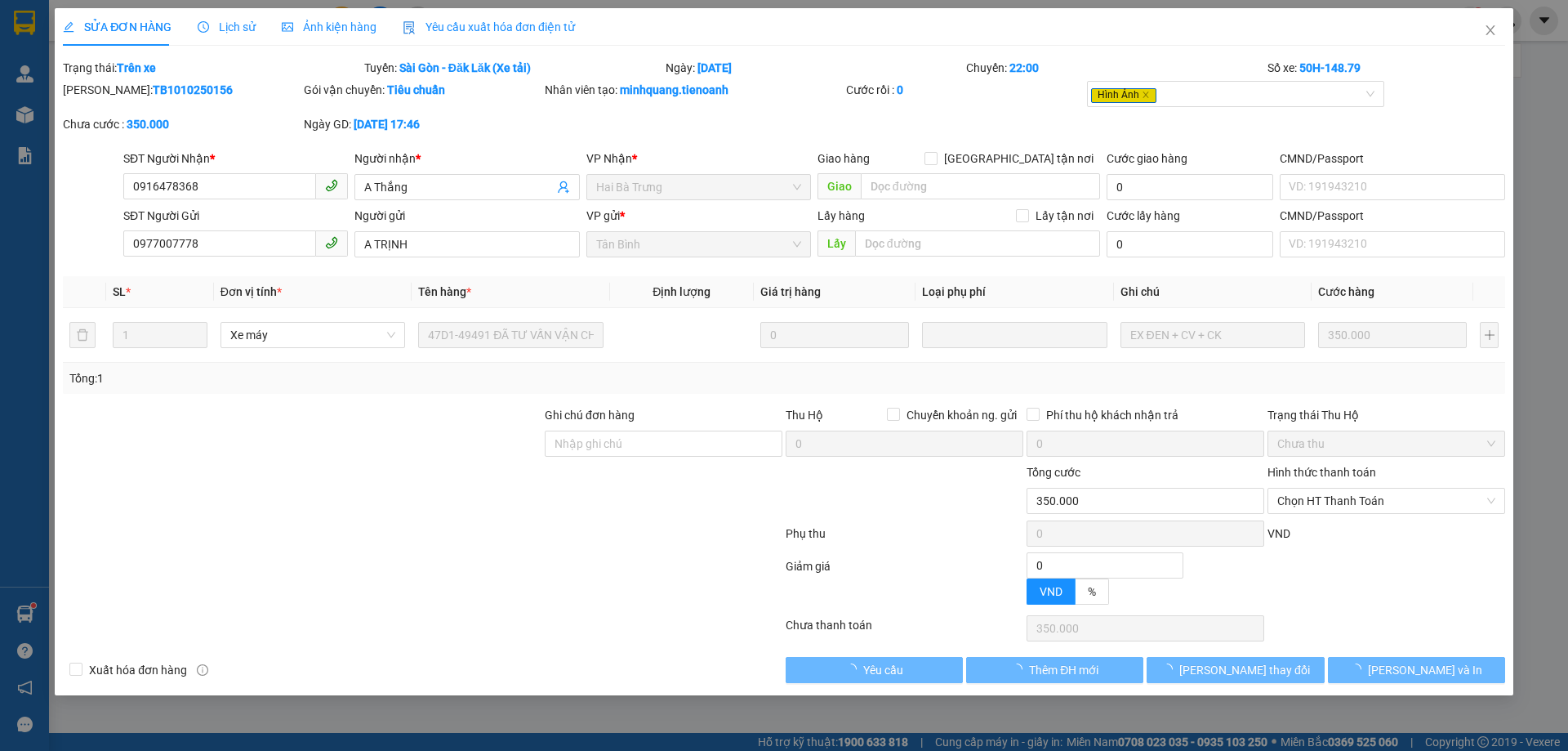
type input "0916478368"
type input "A Thắng"
type input "0977007778"
type input "A TRỊNH"
type input "0"
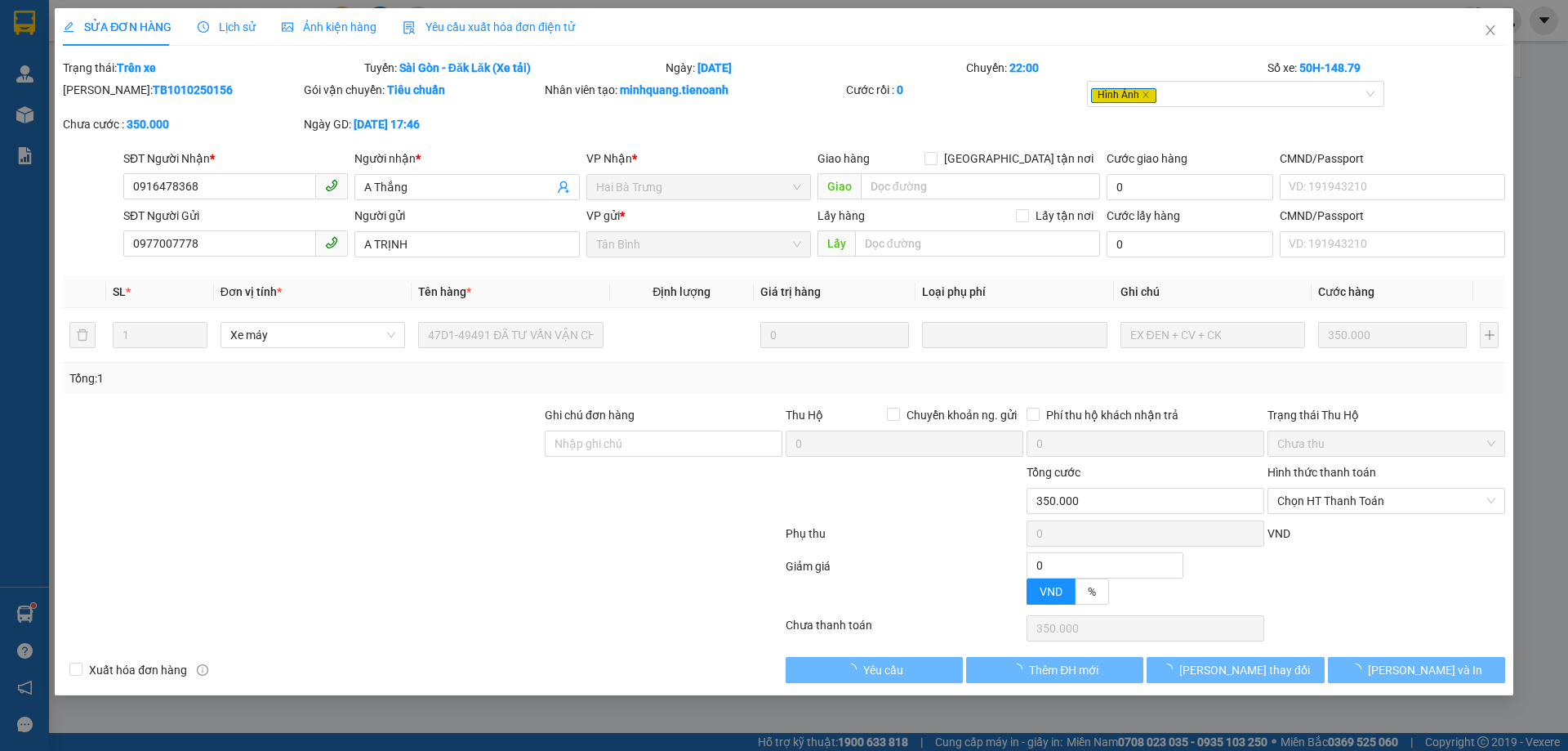
type input "350.000"
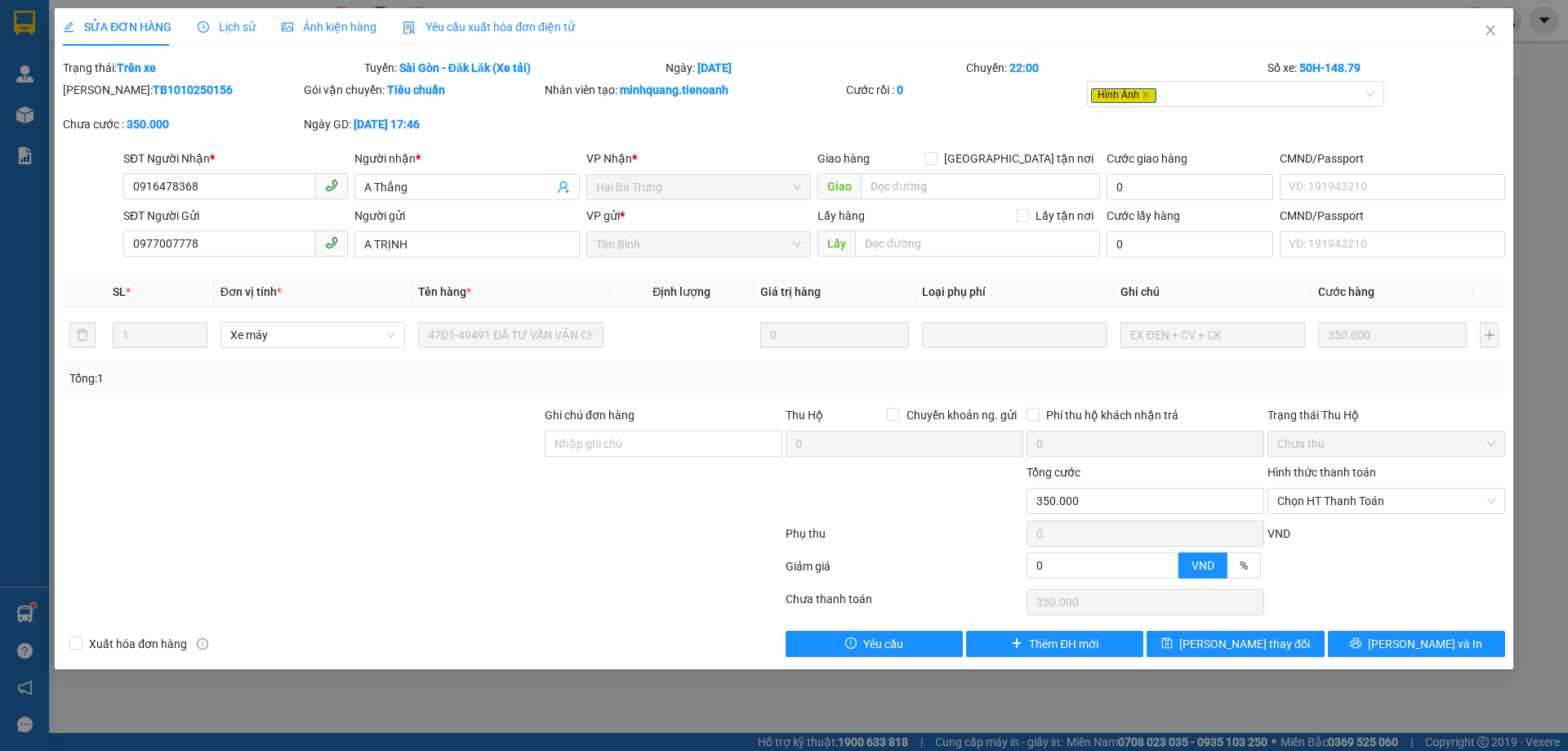
click at [218, 30] on span "Lịch sử" at bounding box center [226, 27] width 58 height 13
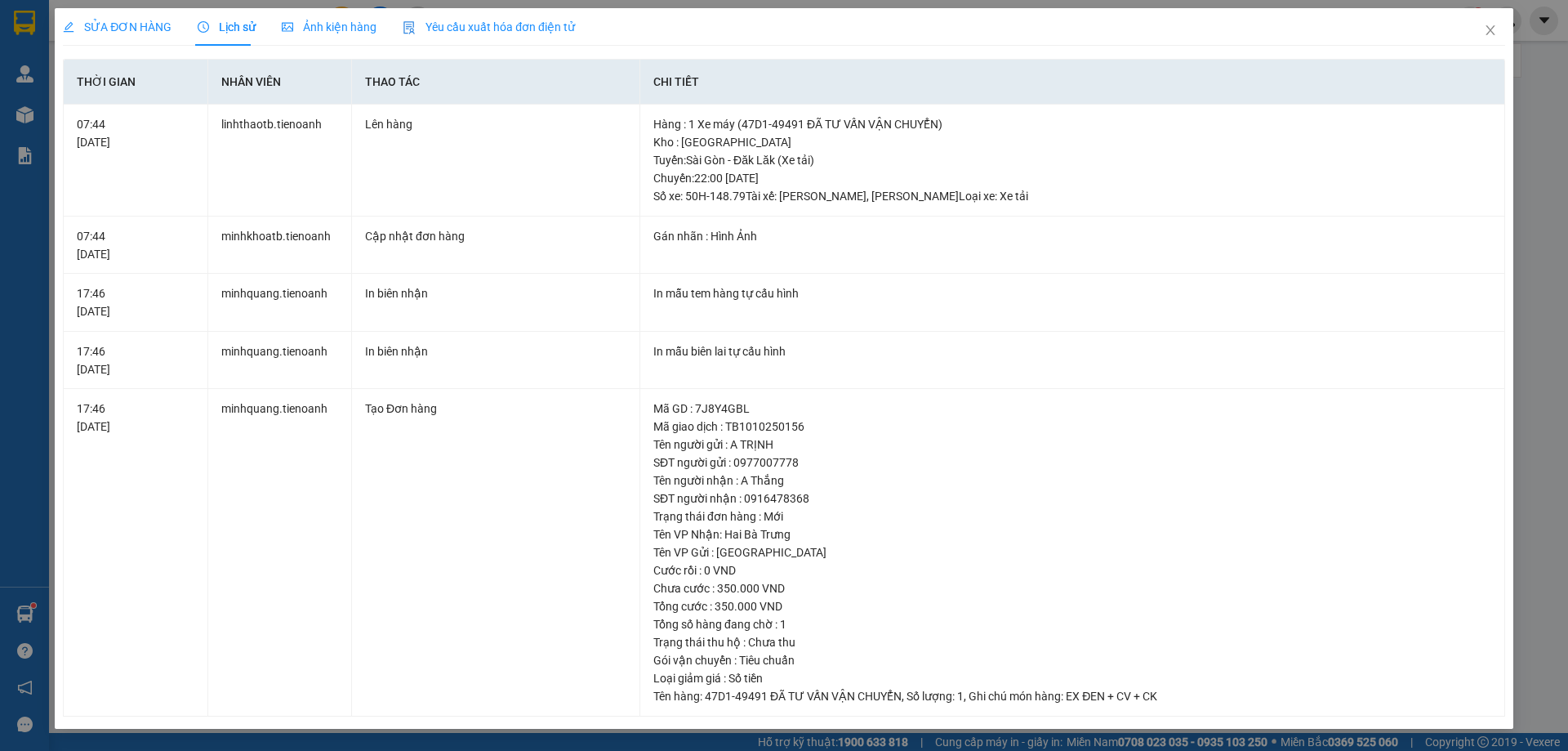
click at [140, 32] on span "SỬA ĐƠN HÀNG" at bounding box center [117, 27] width 109 height 13
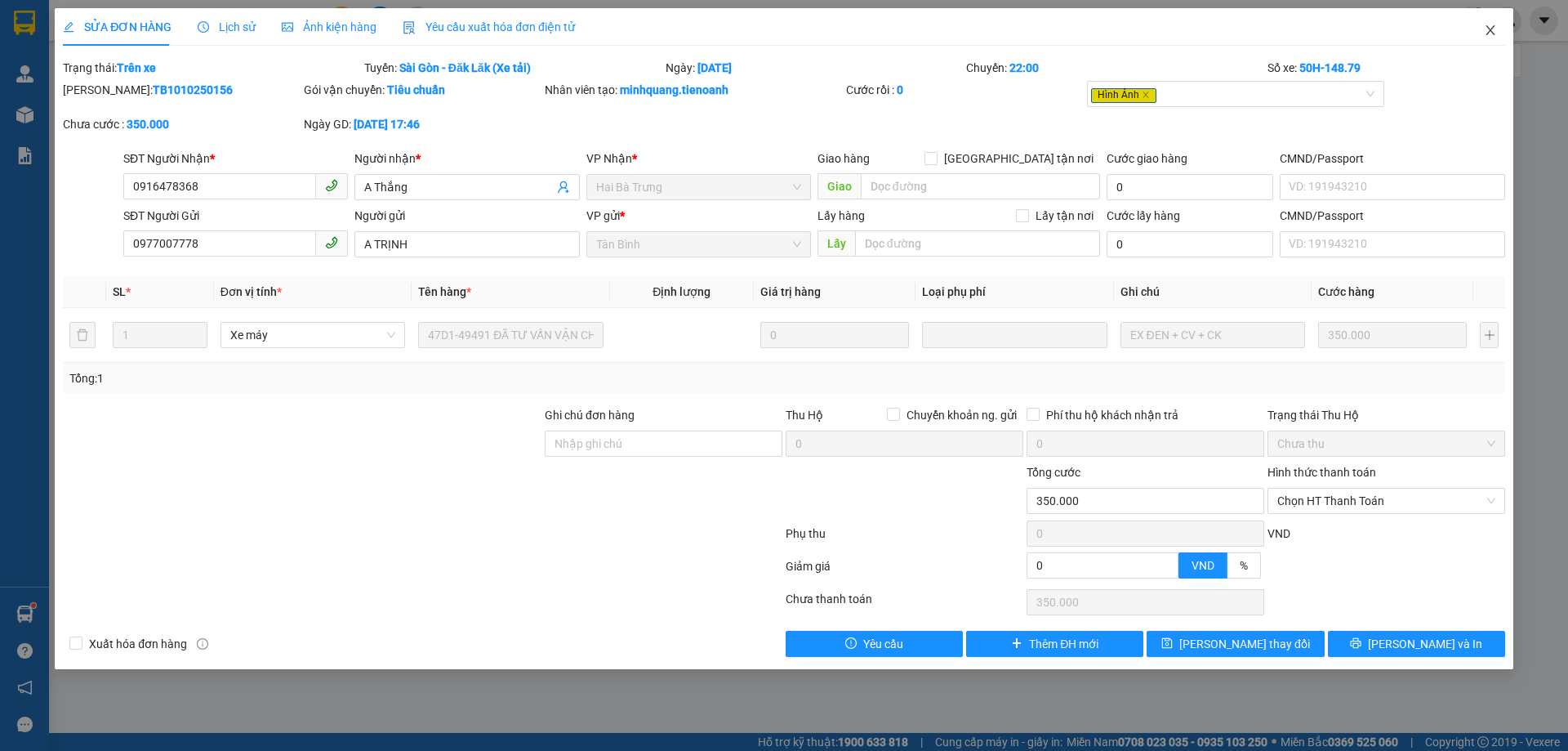
drag, startPoint x: 1489, startPoint y: 27, endPoint x: 221, endPoint y: 34, distance: 1268.0
click at [1490, 27] on icon "close" at bounding box center [1491, 31] width 13 height 13
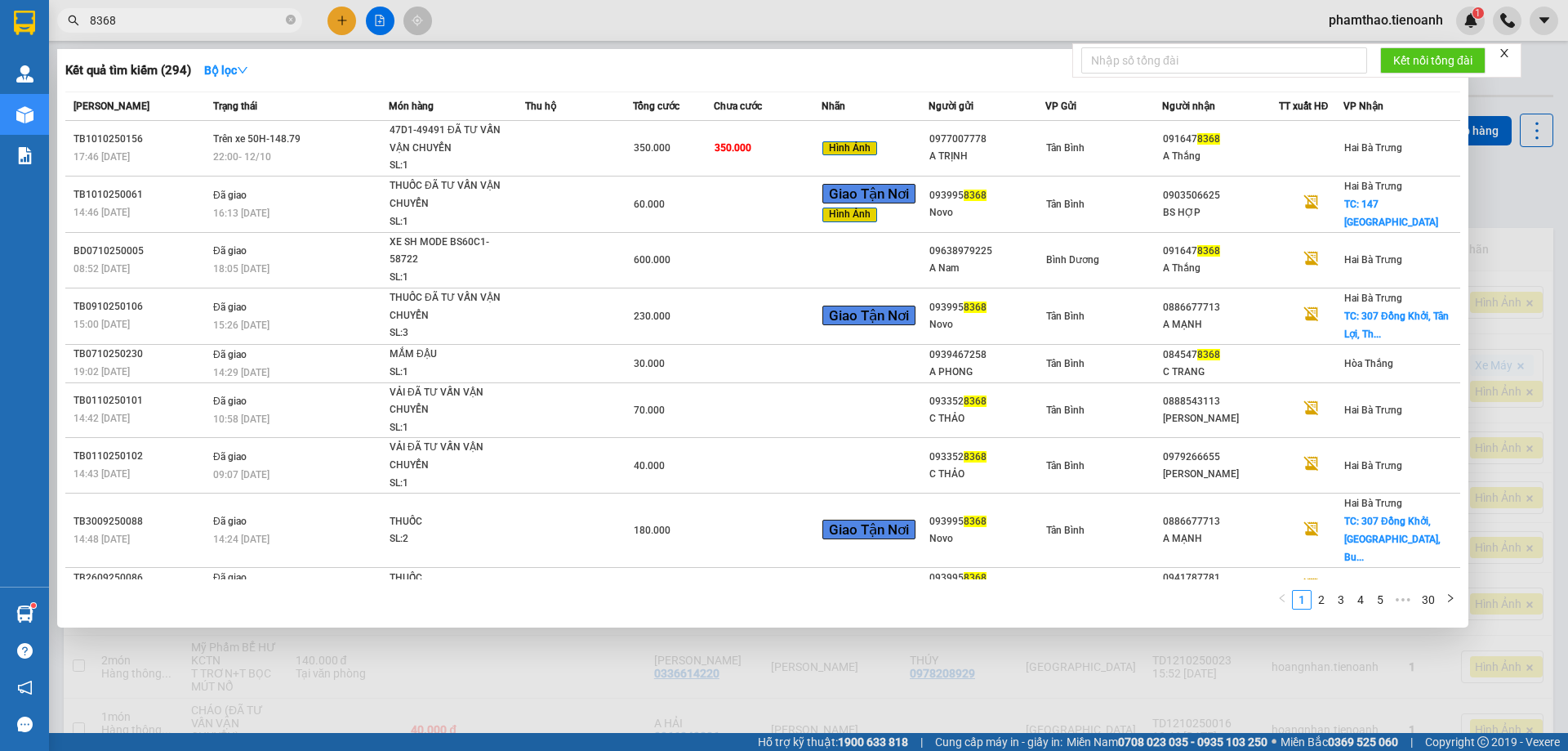
click at [217, 28] on input "8368" at bounding box center [186, 21] width 192 height 18
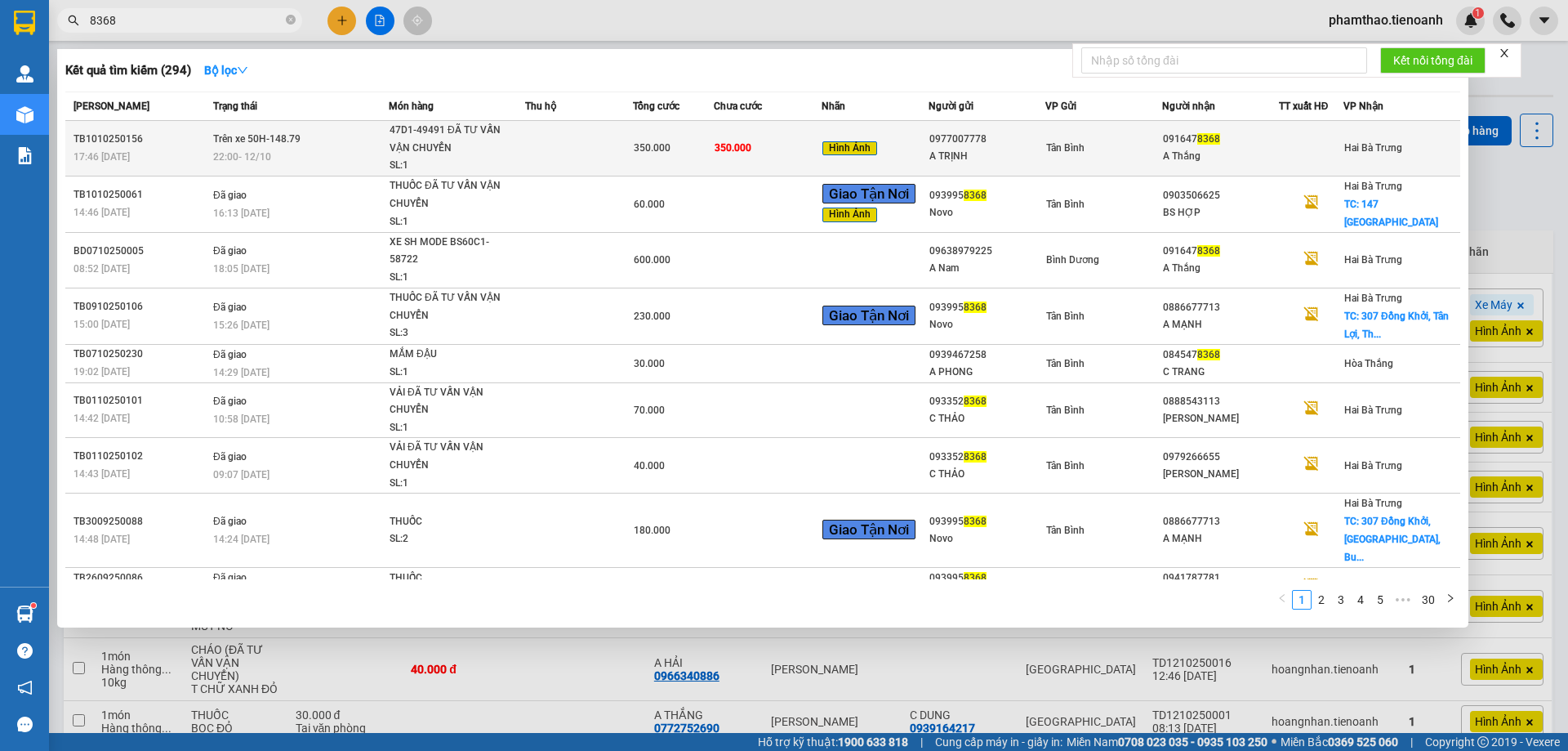
click at [990, 163] on div "A TRỊNH" at bounding box center [987, 156] width 115 height 17
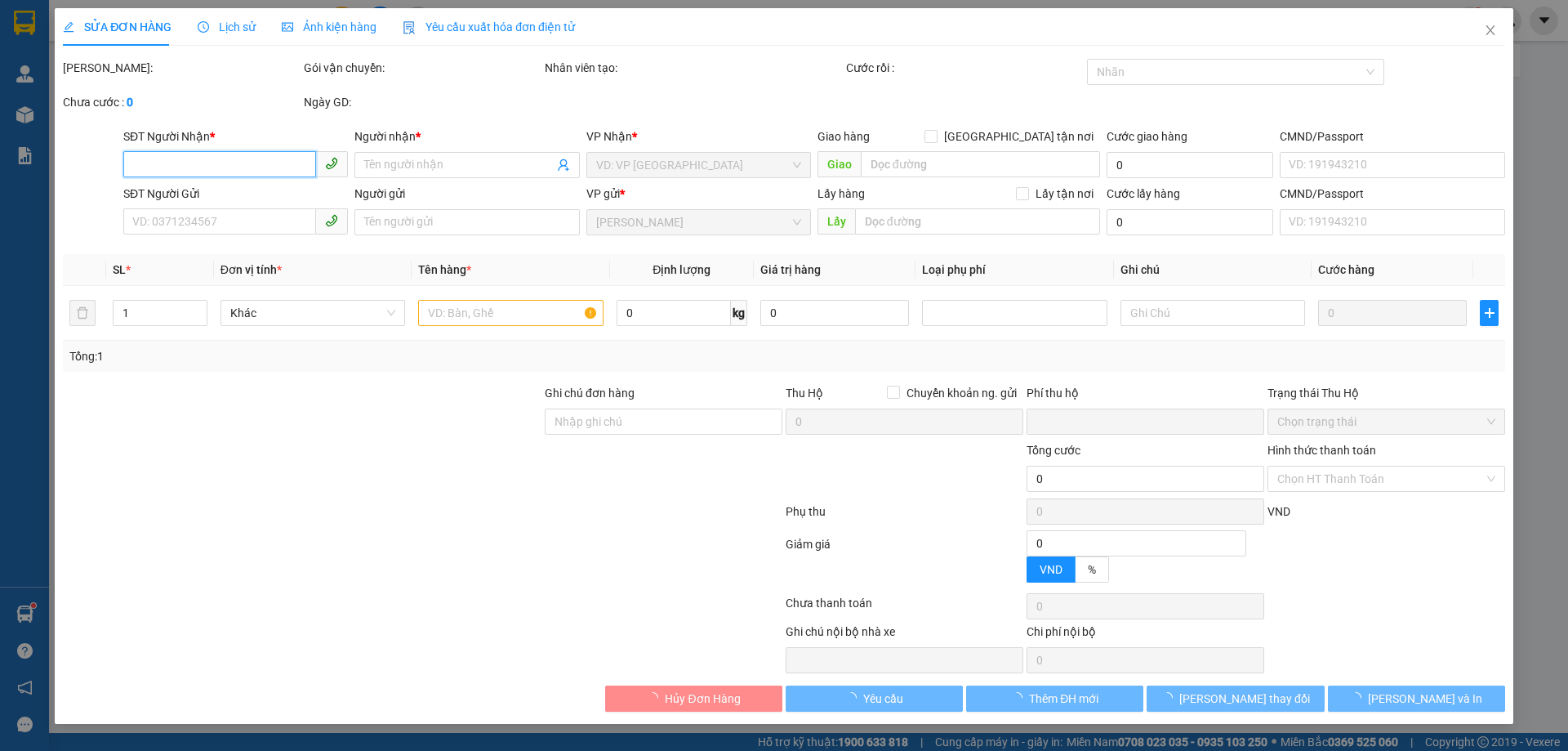
type input "0916478368"
type input "A Thắng"
type input "0977007778"
type input "A TRỊNH"
type input "0"
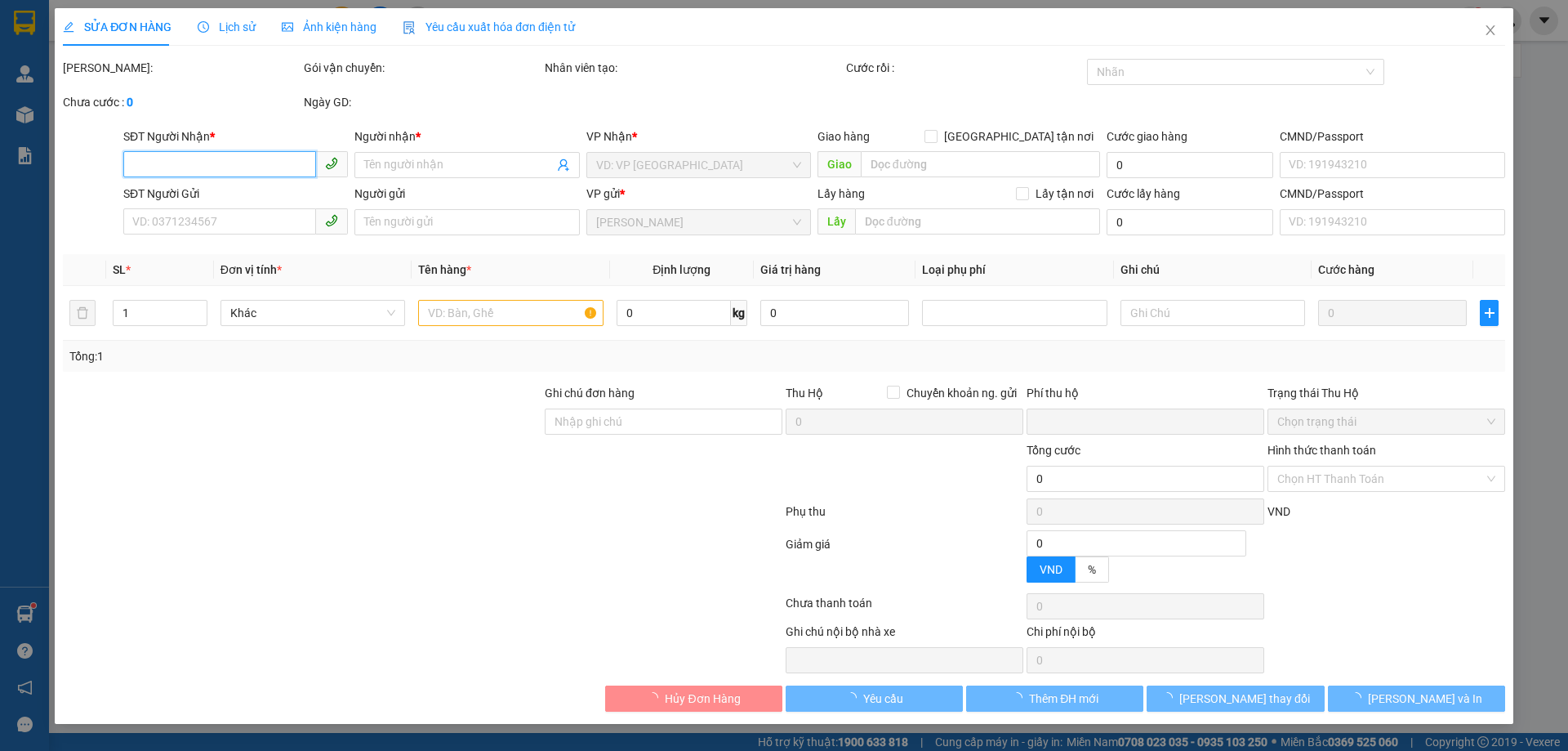
type input "350.000"
